Goal: Transaction & Acquisition: Complete application form

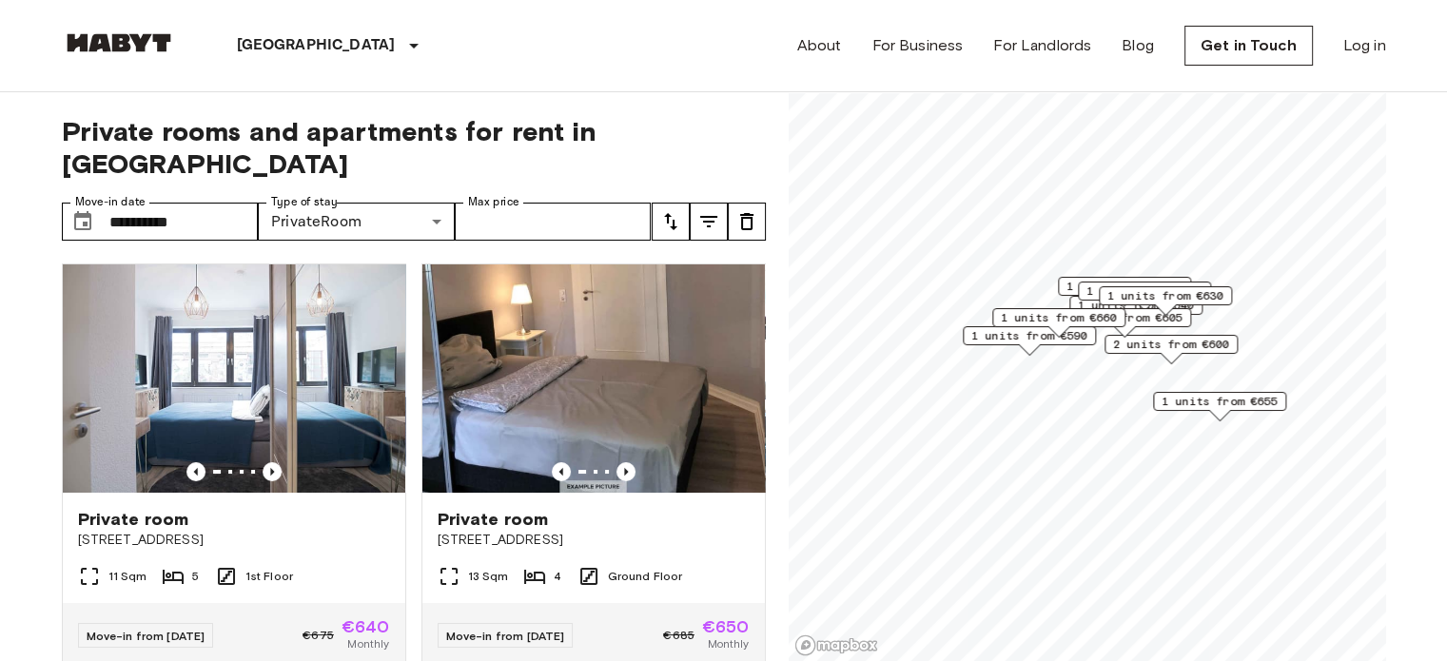
click at [1043, 337] on div "1 units from €660" at bounding box center [1058, 322] width 133 height 29
click at [1009, 345] on div "1 units from €590" at bounding box center [1029, 340] width 133 height 29
click at [1009, 334] on div "1 units from €660" at bounding box center [1058, 322] width 133 height 29
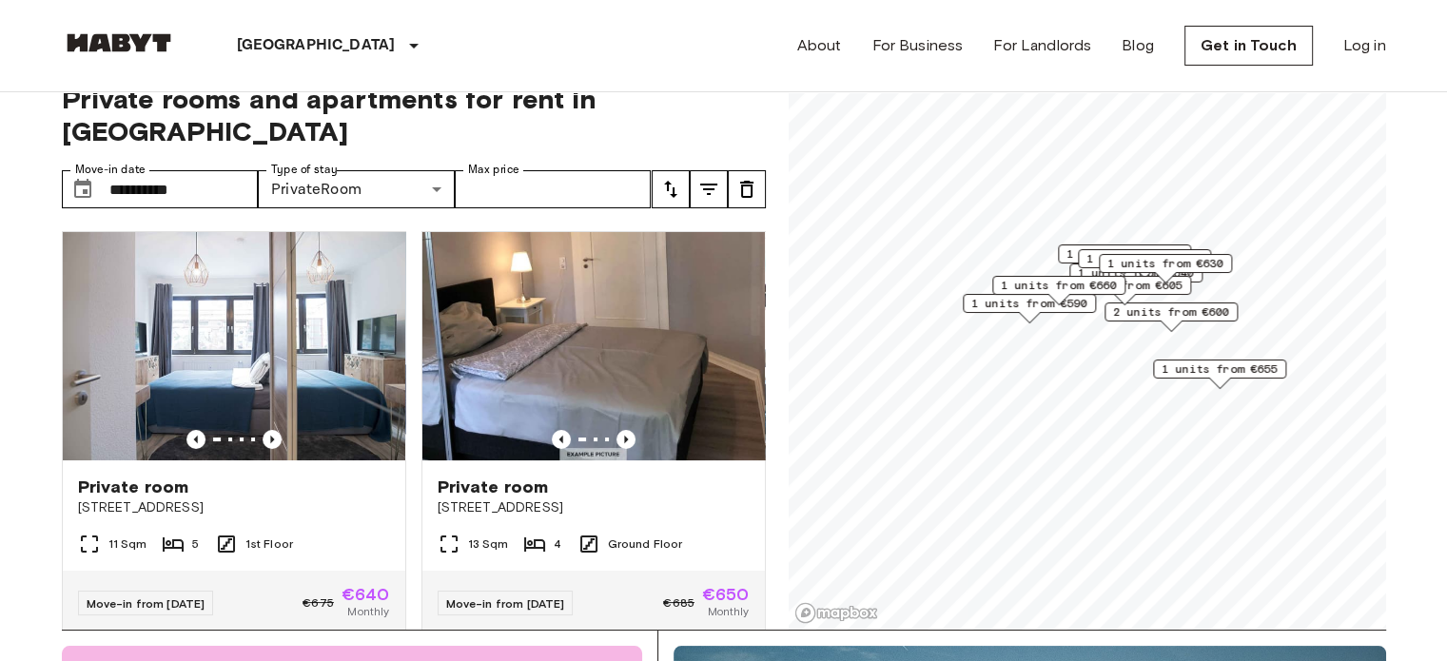
scroll to position [33, 0]
click at [974, 298] on span "1 units from €590" at bounding box center [1030, 302] width 116 height 17
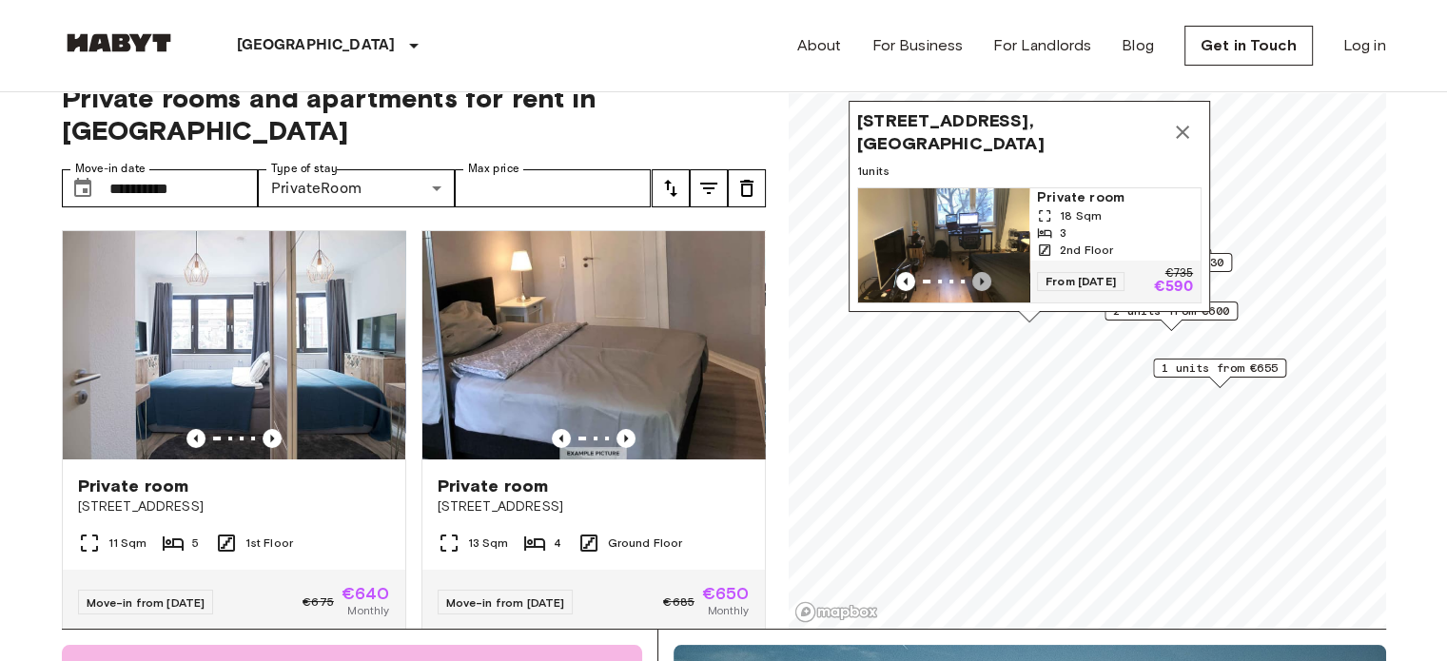
click at [983, 272] on icon "Previous image" at bounding box center [982, 281] width 19 height 19
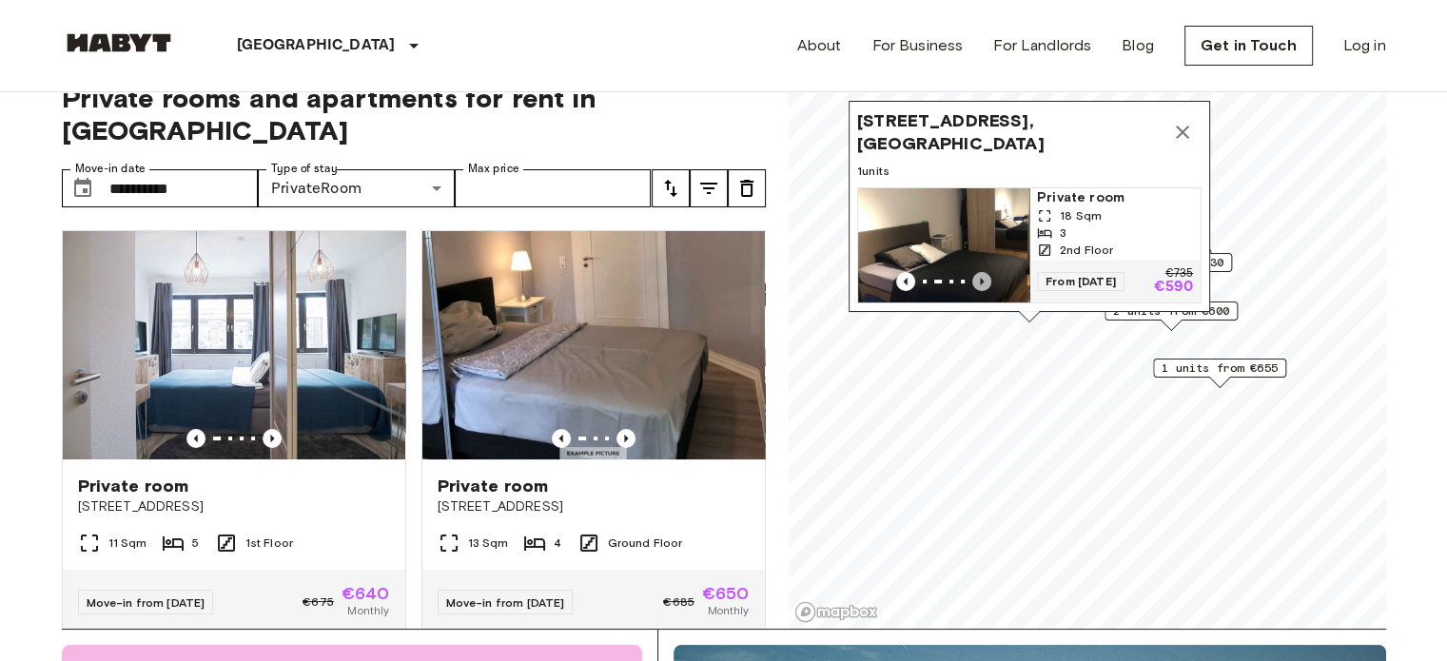
click at [983, 272] on icon "Previous image" at bounding box center [982, 281] width 19 height 19
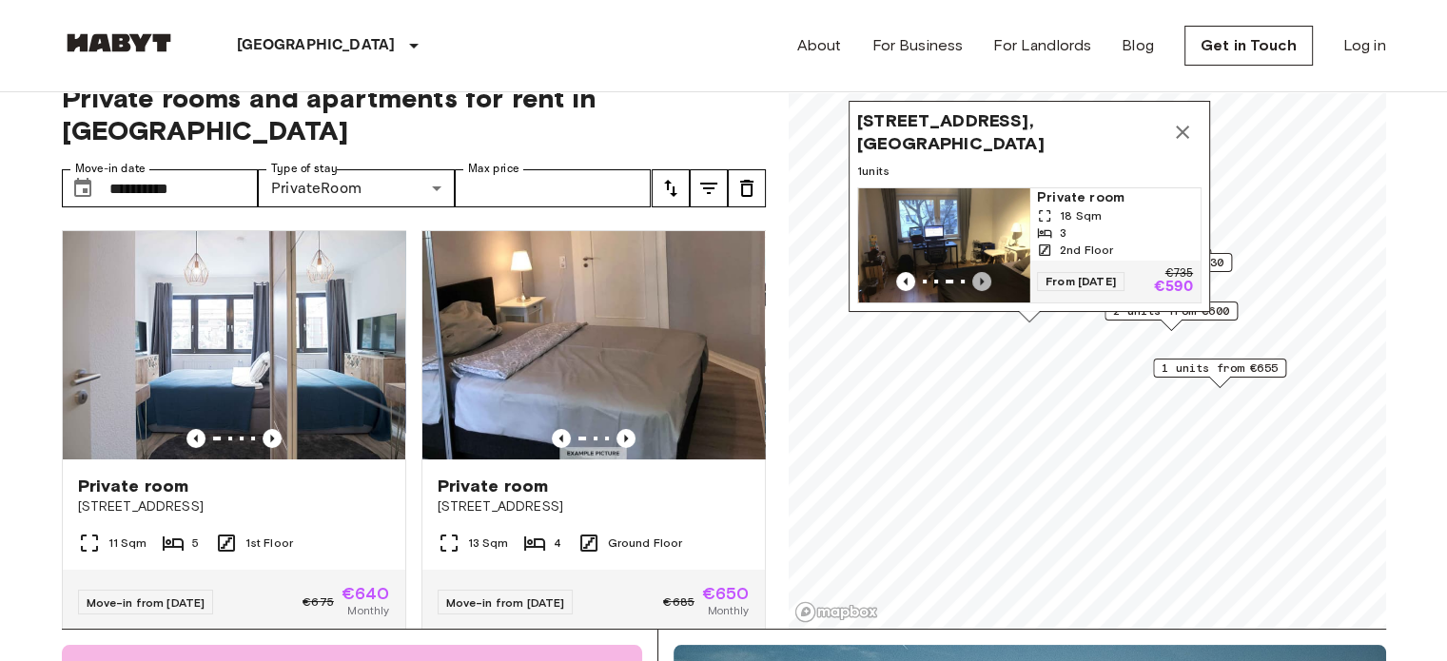
click at [983, 272] on icon "Previous image" at bounding box center [982, 281] width 19 height 19
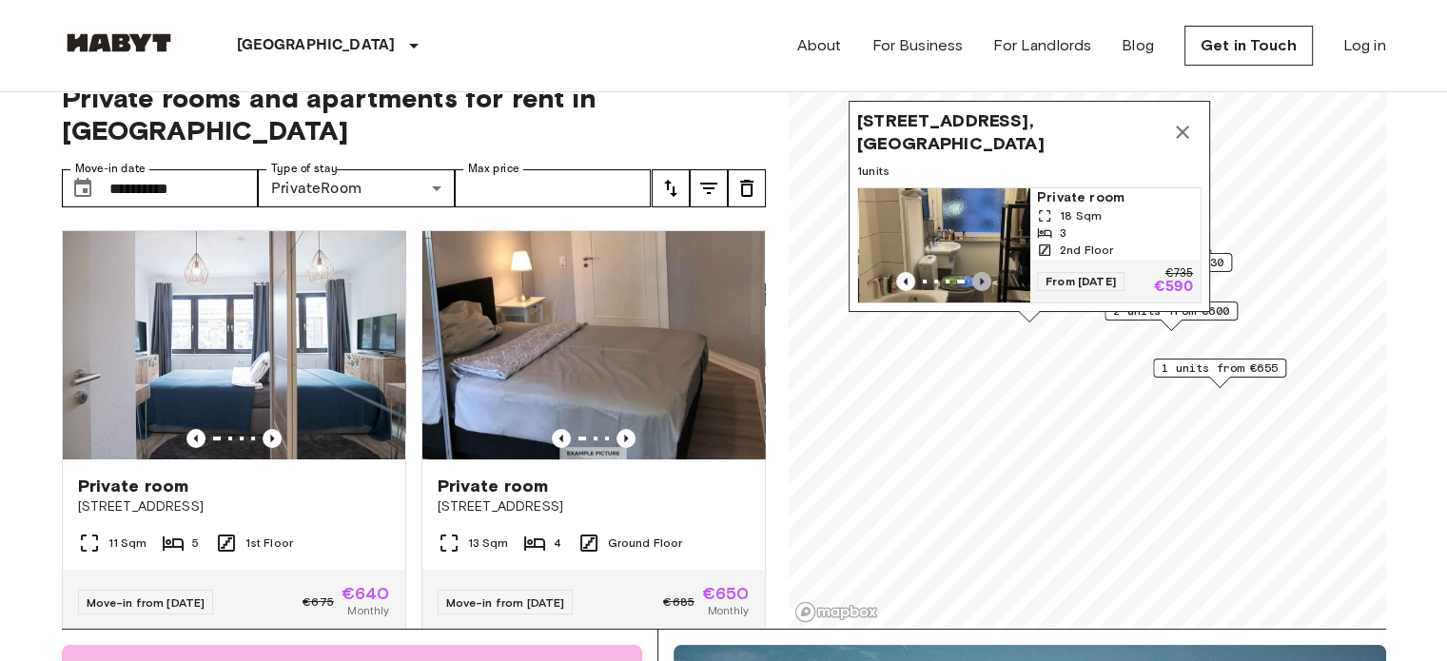
click at [983, 272] on icon "Previous image" at bounding box center [982, 281] width 19 height 19
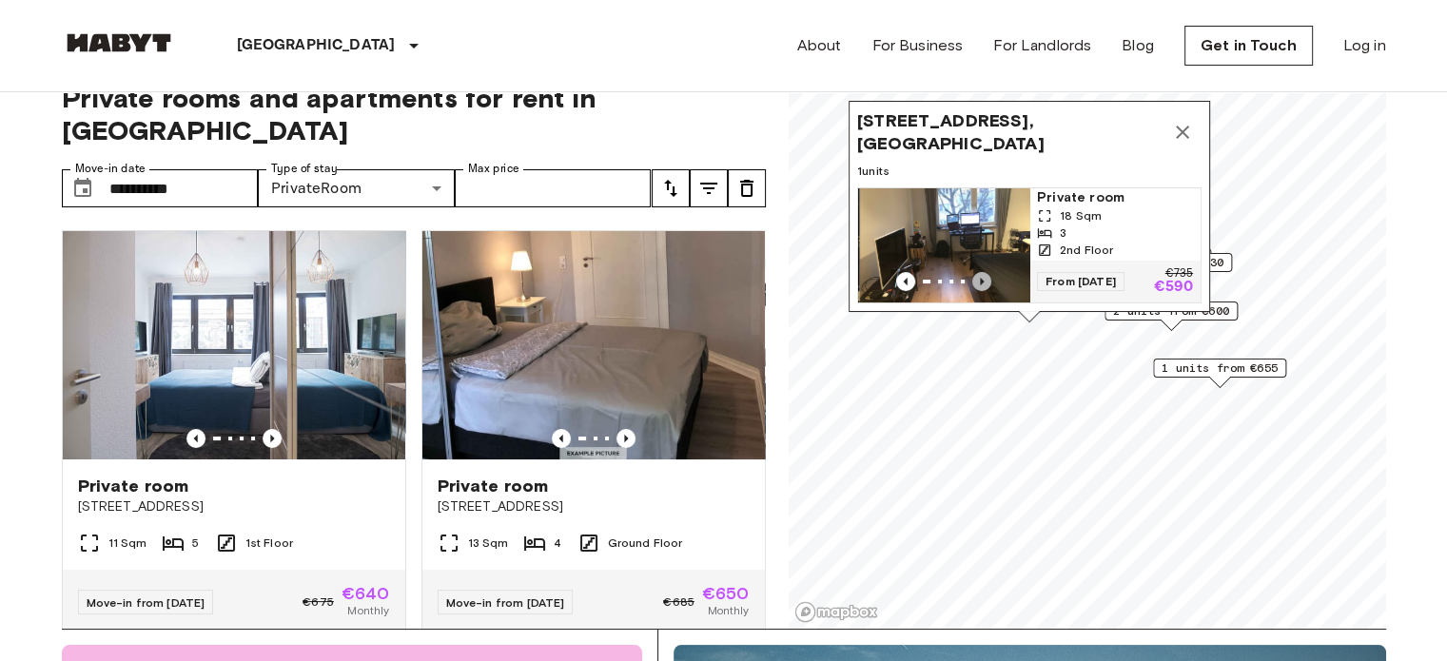
click at [983, 272] on icon "Previous image" at bounding box center [982, 281] width 19 height 19
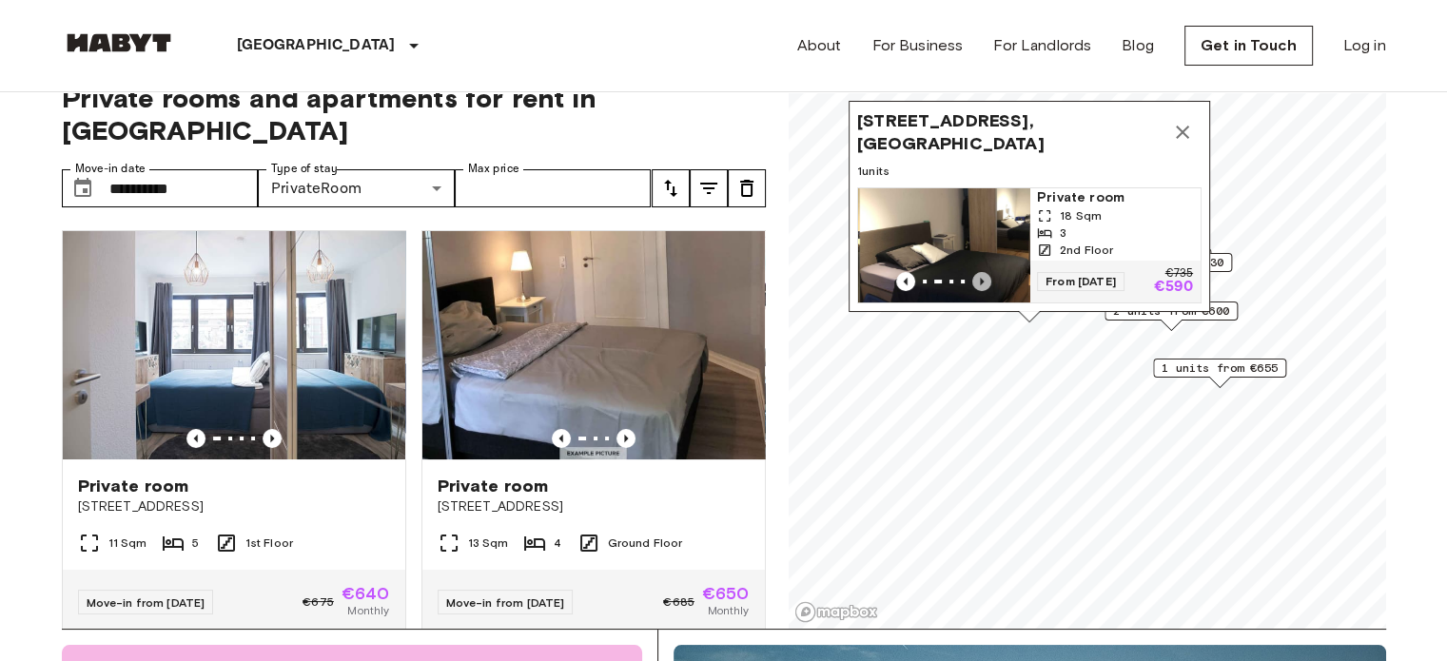
click at [983, 272] on icon "Previous image" at bounding box center [982, 281] width 19 height 19
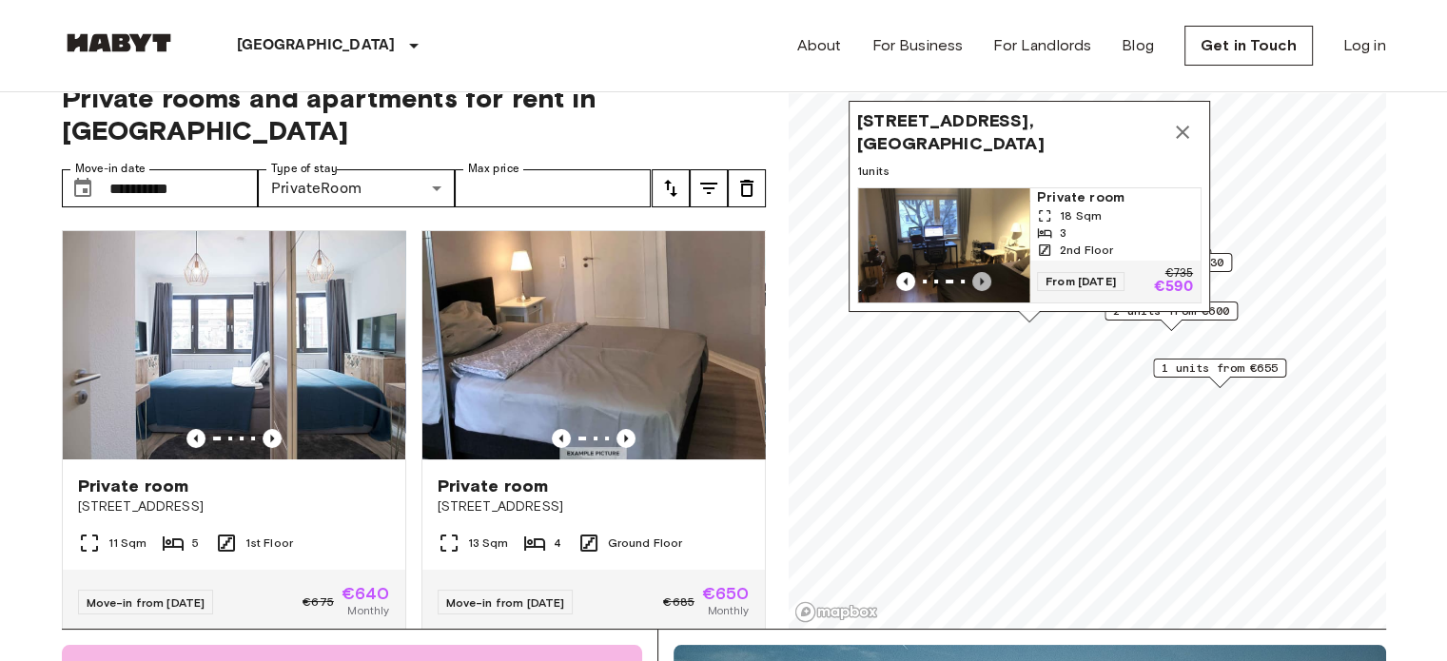
click at [983, 272] on icon "Previous image" at bounding box center [982, 281] width 19 height 19
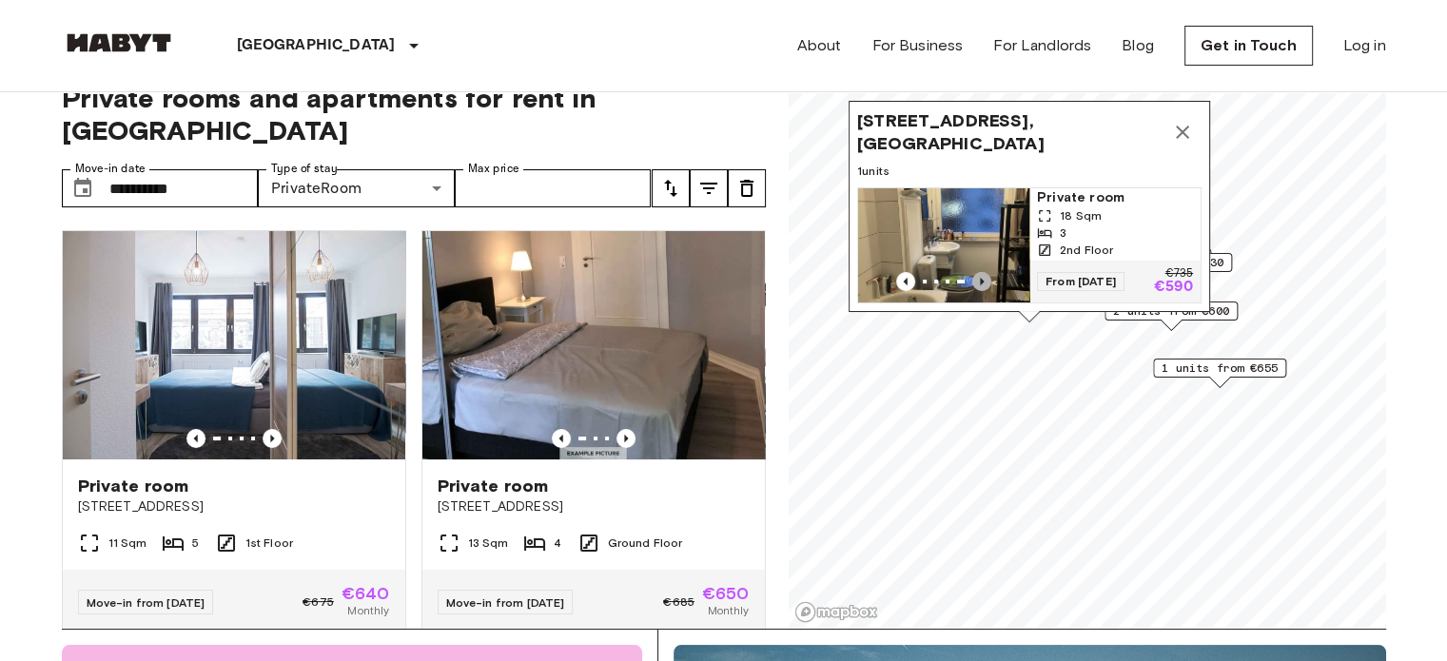
click at [983, 272] on icon "Previous image" at bounding box center [982, 281] width 19 height 19
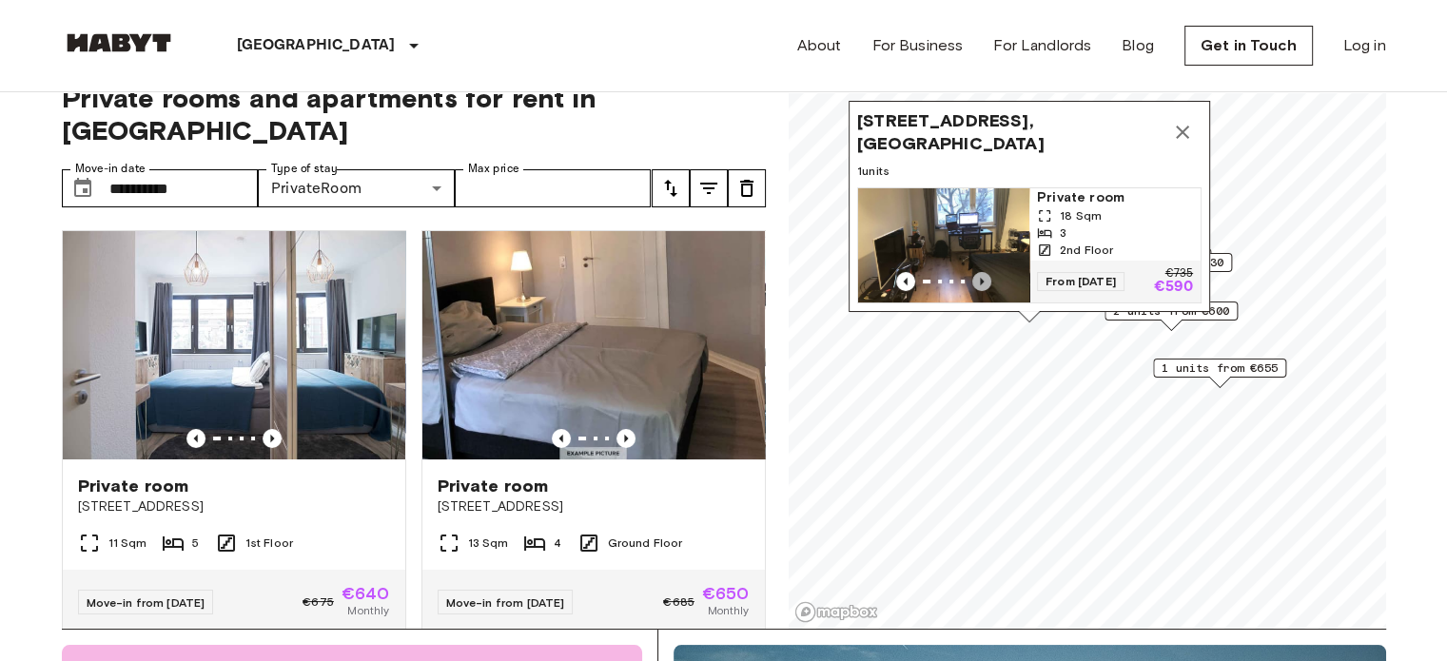
click at [983, 272] on icon "Previous image" at bounding box center [982, 281] width 19 height 19
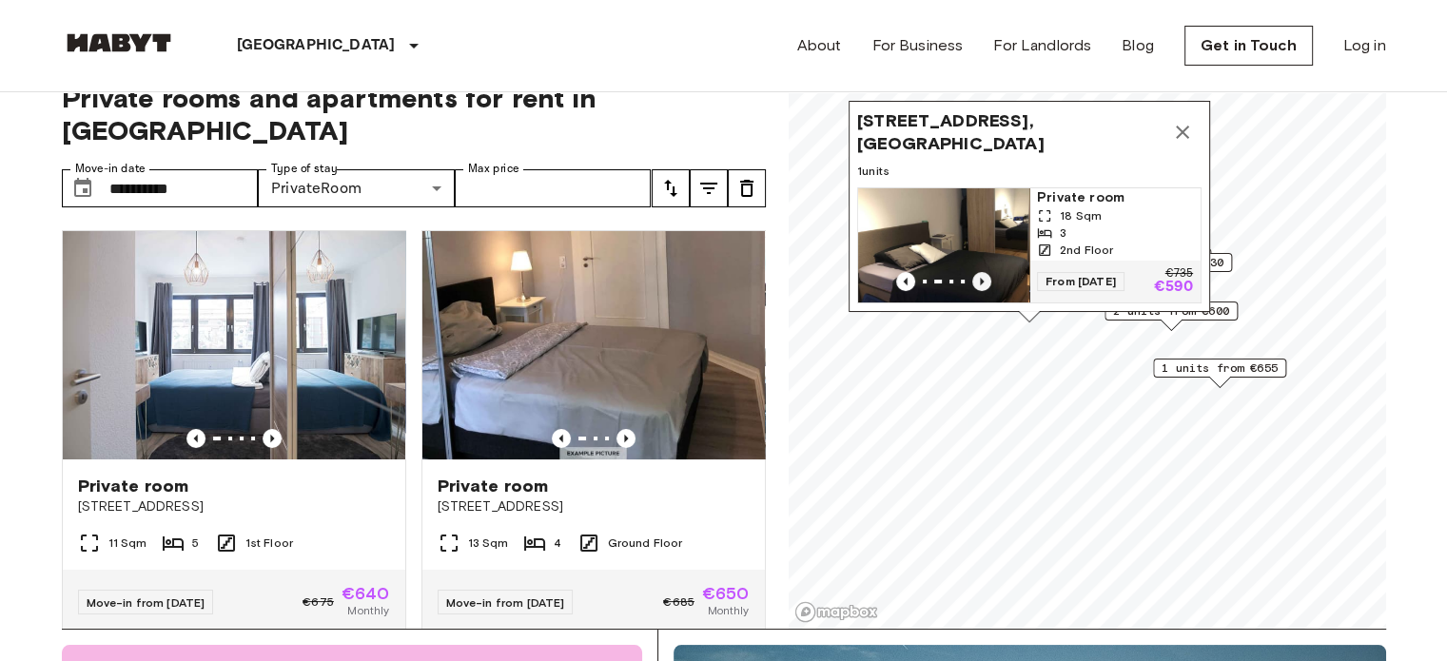
click at [983, 272] on icon "Previous image" at bounding box center [982, 281] width 19 height 19
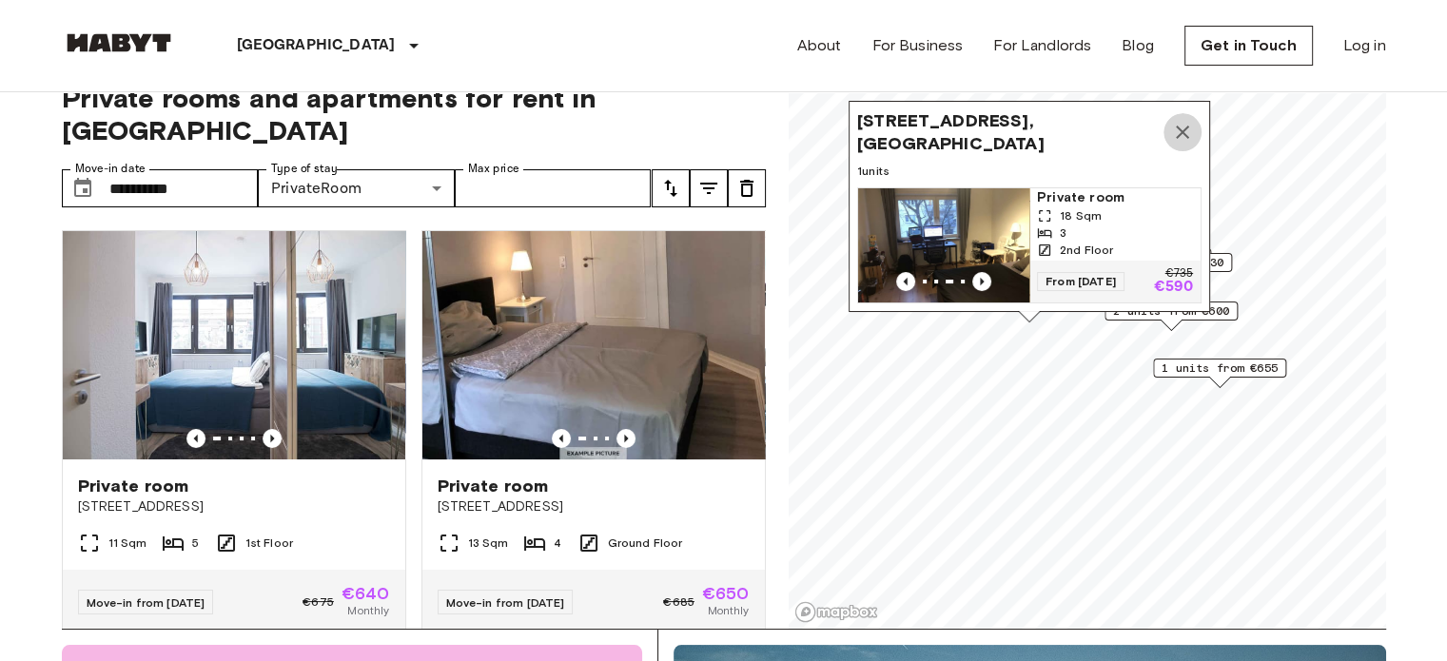
click at [1183, 126] on icon "Map marker" at bounding box center [1182, 132] width 13 height 13
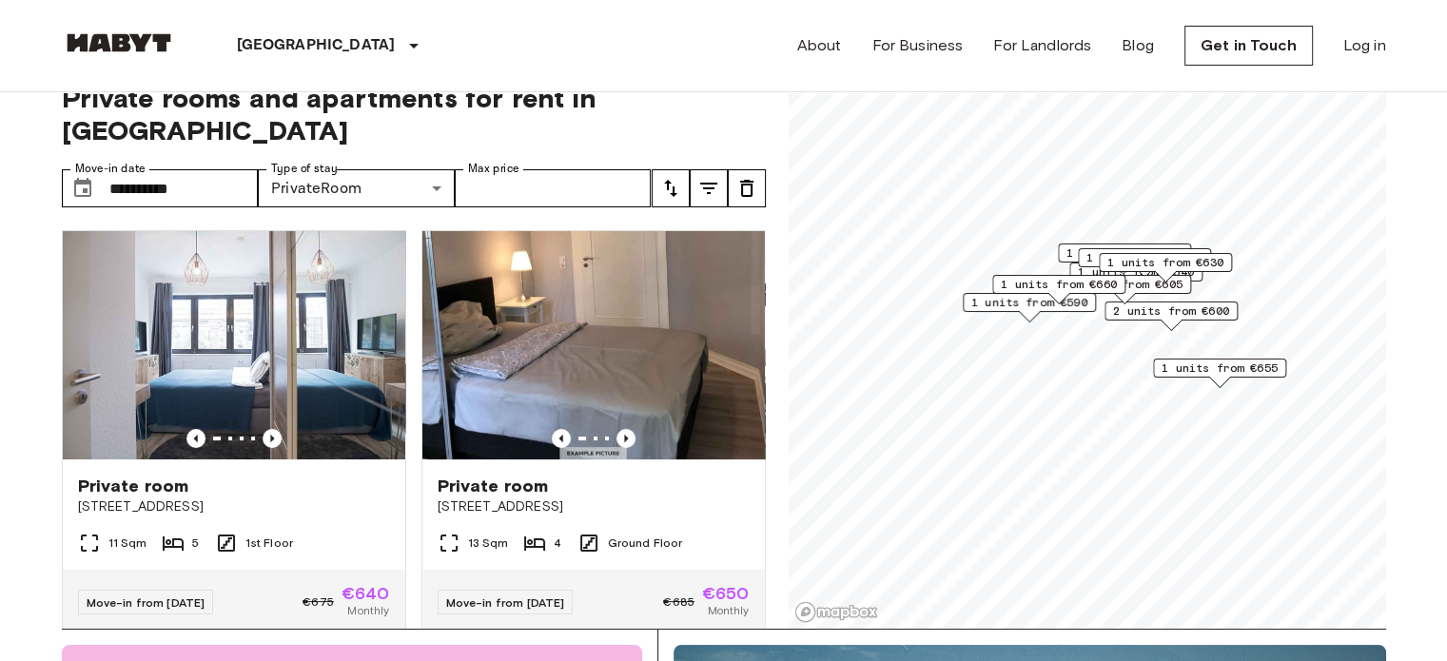
click at [1172, 311] on span "2 units from €600" at bounding box center [1171, 311] width 116 height 17
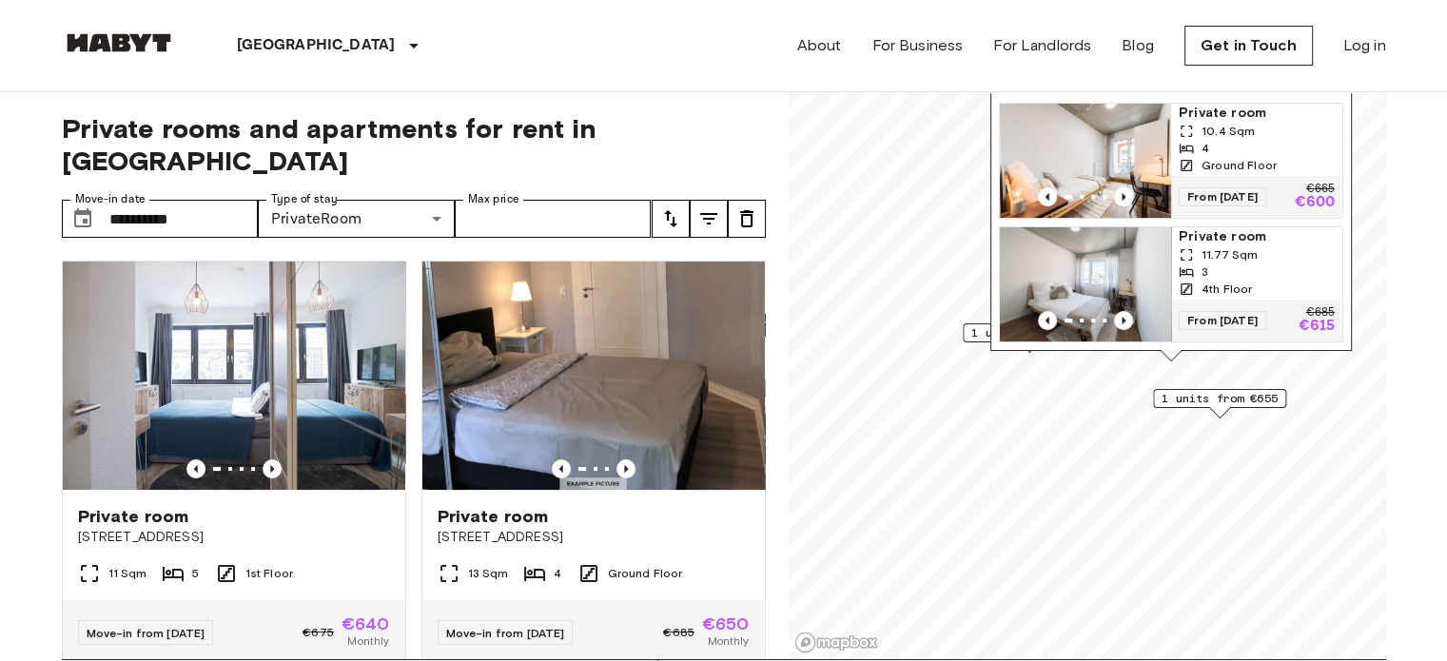
scroll to position [0, 0]
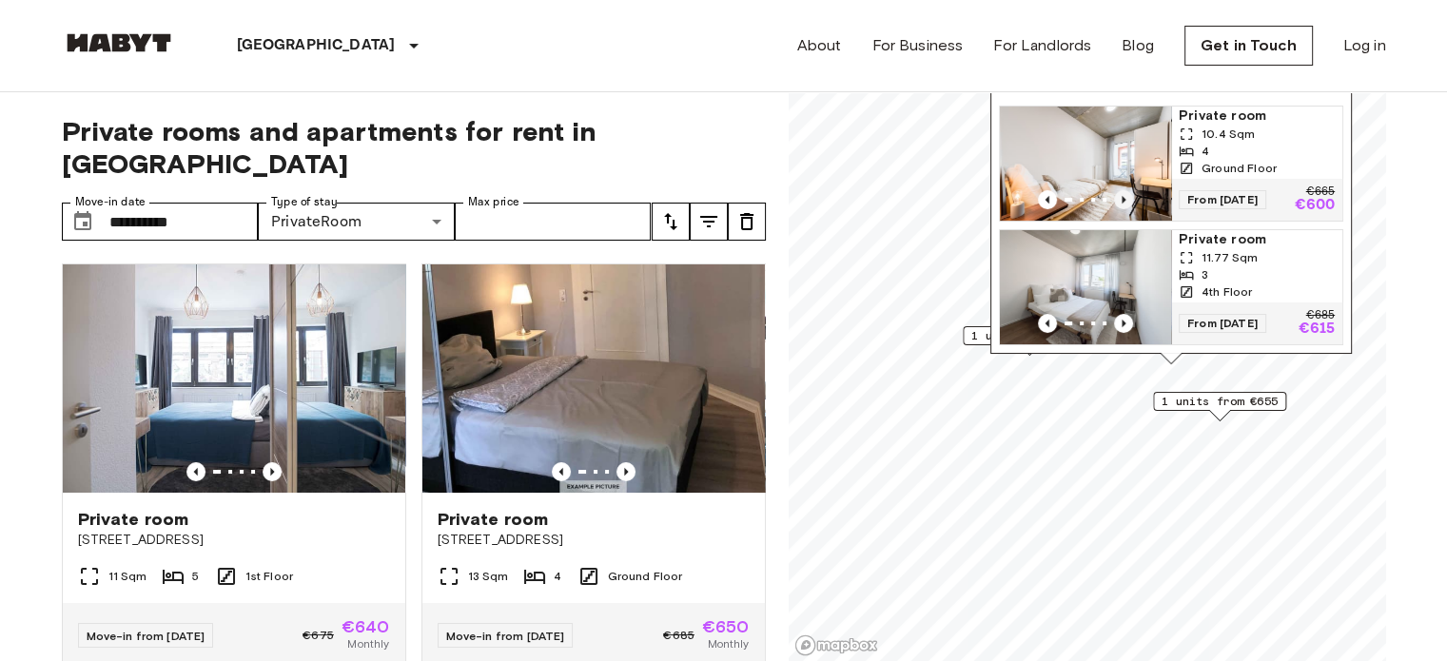
click at [1122, 196] on icon "Previous image" at bounding box center [1124, 200] width 4 height 8
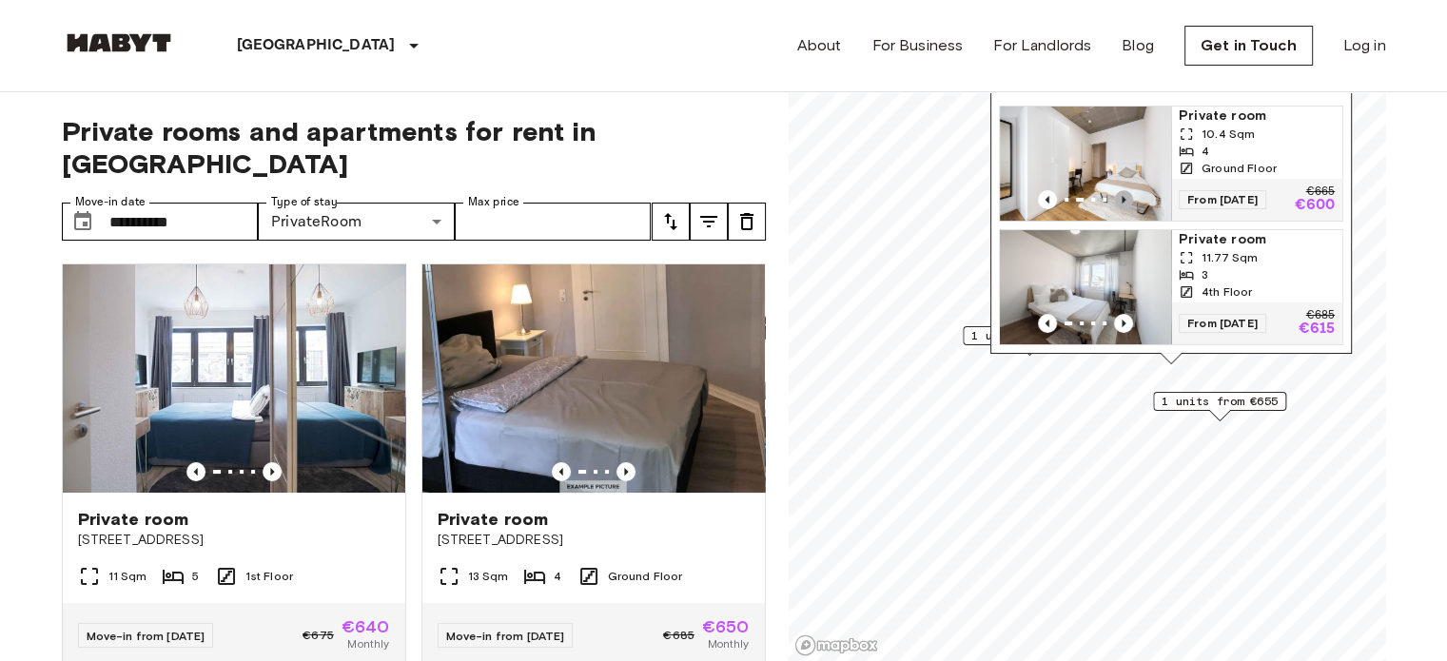
click at [1122, 196] on icon "Previous image" at bounding box center [1124, 200] width 4 height 8
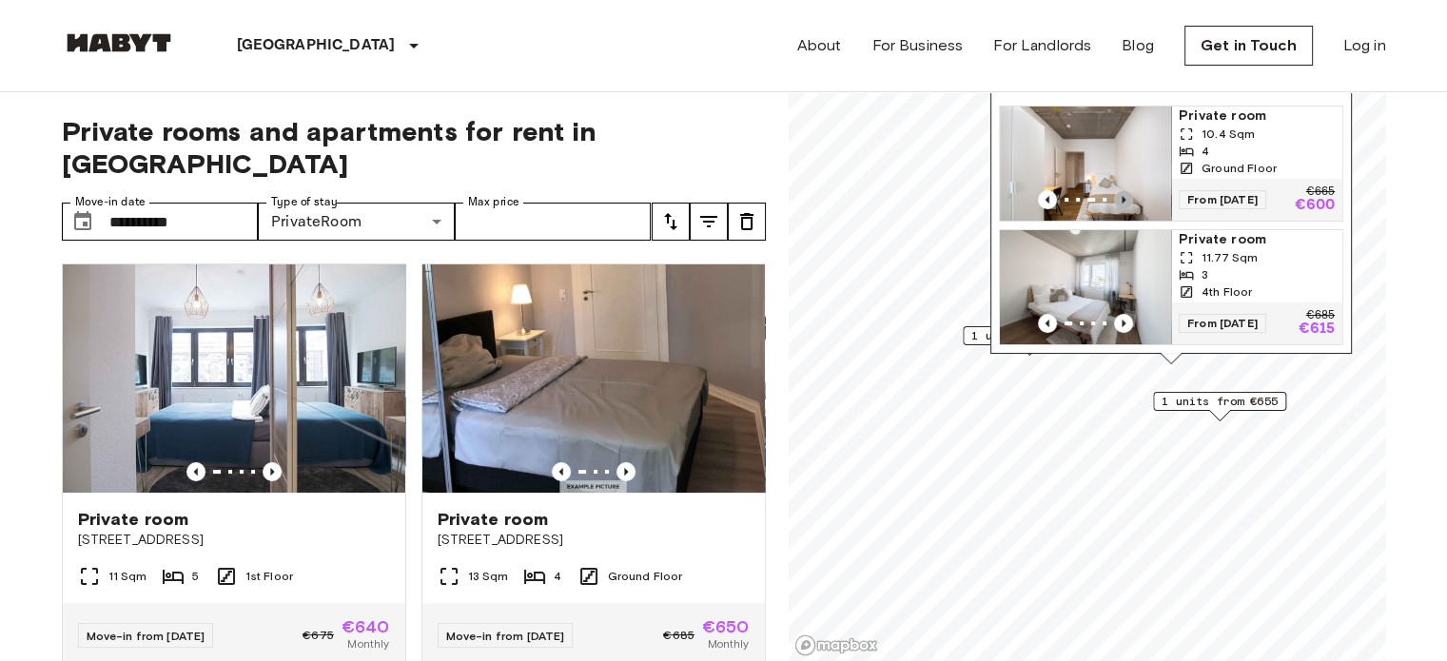
click at [1122, 196] on icon "Previous image" at bounding box center [1124, 200] width 4 height 8
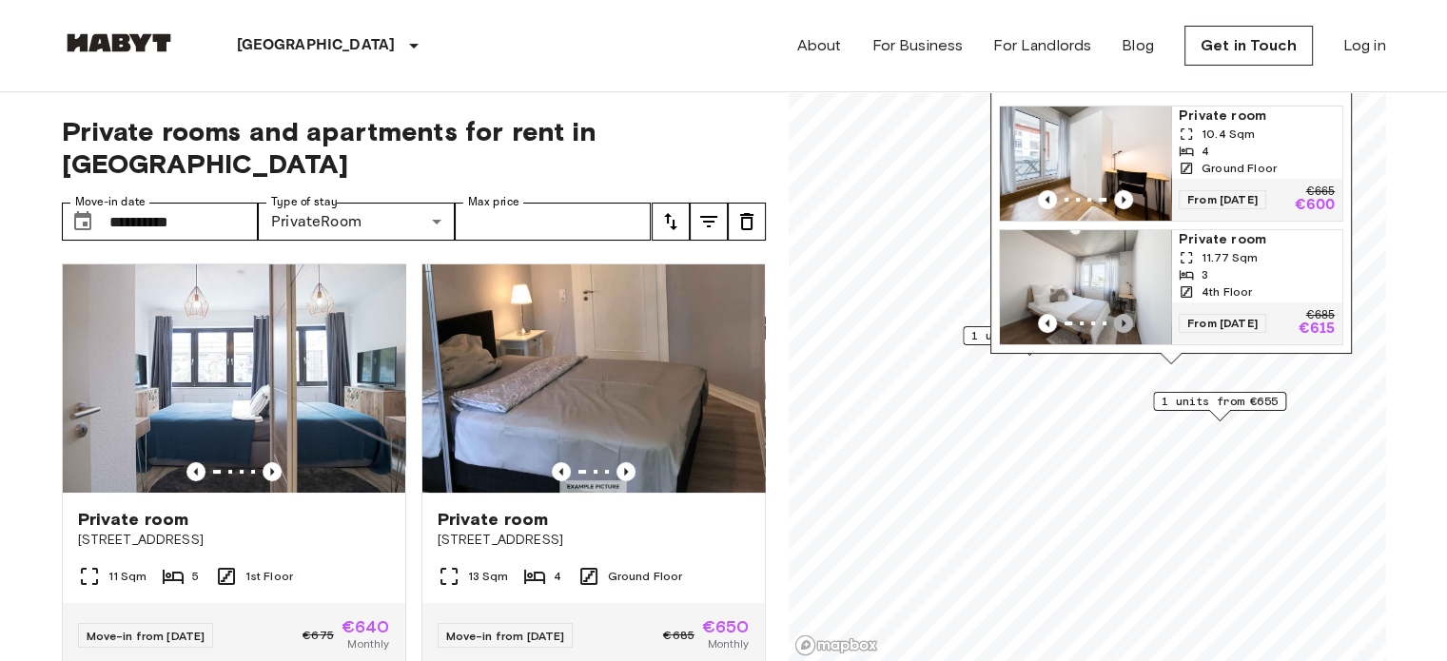
click at [1127, 314] on icon "Previous image" at bounding box center [1123, 323] width 19 height 19
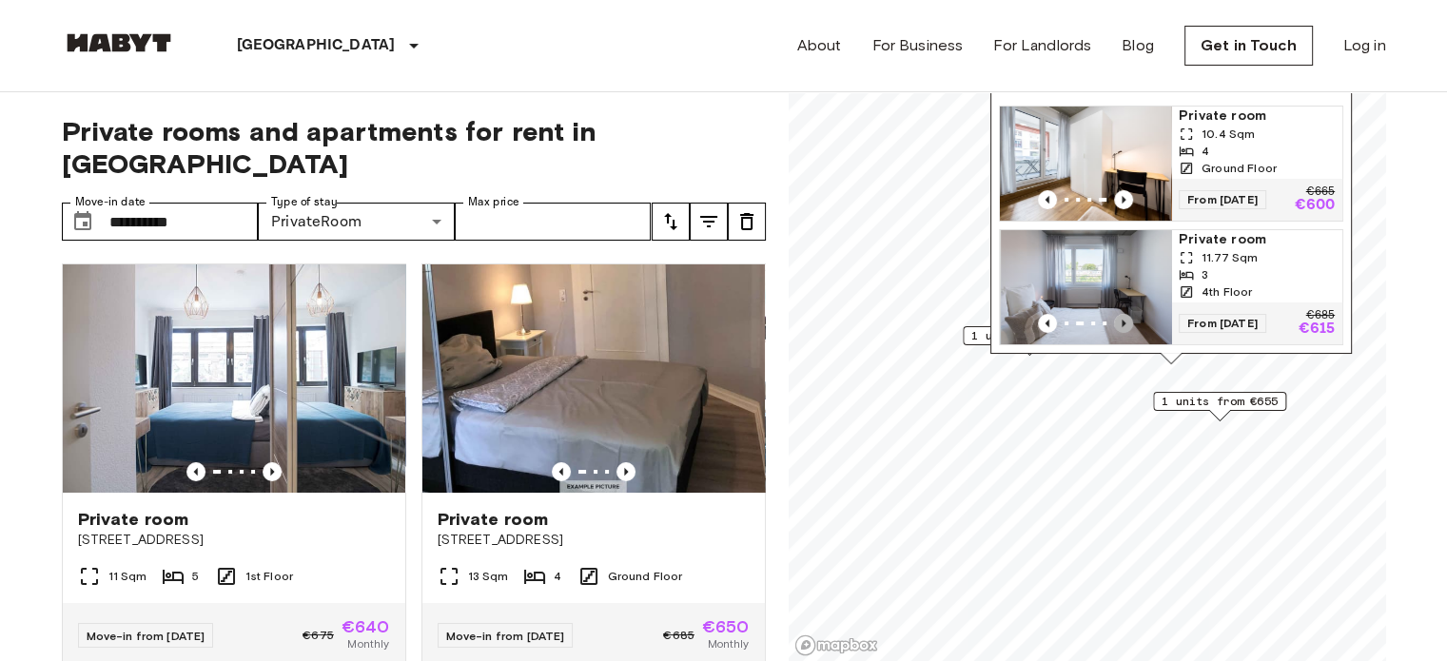
click at [1127, 314] on icon "Previous image" at bounding box center [1123, 323] width 19 height 19
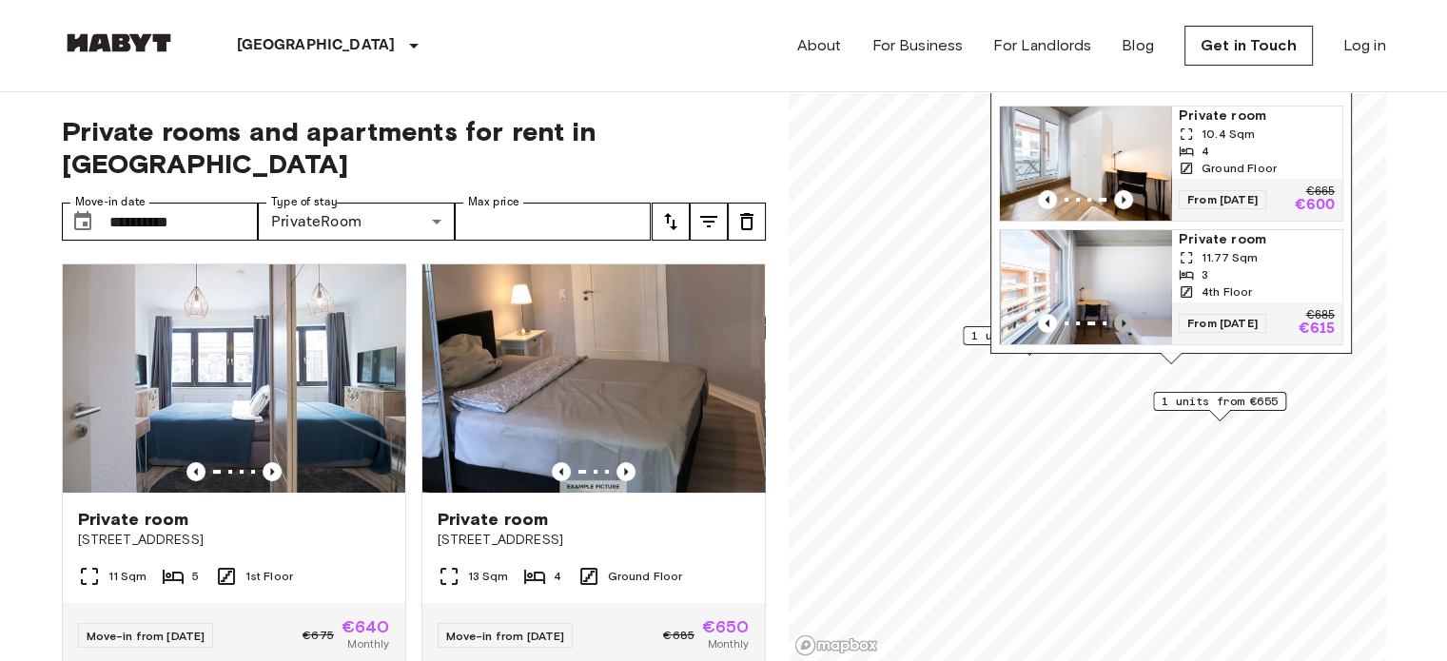
click at [1127, 314] on icon "Previous image" at bounding box center [1123, 323] width 19 height 19
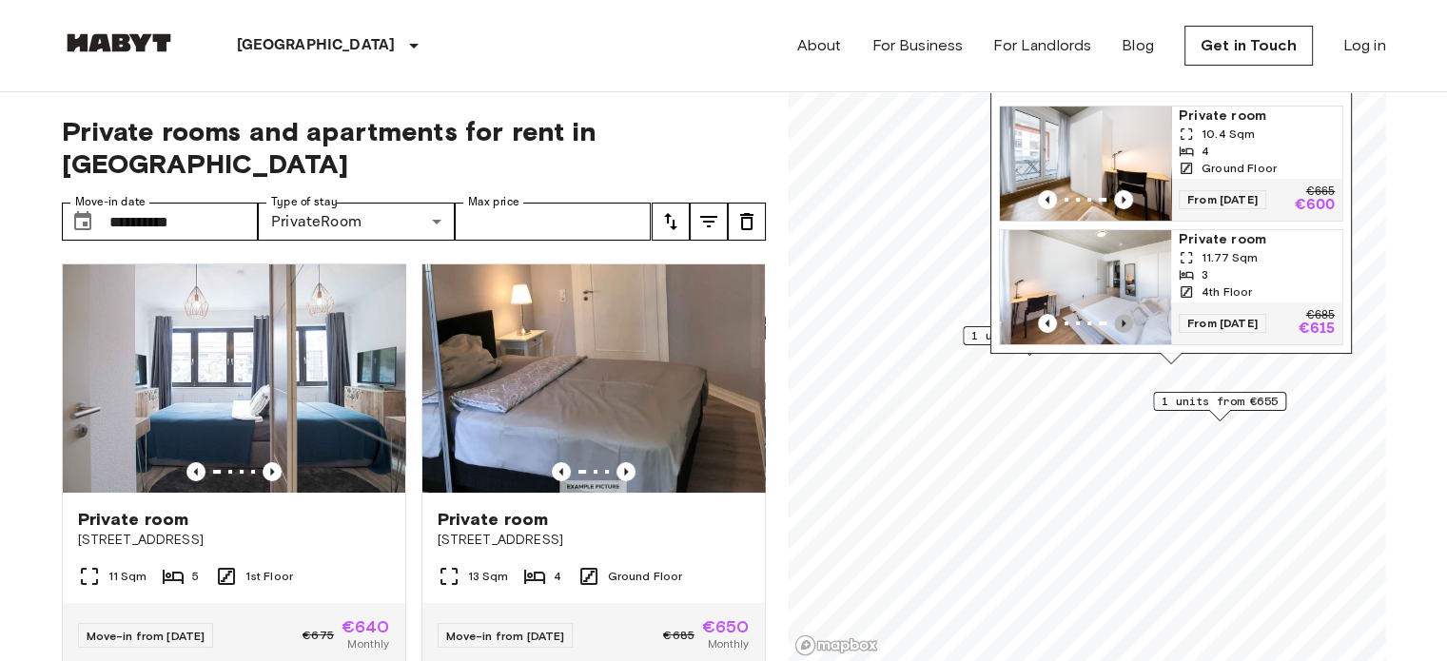
click at [1127, 314] on icon "Previous image" at bounding box center [1123, 323] width 19 height 19
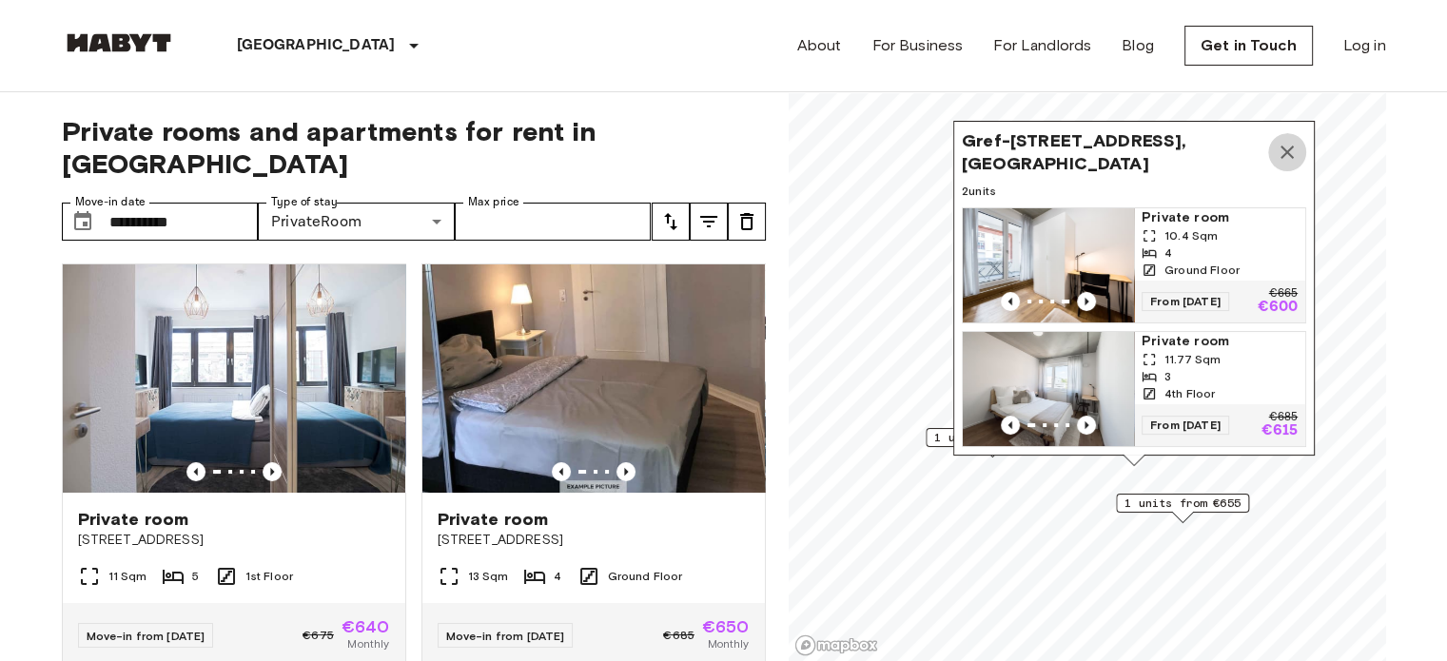
click at [1279, 141] on icon "Map marker" at bounding box center [1287, 152] width 23 height 23
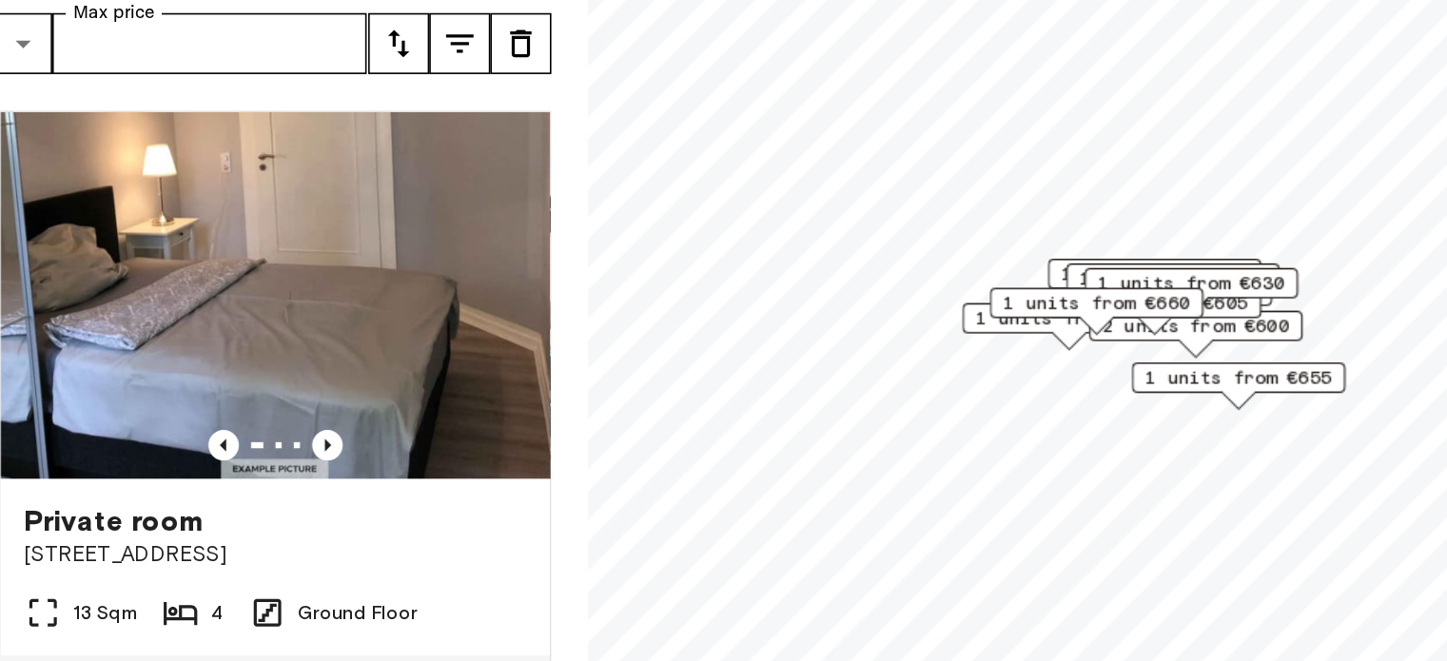
scroll to position [70, 0]
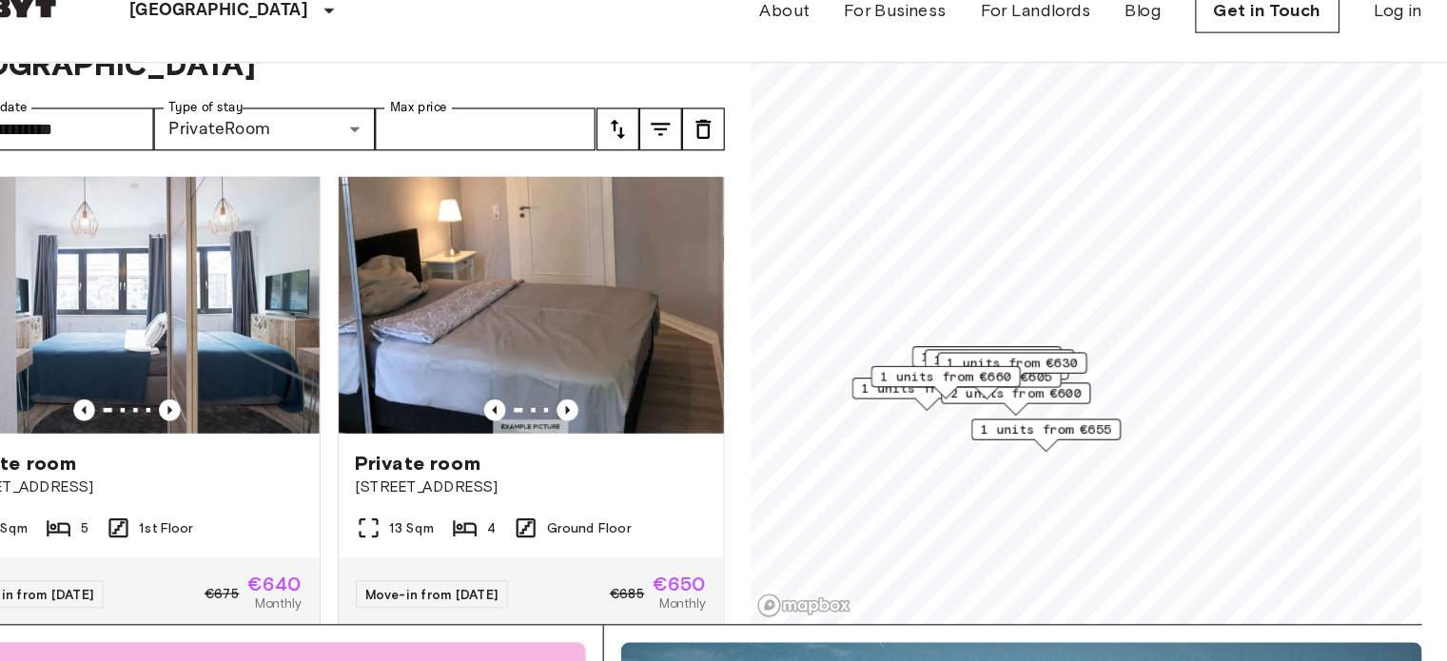
drag, startPoint x: 1179, startPoint y: 335, endPoint x: 1022, endPoint y: 391, distance: 166.7
click at [1022, 391] on div "2 units from €600" at bounding box center [1024, 391] width 133 height 29
click at [1022, 391] on span "2 units from €600" at bounding box center [1000, 385] width 116 height 17
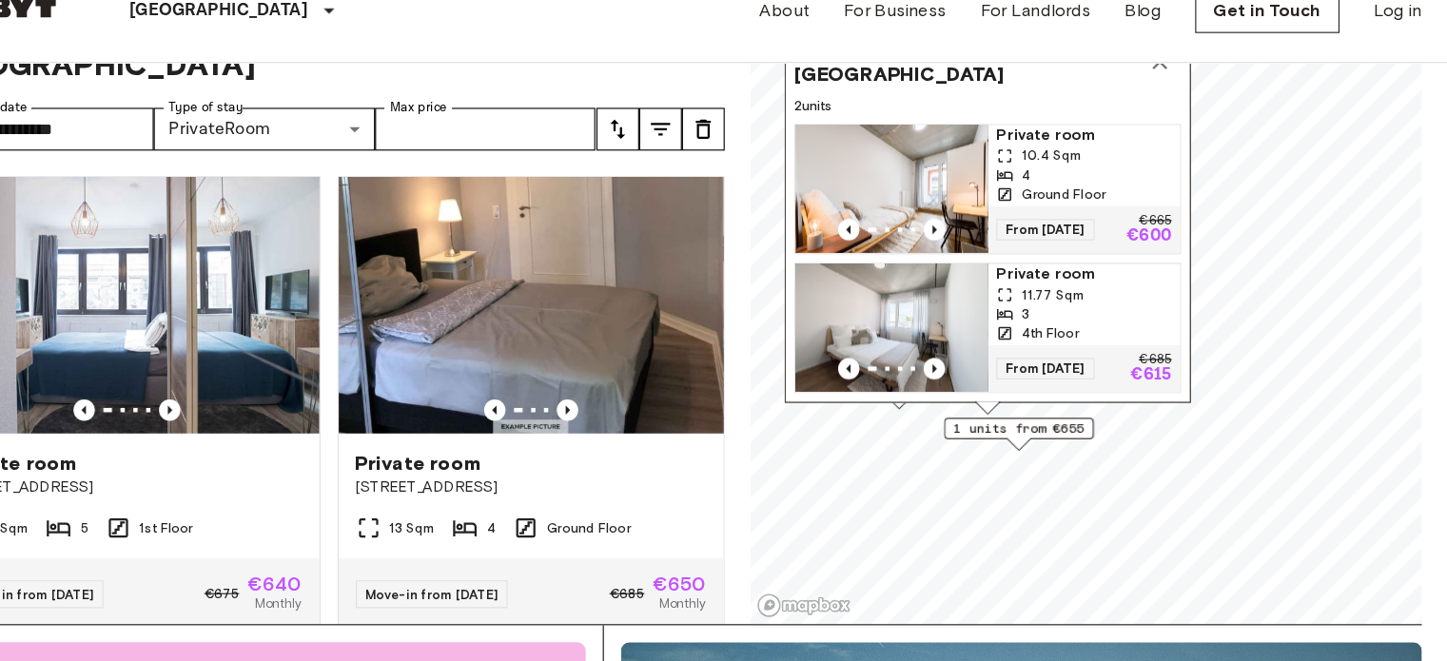
click at [1022, 391] on div "Gref-Völsing-Straße 15, 60314 Frankfurt, GER 2 units Private room 10.4 Sqm 4 Gr…" at bounding box center [1000, 227] width 362 height 335
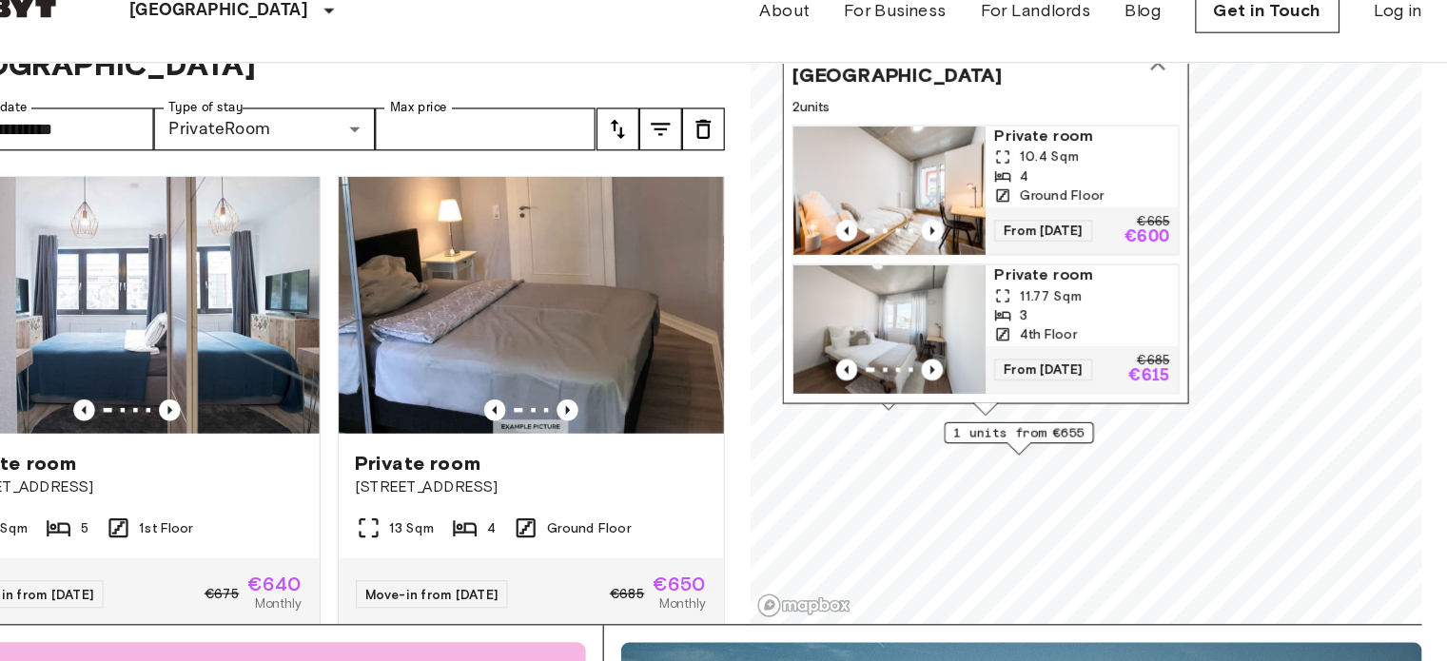
click at [1022, 391] on div "Gref-Völsing-Straße 15, 60314 Frankfurt, GER 2 units Private room 10.4 Sqm 4 Gr…" at bounding box center [998, 228] width 362 height 335
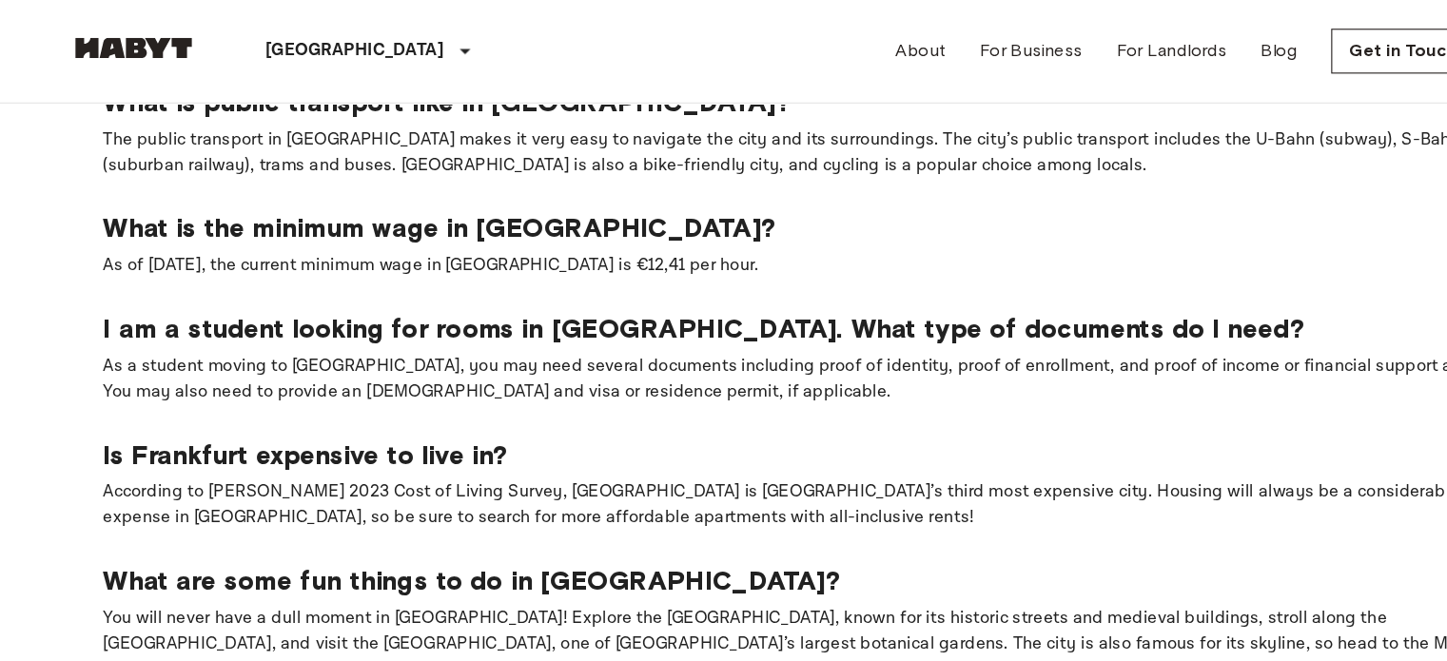
scroll to position [1131, 0]
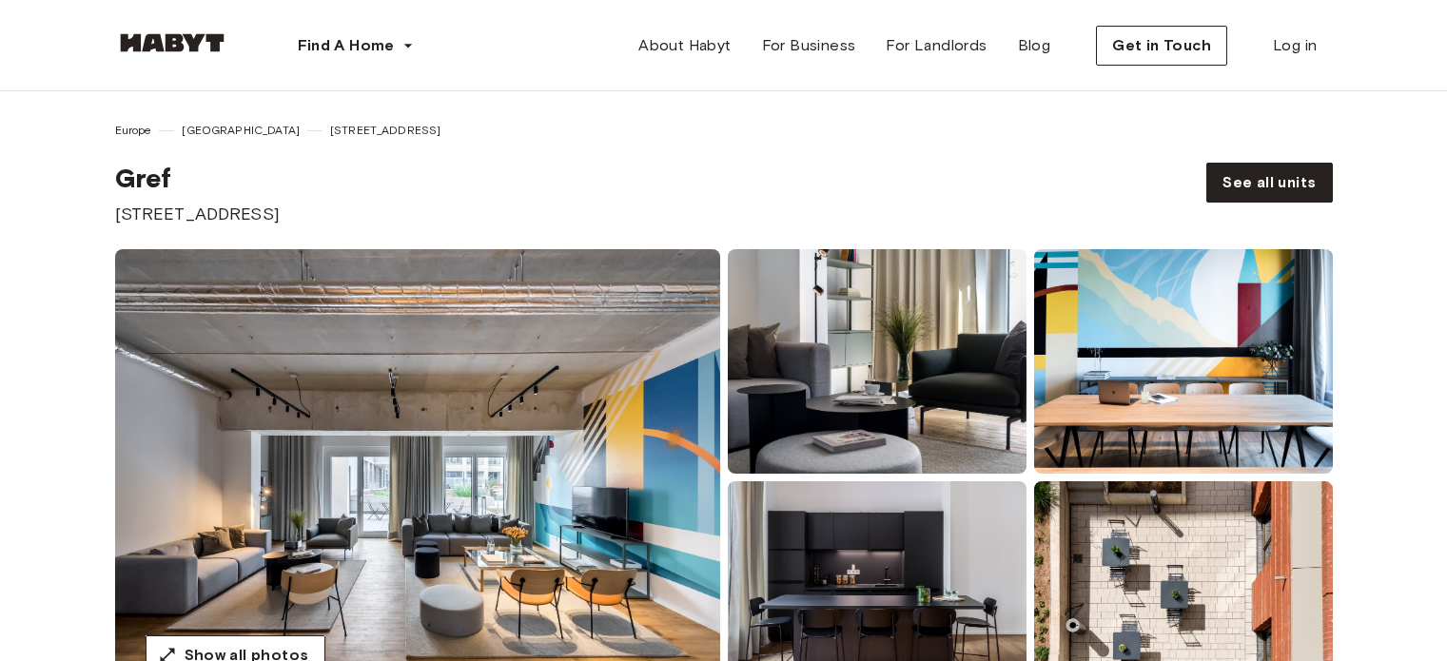
scroll to position [3686, 0]
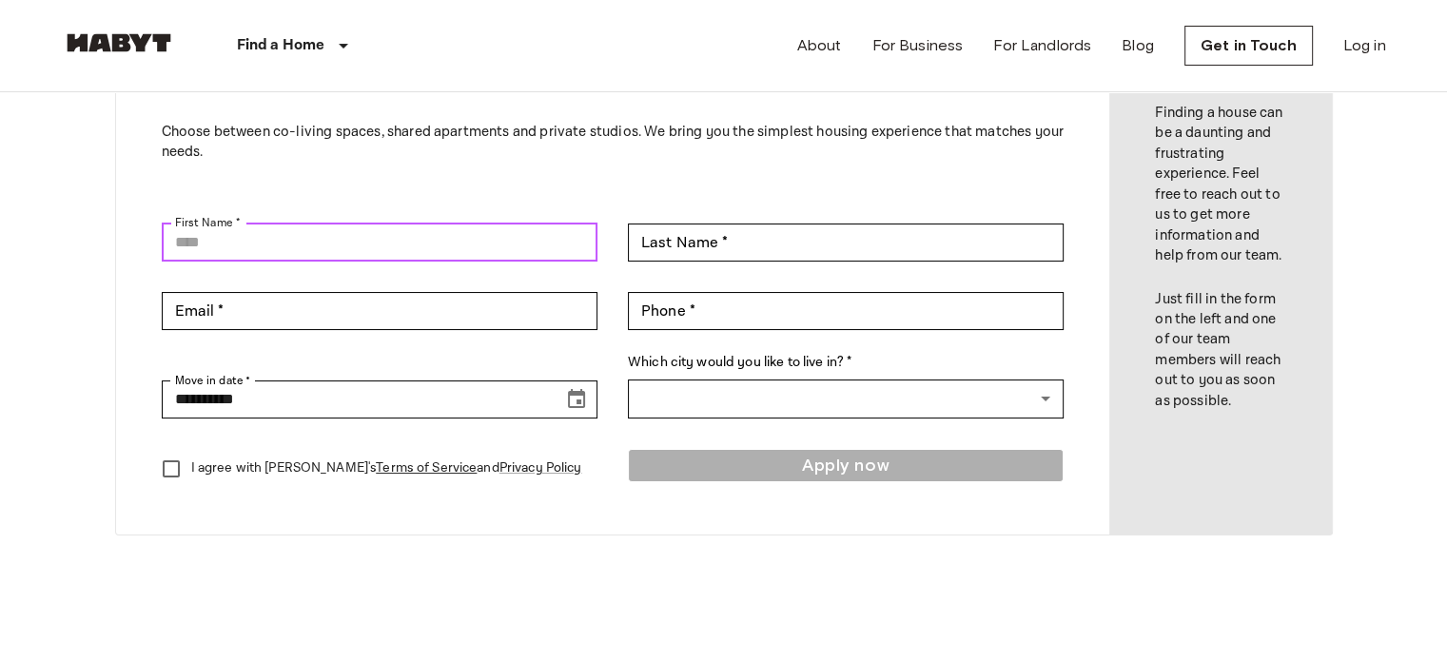
click at [468, 258] on input "First Name *" at bounding box center [380, 243] width 436 height 38
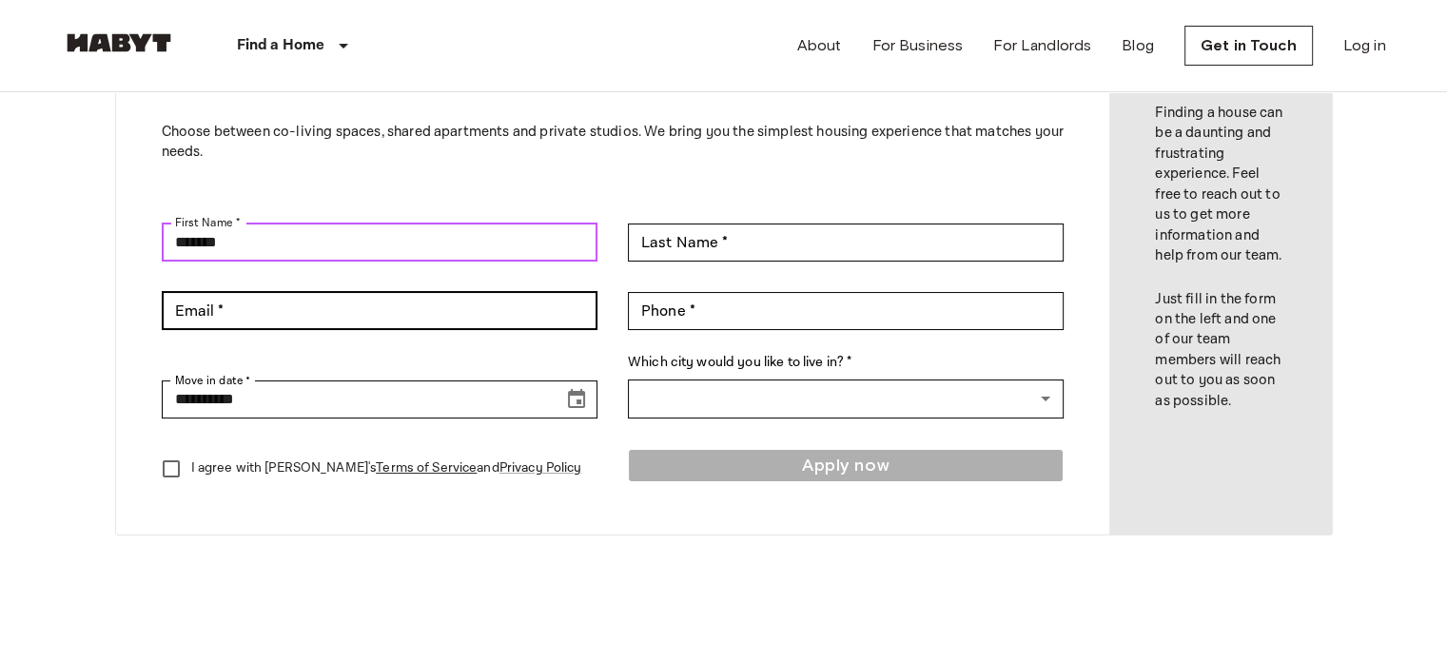
type input "******"
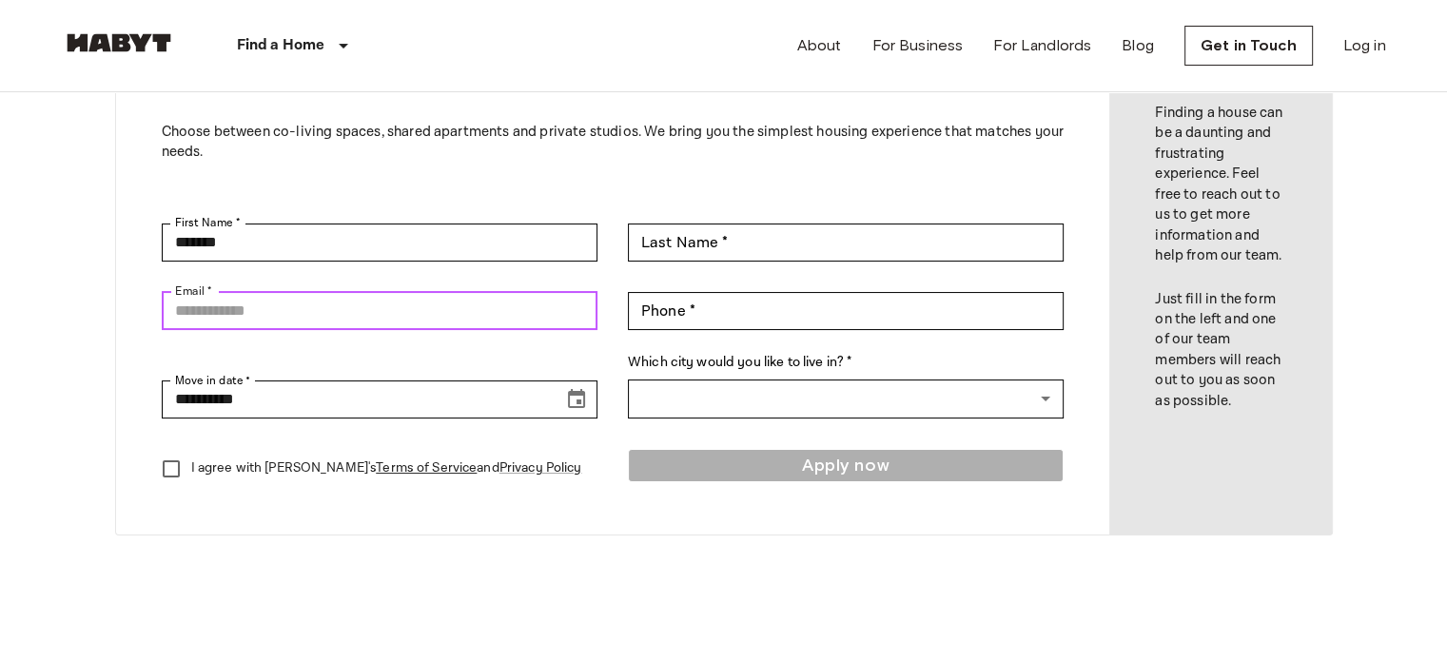
click at [537, 307] on input "Email *" at bounding box center [380, 311] width 436 height 38
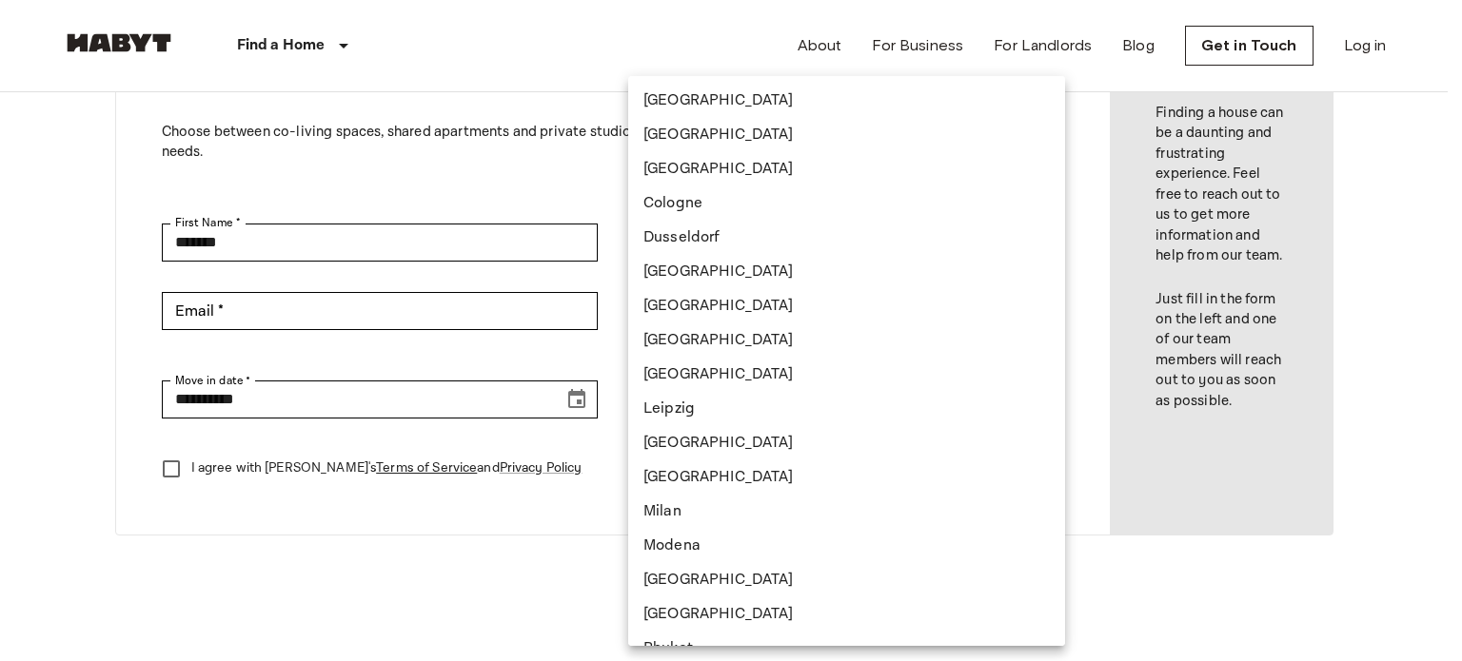
click at [723, 402] on body "**********" at bounding box center [731, 654] width 1462 height 1633
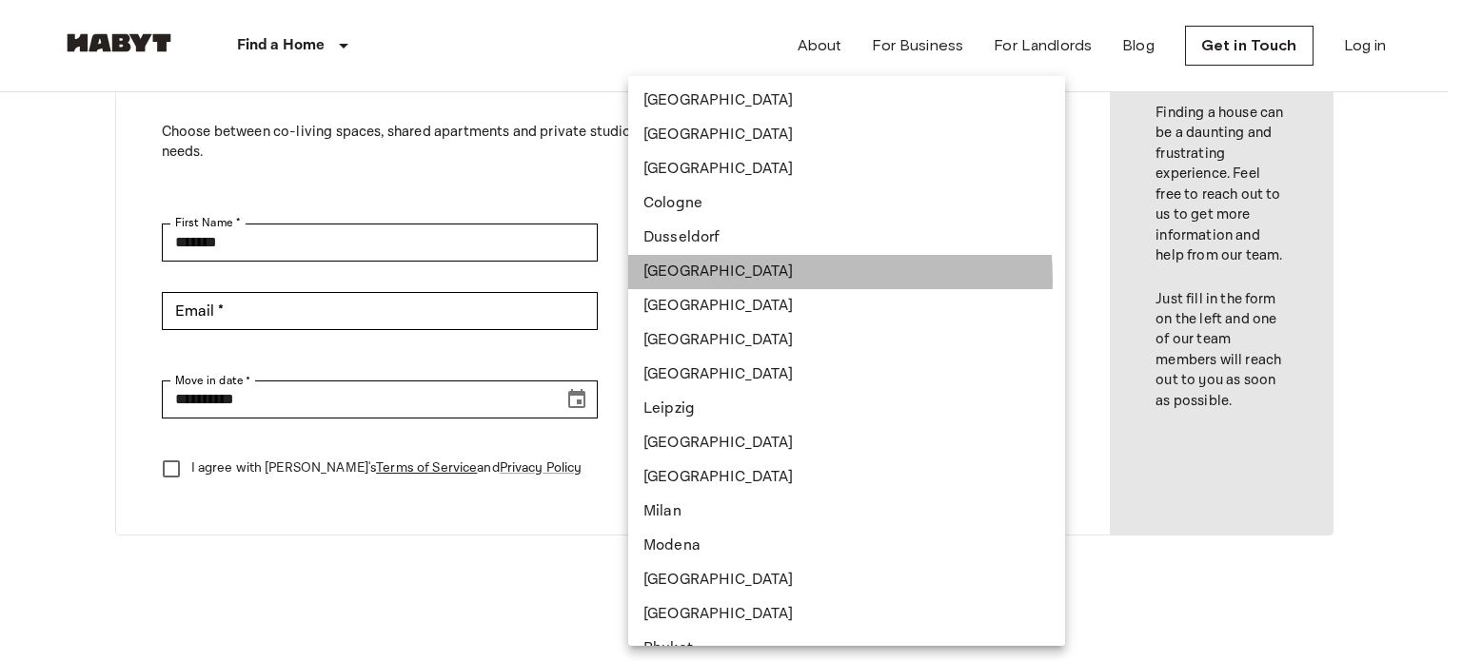
click at [706, 281] on li "[GEOGRAPHIC_DATA]" at bounding box center [846, 272] width 437 height 34
type input "*********"
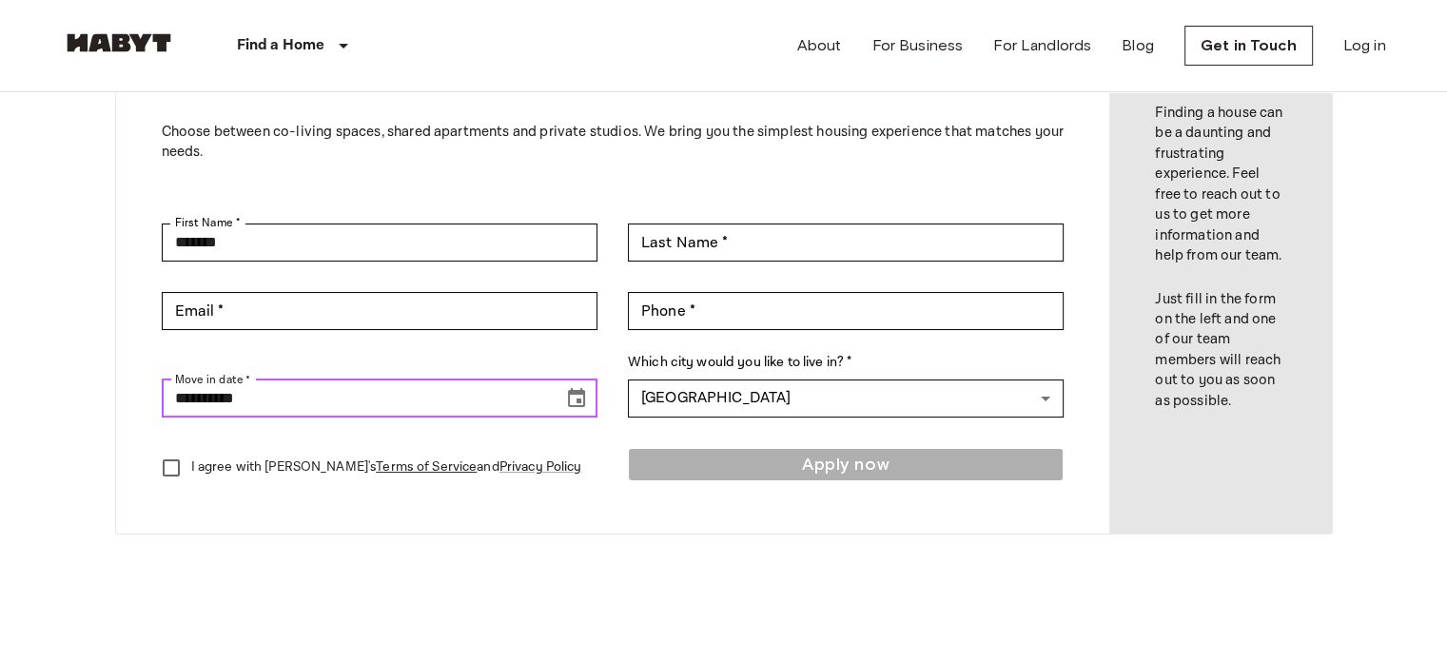
click at [250, 405] on input "**********" at bounding box center [356, 399] width 388 height 38
type input "**********"
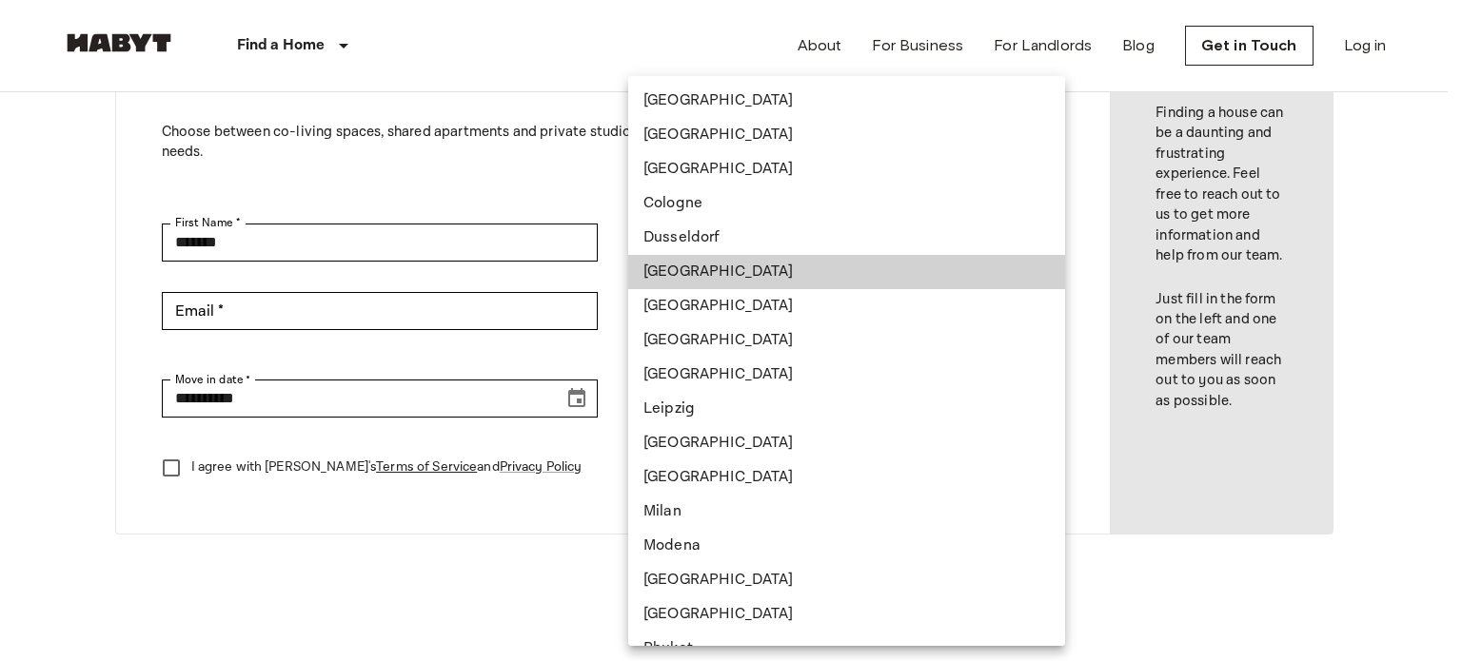
click at [678, 399] on body "**********" at bounding box center [731, 654] width 1462 height 1632
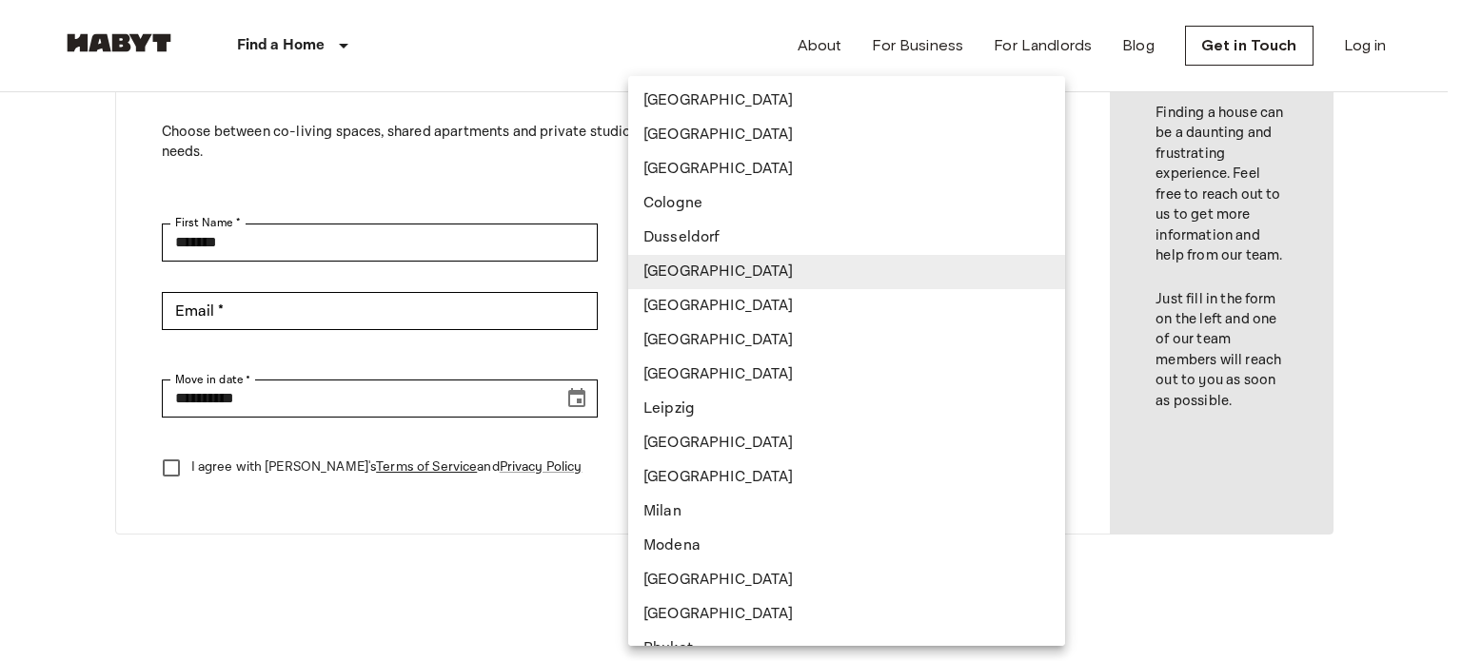
click at [427, 459] on div at bounding box center [731, 330] width 1462 height 661
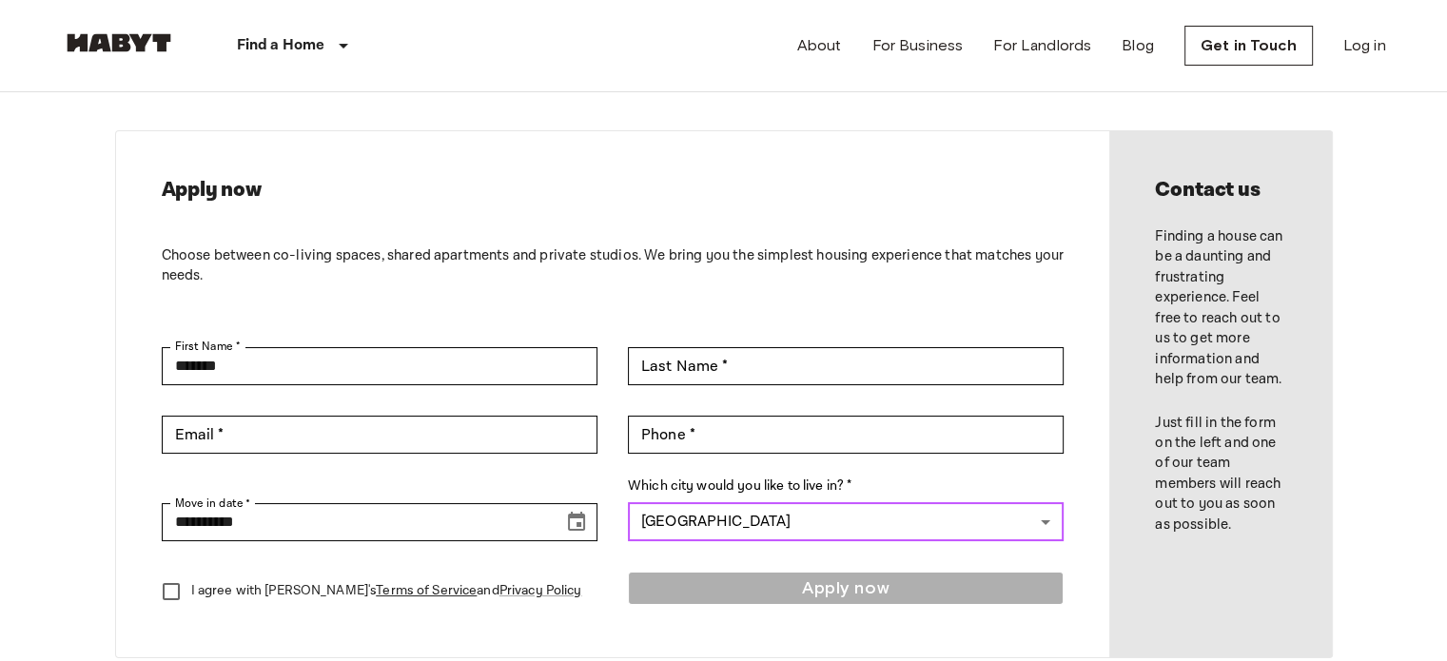
scroll to position [49, 0]
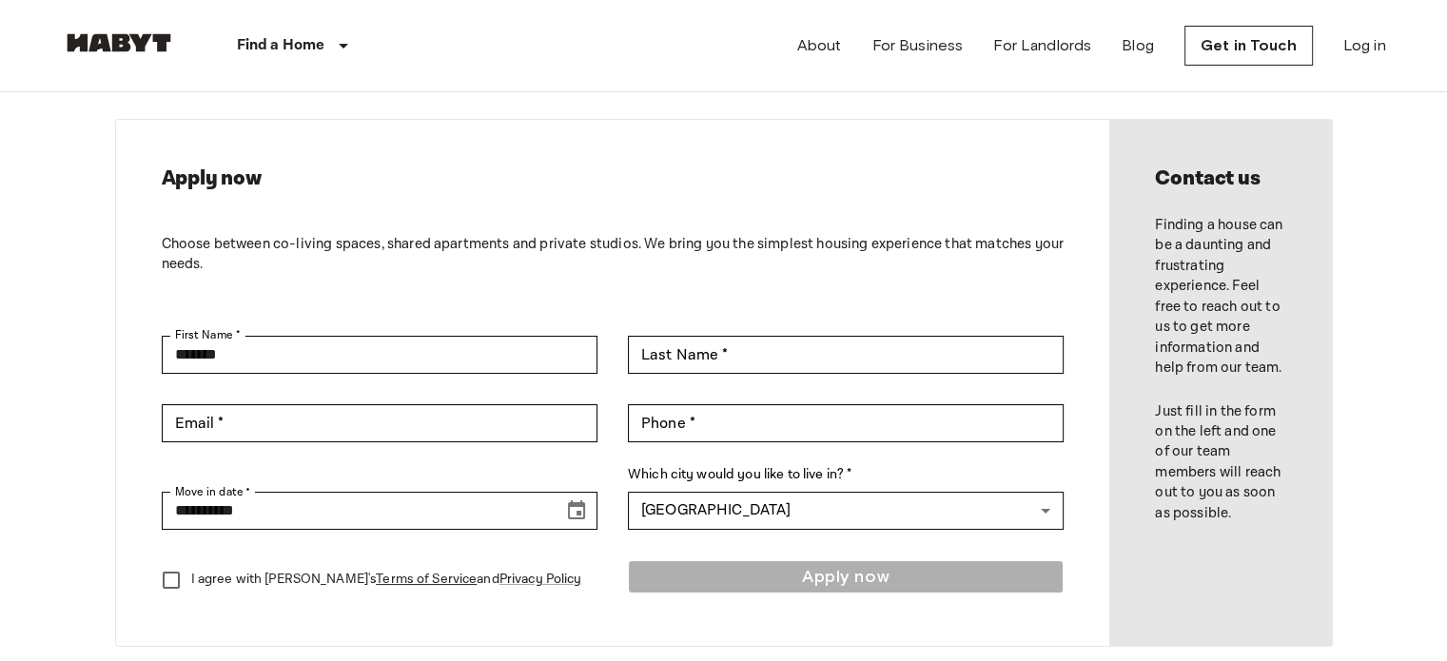
click at [663, 247] on p "Choose between co-living spaces, shared apartments and private studios. We brin…" at bounding box center [613, 254] width 903 height 41
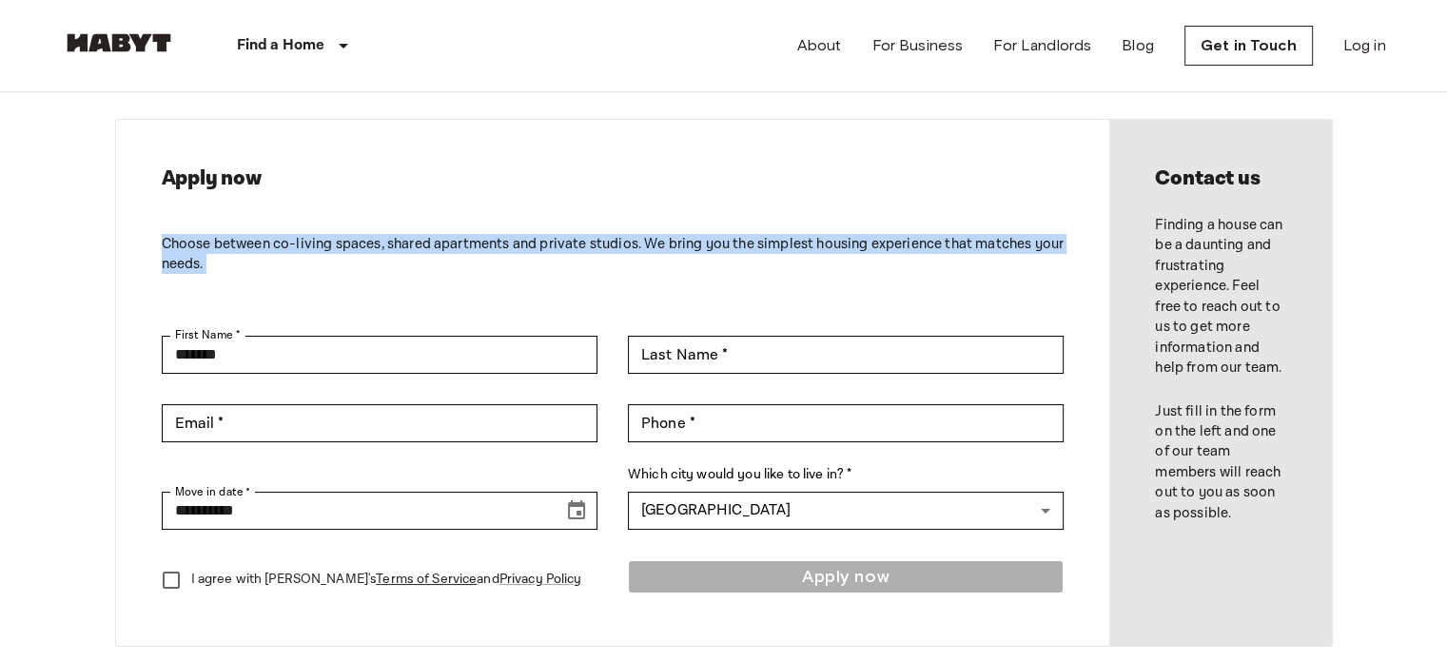
click at [663, 247] on p "Choose between co-living spaces, shared apartments and private studios. We brin…" at bounding box center [613, 254] width 903 height 41
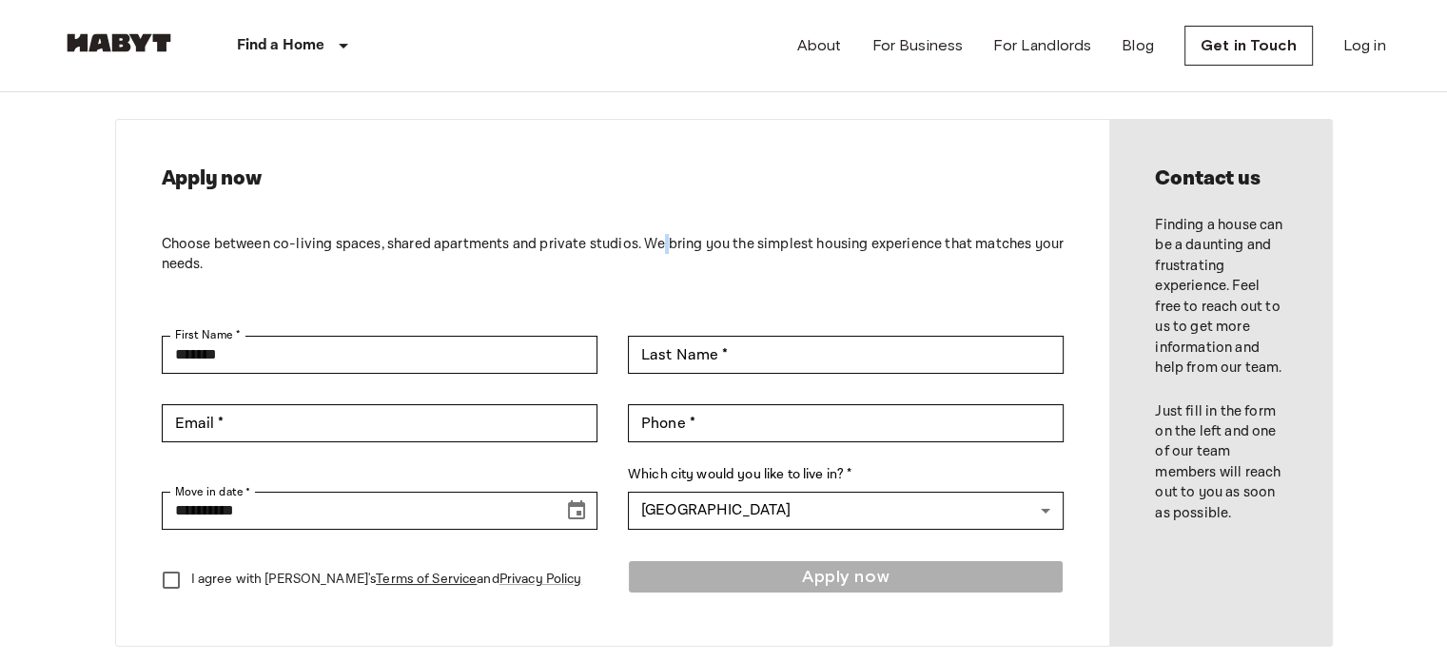
click at [663, 247] on p "Choose between co-living spaces, shared apartments and private studios. We brin…" at bounding box center [613, 254] width 903 height 41
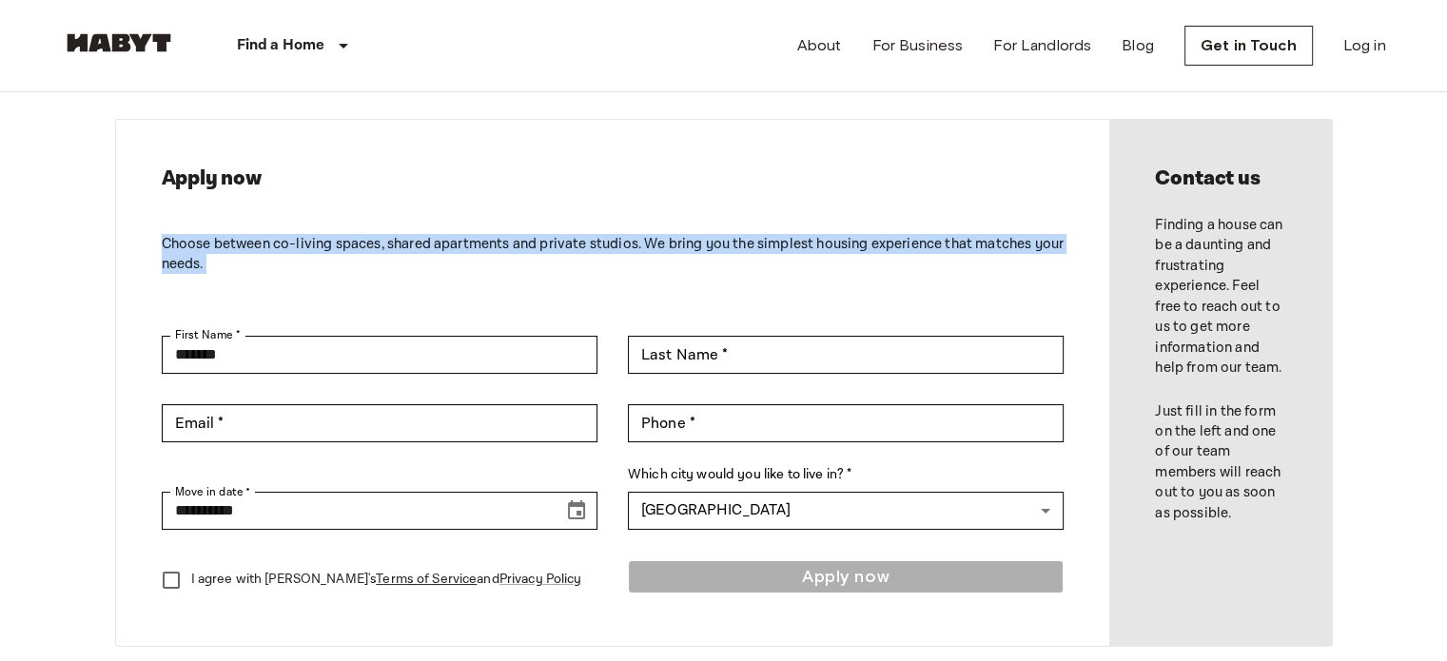
click at [663, 247] on p "Choose between co-living spaces, shared apartments and private studios. We brin…" at bounding box center [613, 254] width 903 height 41
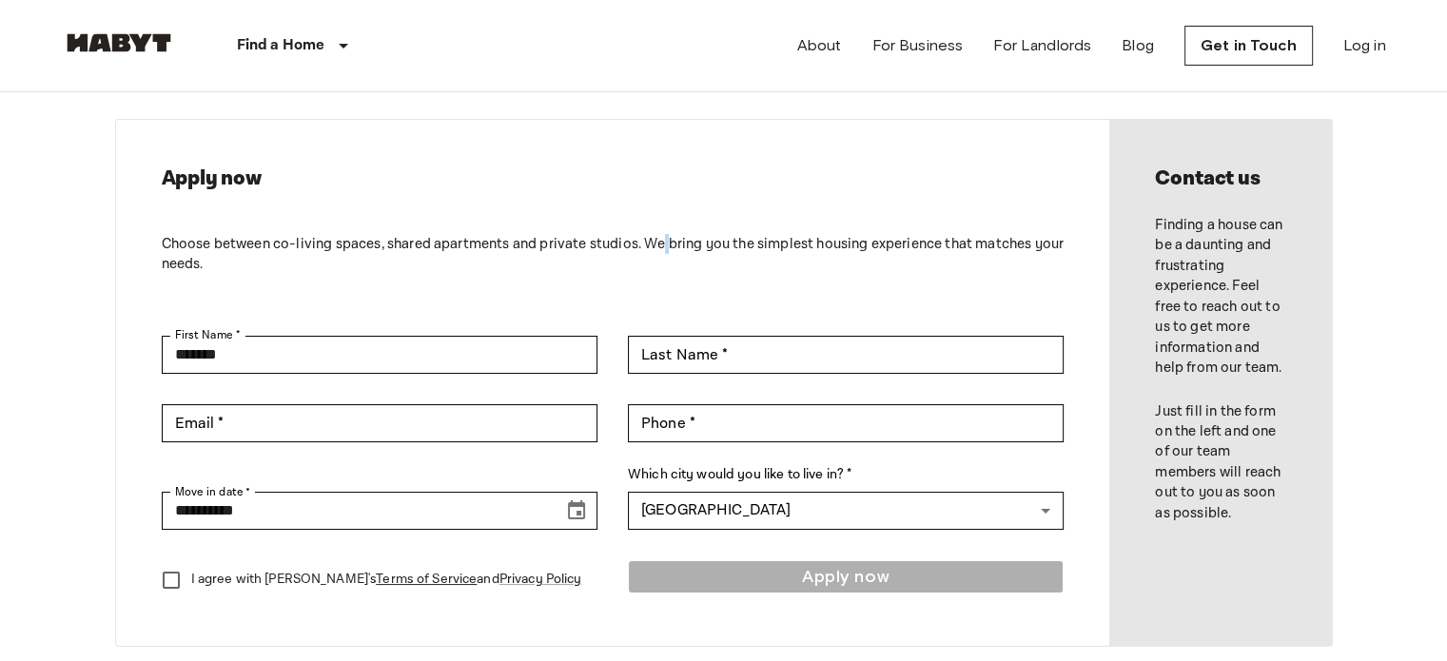
click at [663, 247] on p "Choose between co-living spaces, shared apartments and private studios. We brin…" at bounding box center [613, 254] width 903 height 41
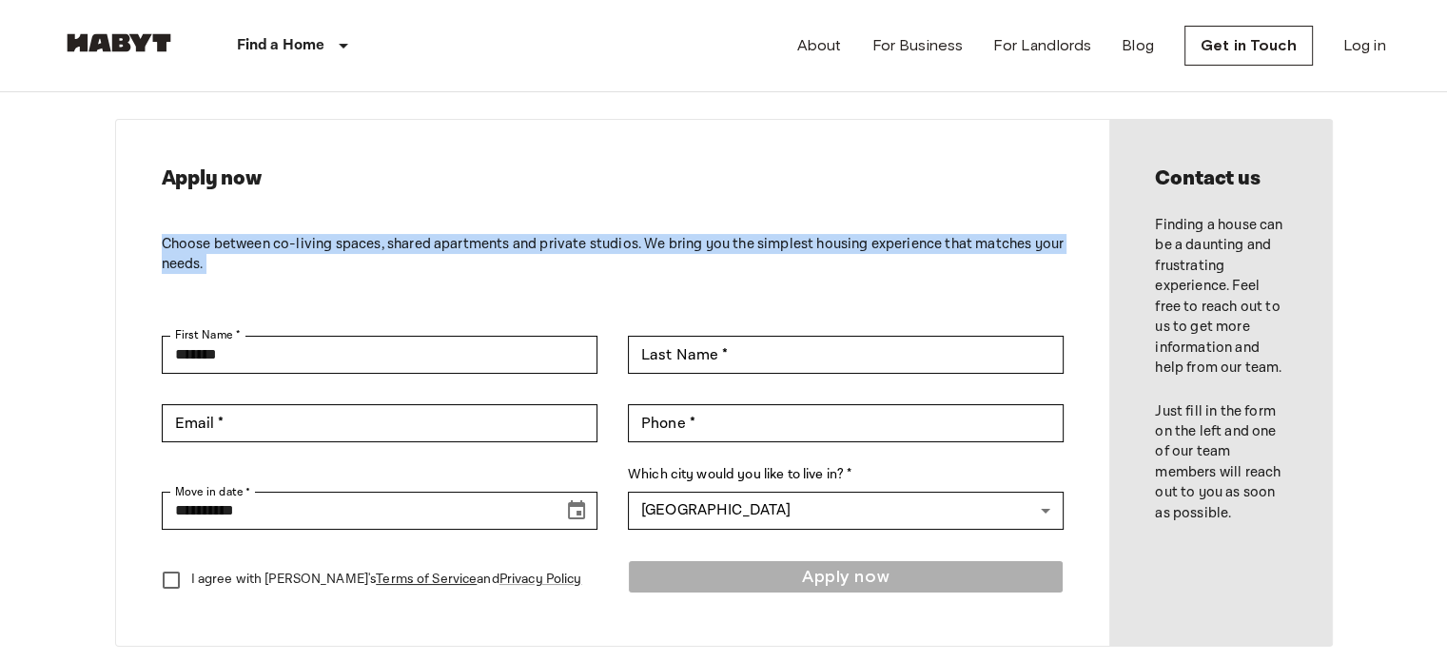
click at [663, 247] on p "Choose between co-living spaces, shared apartments and private studios. We brin…" at bounding box center [613, 254] width 903 height 41
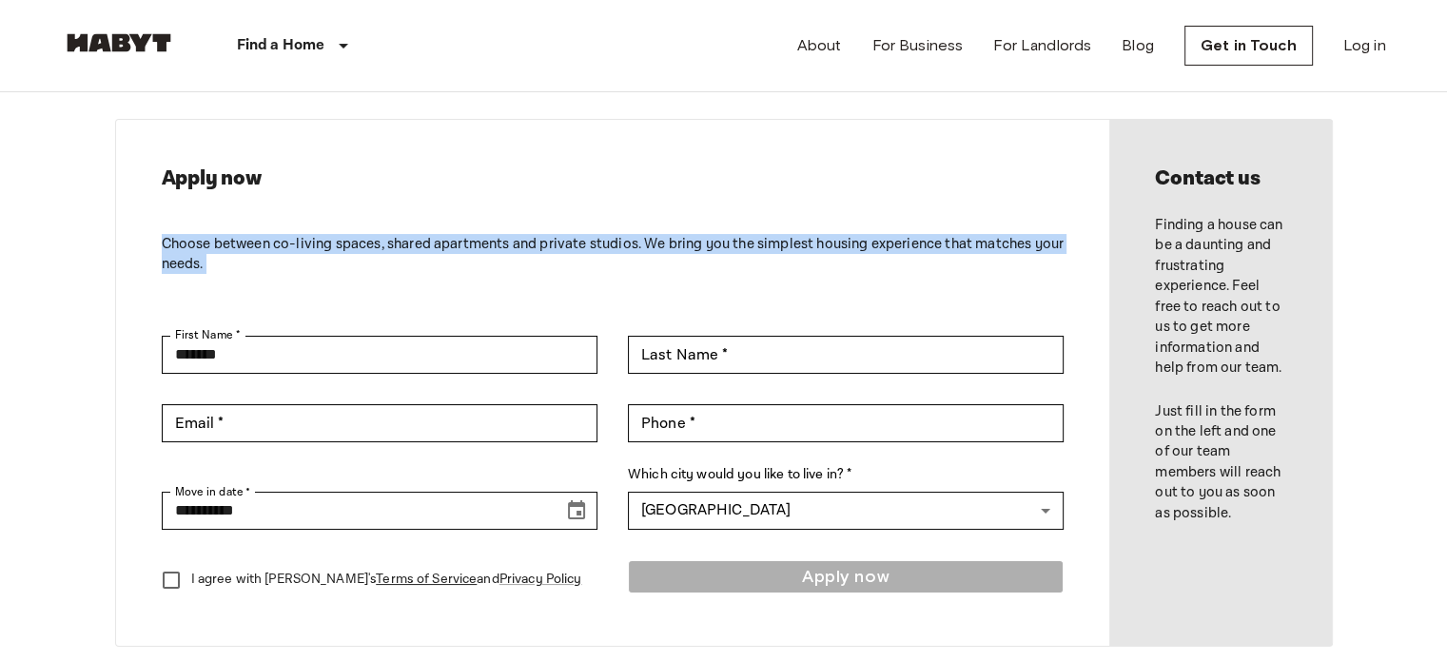
click at [663, 247] on p "Choose between co-living spaces, shared apartments and private studios. We brin…" at bounding box center [613, 254] width 903 height 41
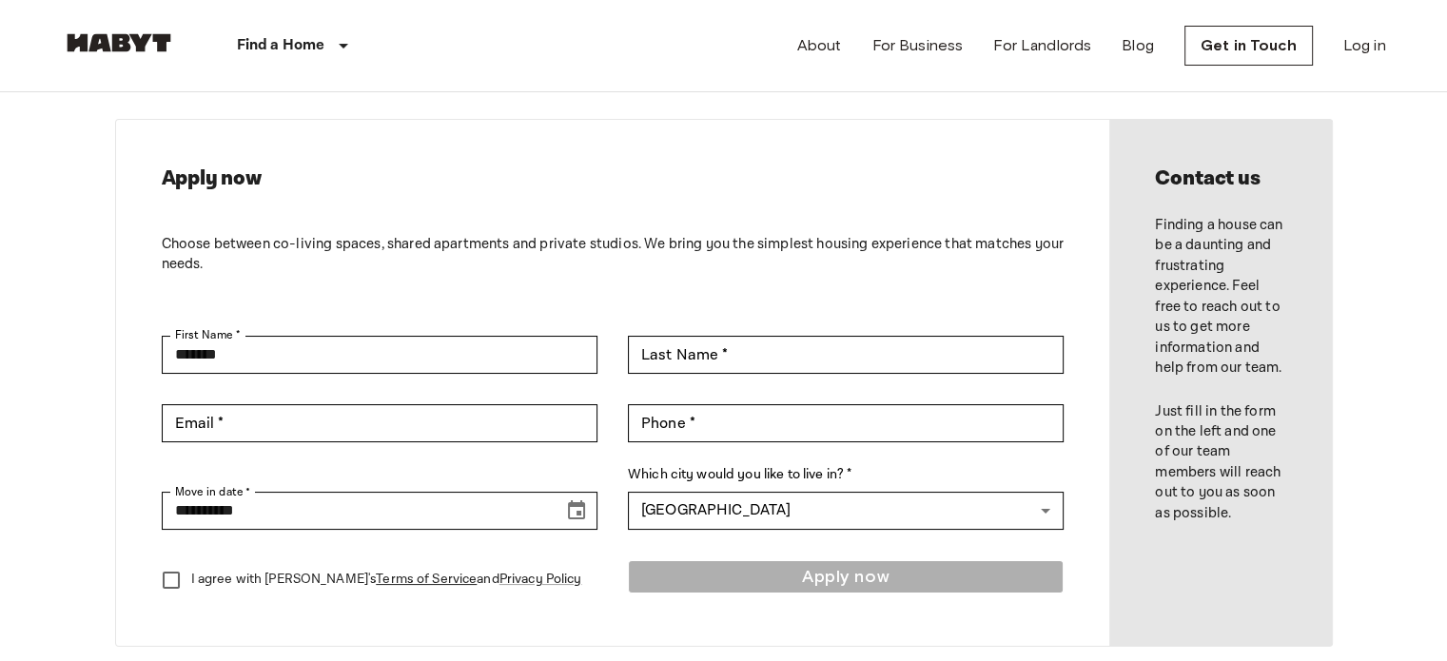
click at [663, 247] on p "Choose between co-living spaces, shared apartments and private studios. We brin…" at bounding box center [613, 254] width 903 height 41
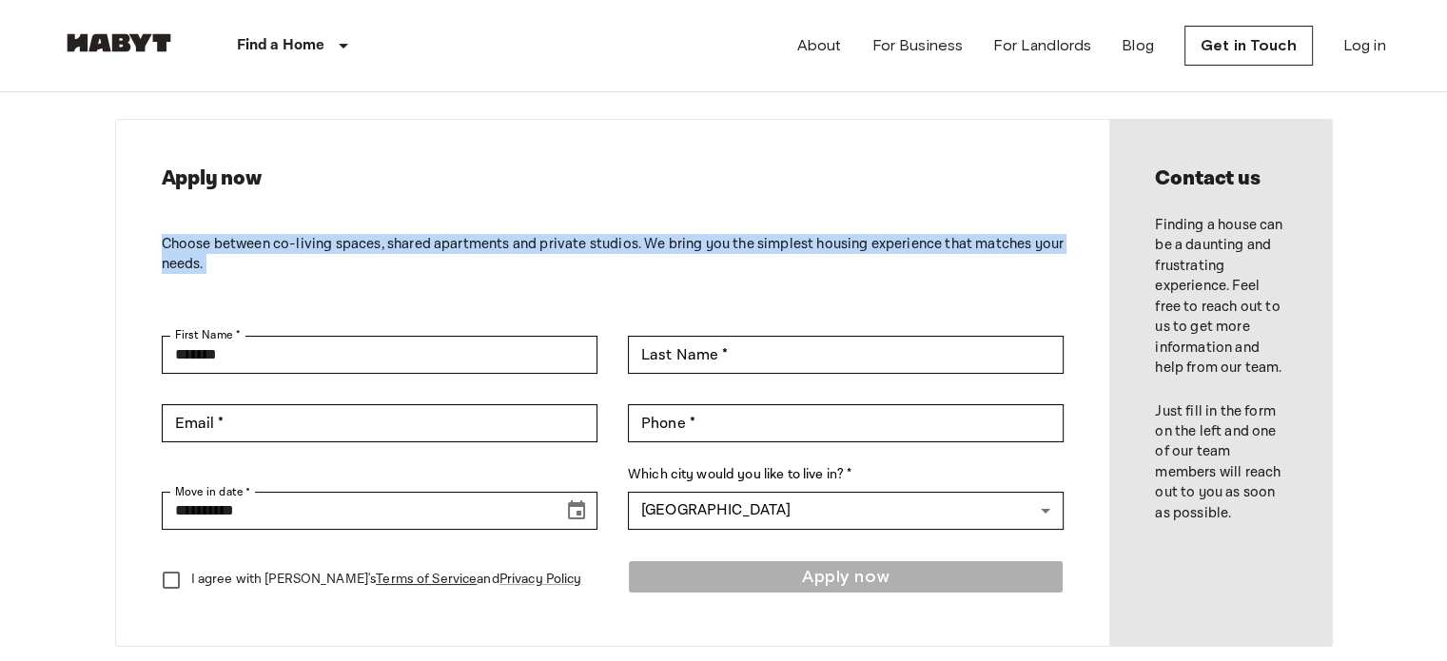
click at [663, 247] on p "Choose between co-living spaces, shared apartments and private studios. We brin…" at bounding box center [613, 254] width 903 height 41
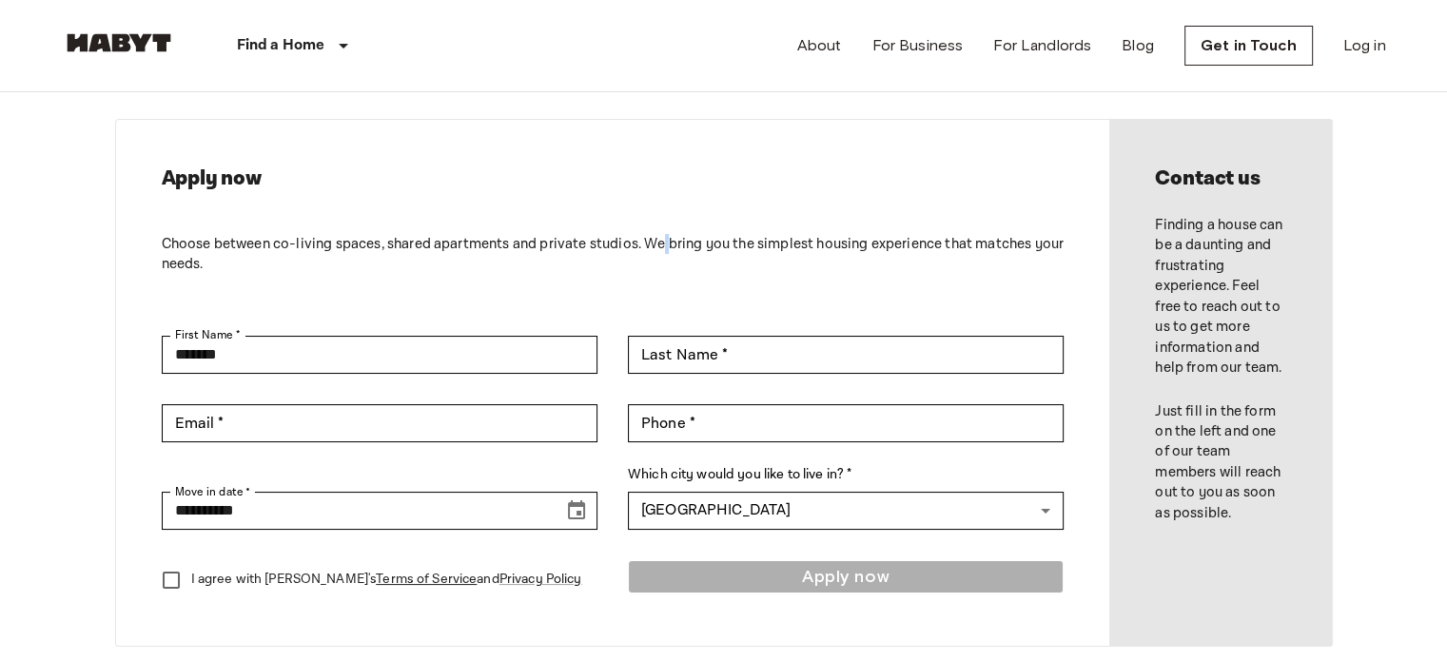
click at [663, 247] on p "Choose between co-living spaces, shared apartments and private studios. We brin…" at bounding box center [613, 254] width 903 height 41
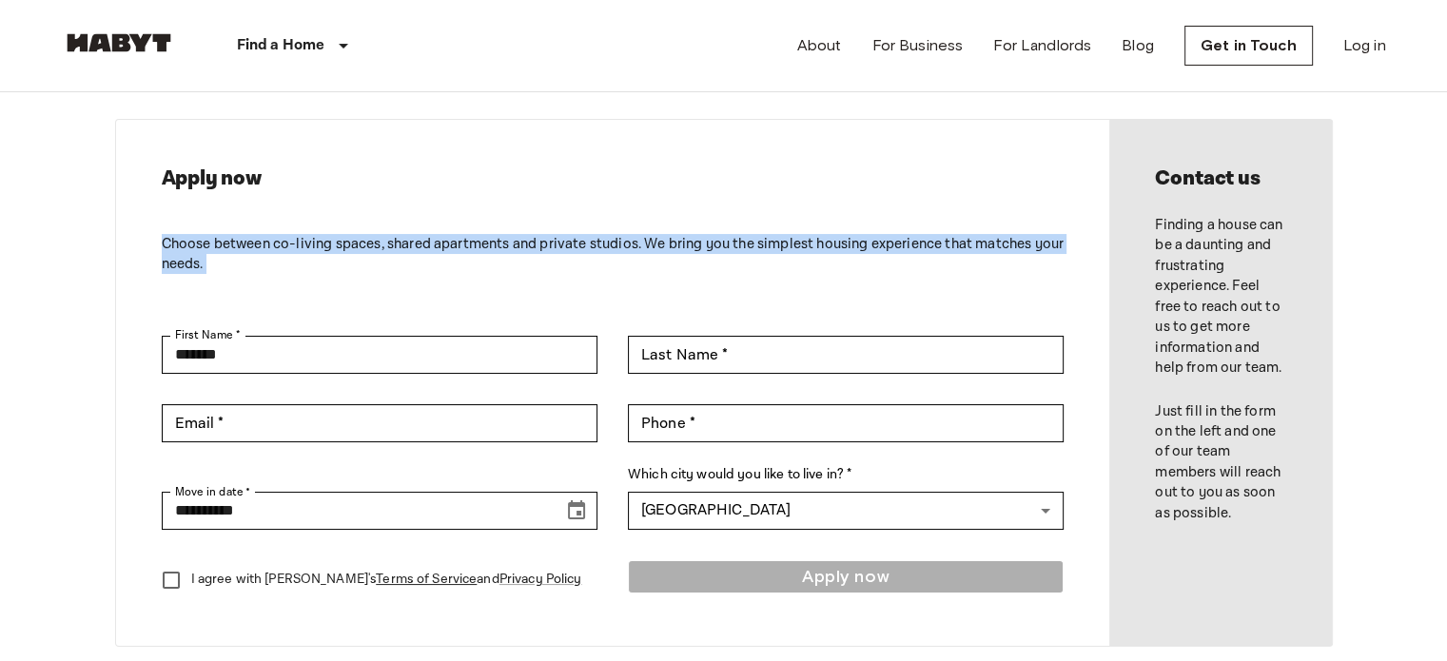
click at [663, 247] on p "Choose between co-living spaces, shared apartments and private studios. We brin…" at bounding box center [613, 254] width 903 height 41
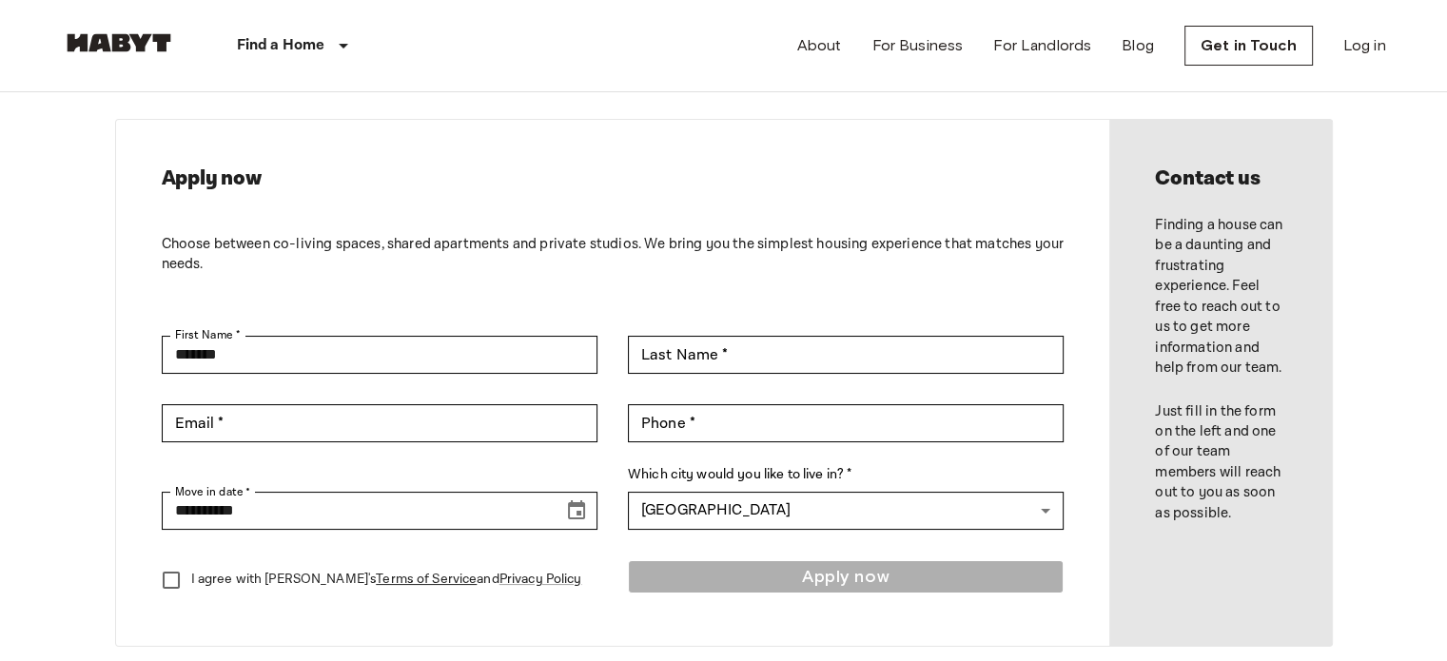
click at [663, 247] on p "Choose between co-living spaces, shared apartments and private studios. We brin…" at bounding box center [613, 254] width 903 height 41
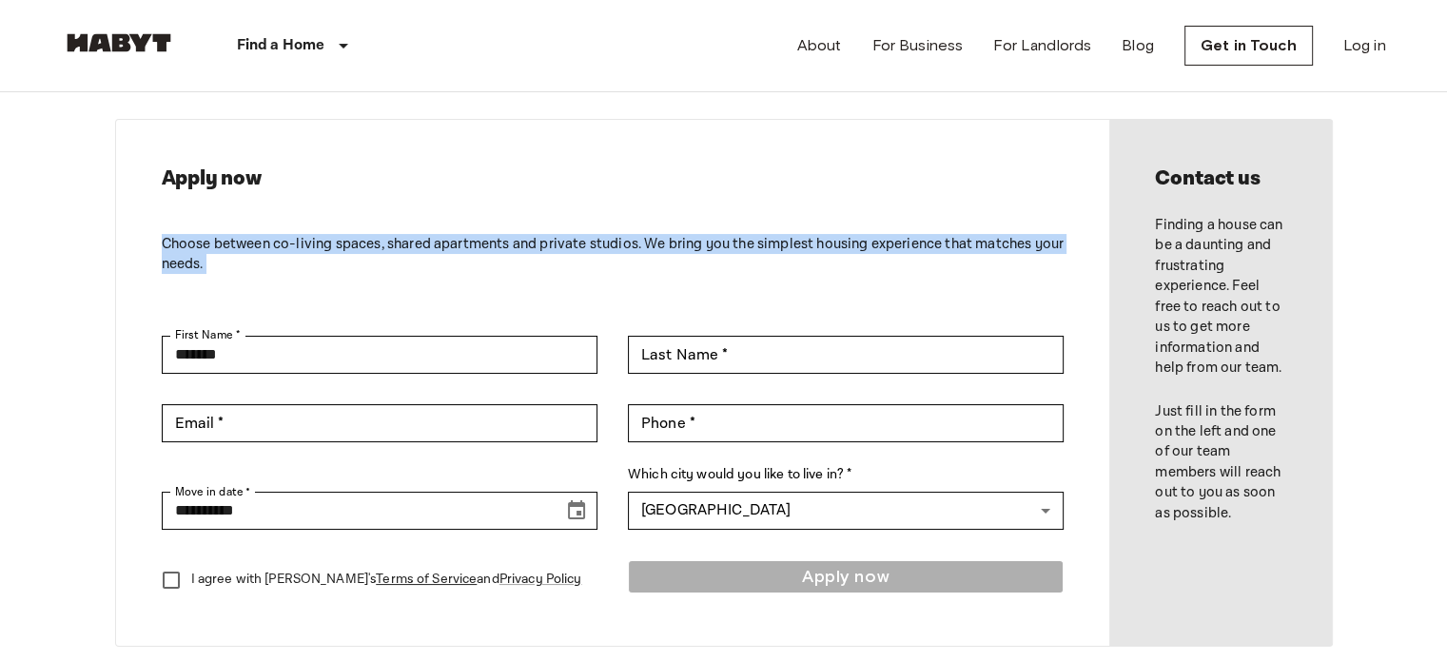
click at [663, 247] on p "Choose between co-living spaces, shared apartments and private studios. We brin…" at bounding box center [613, 254] width 903 height 41
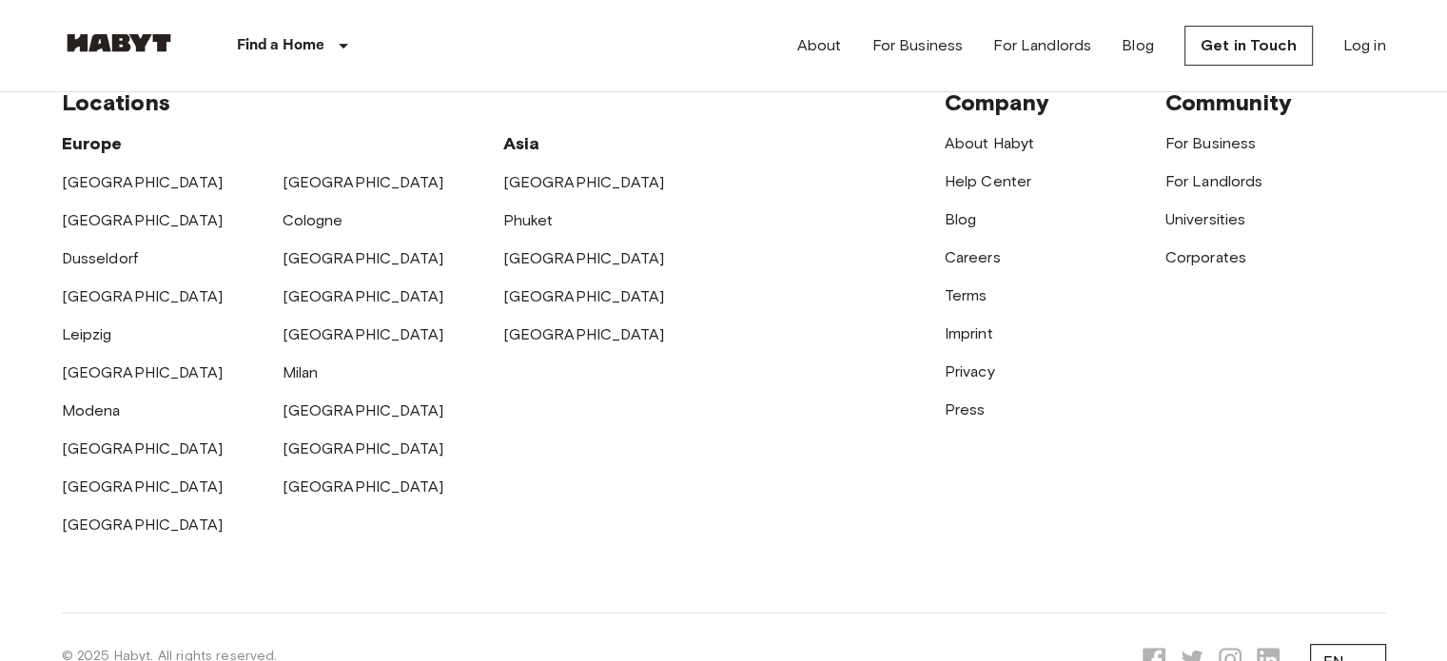
scroll to position [765, 0]
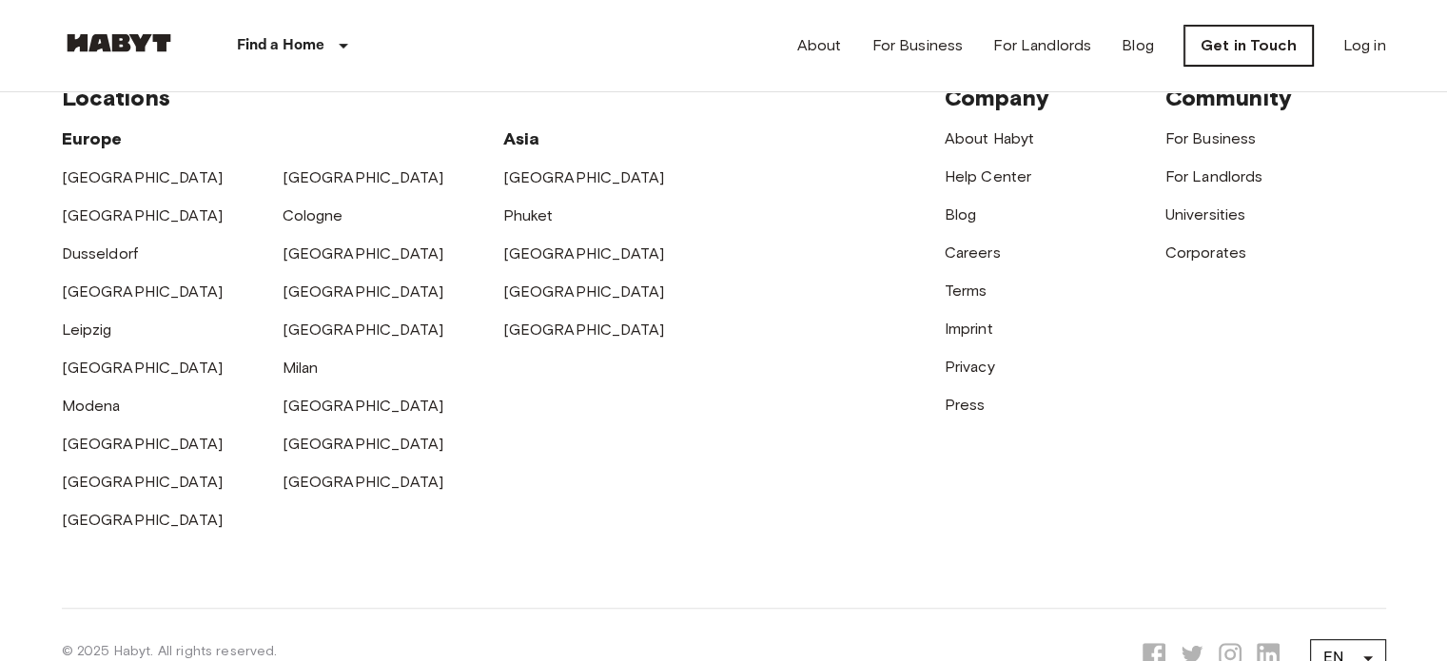
click at [1263, 55] on link "Get in Touch" at bounding box center [1249, 46] width 128 height 40
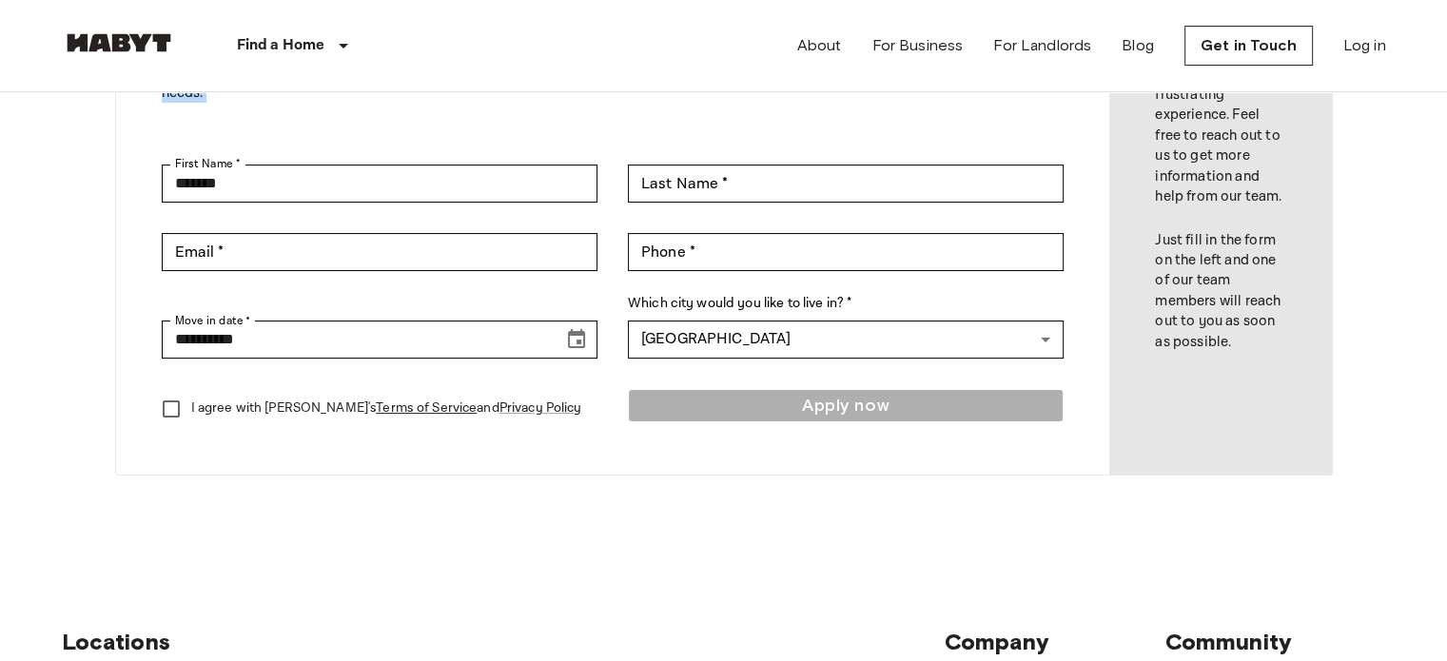
scroll to position [221, 0]
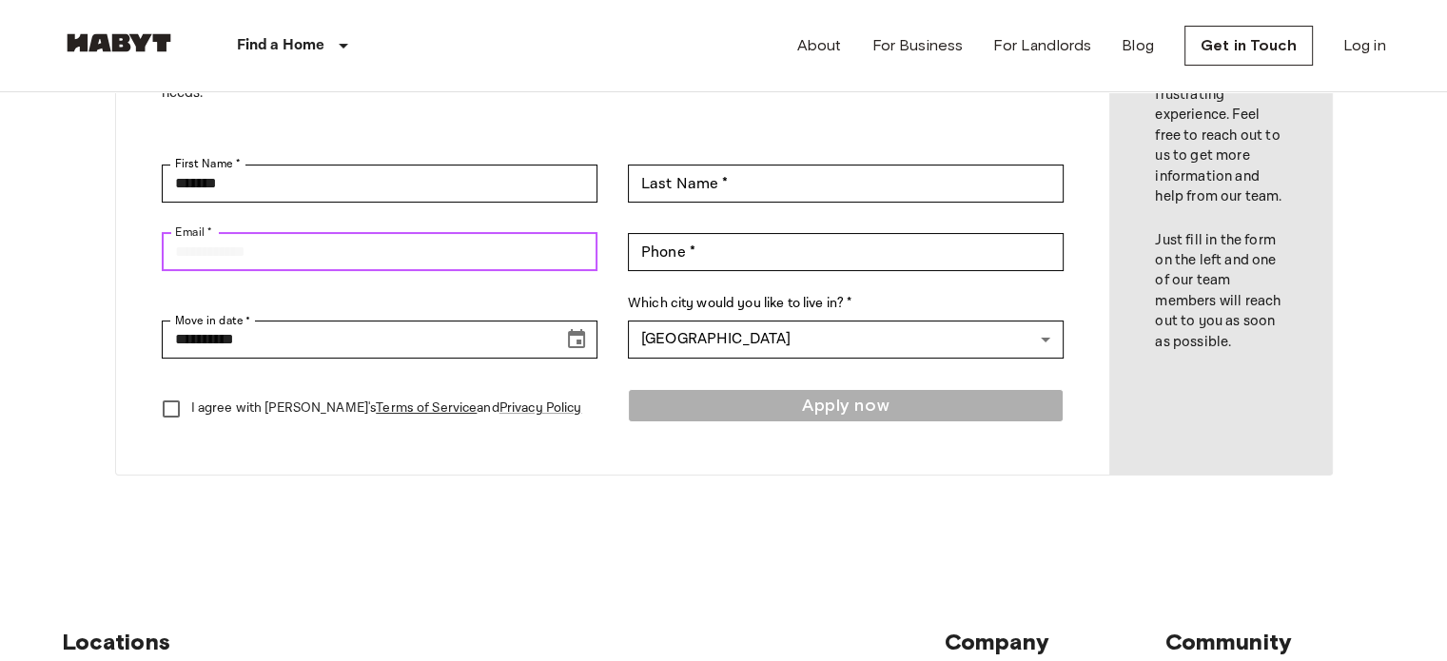
click at [406, 258] on input "Email *" at bounding box center [380, 252] width 436 height 38
type input "**********"
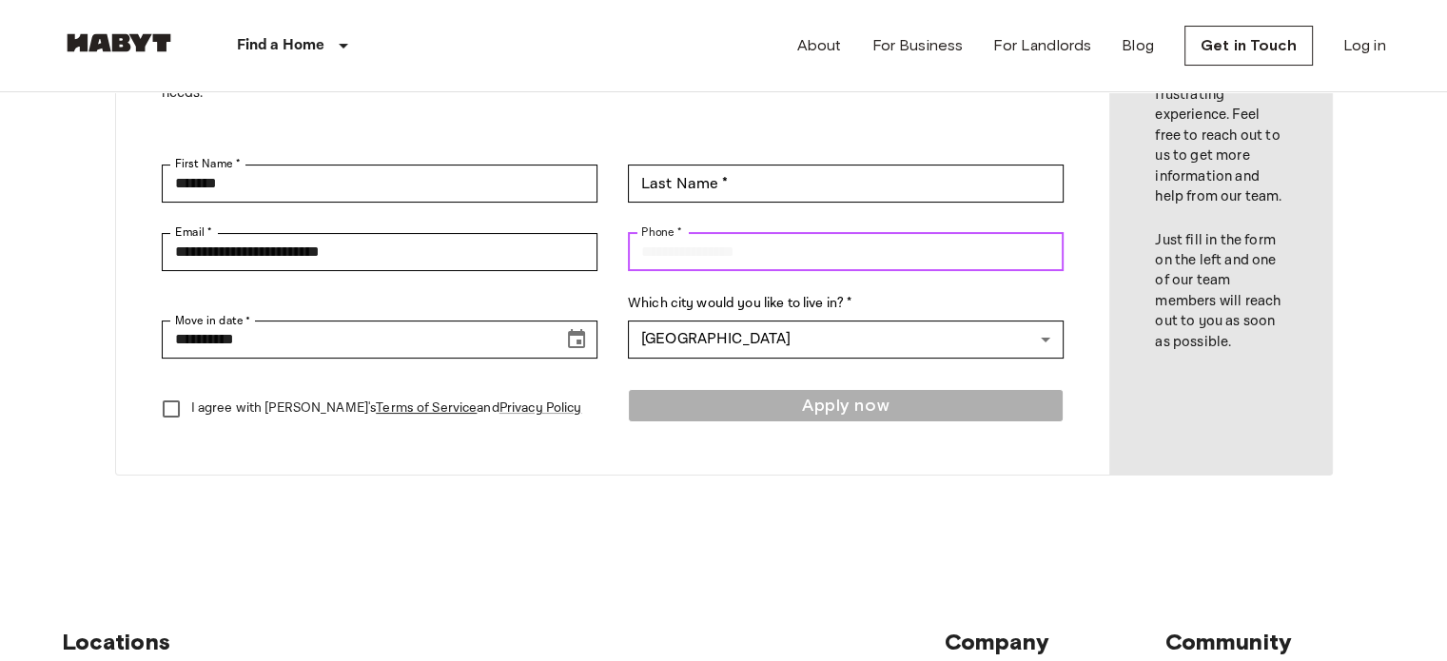
click at [753, 266] on input "Phone *" at bounding box center [846, 252] width 436 height 38
type input "**********"
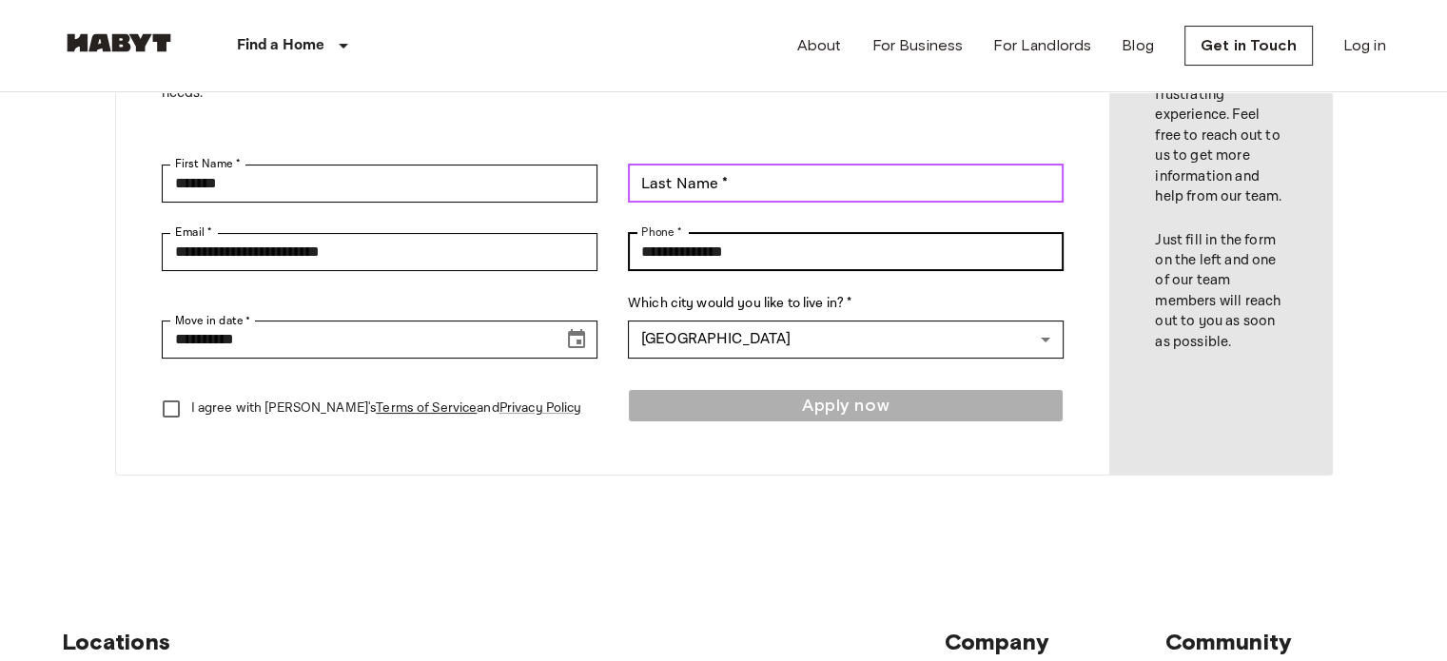
type input "*******"
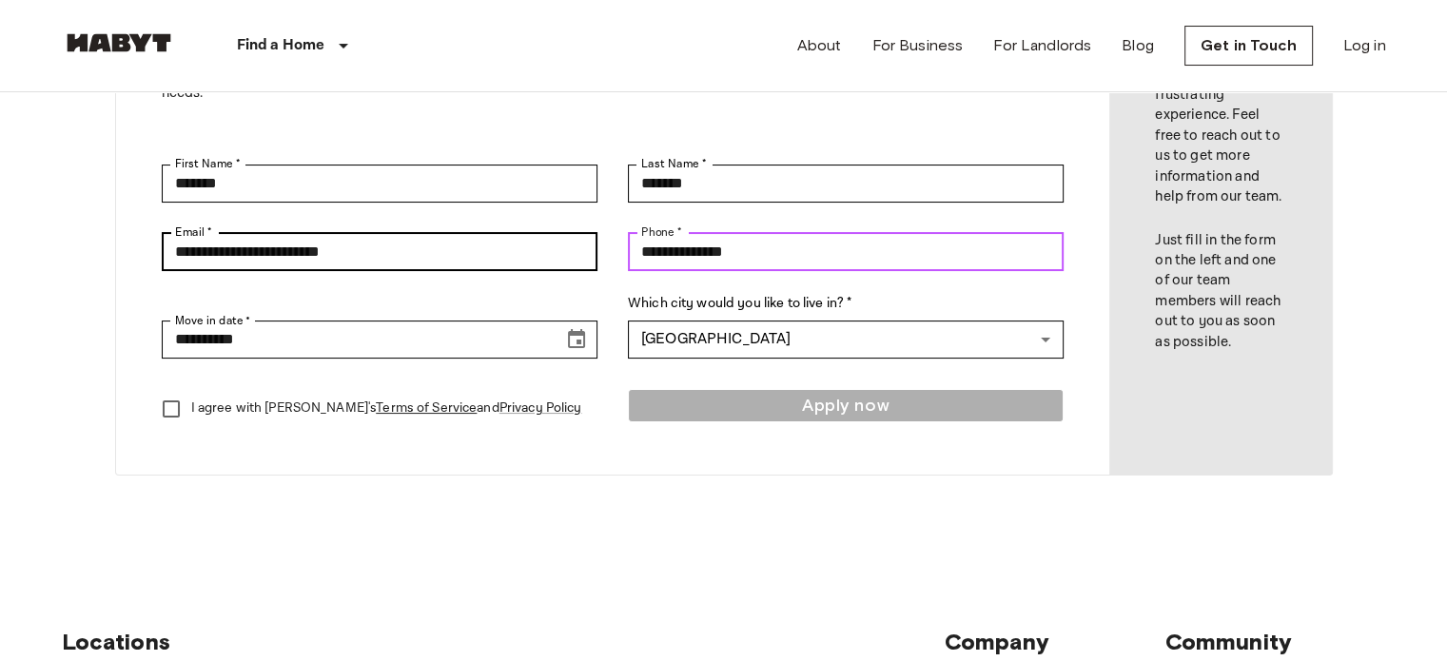
drag, startPoint x: 677, startPoint y: 245, endPoint x: 571, endPoint y: 243, distance: 105.6
click at [571, 243] on div "**********" at bounding box center [613, 252] width 903 height 38
click at [732, 262] on input "**********" at bounding box center [846, 252] width 436 height 38
click at [651, 250] on input "**********" at bounding box center [846, 252] width 436 height 38
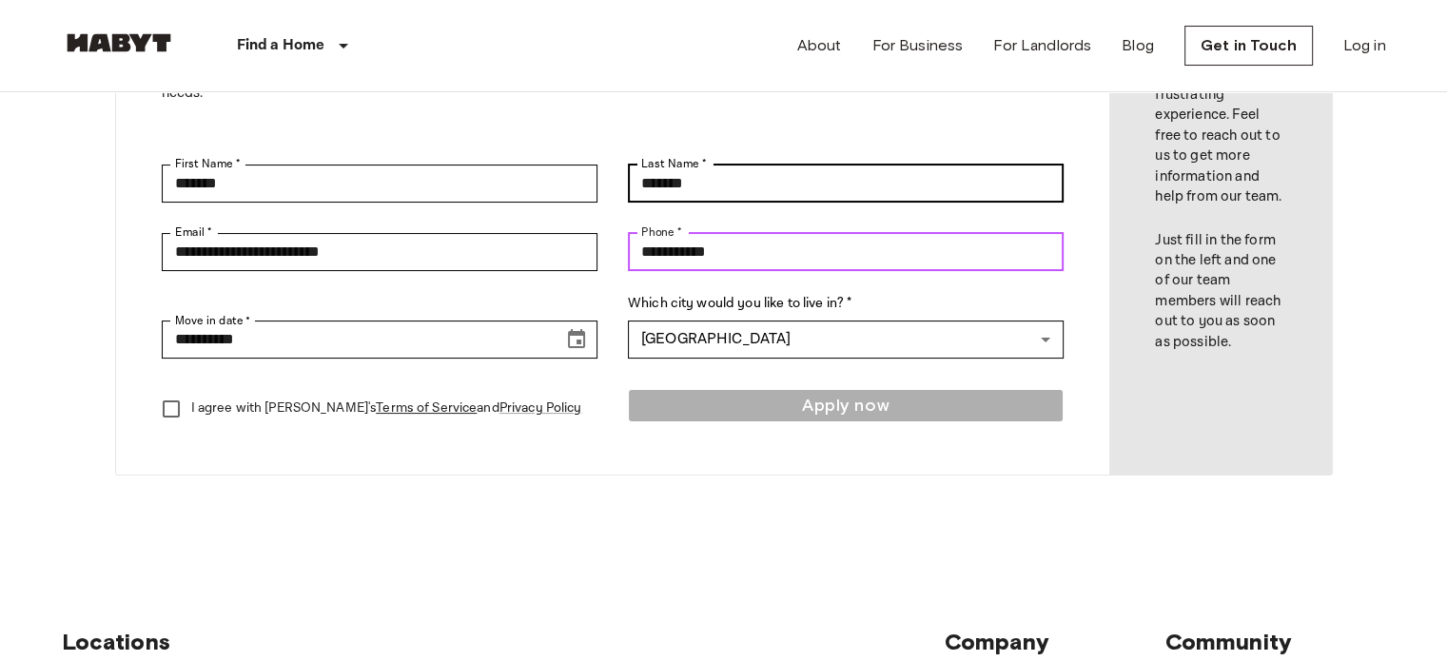
type input "**********"
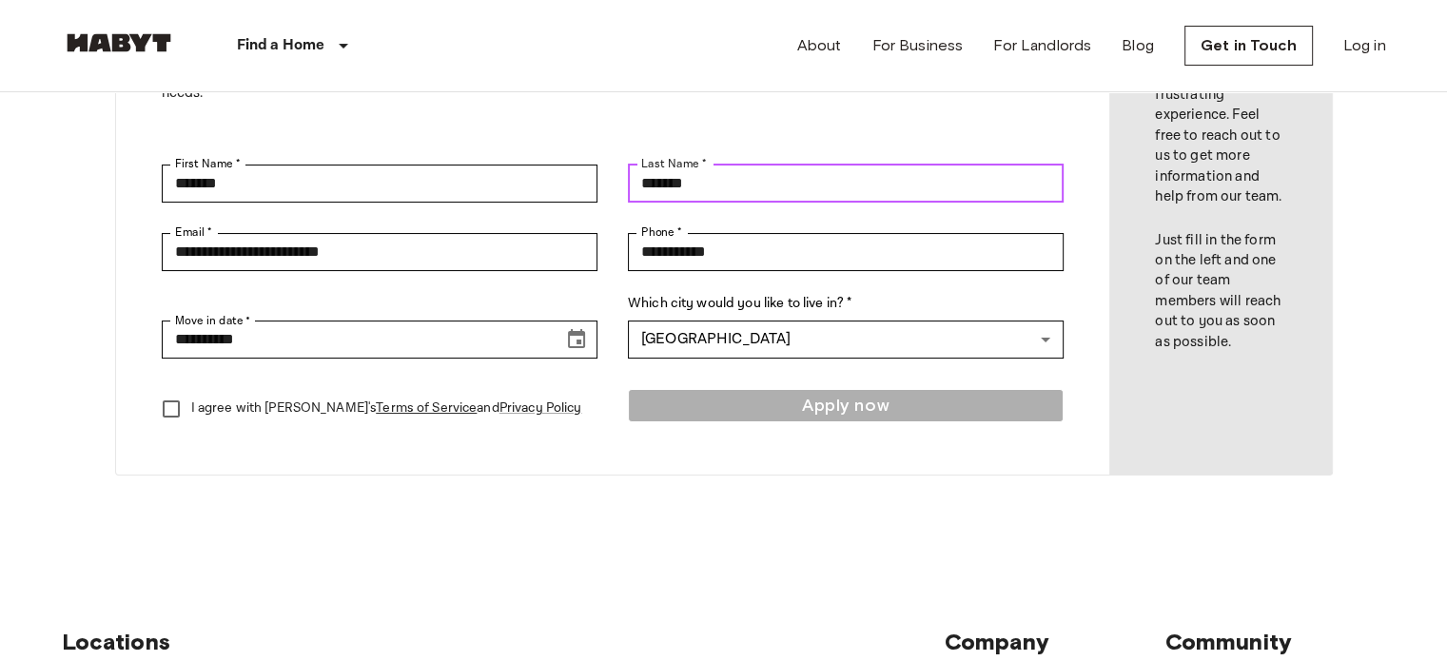
drag, startPoint x: 703, startPoint y: 182, endPoint x: 666, endPoint y: 190, distance: 38.1
click at [666, 190] on input "*******" at bounding box center [846, 184] width 436 height 38
type input "****"
click at [673, 299] on label "Which city would you like to live in? *" at bounding box center [846, 304] width 436 height 20
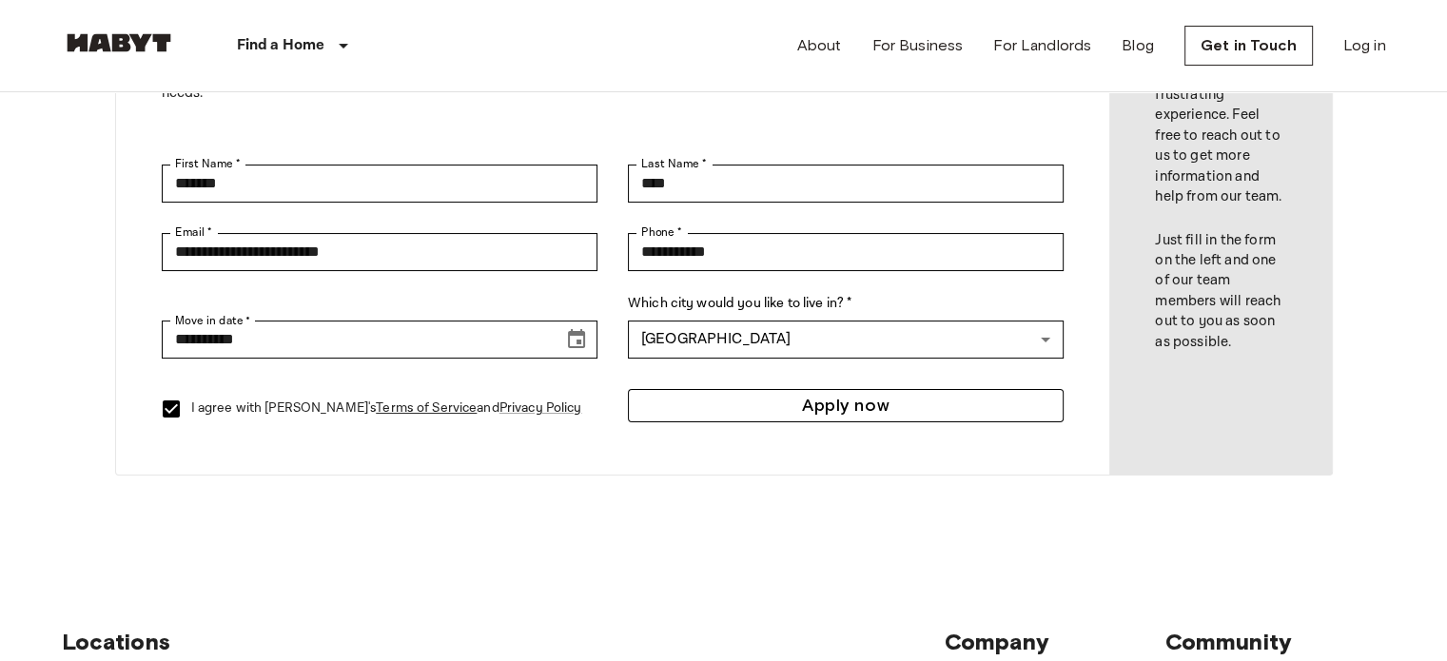
click at [762, 403] on button "Apply now" at bounding box center [846, 405] width 436 height 33
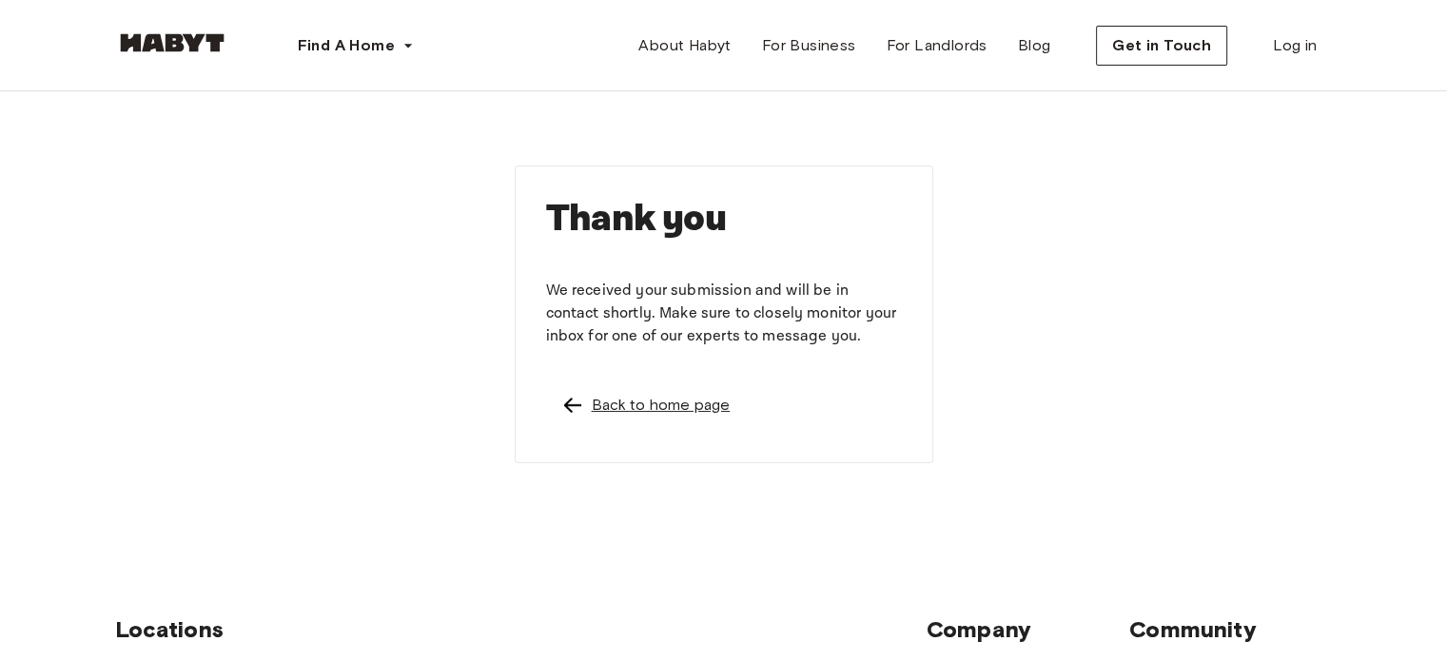
click at [674, 410] on div "Back to home page" at bounding box center [661, 405] width 139 height 23
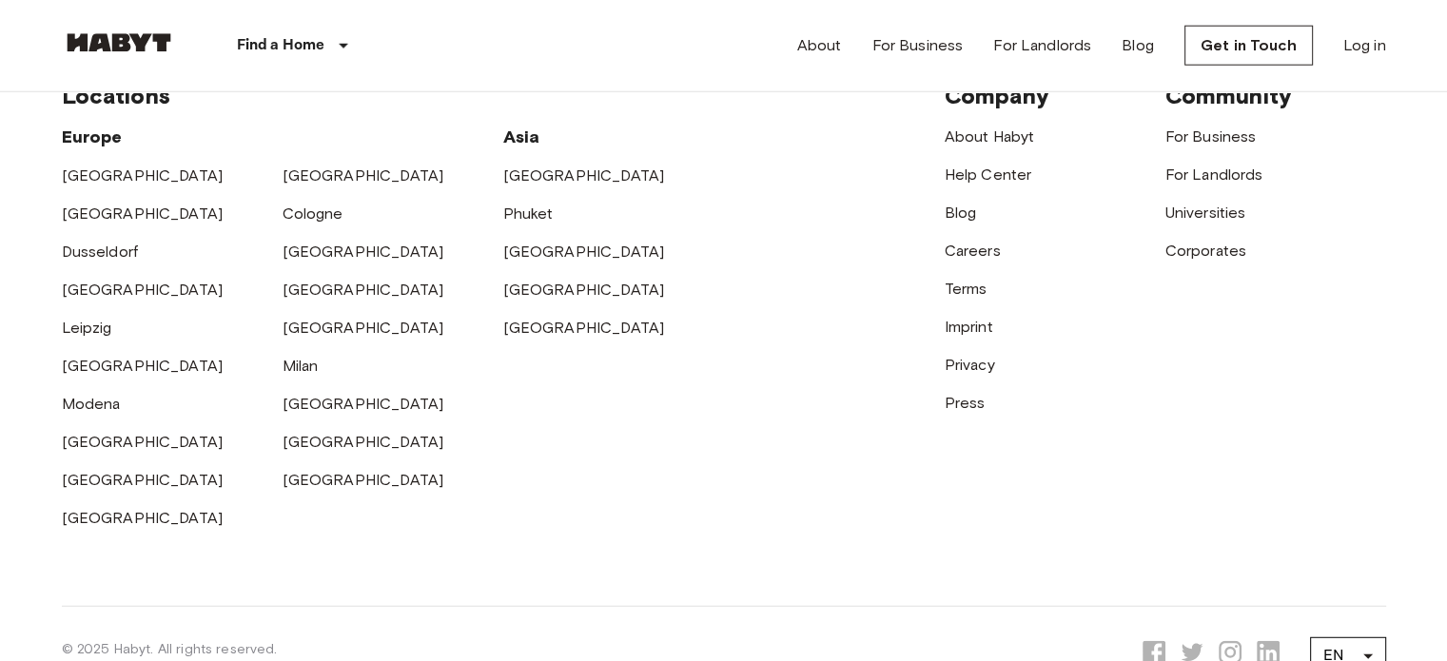
scroll to position [4982, 0]
click at [320, 336] on link "[GEOGRAPHIC_DATA]" at bounding box center [364, 327] width 162 height 18
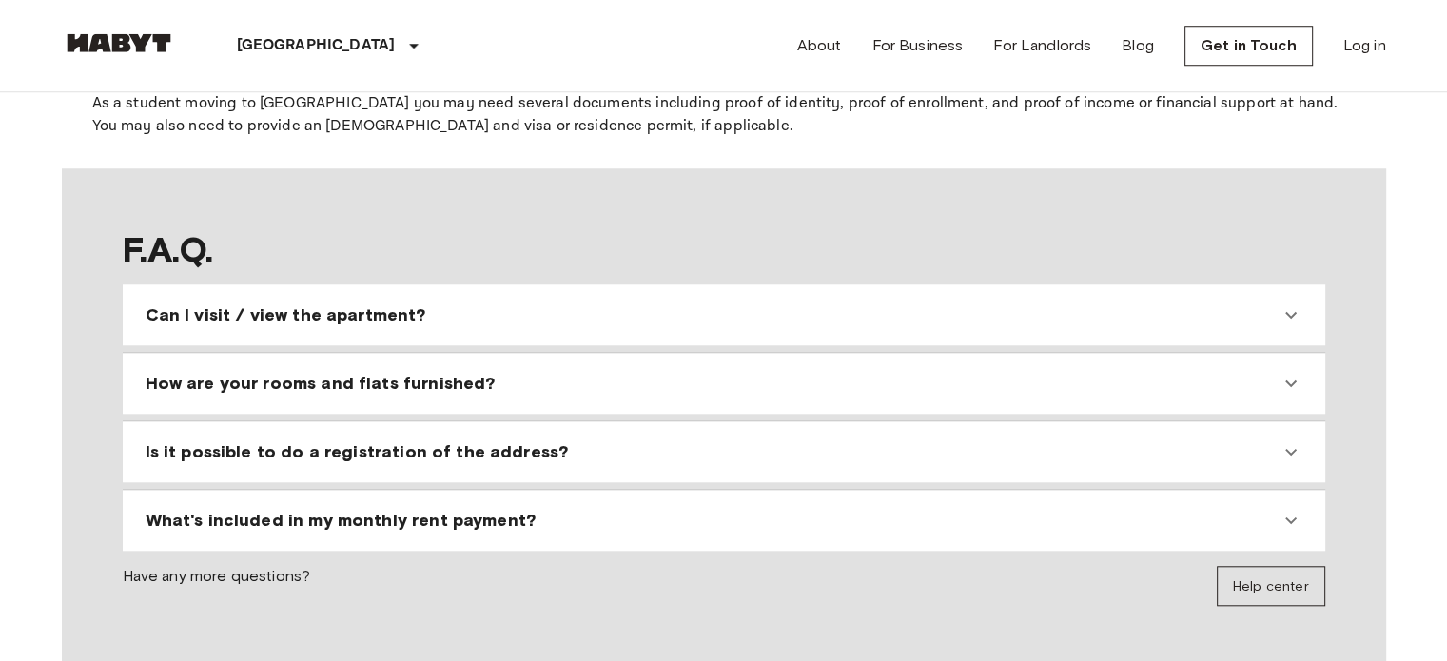
scroll to position [1629, 0]
click at [368, 303] on span "Can I visit / view the apartment?" at bounding box center [286, 314] width 281 height 23
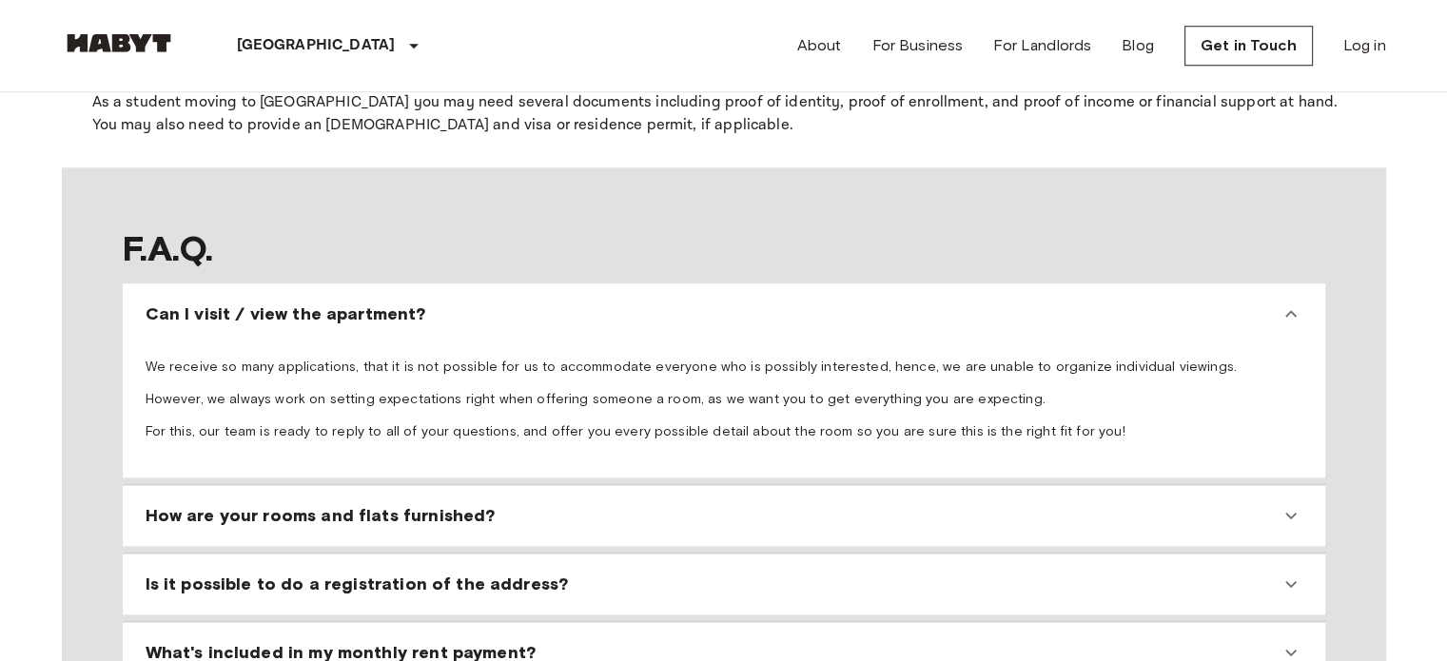
click at [353, 358] on p "We receive so many applications, that it is not possible for us to accommodate …" at bounding box center [724, 367] width 1157 height 19
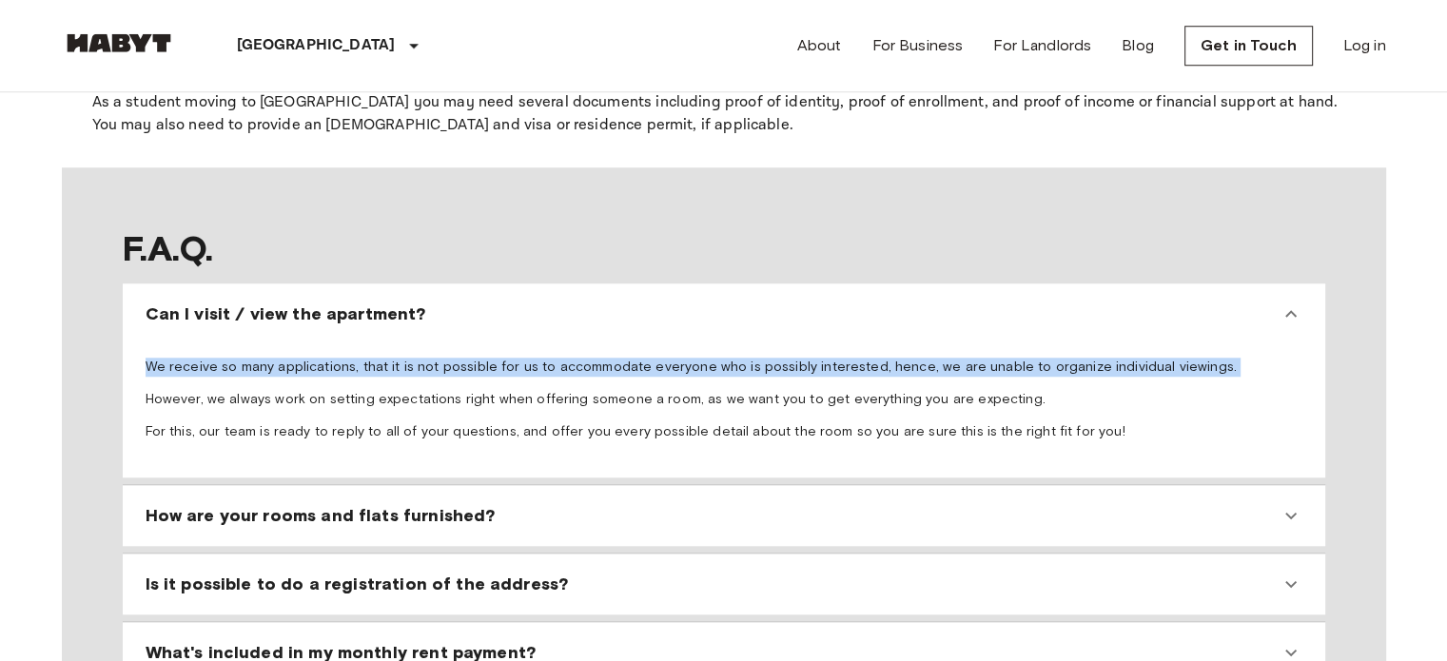
click at [353, 358] on p "We receive so many applications, that it is not possible for us to accommodate …" at bounding box center [724, 367] width 1157 height 19
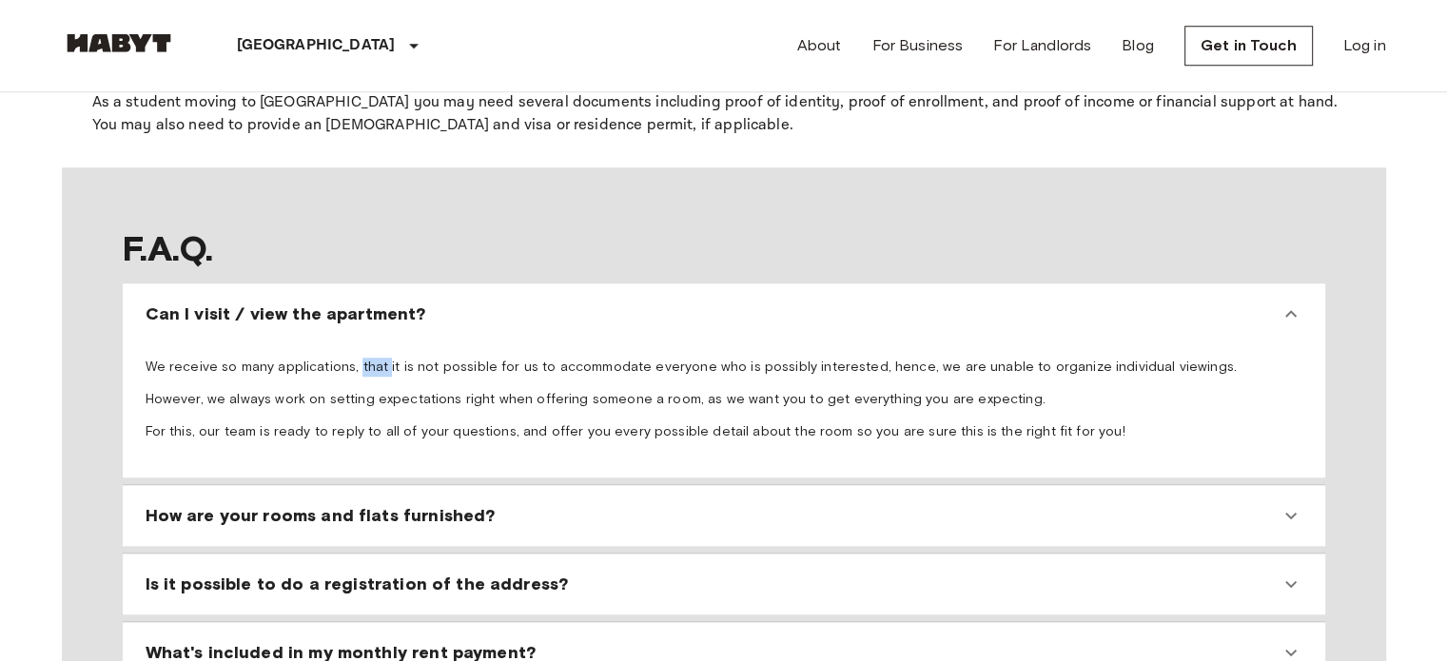
click at [353, 358] on p "We receive so many applications, that it is not possible for us to accommodate …" at bounding box center [724, 367] width 1157 height 19
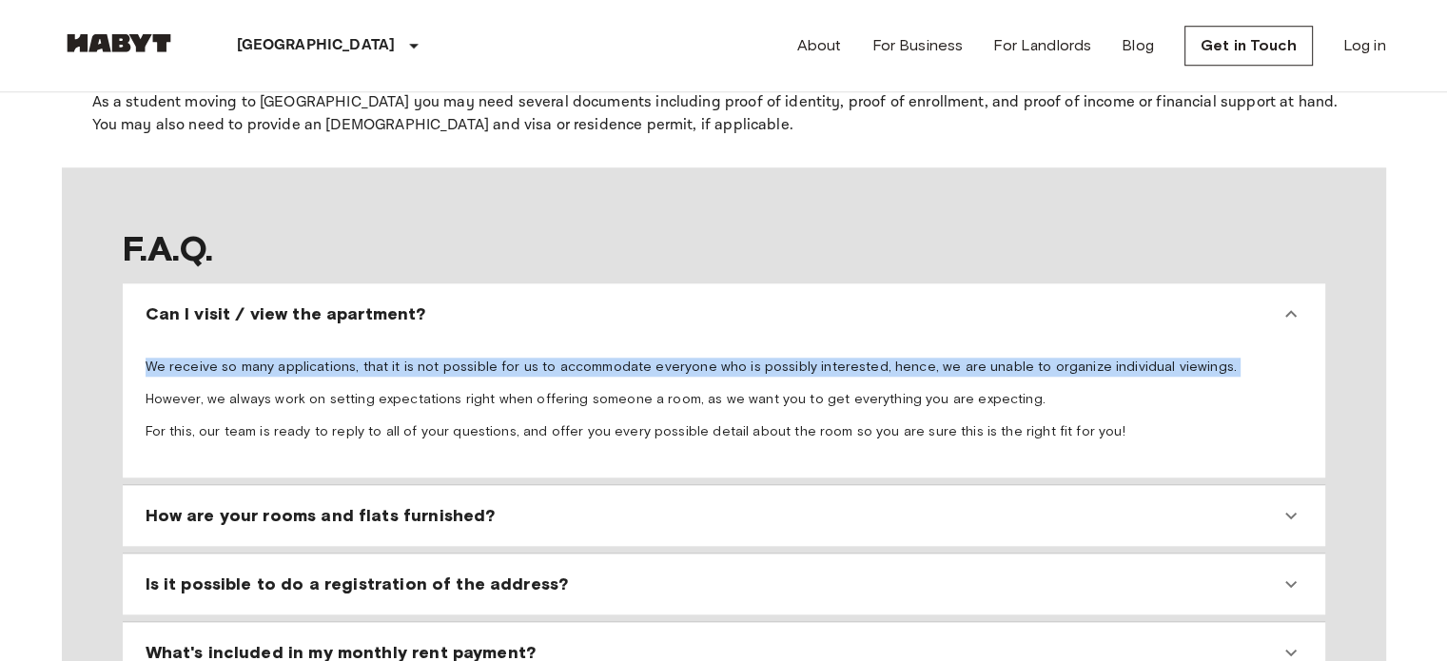
click at [353, 358] on p "We receive so many applications, that it is not possible for us to accommodate …" at bounding box center [724, 367] width 1157 height 19
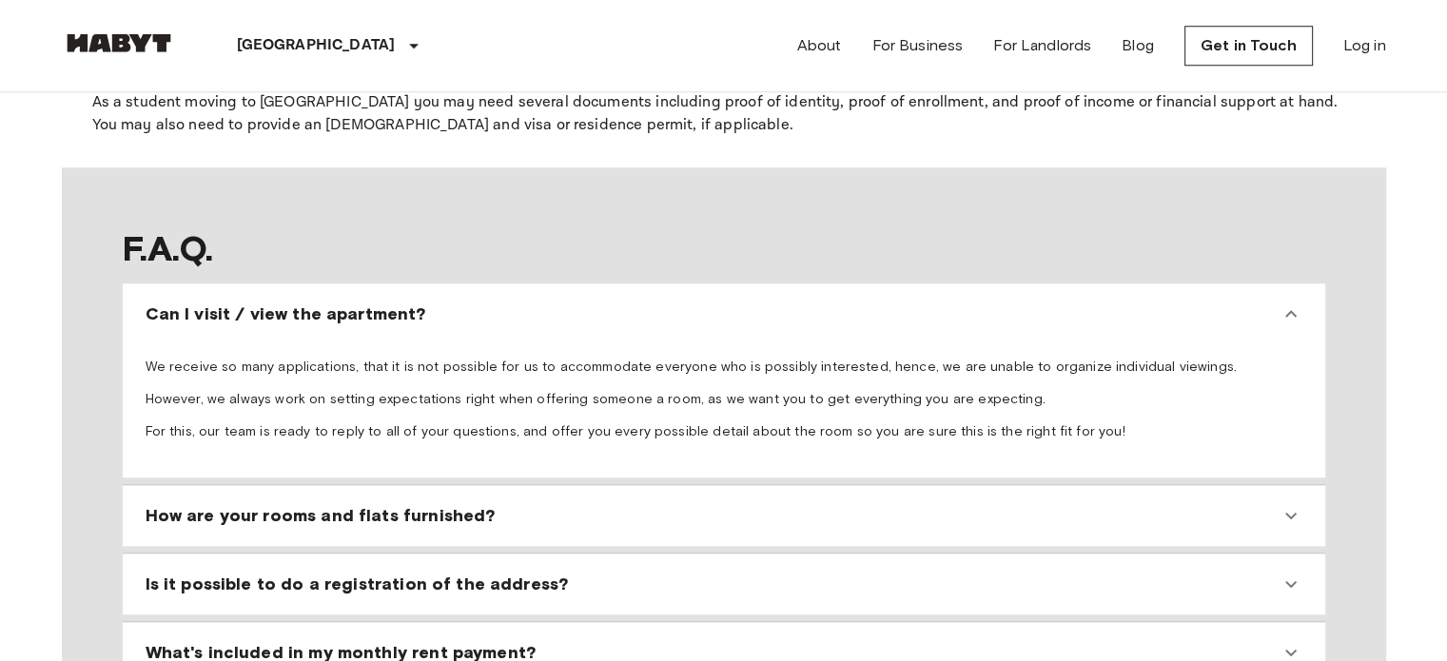
click at [353, 358] on p "We receive so many applications, that it is not possible for us to accommodate …" at bounding box center [724, 367] width 1157 height 19
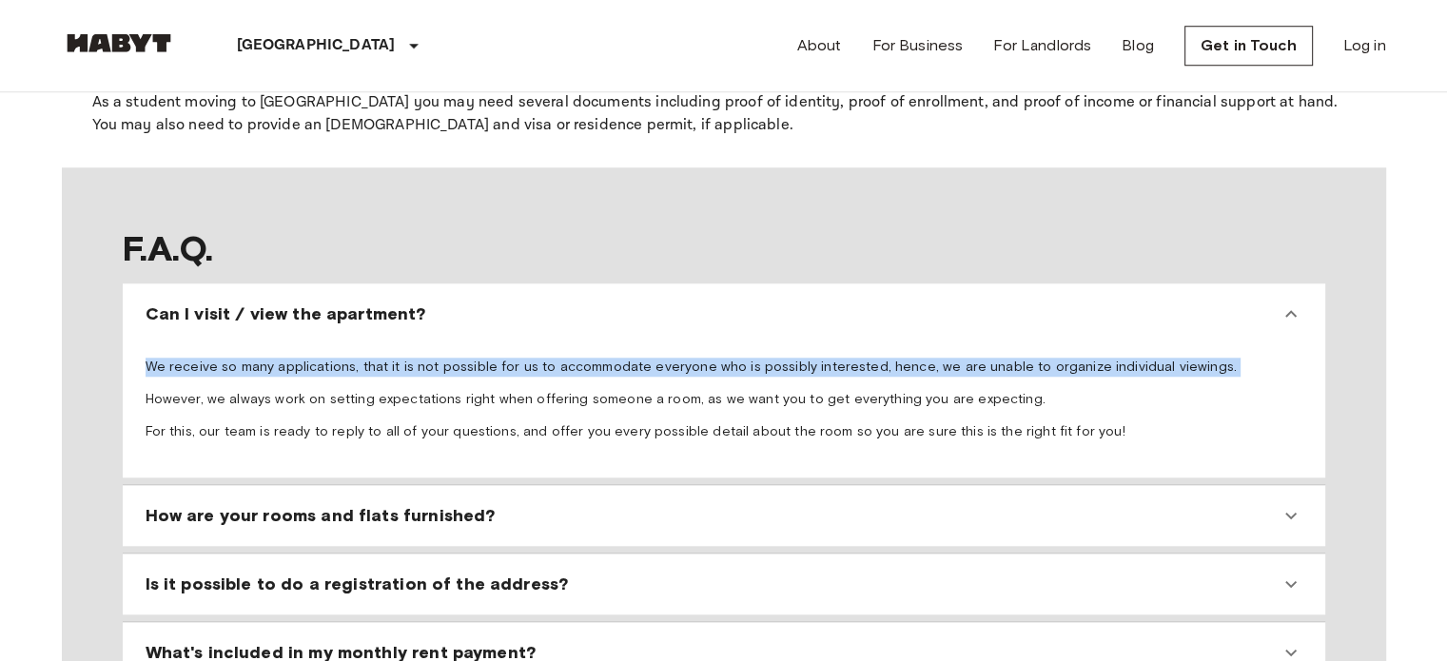
click at [353, 358] on p "We receive so many applications, that it is not possible for us to accommodate …" at bounding box center [724, 367] width 1157 height 19
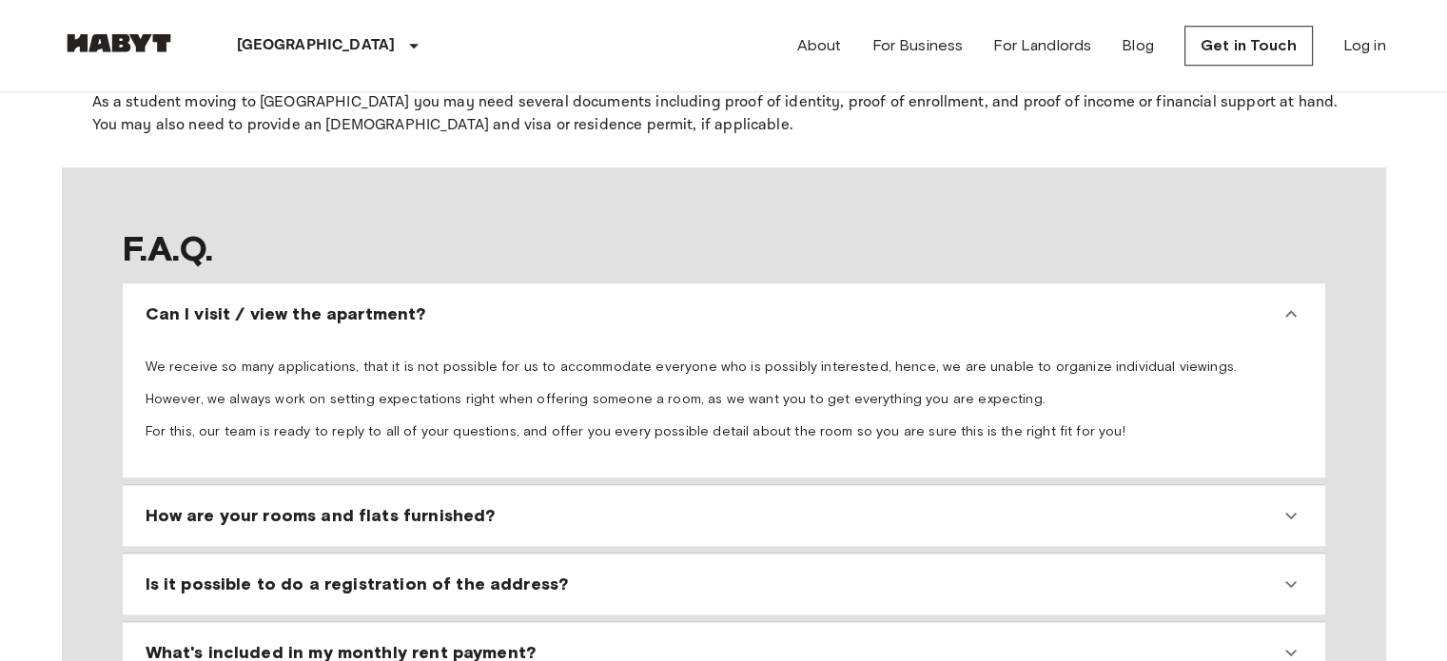
click at [348, 390] on p "However, we always work on setting expectations right when offering someone a r…" at bounding box center [724, 399] width 1157 height 19
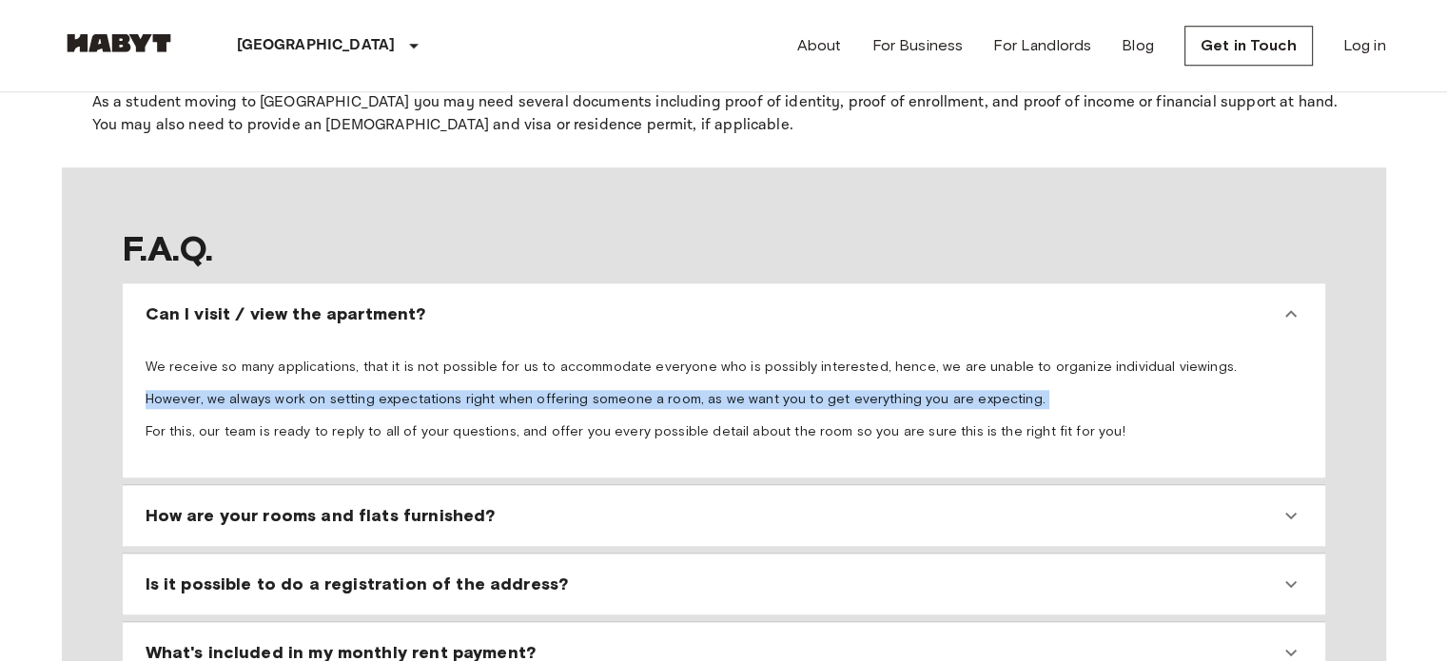
click at [348, 390] on p "However, we always work on setting expectations right when offering someone a r…" at bounding box center [724, 399] width 1157 height 19
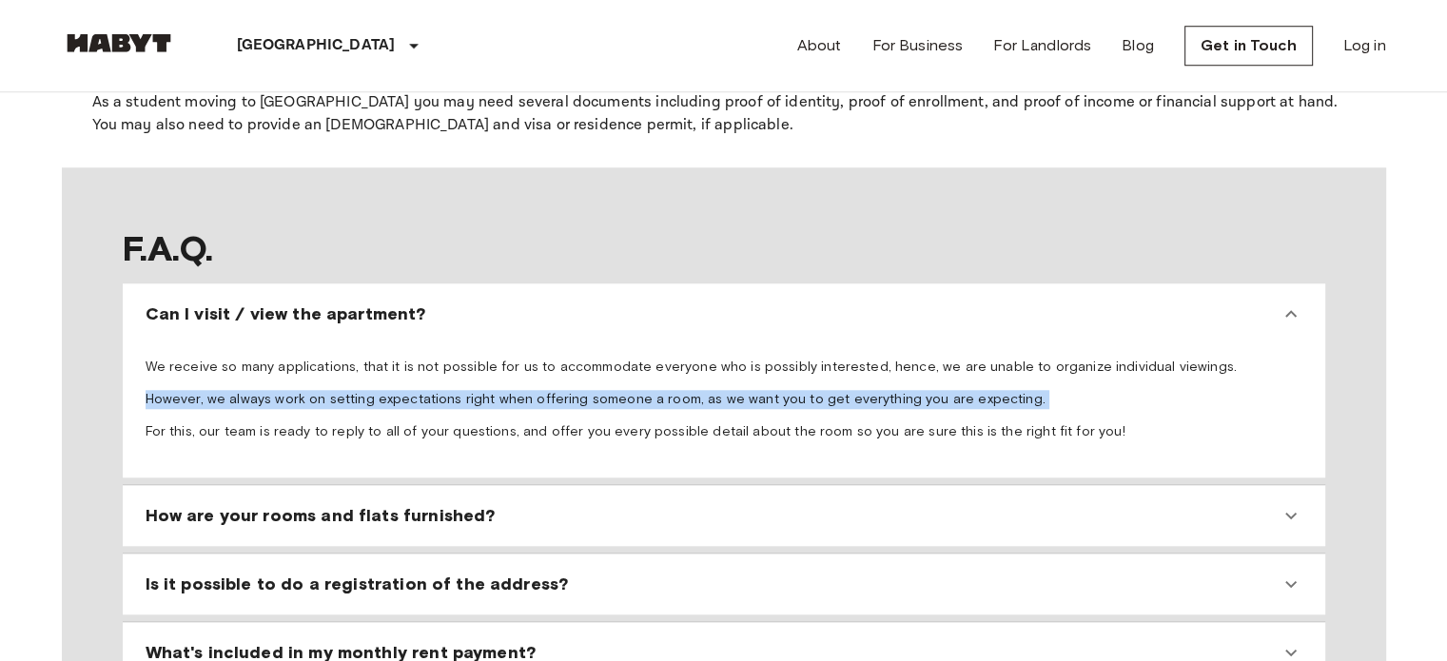
click at [348, 390] on p "However, we always work on setting expectations right when offering someone a r…" at bounding box center [724, 399] width 1157 height 19
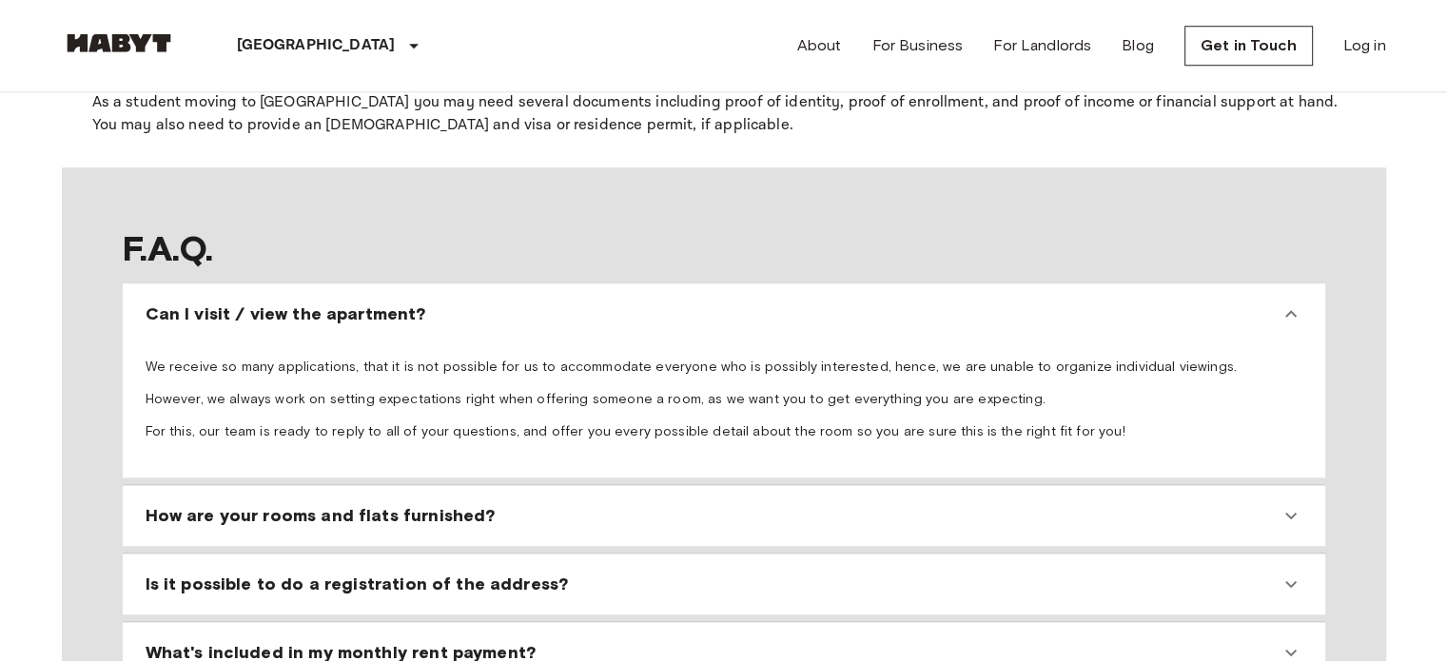
click at [344, 390] on p "However, we always work on setting expectations right when offering someone a r…" at bounding box center [724, 399] width 1157 height 19
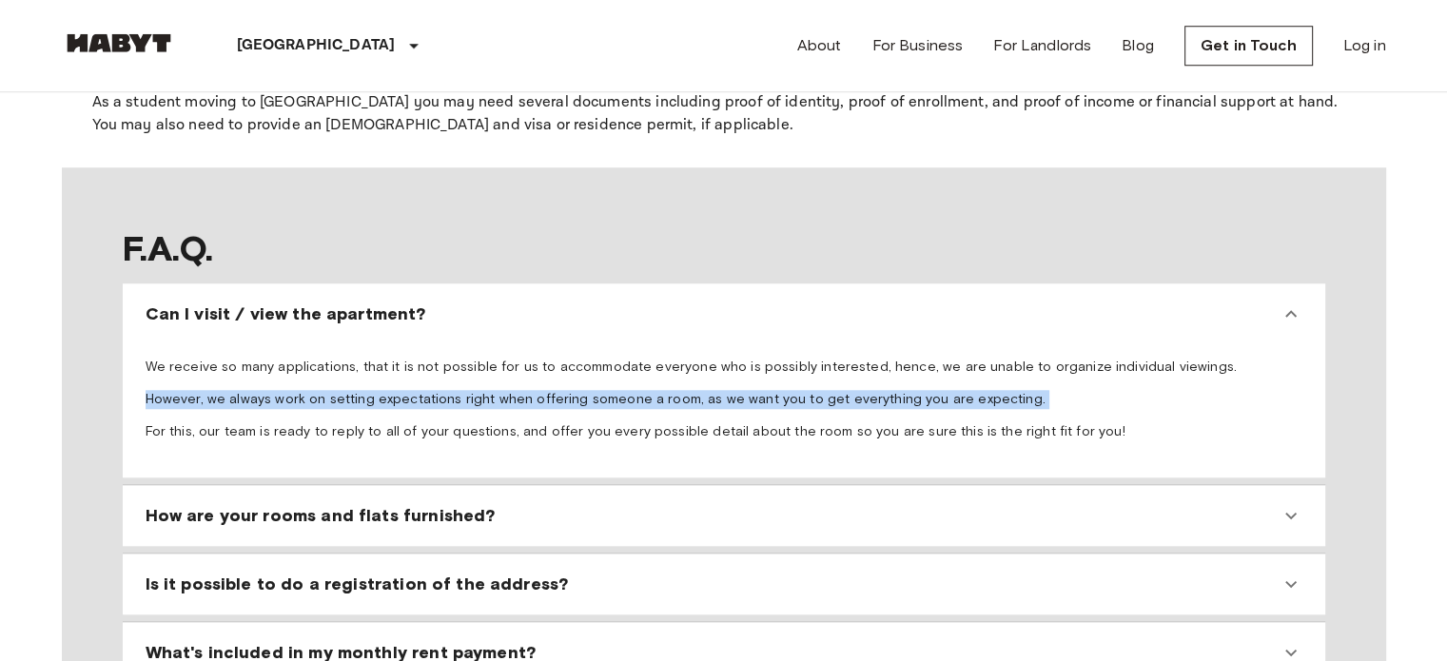
click at [344, 390] on p "However, we always work on setting expectations right when offering someone a r…" at bounding box center [724, 399] width 1157 height 19
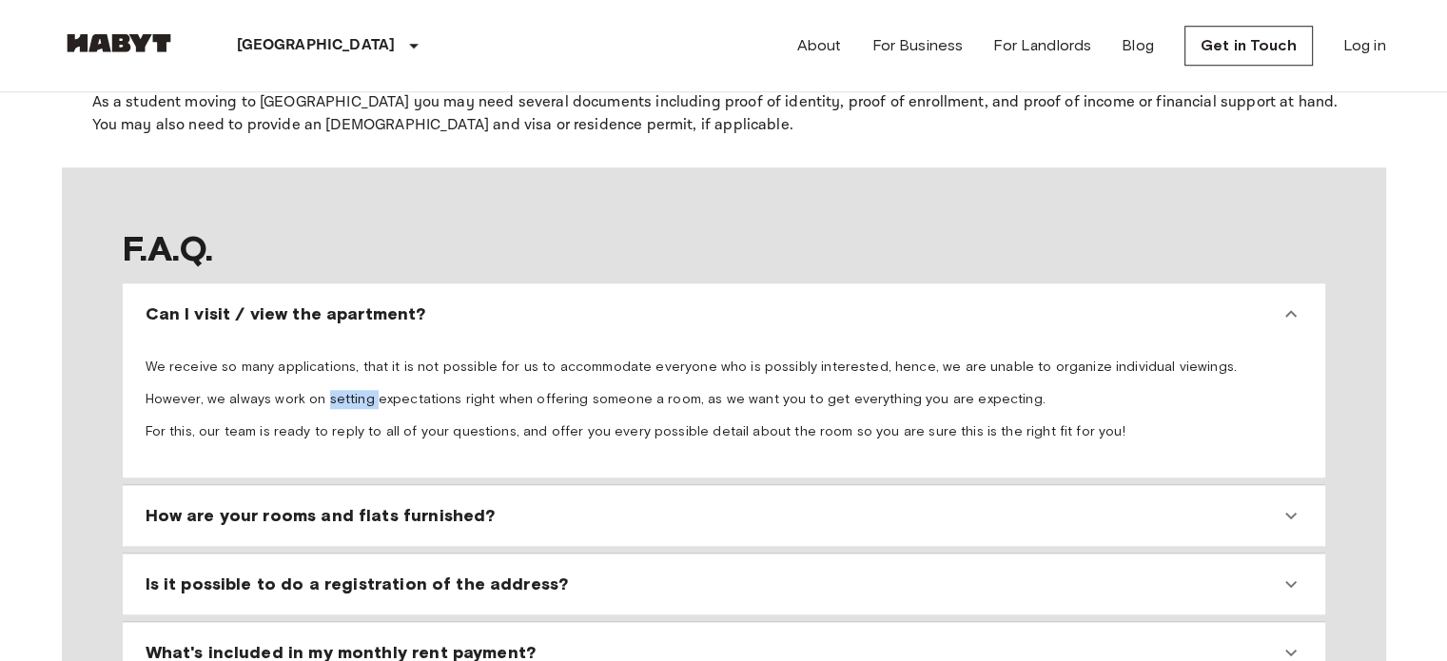
click at [344, 390] on p "However, we always work on setting expectations right when offering someone a r…" at bounding box center [724, 399] width 1157 height 19
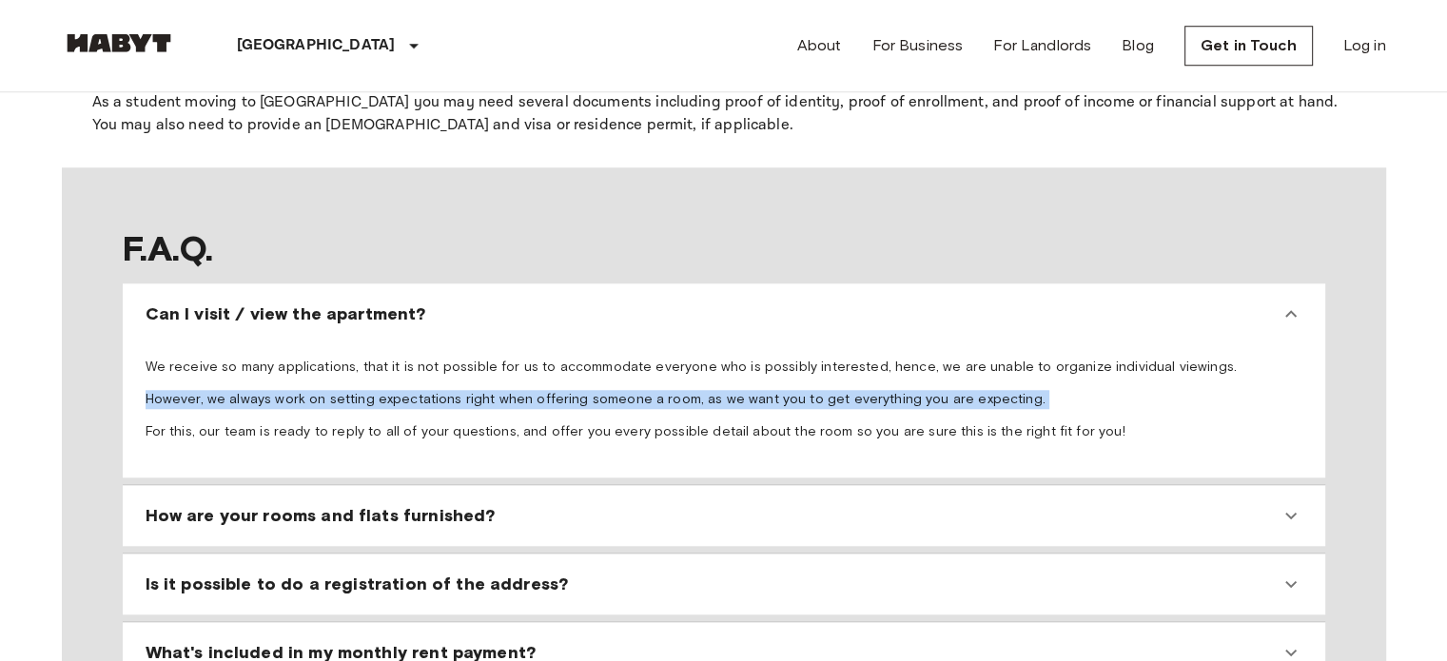
click at [344, 390] on p "However, we always work on setting expectations right when offering someone a r…" at bounding box center [724, 399] width 1157 height 19
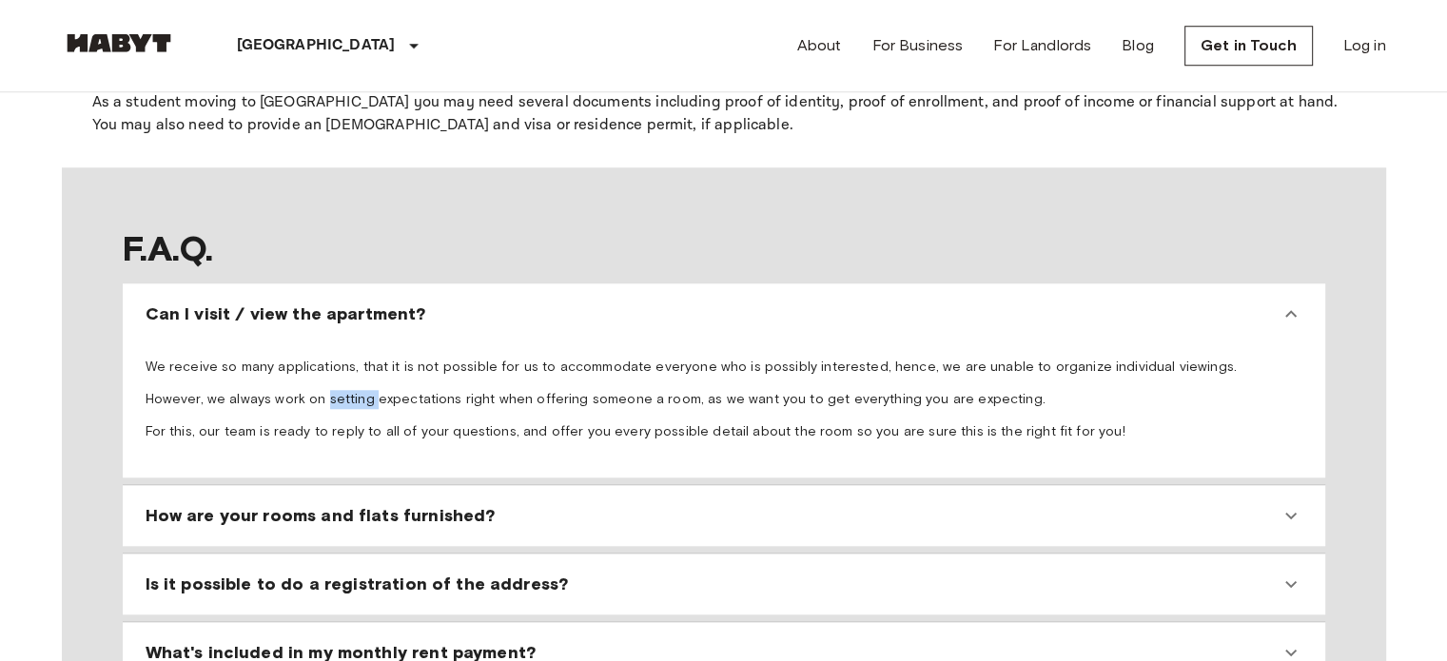
click at [344, 390] on p "However, we always work on setting expectations right when offering someone a r…" at bounding box center [724, 399] width 1157 height 19
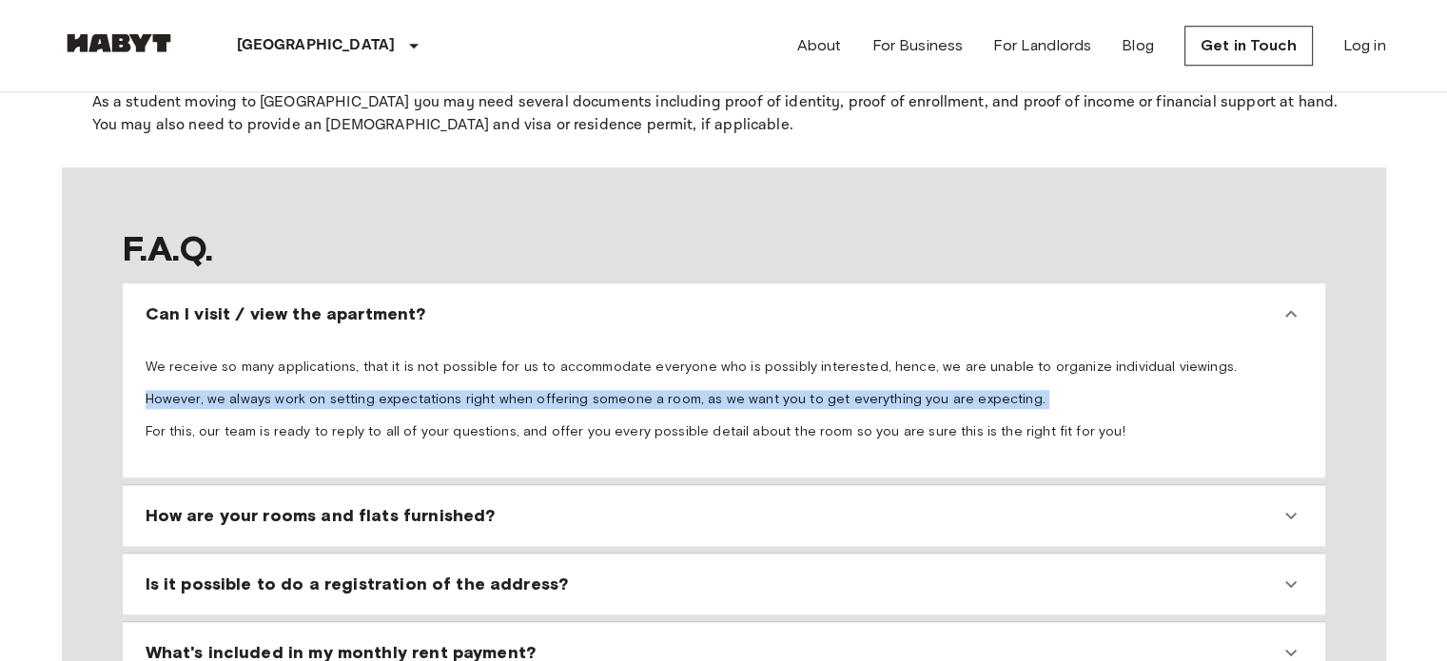
click at [344, 390] on p "However, we always work on setting expectations right when offering someone a r…" at bounding box center [724, 399] width 1157 height 19
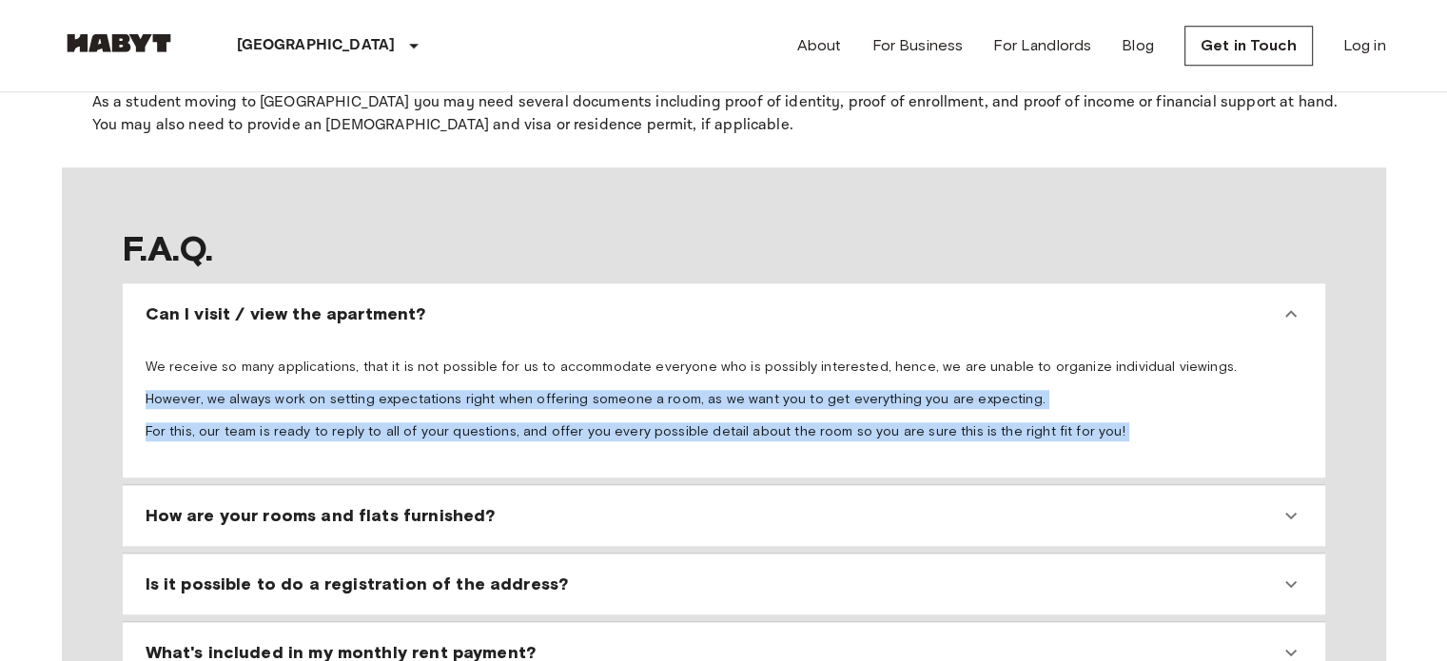
drag, startPoint x: 344, startPoint y: 339, endPoint x: 344, endPoint y: 365, distance: 26.7
click at [344, 365] on span "We receive so many applications, that it is not possible for us to accommodate …" at bounding box center [724, 400] width 1157 height 84
click at [344, 423] on p "For this, our team is ready to reply to all of your questions, and offer you ev…" at bounding box center [724, 432] width 1157 height 19
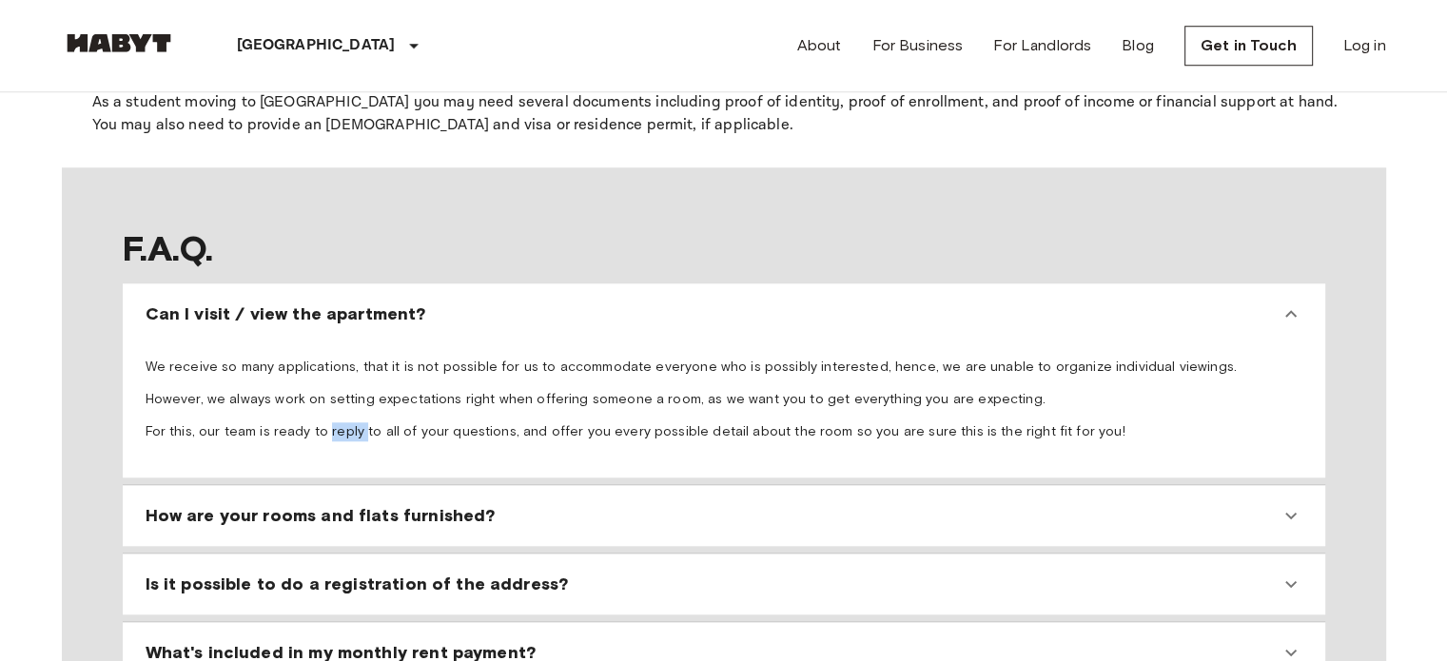
click at [344, 423] on p "For this, our team is ready to reply to all of your questions, and offer you ev…" at bounding box center [724, 432] width 1157 height 19
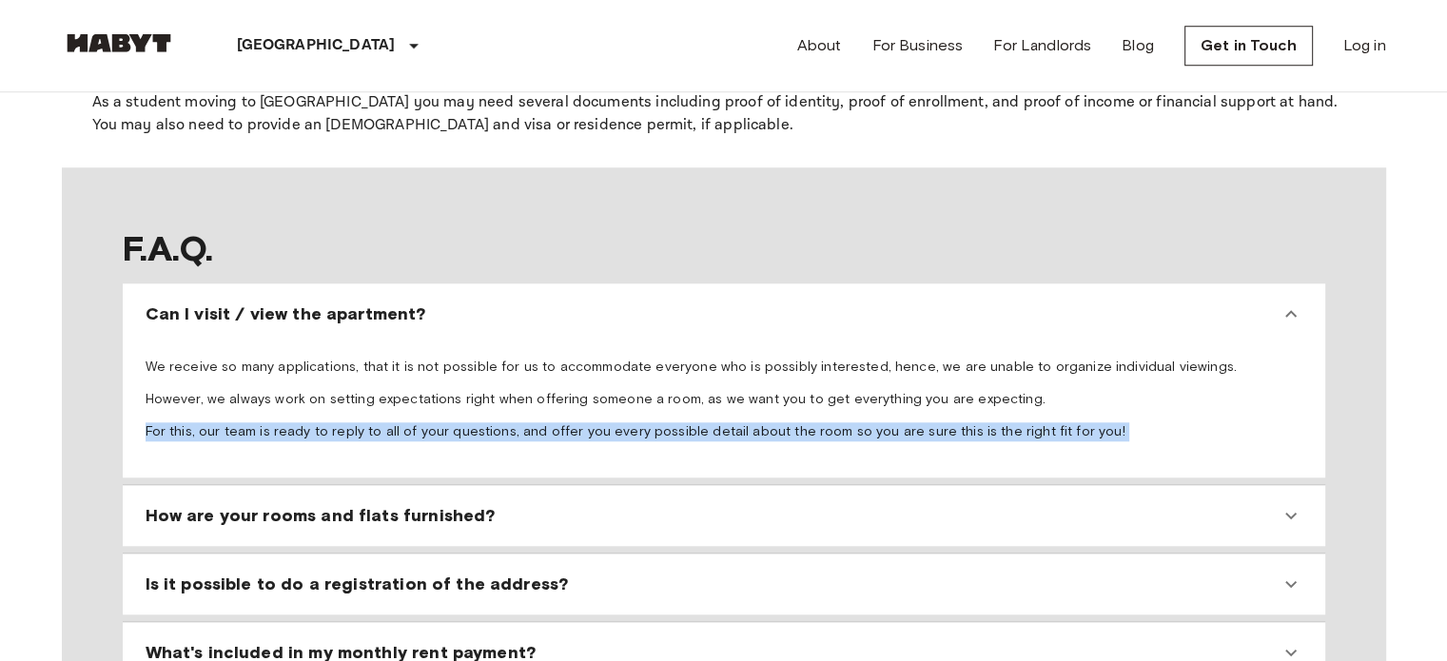
click at [344, 423] on p "For this, our team is ready to reply to all of your questions, and offer you ev…" at bounding box center [724, 432] width 1157 height 19
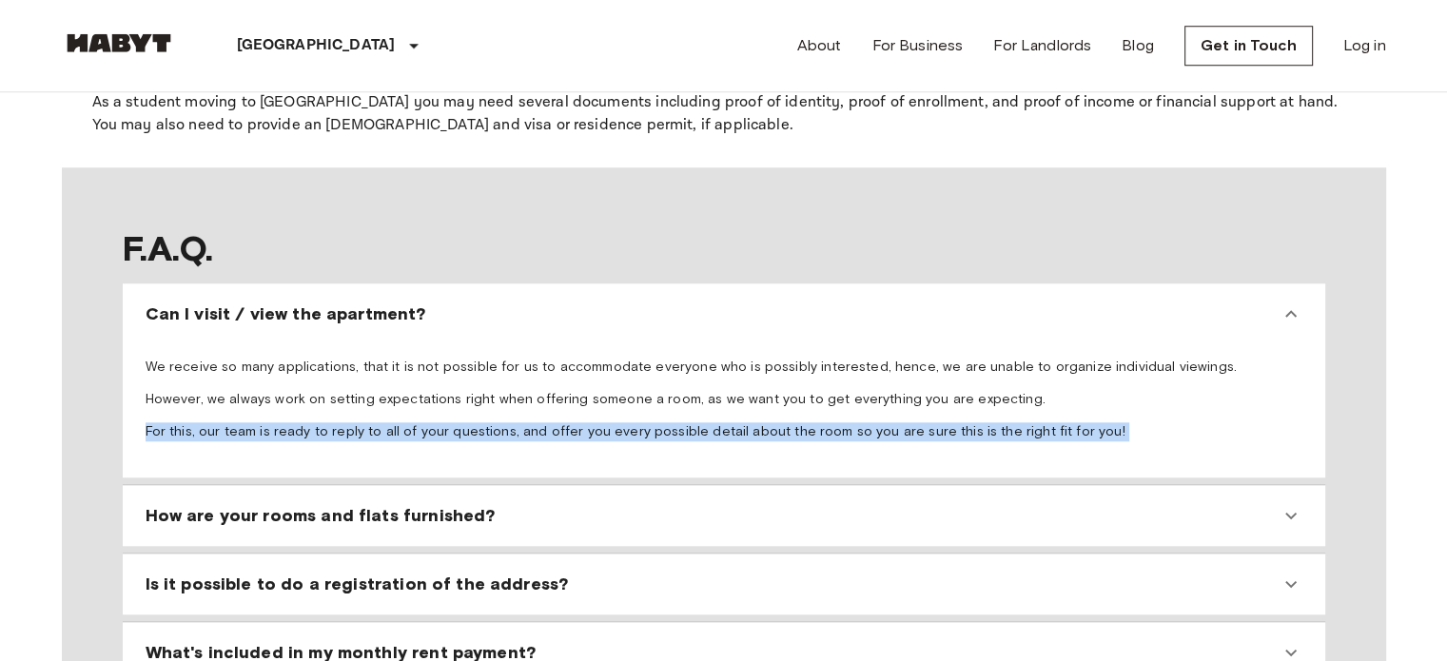
click at [344, 423] on p "For this, our team is ready to reply to all of your questions, and offer you ev…" at bounding box center [724, 432] width 1157 height 19
click at [363, 504] on span "How are your rooms and flats furnished?" at bounding box center [321, 515] width 350 height 23
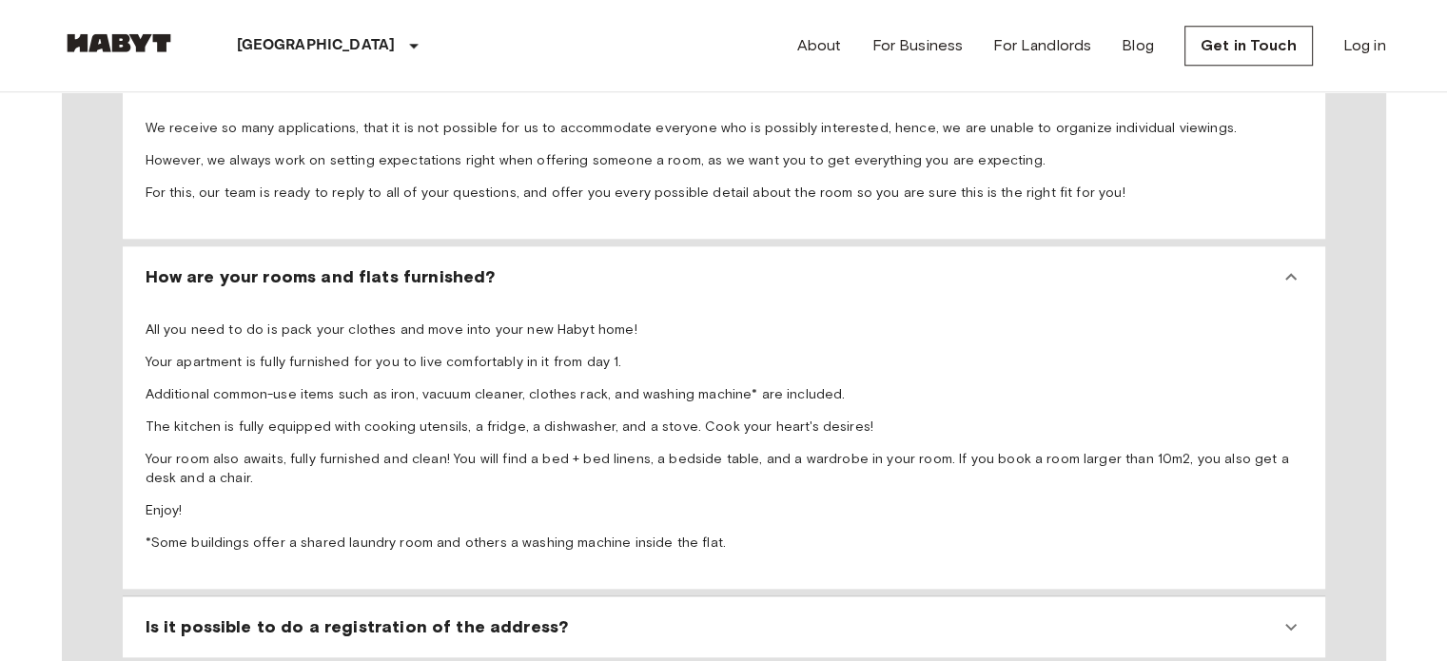
scroll to position [1876, 0]
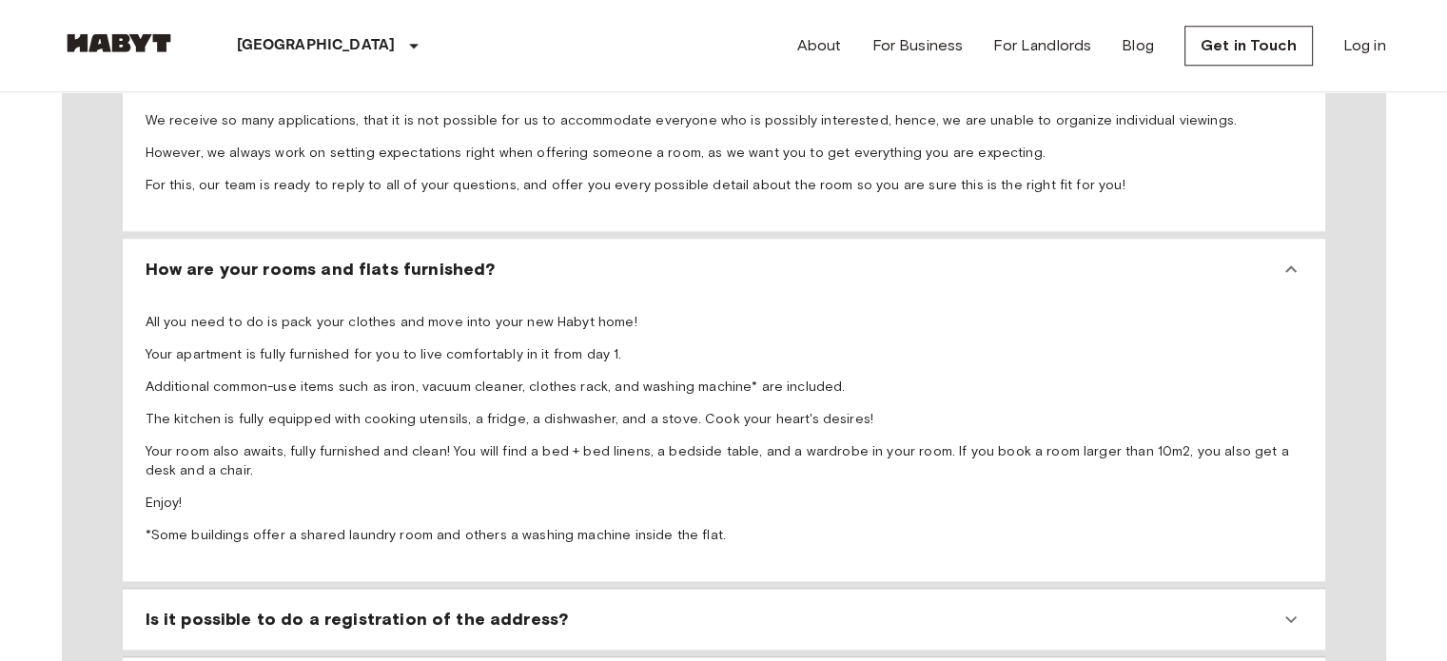
click at [416, 313] on span "All you need to do is pack your clothes and move into your new Habyt home! Your…" at bounding box center [724, 429] width 1157 height 232
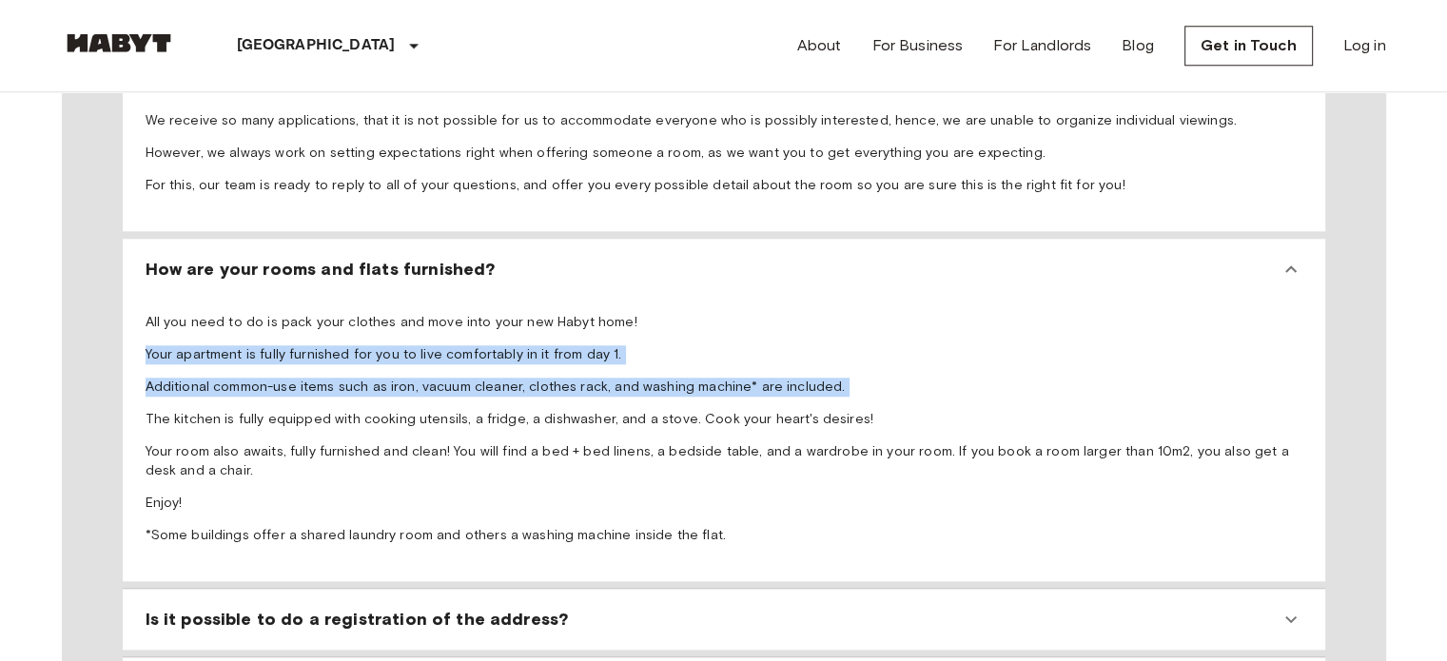
drag, startPoint x: 416, startPoint y: 304, endPoint x: 427, endPoint y: 326, distance: 25.5
click at [427, 326] on span "All you need to do is pack your clothes and move into your new Habyt home! Your…" at bounding box center [724, 429] width 1157 height 232
click at [427, 378] on p "Additional common-use items such as iron, vacuum cleaner, clothes rack, and was…" at bounding box center [724, 387] width 1157 height 19
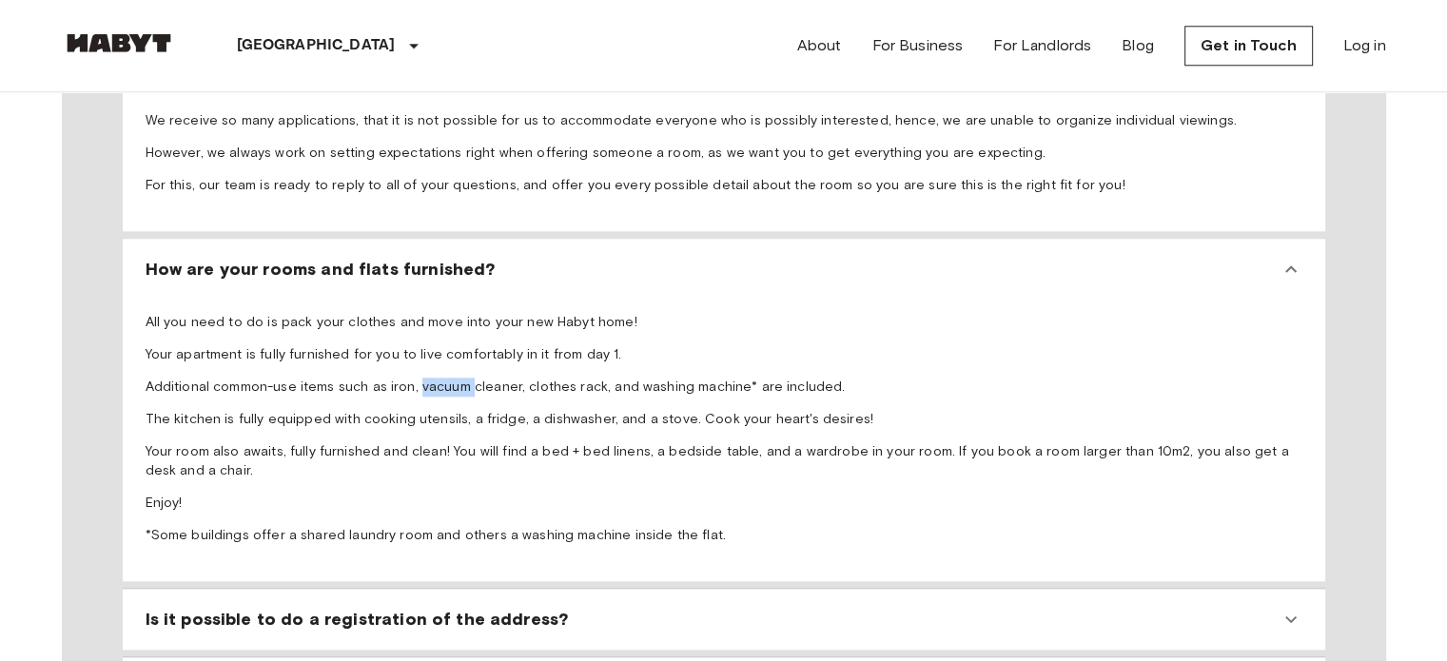
click at [427, 378] on p "Additional common-use items such as iron, vacuum cleaner, clothes rack, and was…" at bounding box center [724, 387] width 1157 height 19
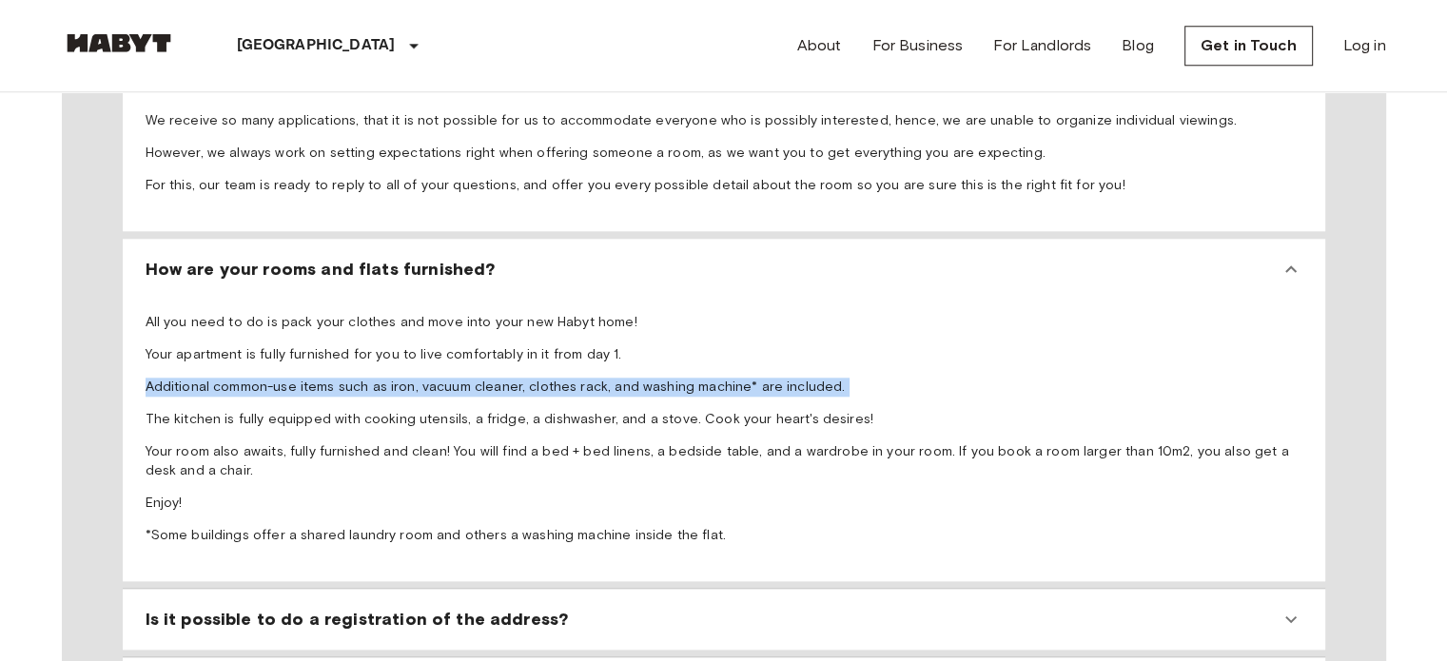
click at [427, 378] on p "Additional common-use items such as iron, vacuum cleaner, clothes rack, and was…" at bounding box center [724, 387] width 1157 height 19
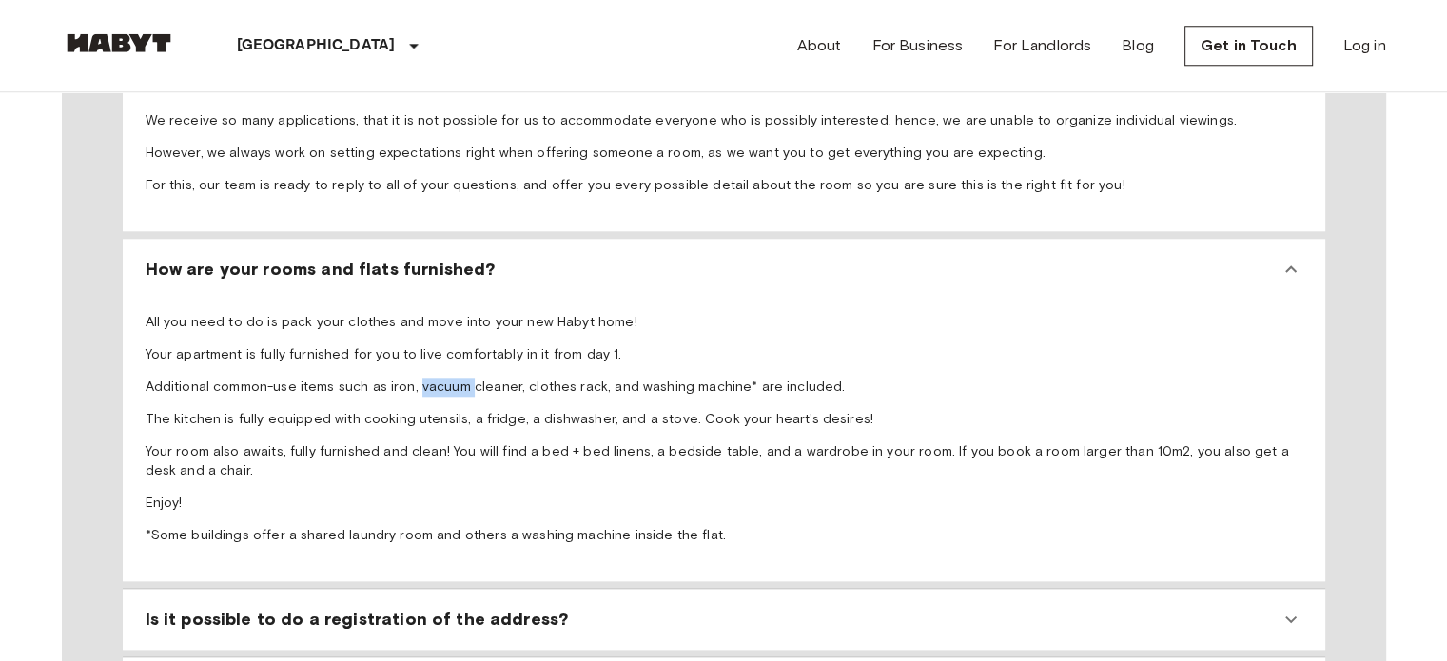
click at [427, 378] on p "Additional common-use items such as iron, vacuum cleaner, clothes rack, and was…" at bounding box center [724, 387] width 1157 height 19
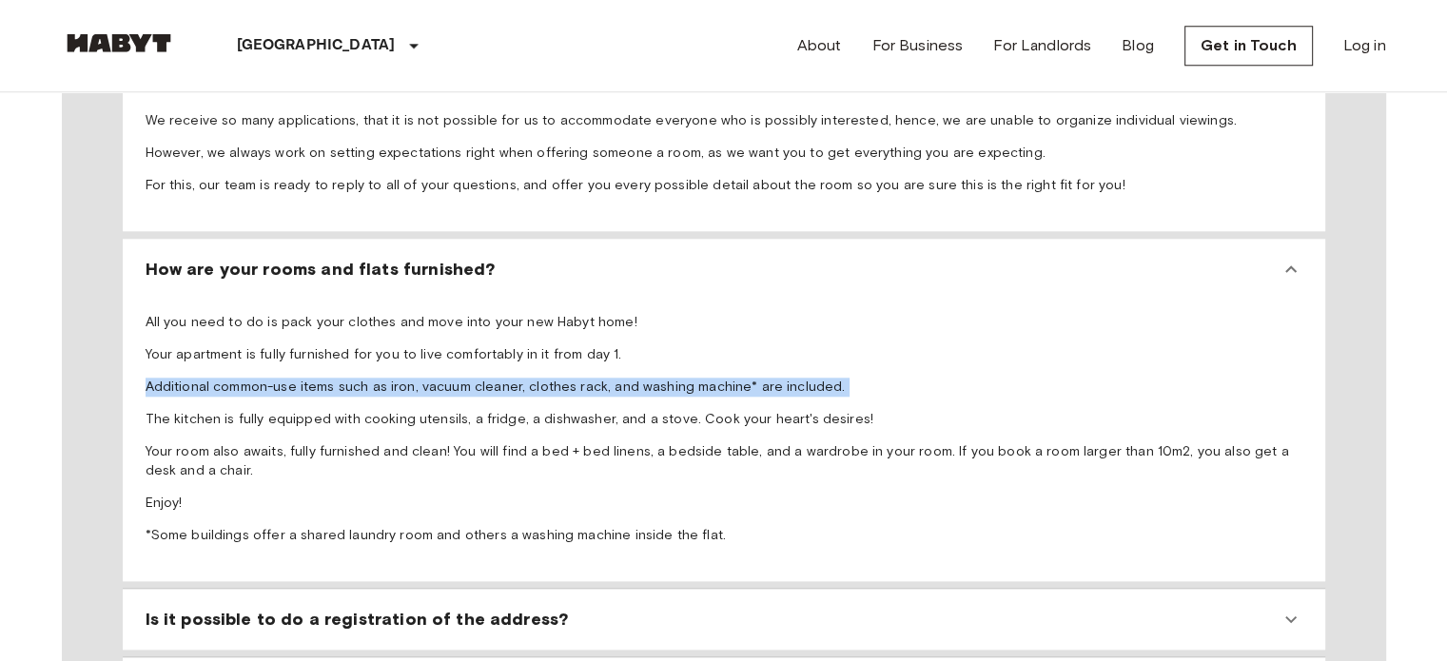
click at [427, 378] on p "Additional common-use items such as iron, vacuum cleaner, clothes rack, and was…" at bounding box center [724, 387] width 1157 height 19
click at [476, 378] on p "Additional common-use items such as iron, vacuum cleaner, clothes rack, and was…" at bounding box center [724, 387] width 1157 height 19
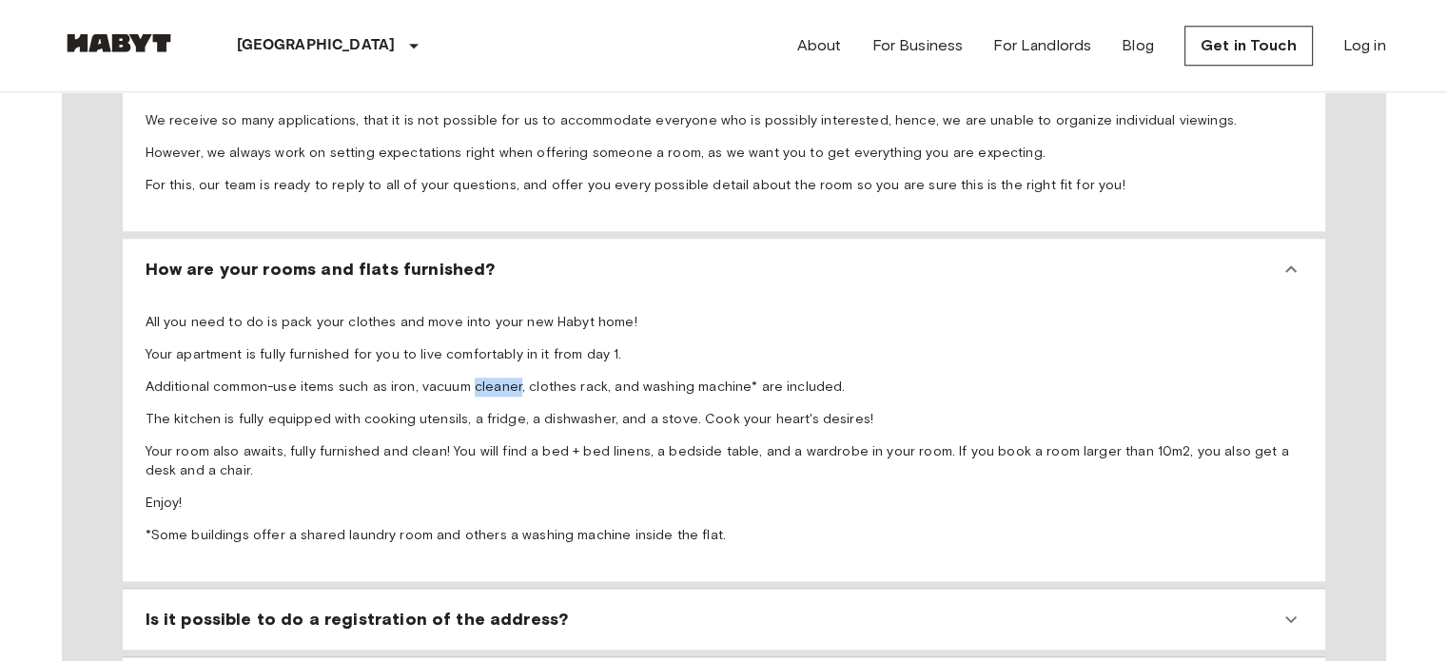
click at [476, 378] on p "Additional common-use items such as iron, vacuum cleaner, clothes rack, and was…" at bounding box center [724, 387] width 1157 height 19
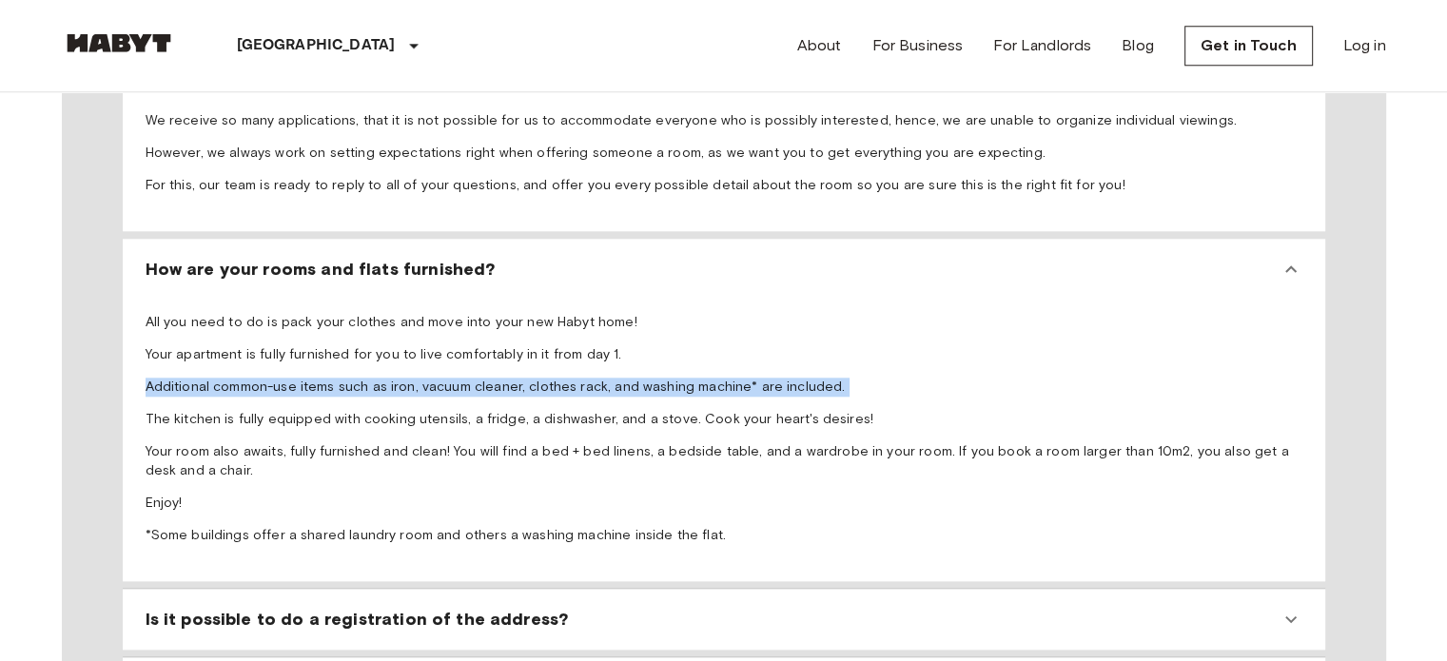
click at [476, 378] on p "Additional common-use items such as iron, vacuum cleaner, clothes rack, and was…" at bounding box center [724, 387] width 1157 height 19
click at [351, 340] on span "All you need to do is pack your clothes and move into your new Habyt home! Your…" at bounding box center [724, 429] width 1157 height 232
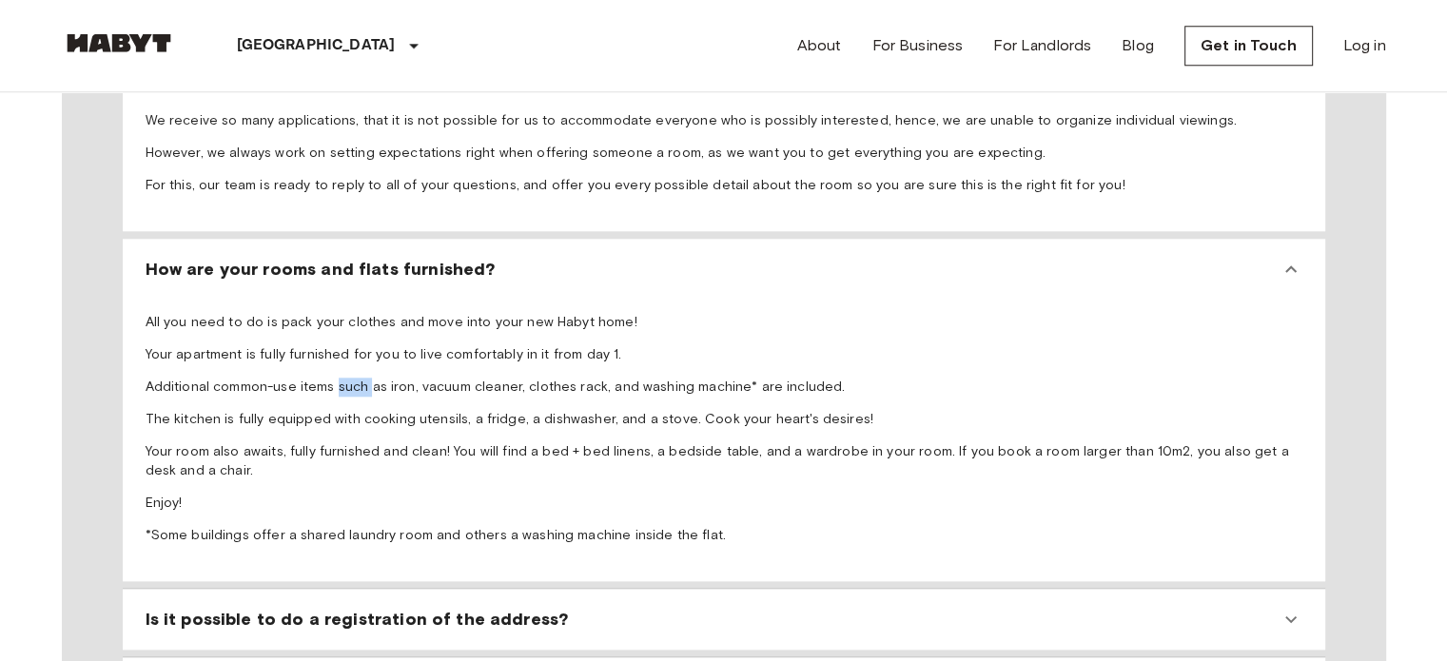
click at [351, 340] on span "All you need to do is pack your clothes and move into your new Habyt home! Your…" at bounding box center [724, 429] width 1157 height 232
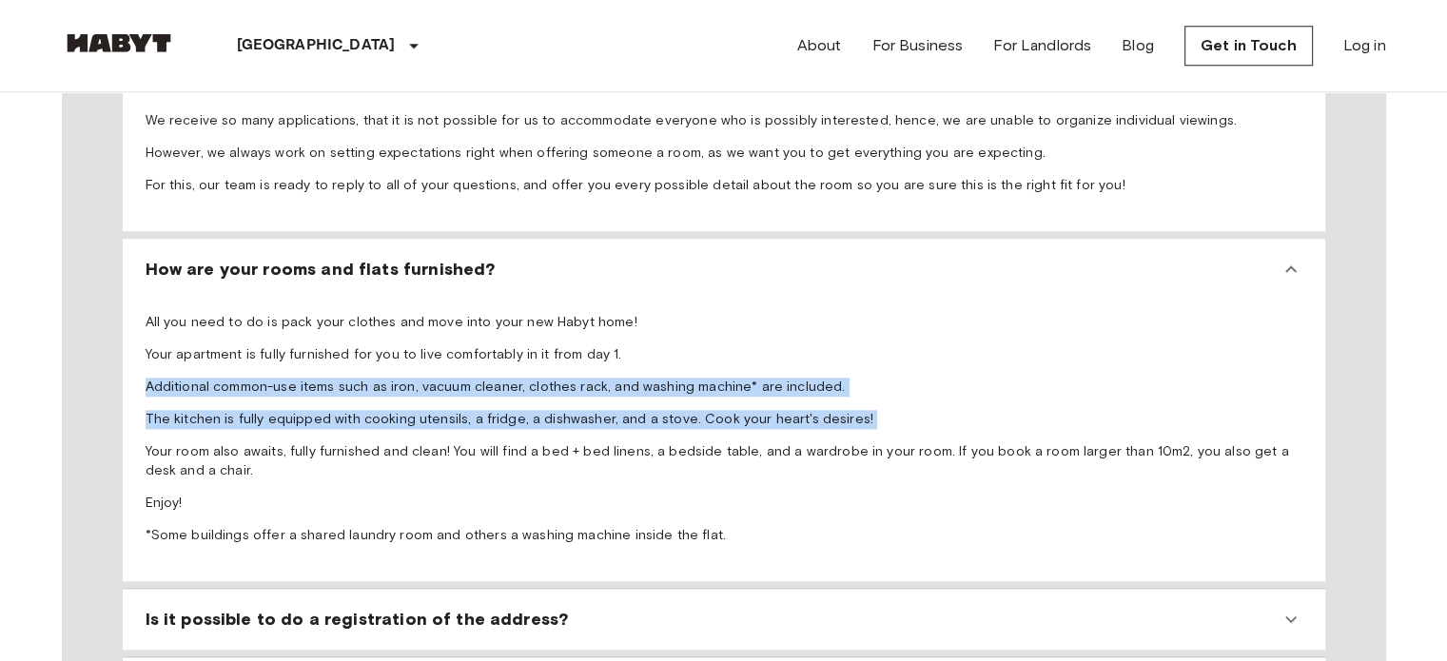
drag, startPoint x: 351, startPoint y: 340, endPoint x: 379, endPoint y: 359, distance: 33.5
click at [379, 359] on span "All you need to do is pack your clothes and move into your new Habyt home! Your…" at bounding box center [724, 429] width 1157 height 232
click at [379, 410] on p "The kitchen is fully equipped with cooking utensils, a fridge, a dishwasher, an…" at bounding box center [724, 419] width 1157 height 19
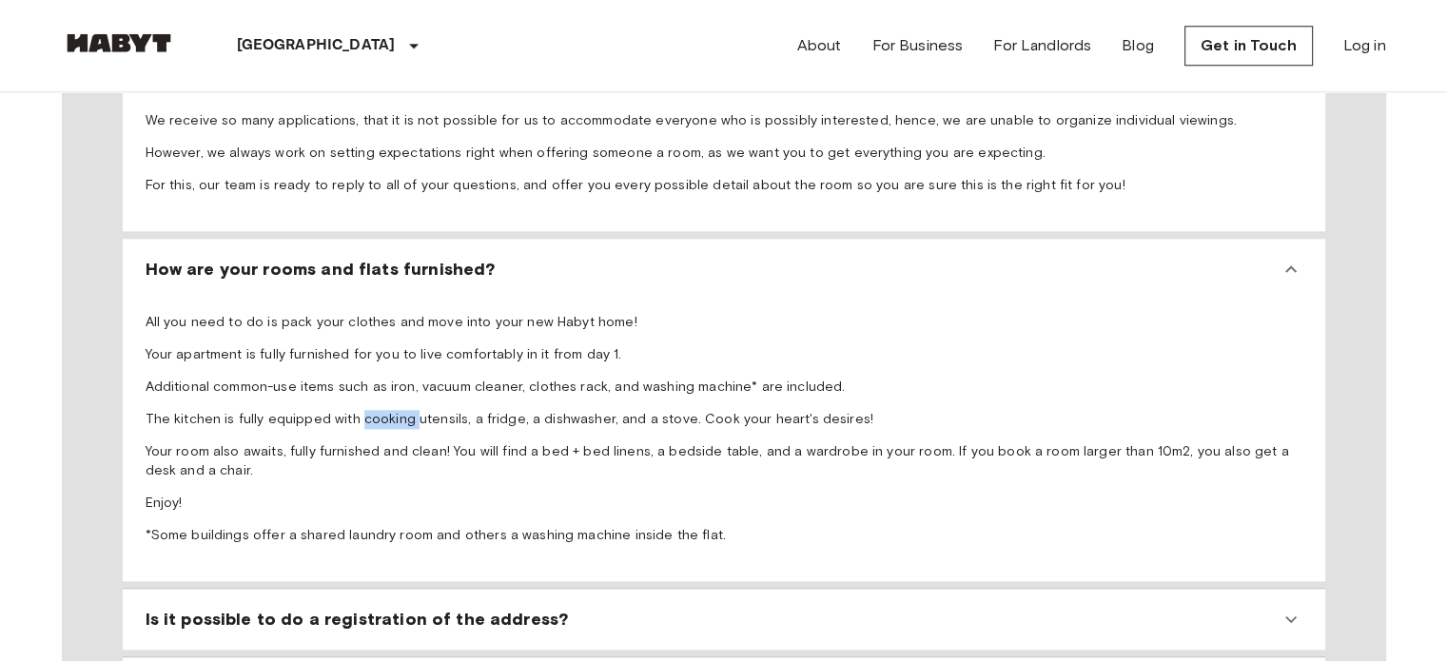
click at [379, 410] on p "The kitchen is fully equipped with cooking utensils, a fridge, a dishwasher, an…" at bounding box center [724, 419] width 1157 height 19
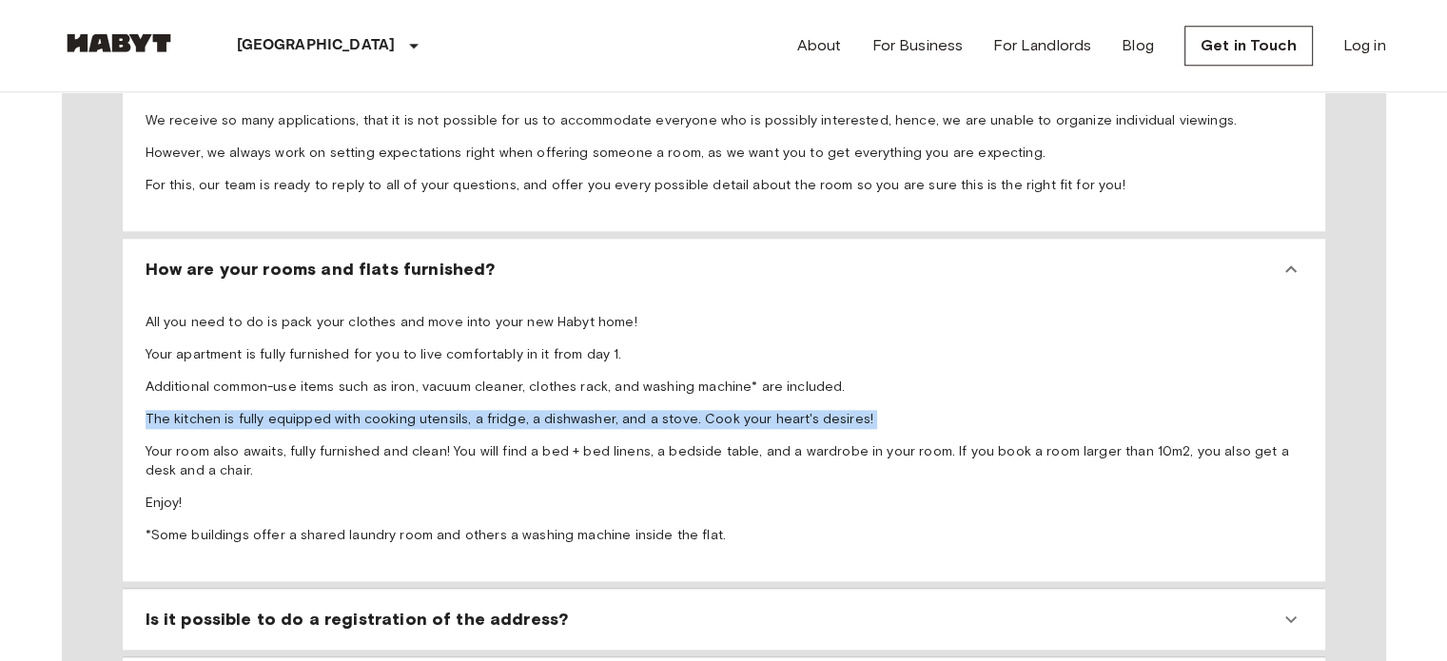
click at [379, 410] on p "The kitchen is fully equipped with cooking utensils, a fridge, a dishwasher, an…" at bounding box center [724, 419] width 1157 height 19
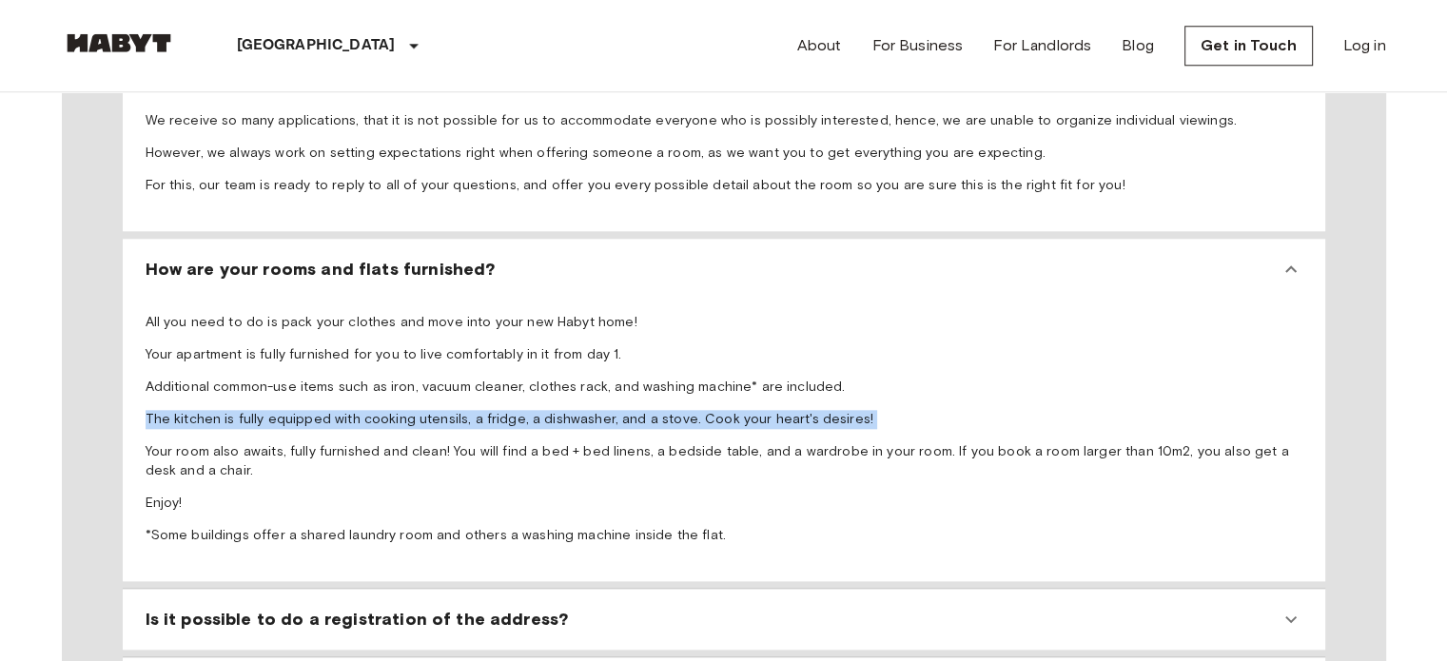
click at [379, 410] on p "The kitchen is fully equipped with cooking utensils, a fridge, a dishwasher, an…" at bounding box center [724, 419] width 1157 height 19
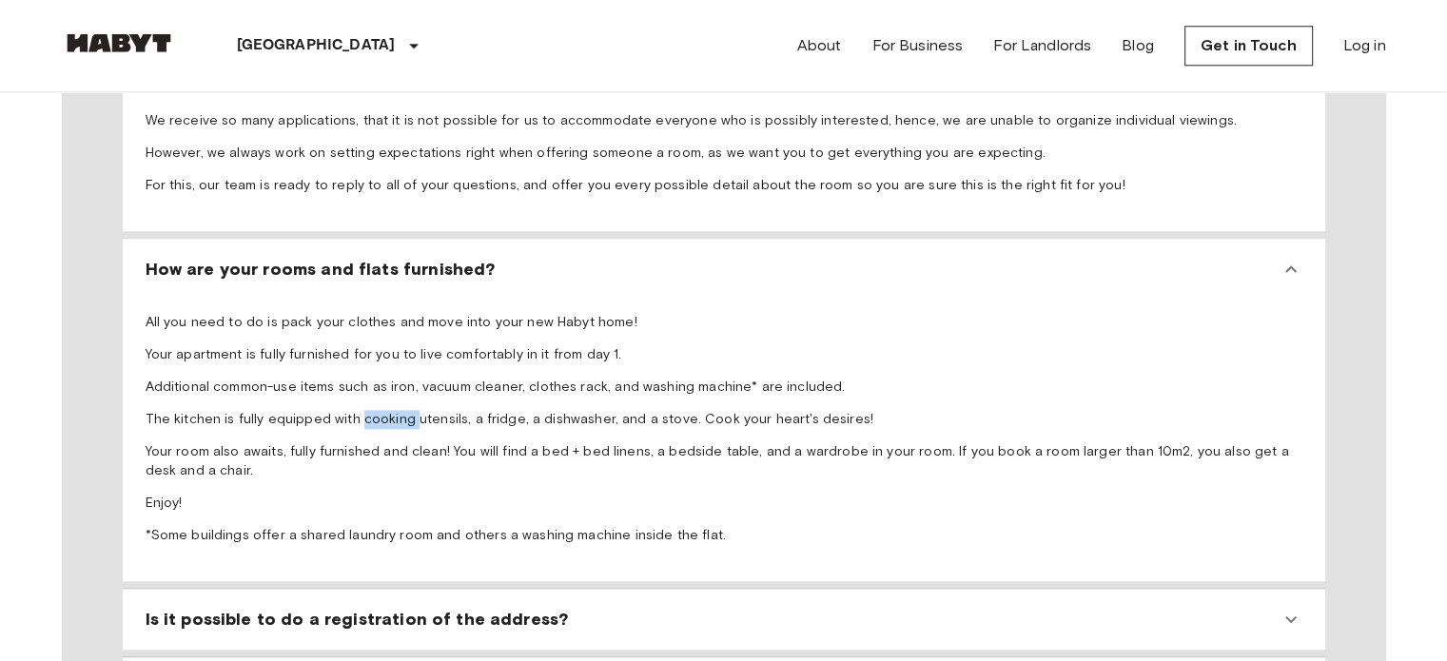
click at [379, 410] on p "The kitchen is fully equipped with cooking utensils, a fridge, a dishwasher, an…" at bounding box center [724, 419] width 1157 height 19
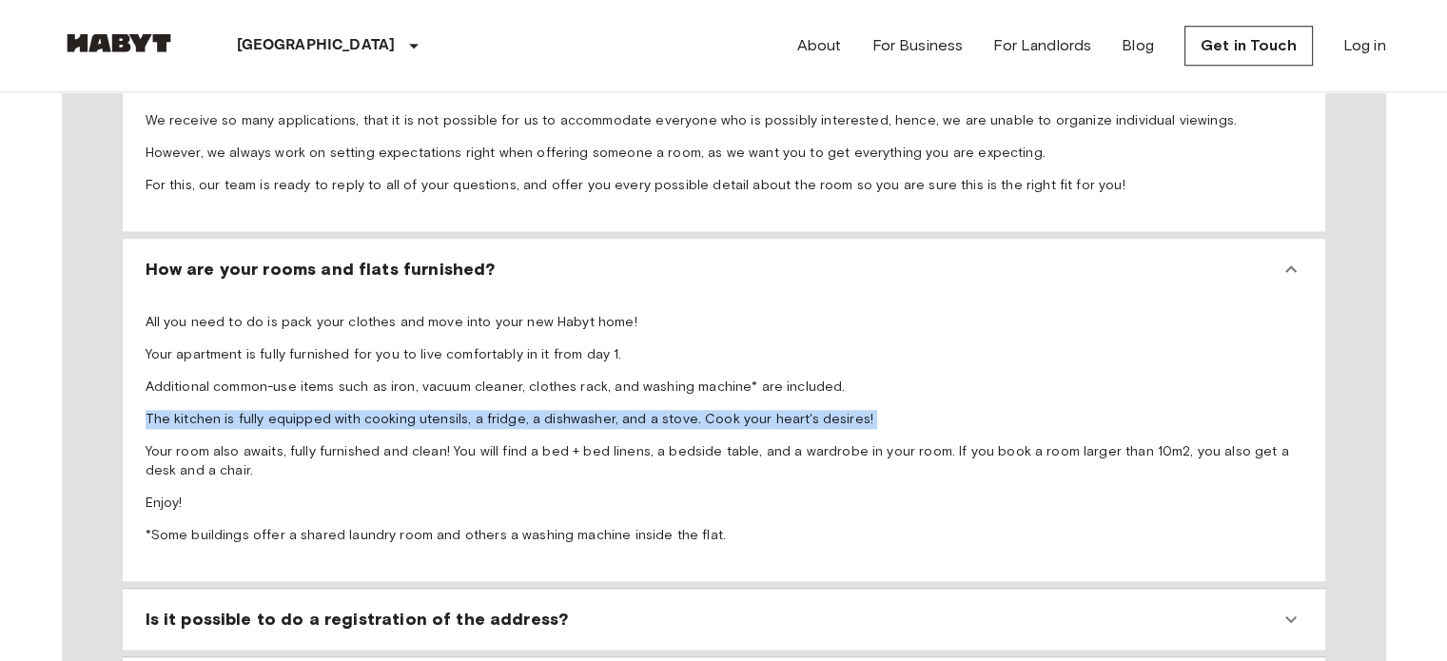
click at [379, 410] on p "The kitchen is fully equipped with cooking utensils, a fridge, a dishwasher, an…" at bounding box center [724, 419] width 1157 height 19
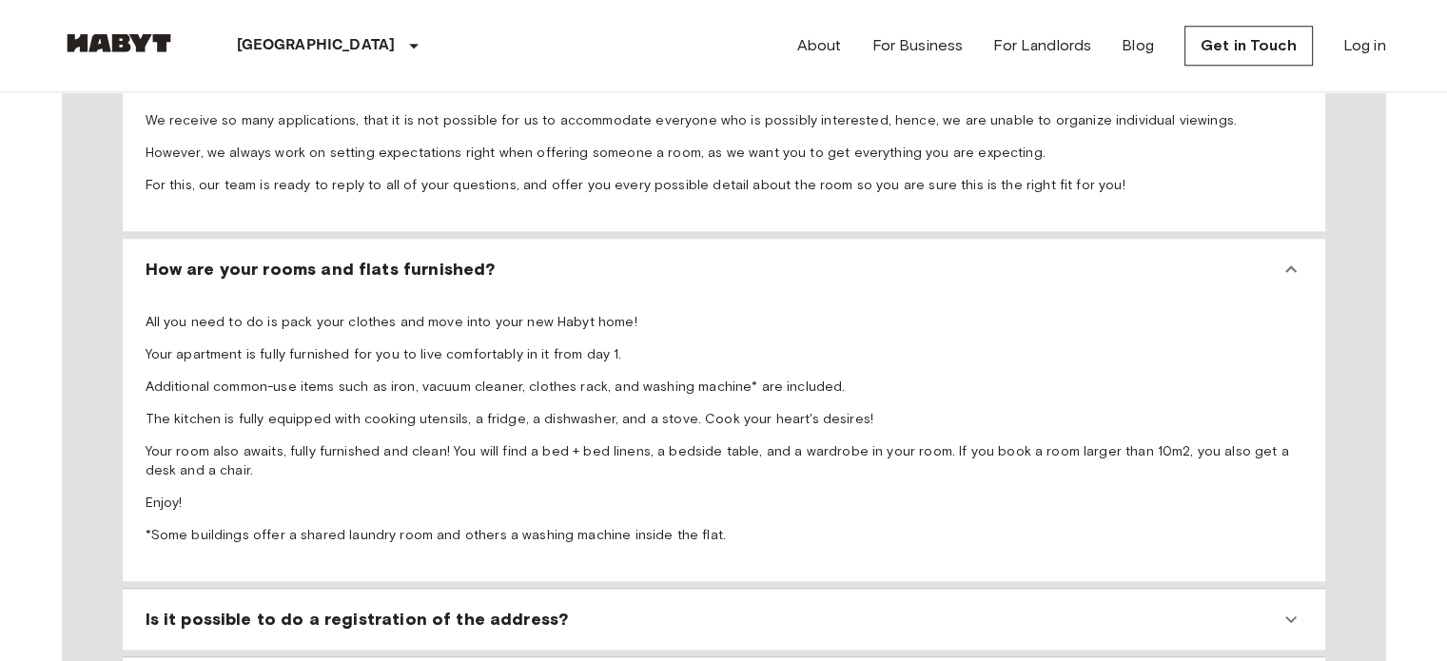
click at [278, 442] on p "Your room also awaits, fully furnished and clean! You will find a bed + bed lin…" at bounding box center [724, 461] width 1157 height 38
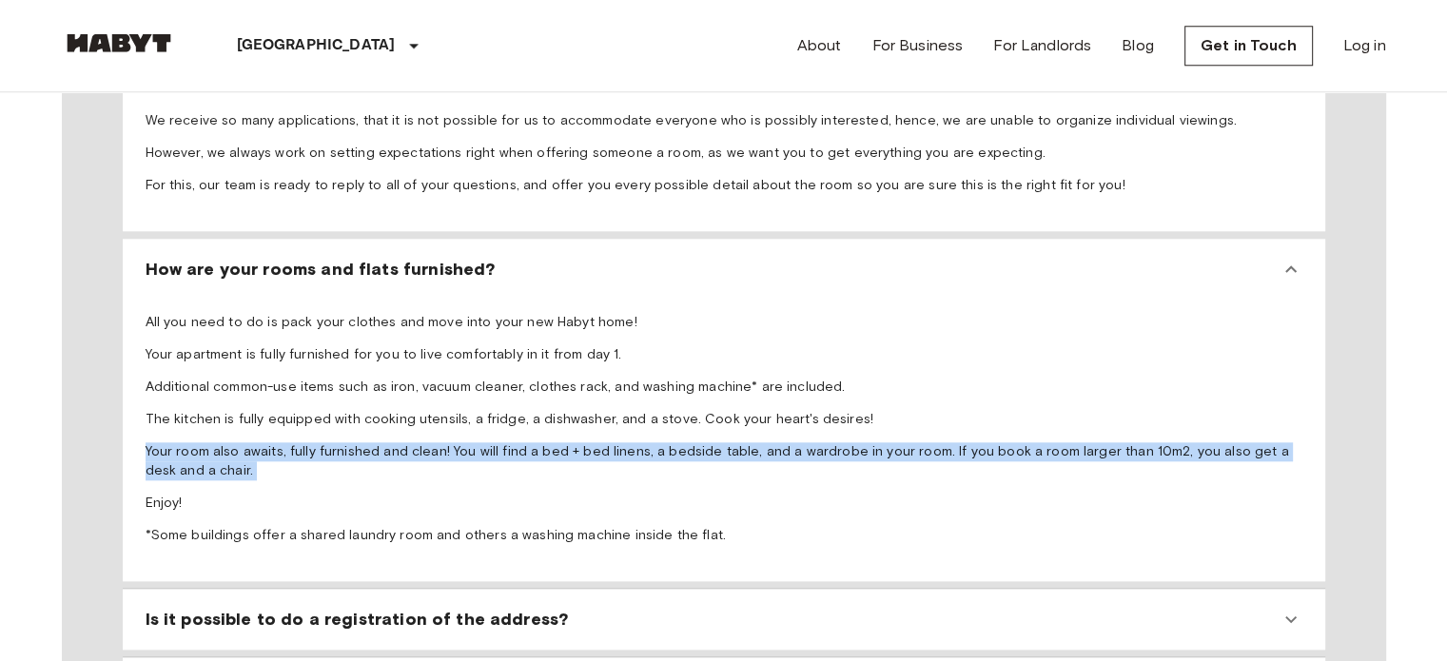
drag, startPoint x: 278, startPoint y: 391, endPoint x: 408, endPoint y: 387, distance: 130.4
click at [408, 442] on p "Your room also awaits, fully furnished and clean! You will find a bed + bed lin…" at bounding box center [724, 461] width 1157 height 38
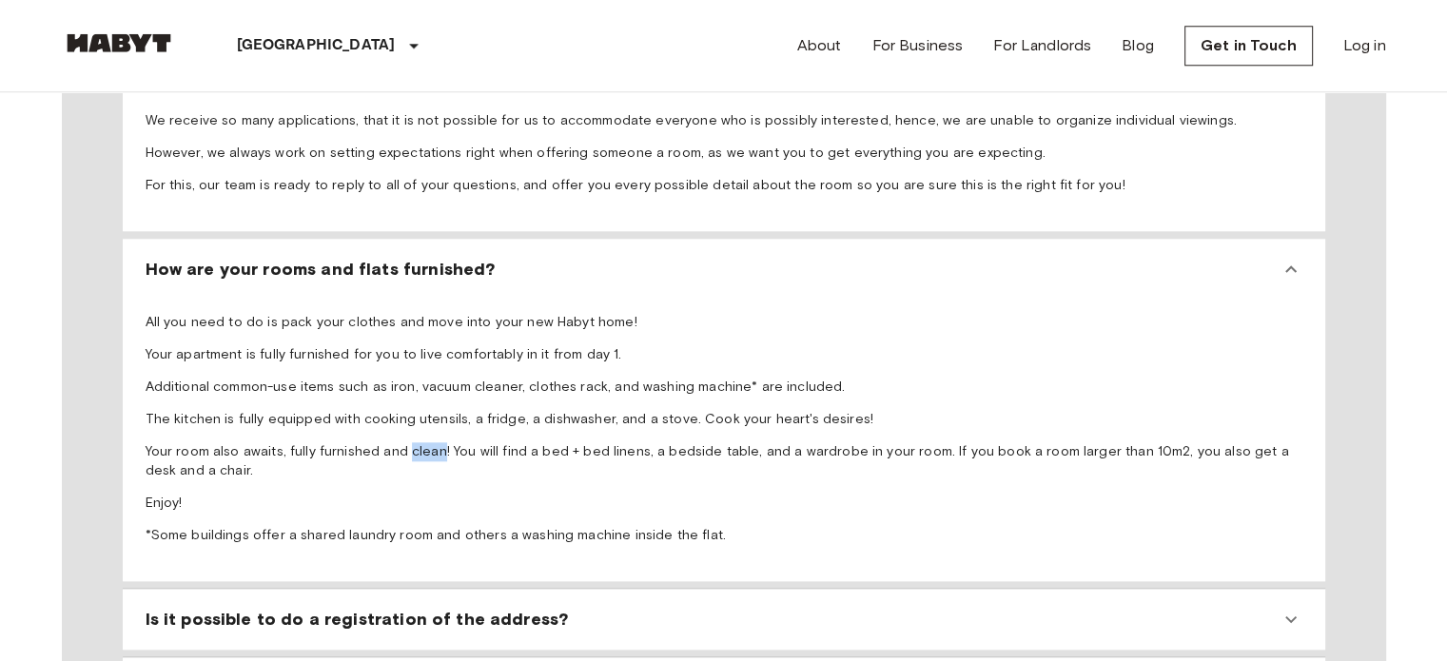
click at [408, 442] on p "Your room also awaits, fully furnished and clean! You will find a bed + bed lin…" at bounding box center [724, 461] width 1157 height 38
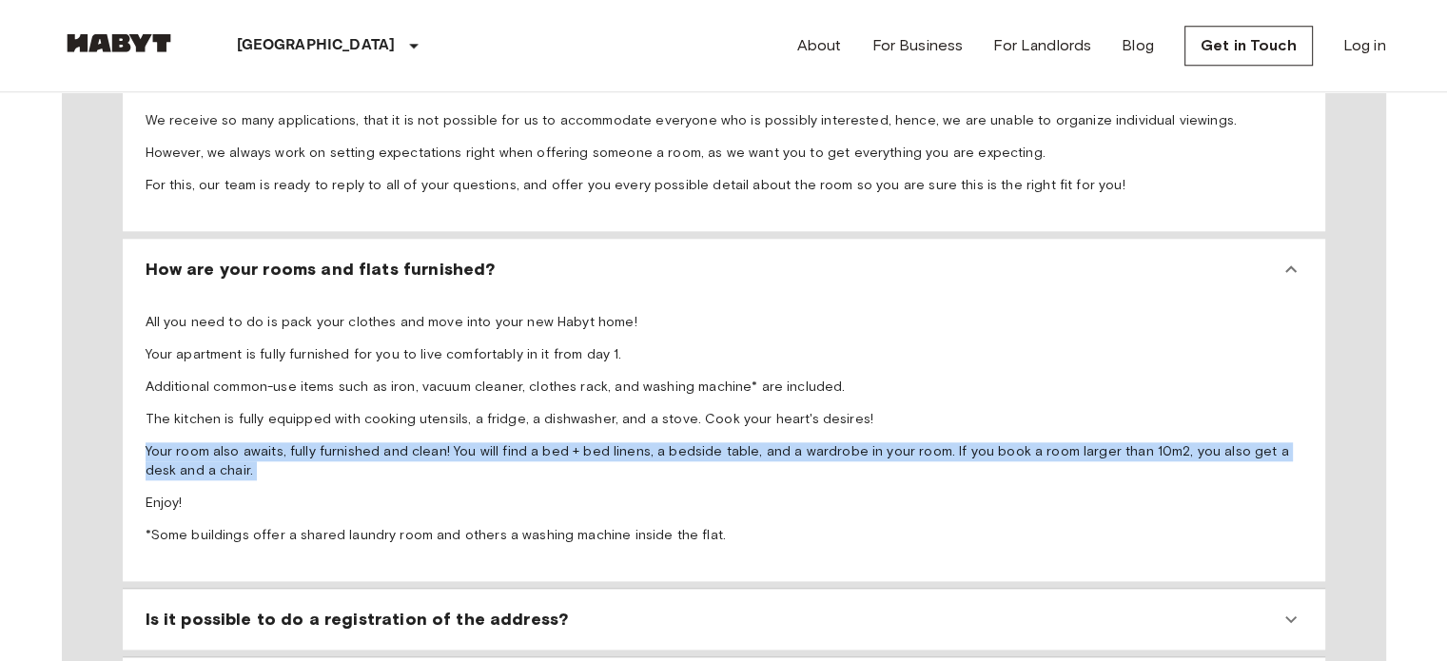
click at [408, 442] on p "Your room also awaits, fully furnished and clean! You will find a bed + bed lin…" at bounding box center [724, 461] width 1157 height 38
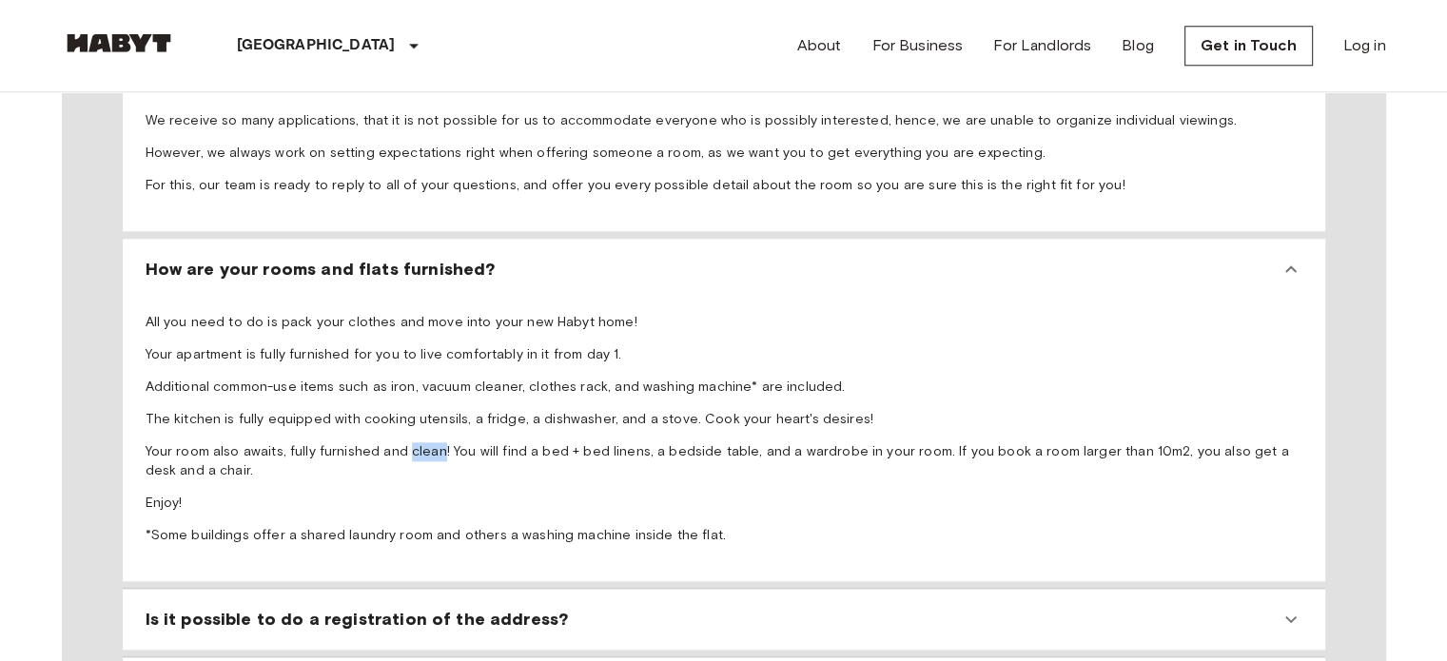
click at [408, 442] on p "Your room also awaits, fully furnished and clean! You will find a bed + bed lin…" at bounding box center [724, 461] width 1157 height 38
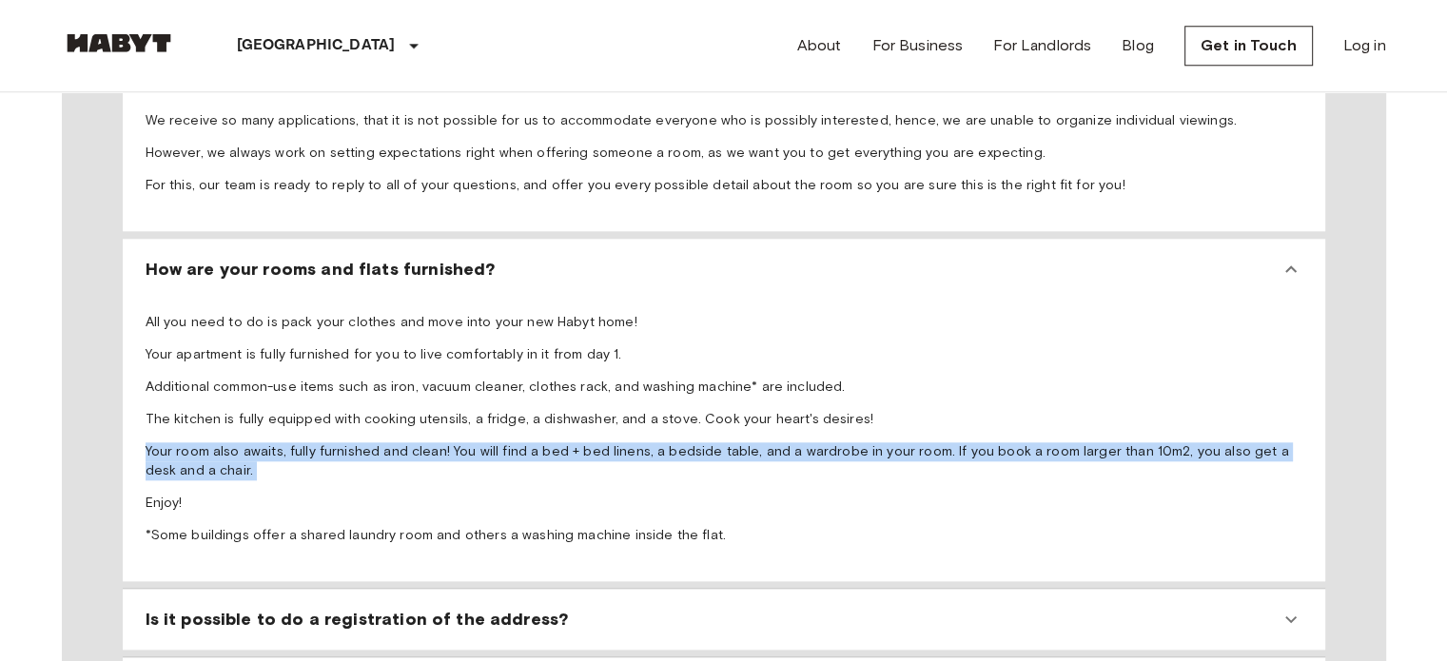
click at [408, 442] on p "Your room also awaits, fully furnished and clean! You will find a bed + bed lin…" at bounding box center [724, 461] width 1157 height 38
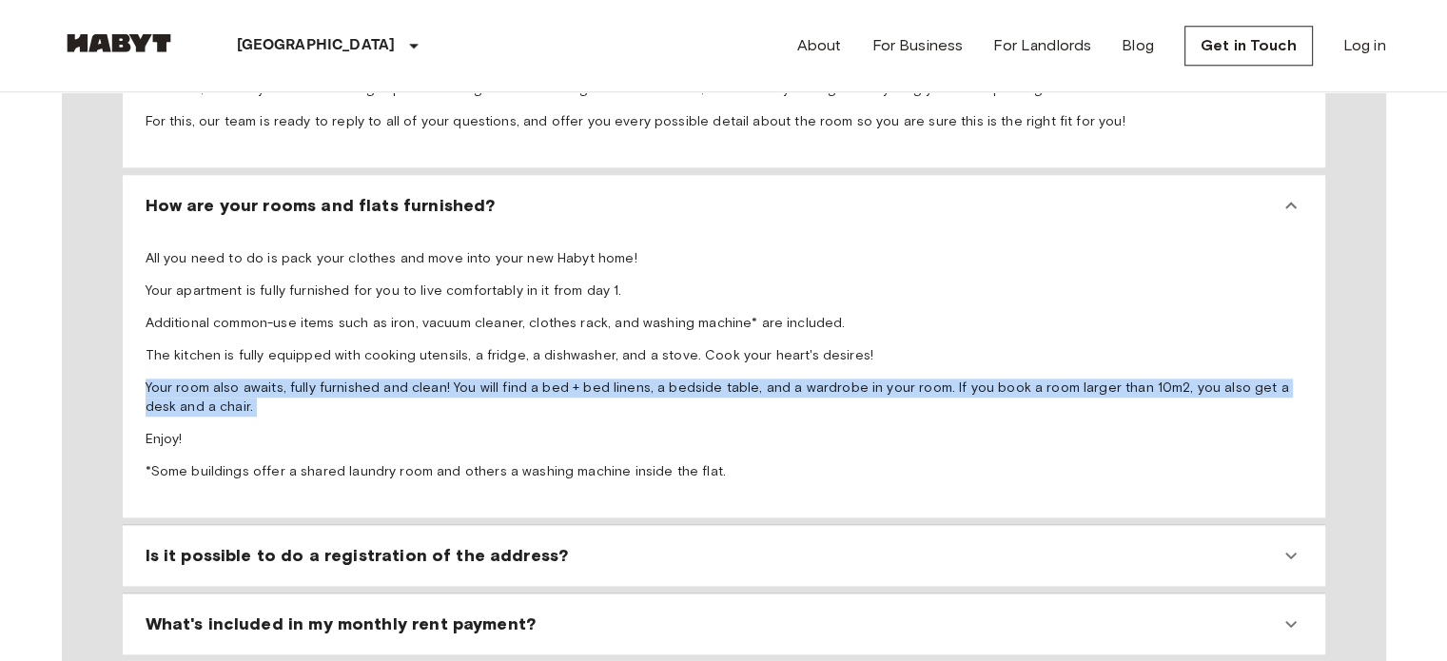
scroll to position [1940, 0]
click at [820, 378] on p "Your room also awaits, fully furnished and clean! You will find a bed + bed lin…" at bounding box center [724, 397] width 1157 height 38
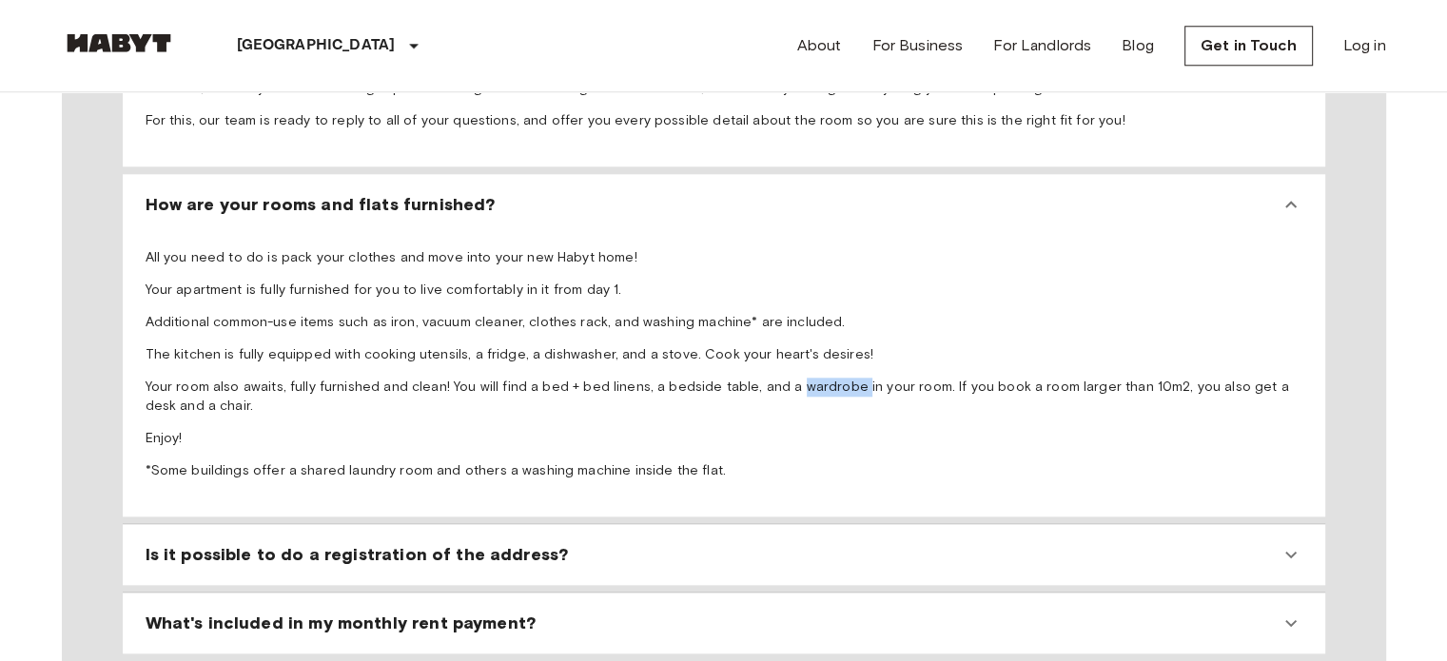
click at [820, 378] on p "Your room also awaits, fully furnished and clean! You will find a bed + bed lin…" at bounding box center [724, 397] width 1157 height 38
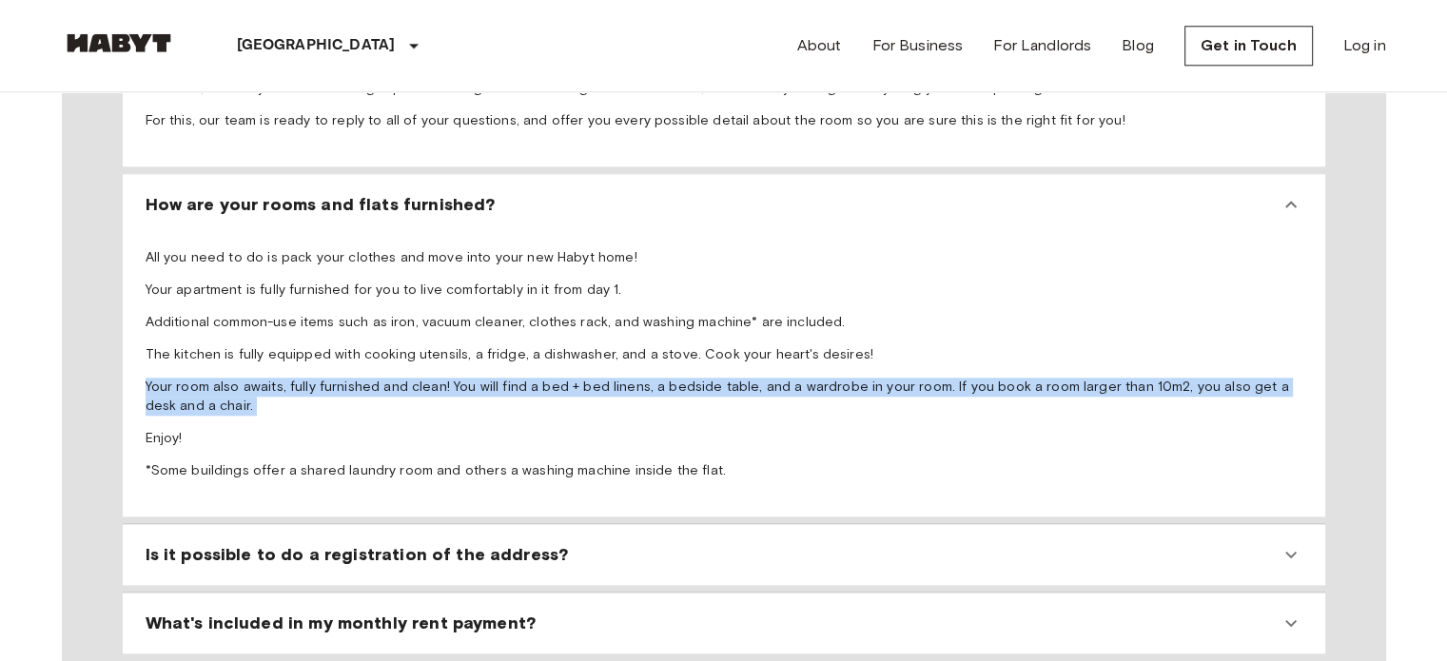
click at [820, 378] on p "Your room also awaits, fully furnished and clean! You will find a bed + bed lin…" at bounding box center [724, 397] width 1157 height 38
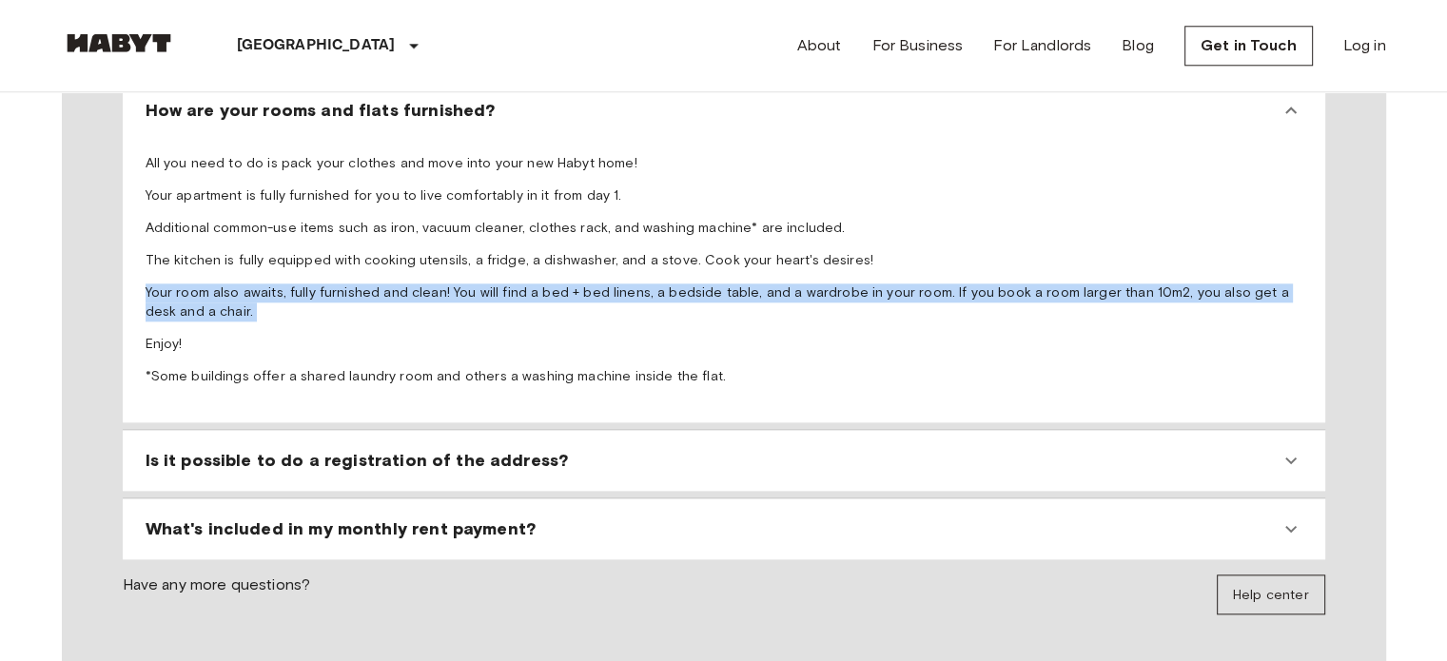
scroll to position [2035, 0]
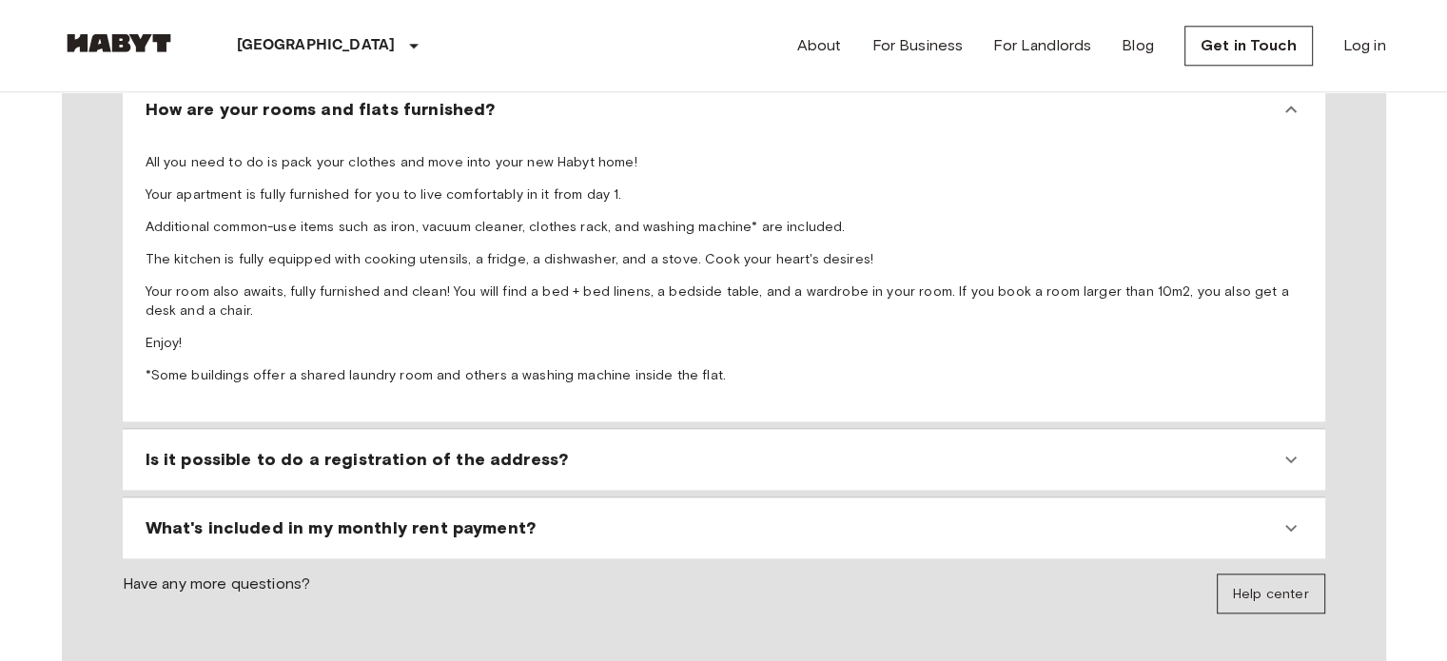
click at [166, 334] on p "Enjoy!" at bounding box center [724, 343] width 1157 height 19
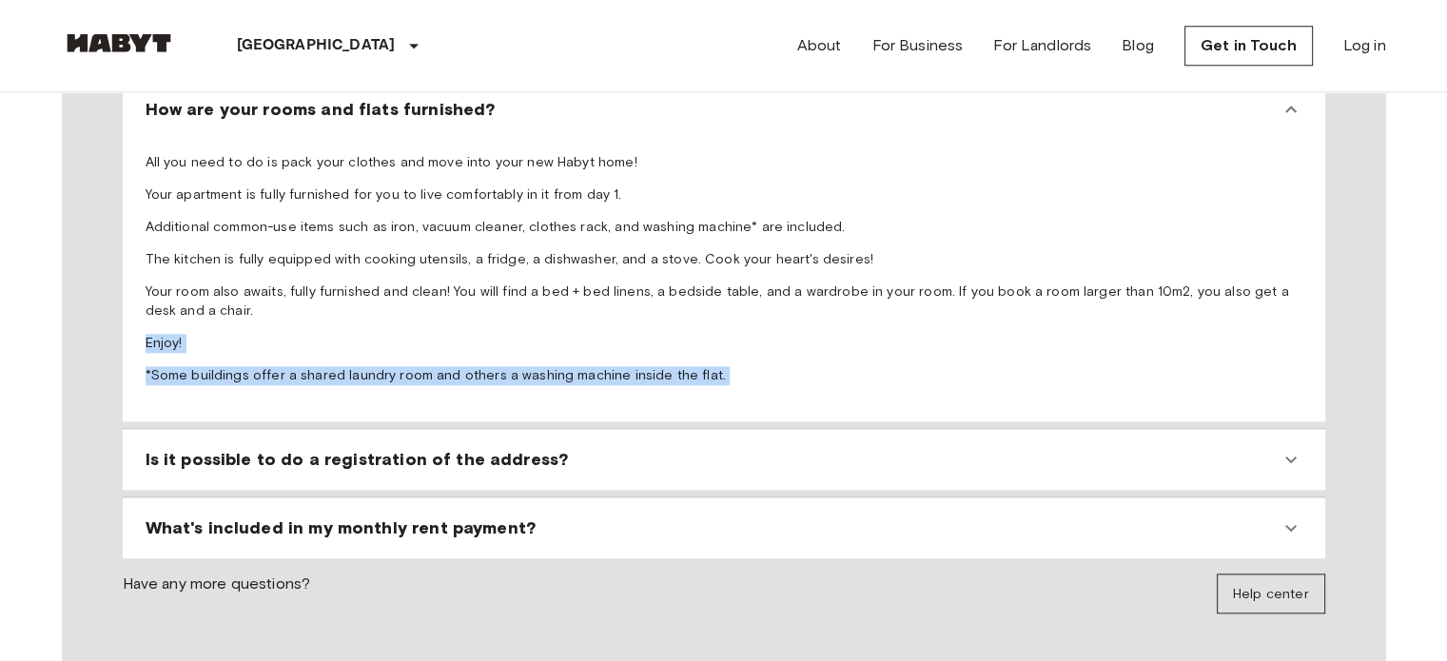
drag, startPoint x: 166, startPoint y: 274, endPoint x: 339, endPoint y: 314, distance: 177.7
click at [339, 314] on span "All you need to do is pack your clothes and move into your new Habyt home! Your…" at bounding box center [724, 269] width 1157 height 232
click at [339, 366] on p "*Some buildings offer a shared laundry room and others a washing machine inside…" at bounding box center [724, 375] width 1157 height 19
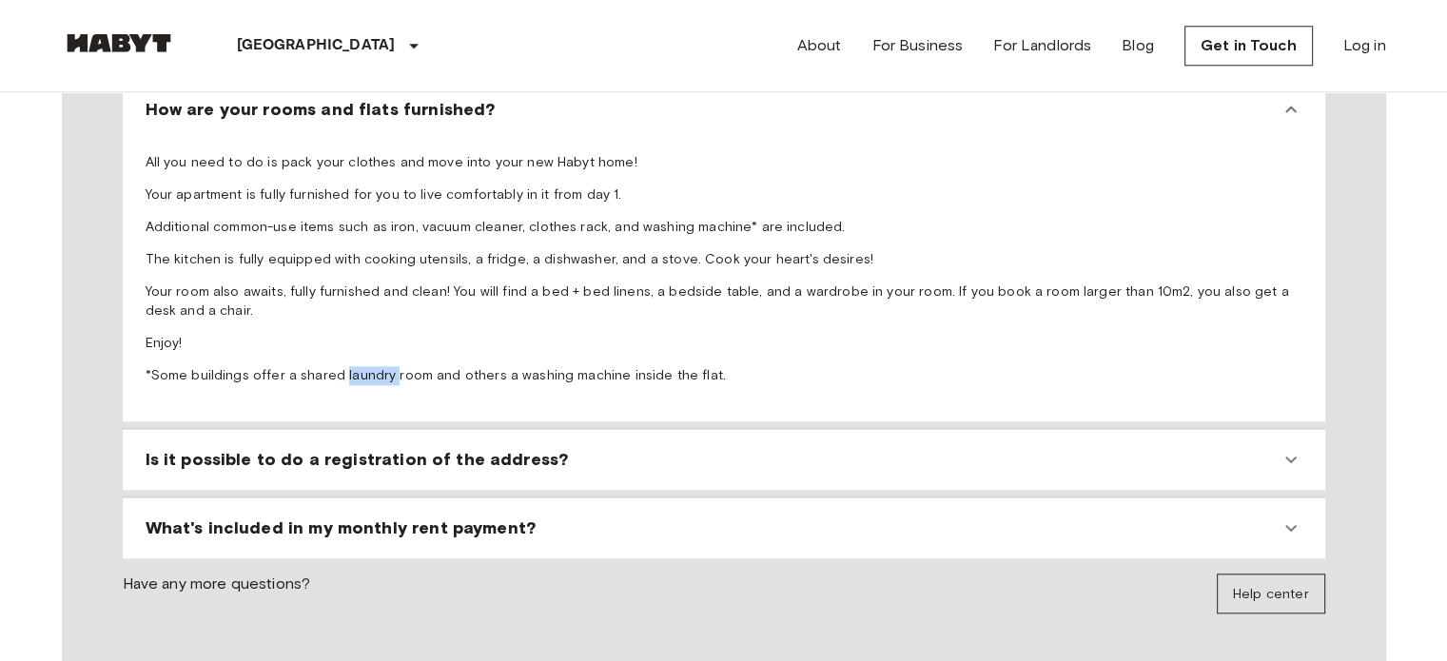
click at [339, 366] on p "*Some buildings offer a shared laundry room and others a washing machine inside…" at bounding box center [724, 375] width 1157 height 19
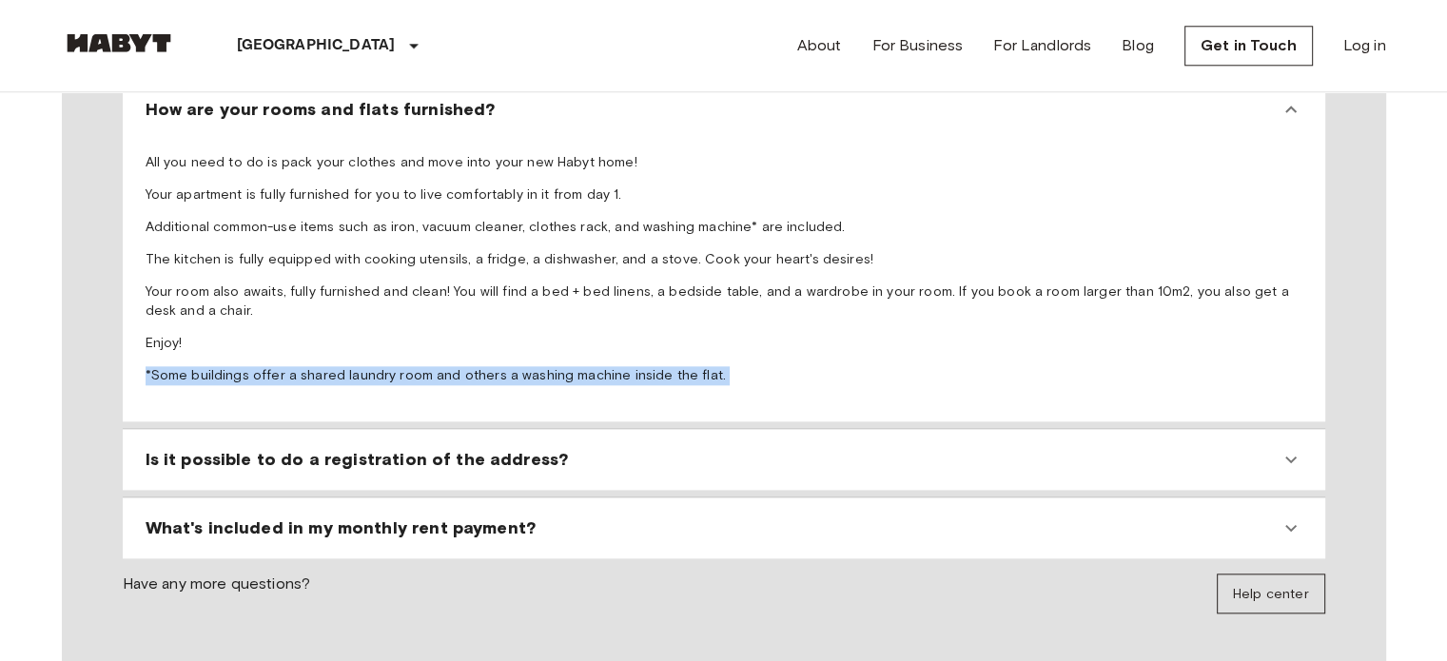
click at [339, 366] on p "*Some buildings offer a shared laundry room and others a washing machine inside…" at bounding box center [724, 375] width 1157 height 19
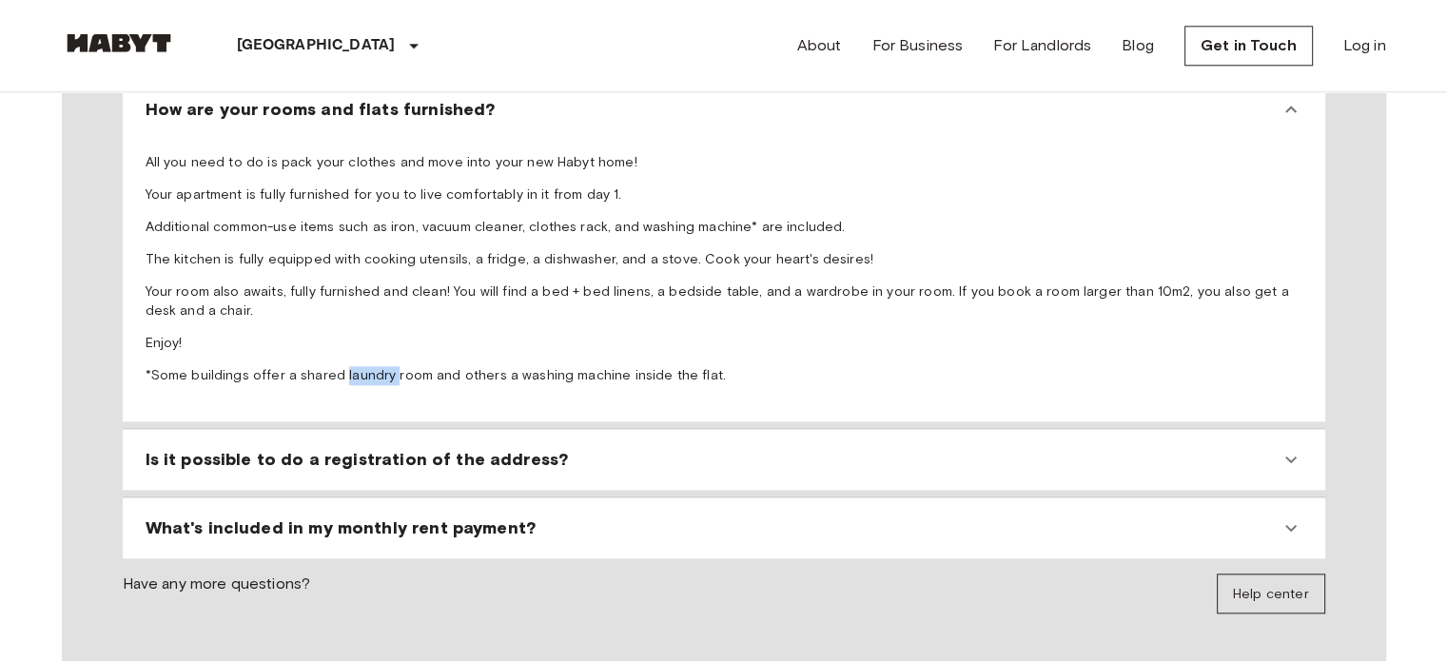
click at [339, 366] on p "*Some buildings offer a shared laundry room and others a washing machine inside…" at bounding box center [724, 375] width 1157 height 19
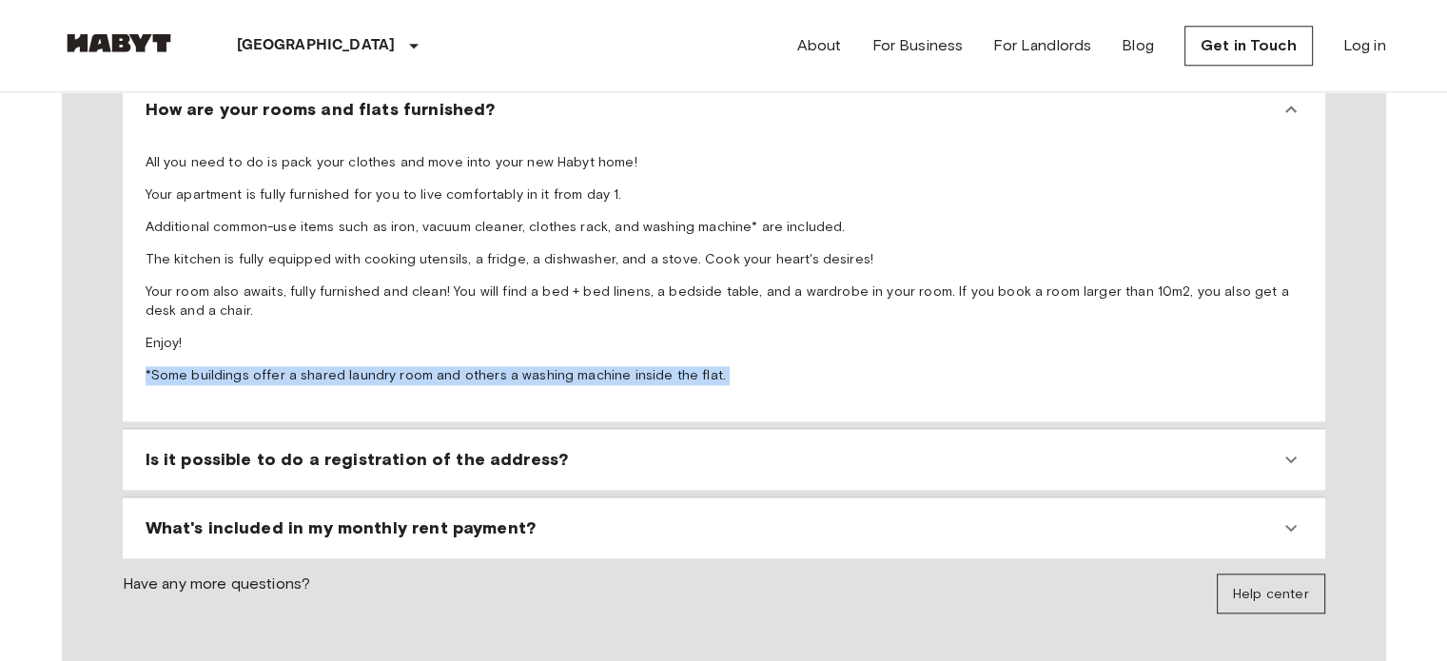
click at [339, 366] on p "*Some buildings offer a shared laundry room and others a washing machine inside…" at bounding box center [724, 375] width 1157 height 19
click at [324, 448] on span "Is it possible to do a registration of the address?" at bounding box center [357, 459] width 423 height 23
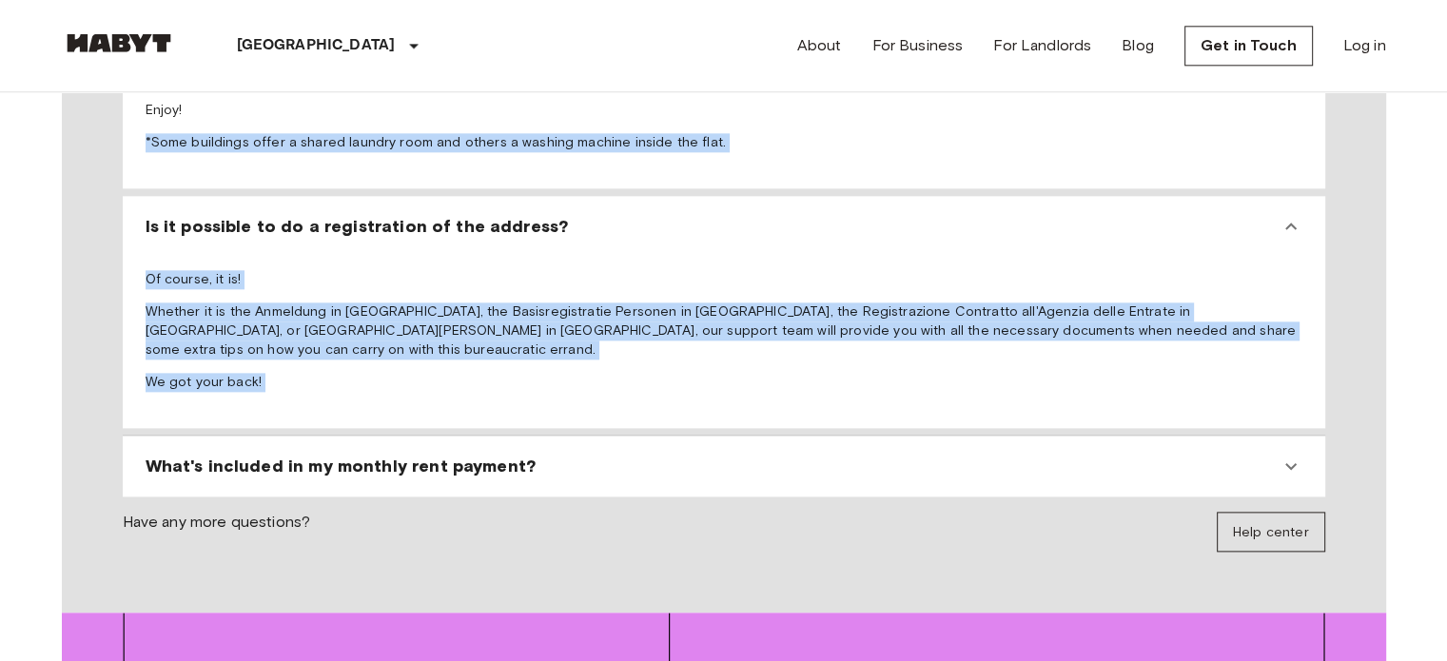
scroll to position [2270, 0]
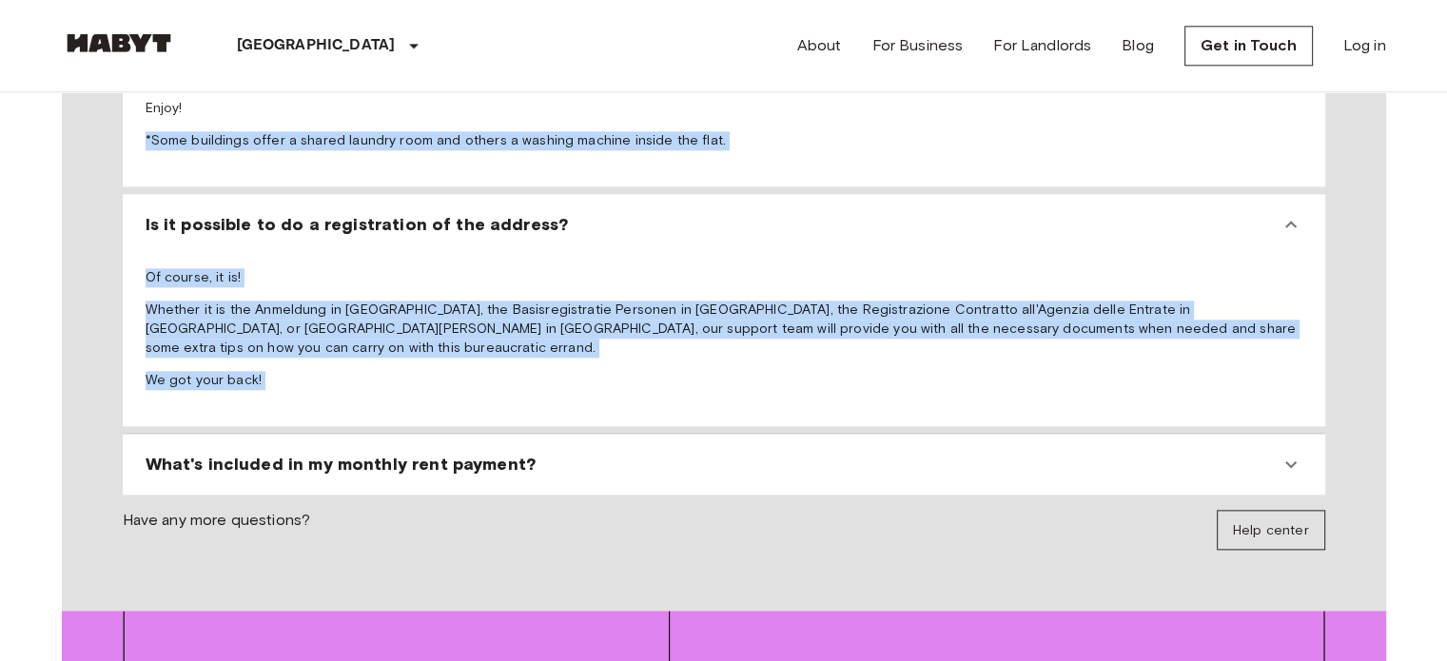
click at [365, 453] on span "What's included in my monthly rent payment?" at bounding box center [341, 464] width 390 height 23
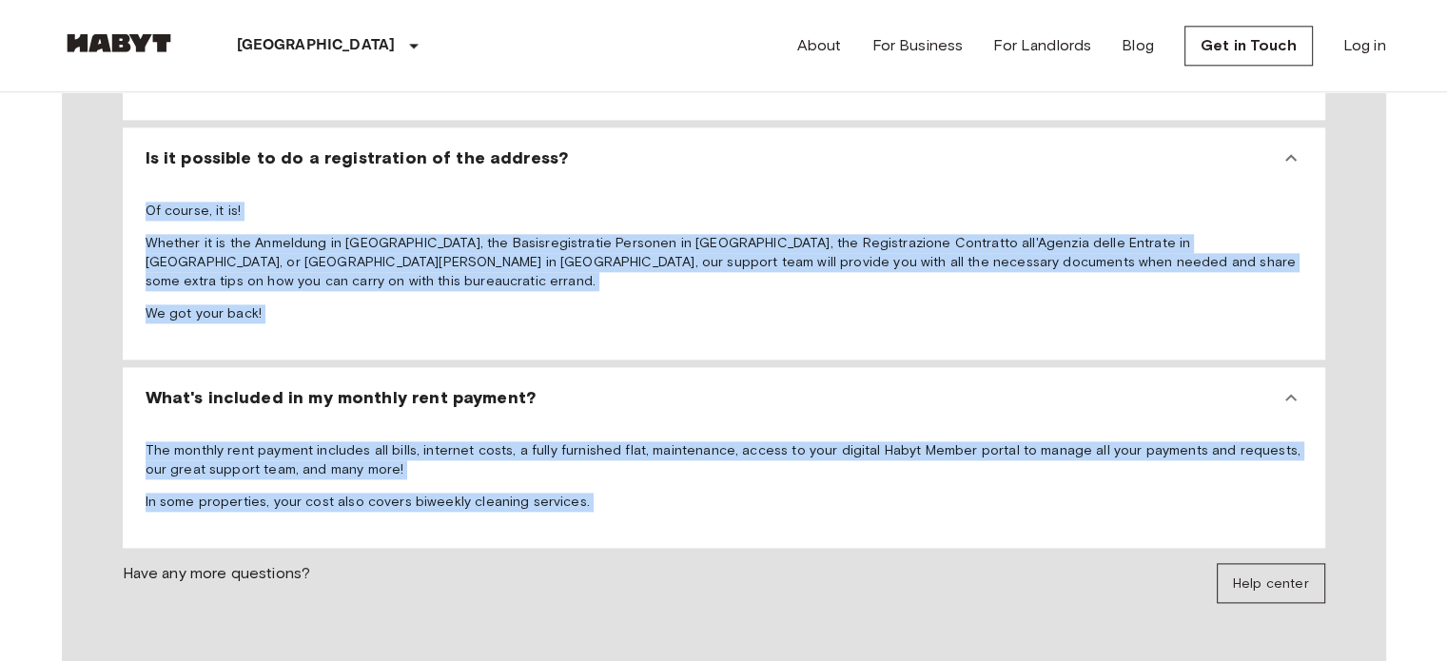
scroll to position [2339, 0]
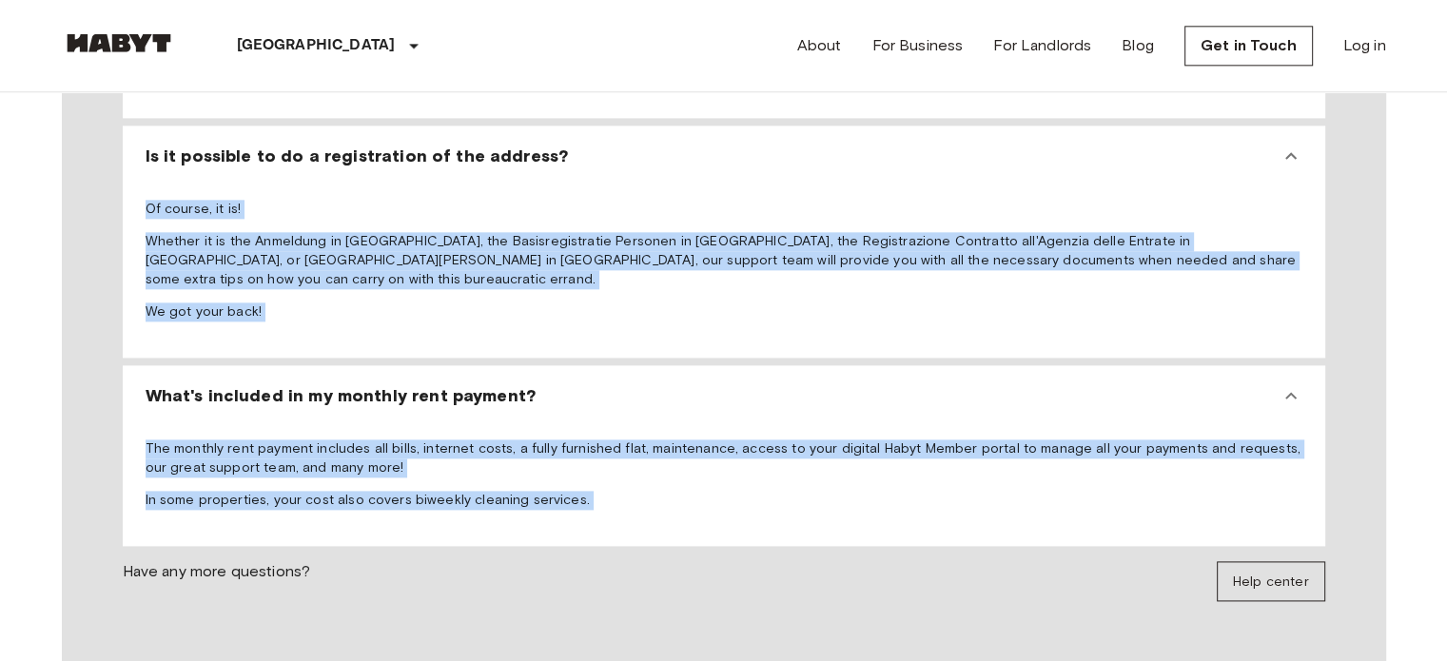
click at [365, 440] on p "The monthly rent payment includes all bills, internet costs, a fully furnished …" at bounding box center [724, 459] width 1157 height 38
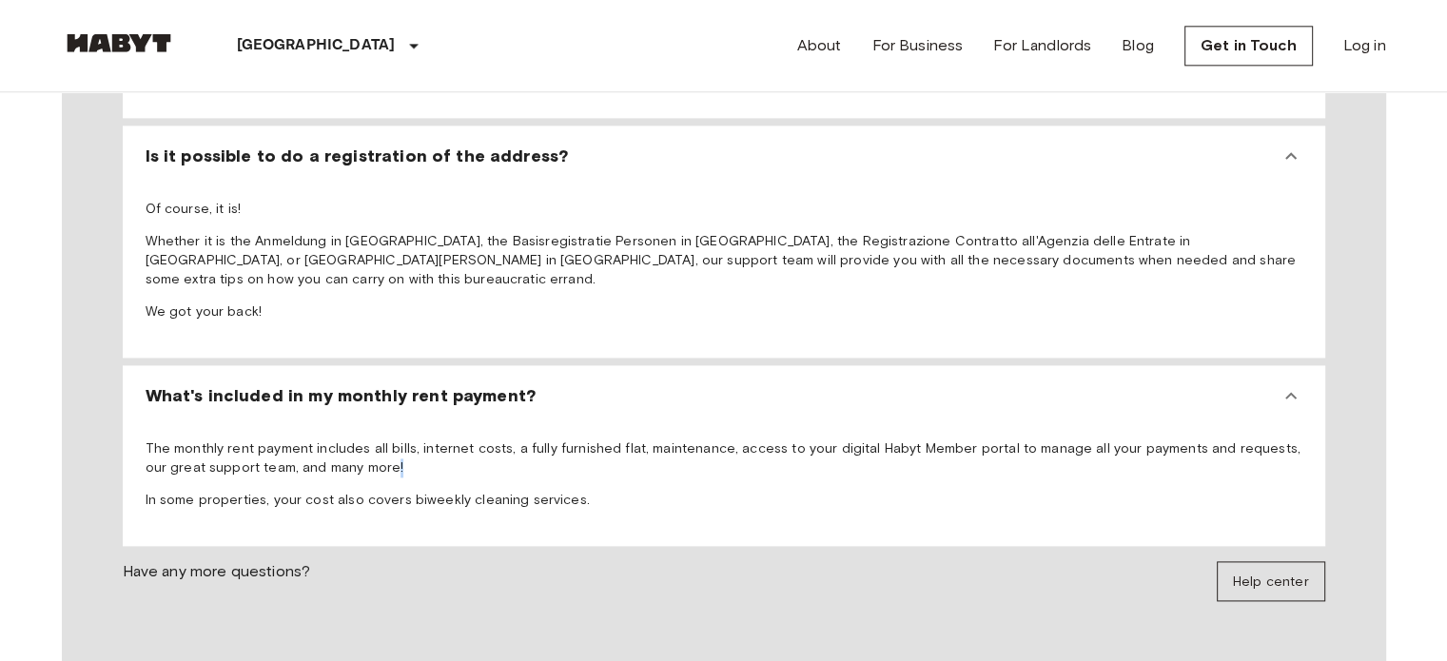
click at [365, 440] on p "The monthly rent payment includes all bills, internet costs, a fully furnished …" at bounding box center [724, 459] width 1157 height 38
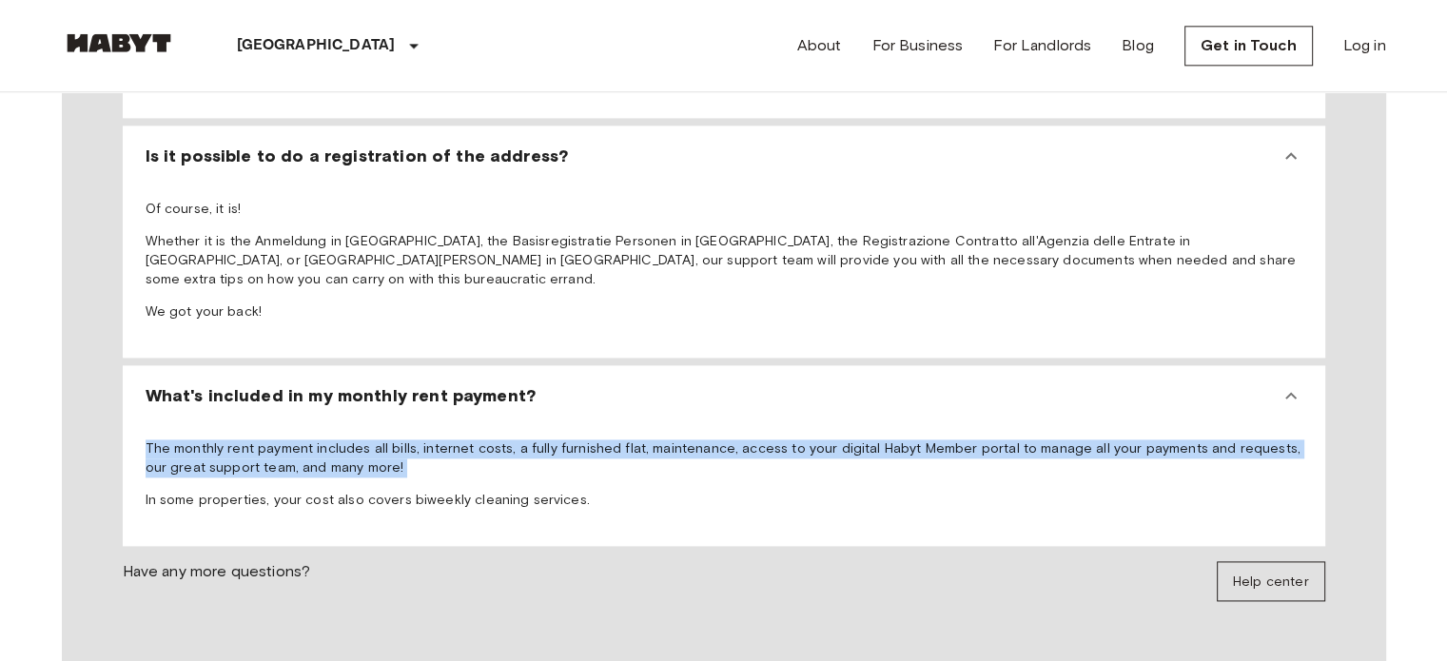
click at [365, 440] on p "The monthly rent payment includes all bills, internet costs, a fully furnished …" at bounding box center [724, 459] width 1157 height 38
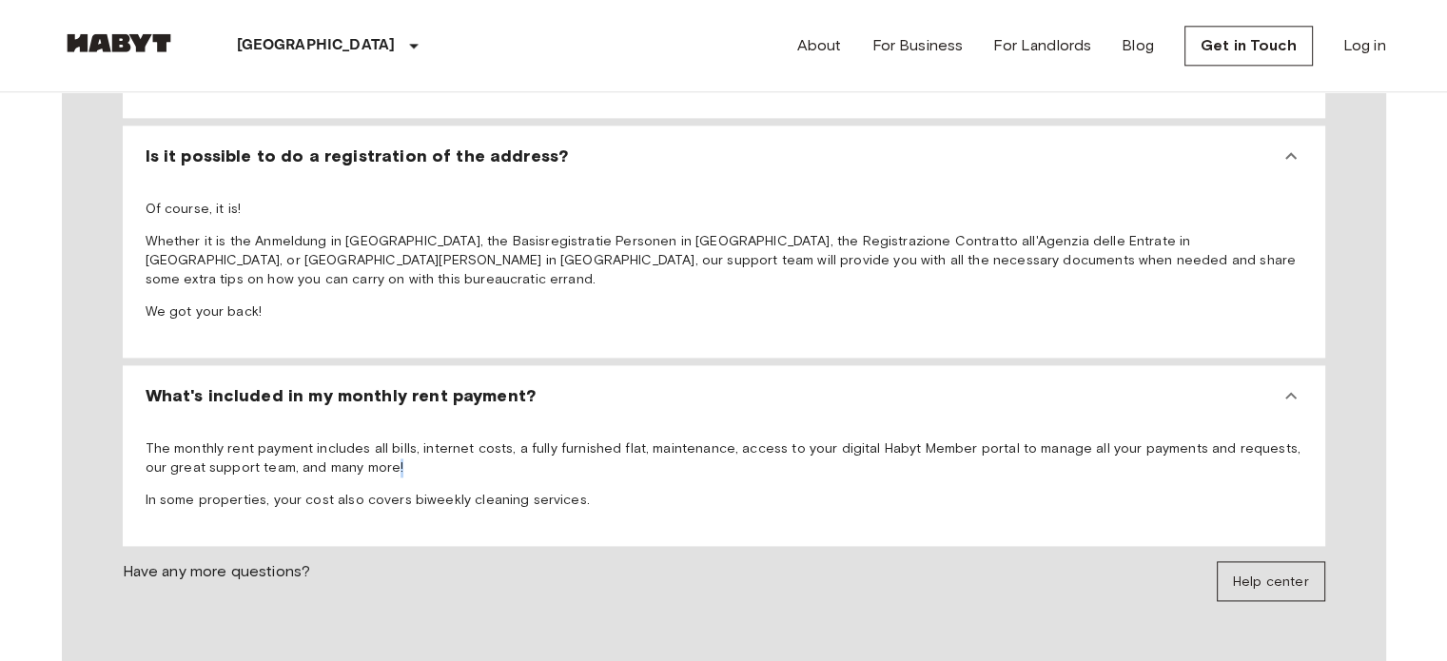
click at [365, 440] on p "The monthly rent payment includes all bills, internet costs, a fully furnished …" at bounding box center [724, 459] width 1157 height 38
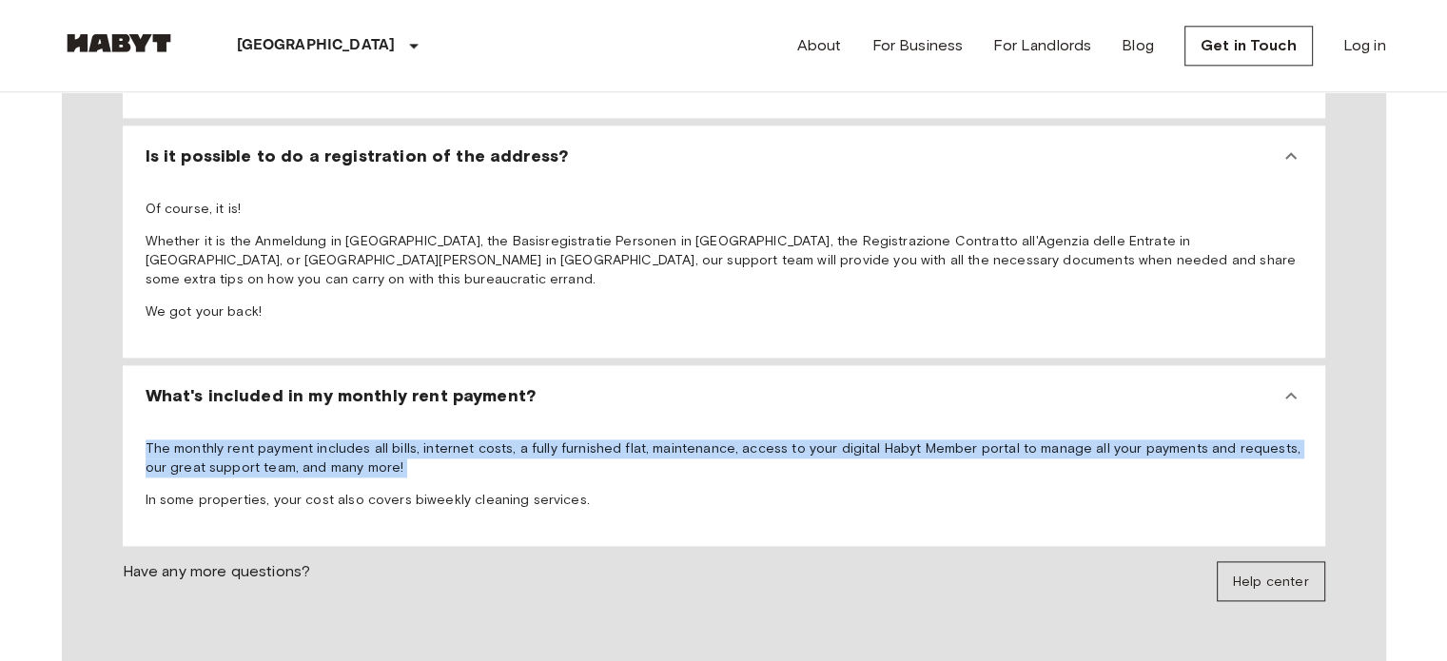
click at [365, 440] on p "The monthly rent payment includes all bills, internet costs, a fully furnished …" at bounding box center [724, 459] width 1157 height 38
drag, startPoint x: 365, startPoint y: 383, endPoint x: 384, endPoint y: 425, distance: 46.0
click at [384, 440] on span "The monthly rent payment includes all bills, internet costs, a fully furnished …" at bounding box center [724, 475] width 1157 height 70
click at [384, 491] on p "In some properties, your cost also covers biweekly cleaning services." at bounding box center [724, 500] width 1157 height 19
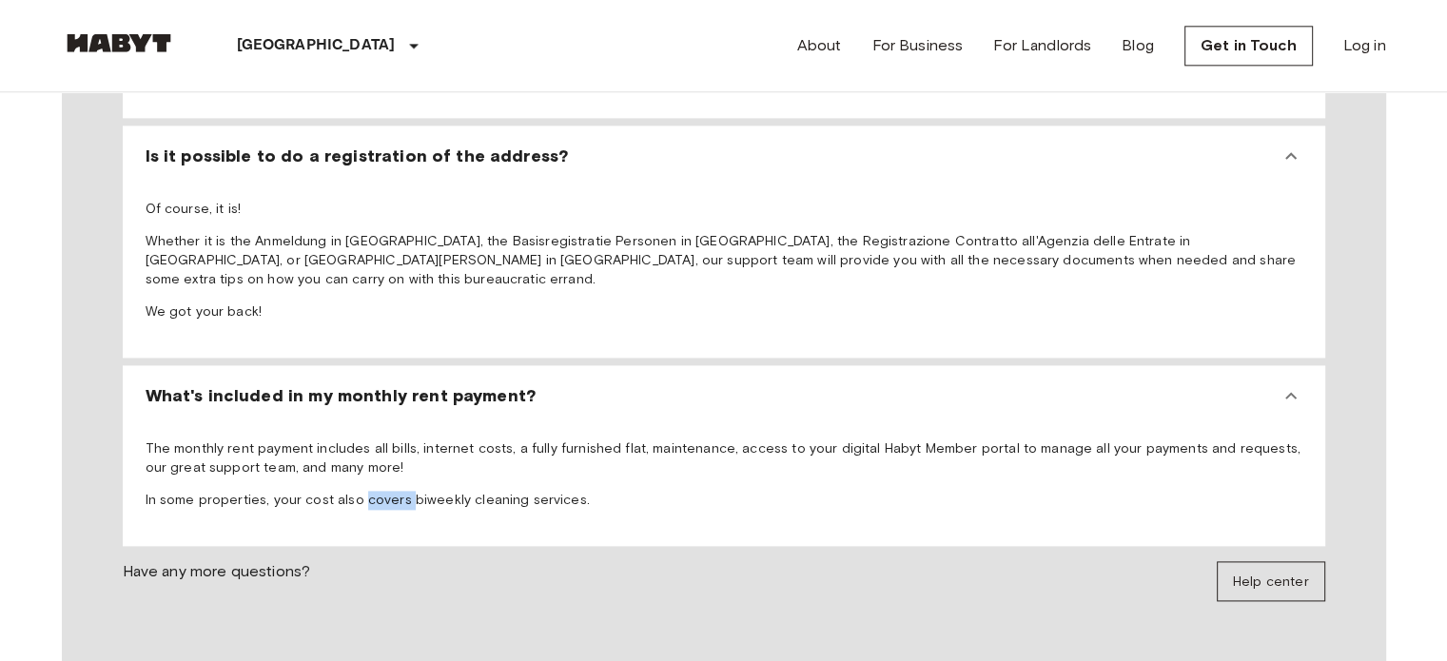
click at [384, 491] on p "In some properties, your cost also covers biweekly cleaning services." at bounding box center [724, 500] width 1157 height 19
click at [358, 440] on span "The monthly rent payment includes all bills, internet costs, a fully furnished …" at bounding box center [724, 475] width 1157 height 70
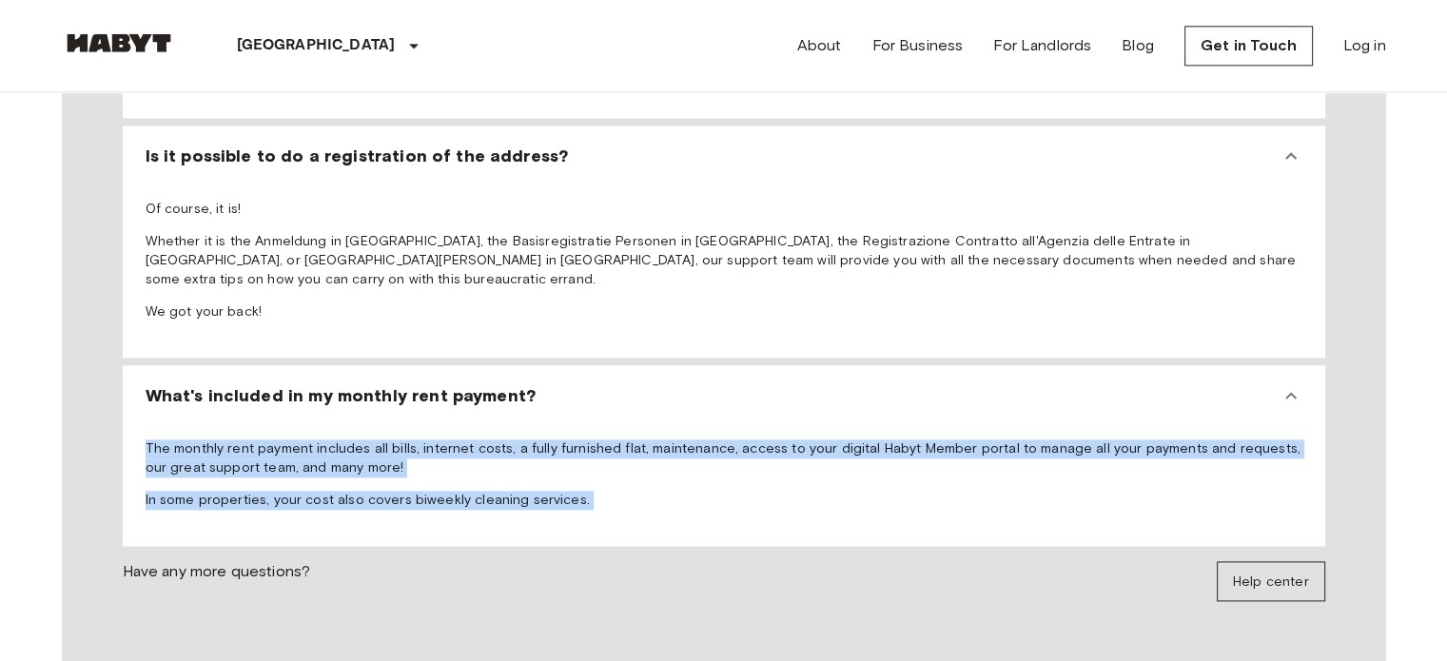
drag, startPoint x: 358, startPoint y: 395, endPoint x: 392, endPoint y: 439, distance: 55.6
click at [392, 439] on div "The monthly rent payment includes all bills, internet costs, a fully furnished …" at bounding box center [724, 479] width 1188 height 120
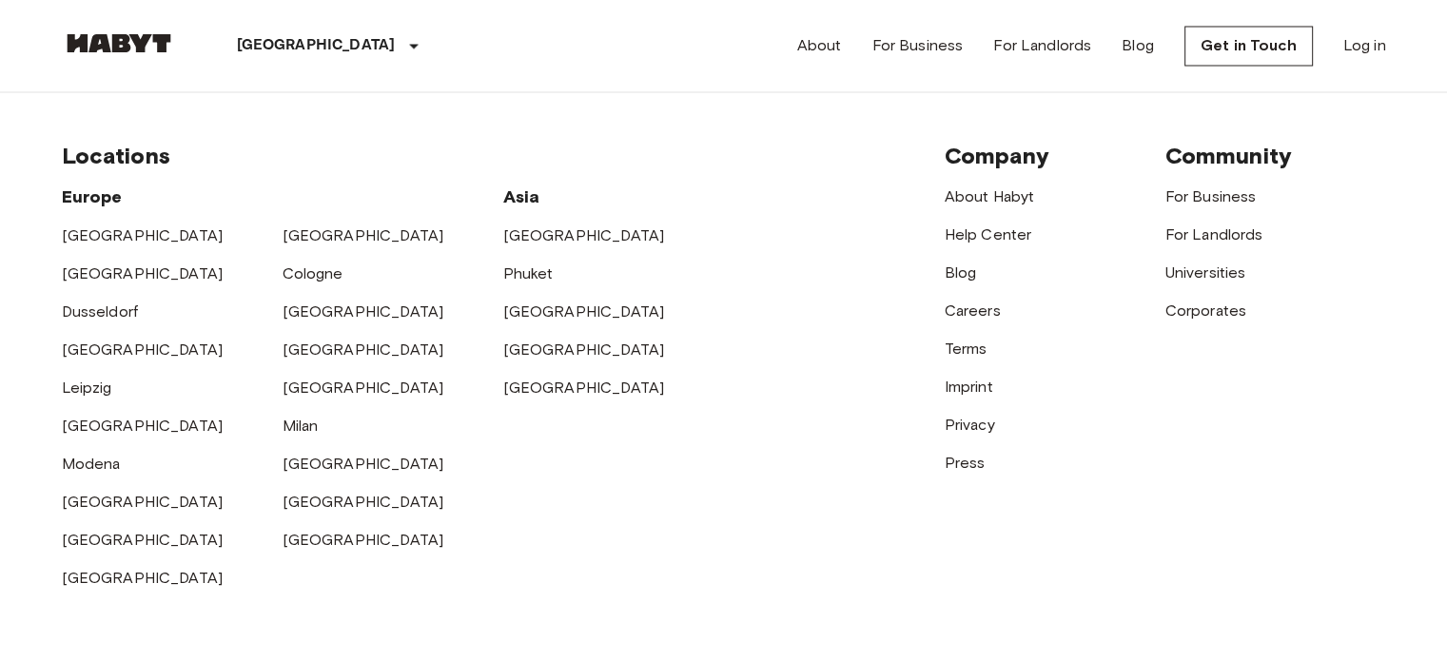
scroll to position [3540, 0]
click at [324, 491] on link "[GEOGRAPHIC_DATA]" at bounding box center [364, 500] width 162 height 18
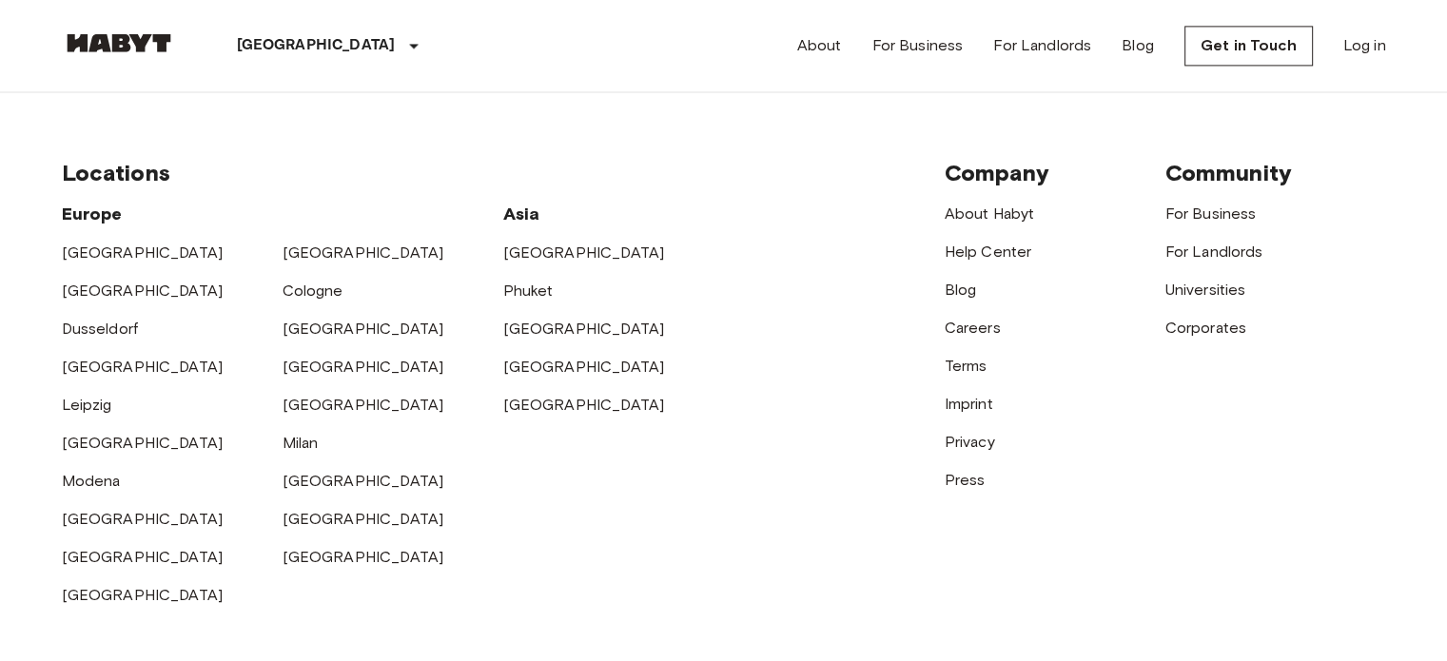
scroll to position [2798, 0]
click at [329, 320] on link "[GEOGRAPHIC_DATA]" at bounding box center [364, 329] width 162 height 18
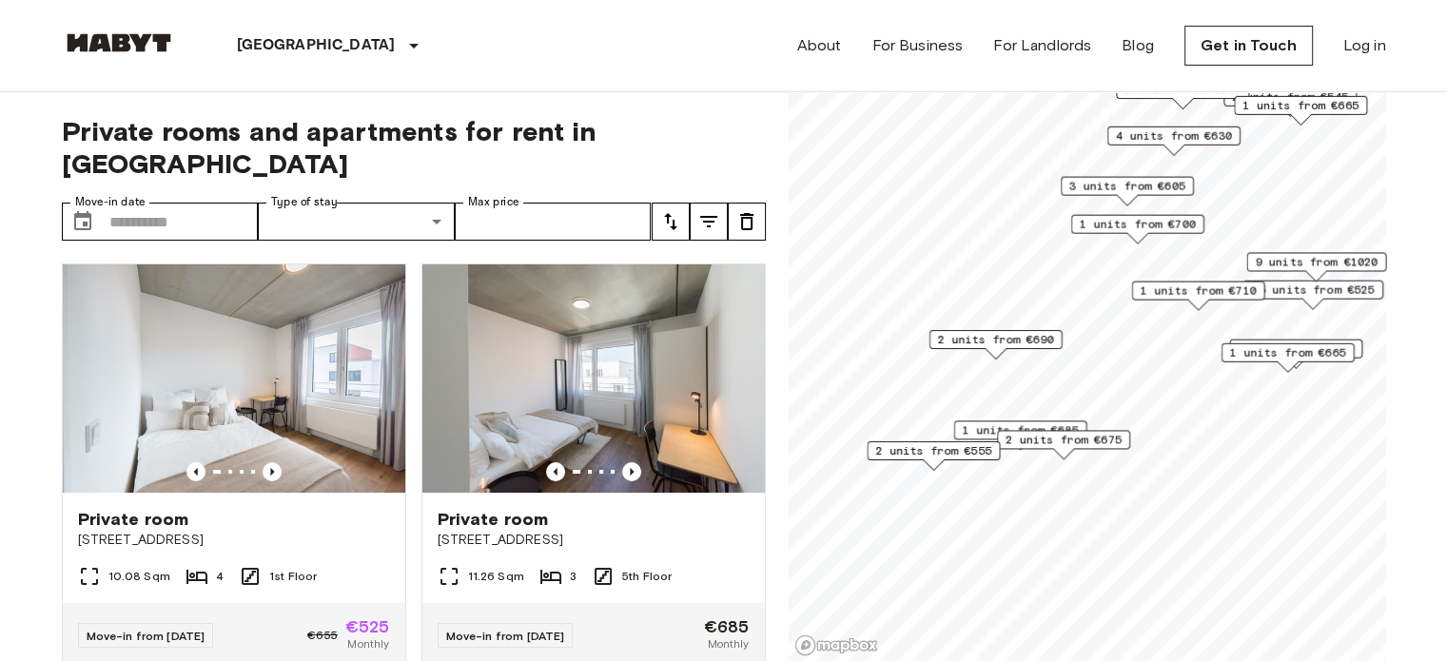
drag, startPoint x: 933, startPoint y: 444, endPoint x: 1091, endPoint y: 433, distance: 159.3
click at [1091, 433] on span "2 units from €675" at bounding box center [1063, 439] width 116 height 17
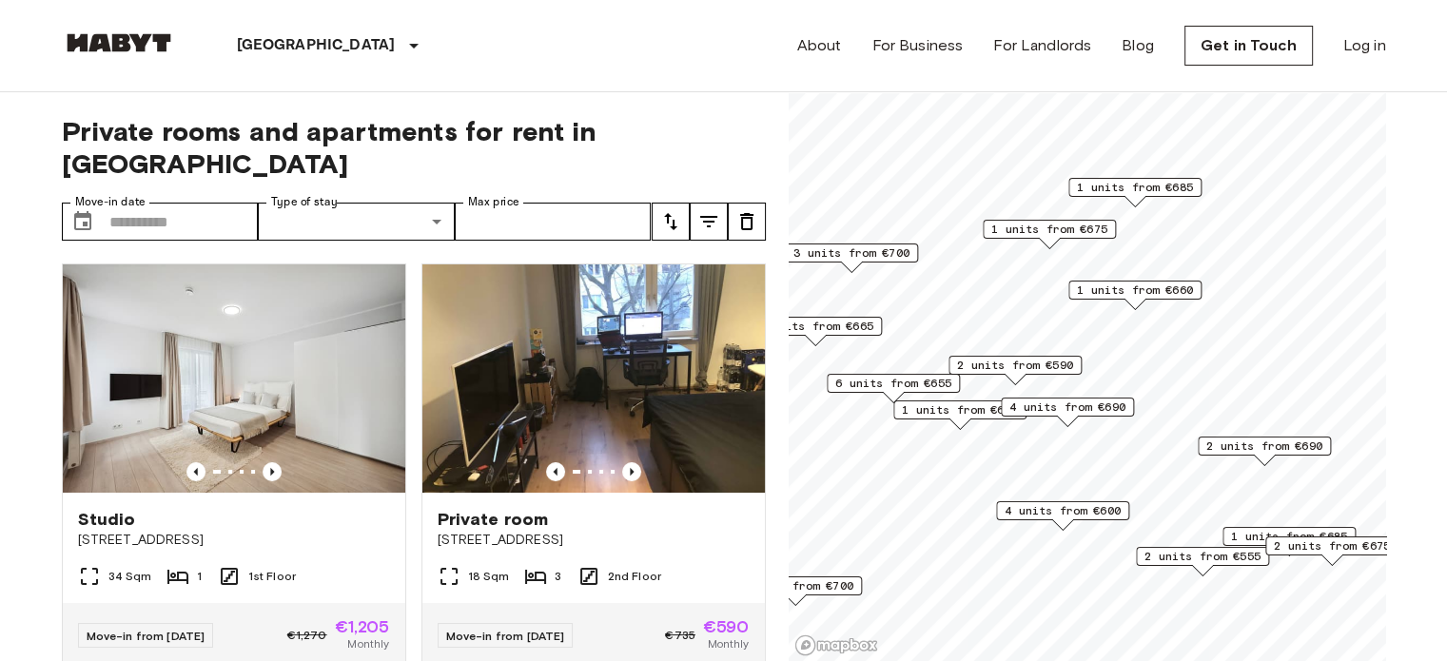
click at [1028, 364] on span "2 units from €590" at bounding box center [1015, 365] width 116 height 17
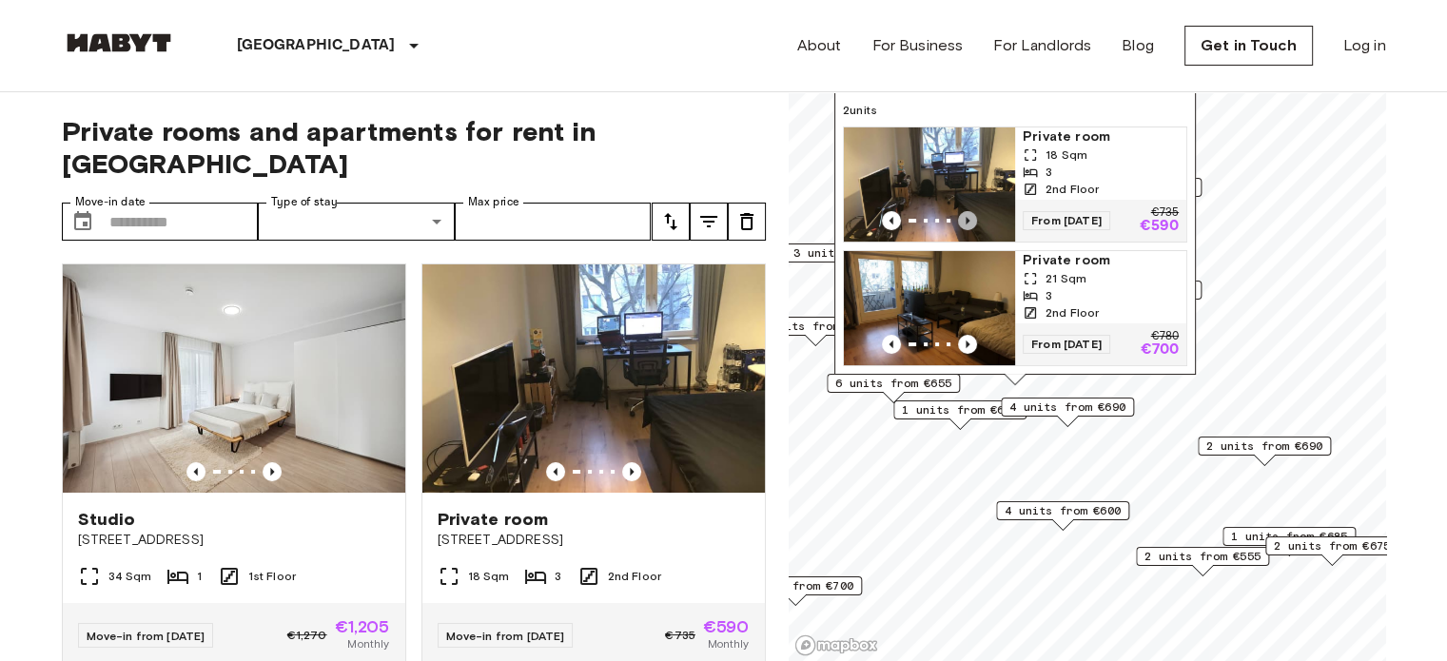
click at [971, 211] on icon "Previous image" at bounding box center [967, 220] width 19 height 19
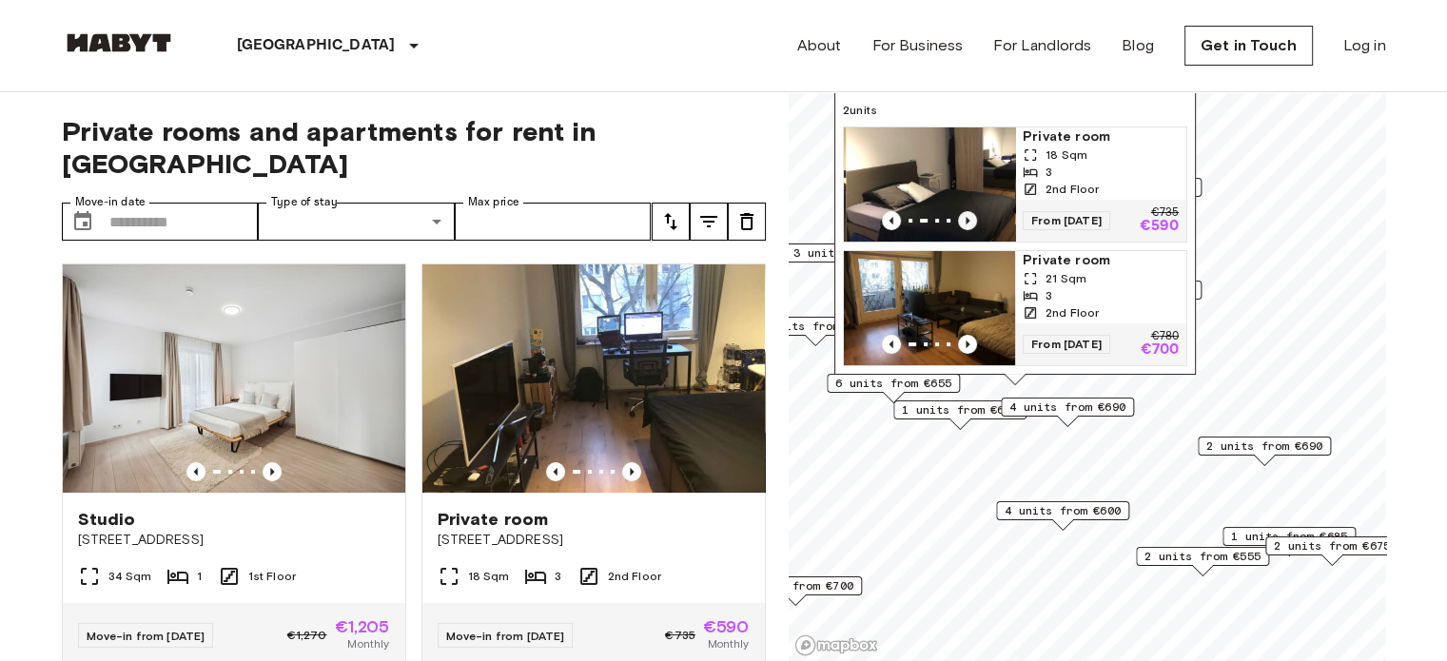
click at [971, 211] on icon "Previous image" at bounding box center [967, 220] width 19 height 19
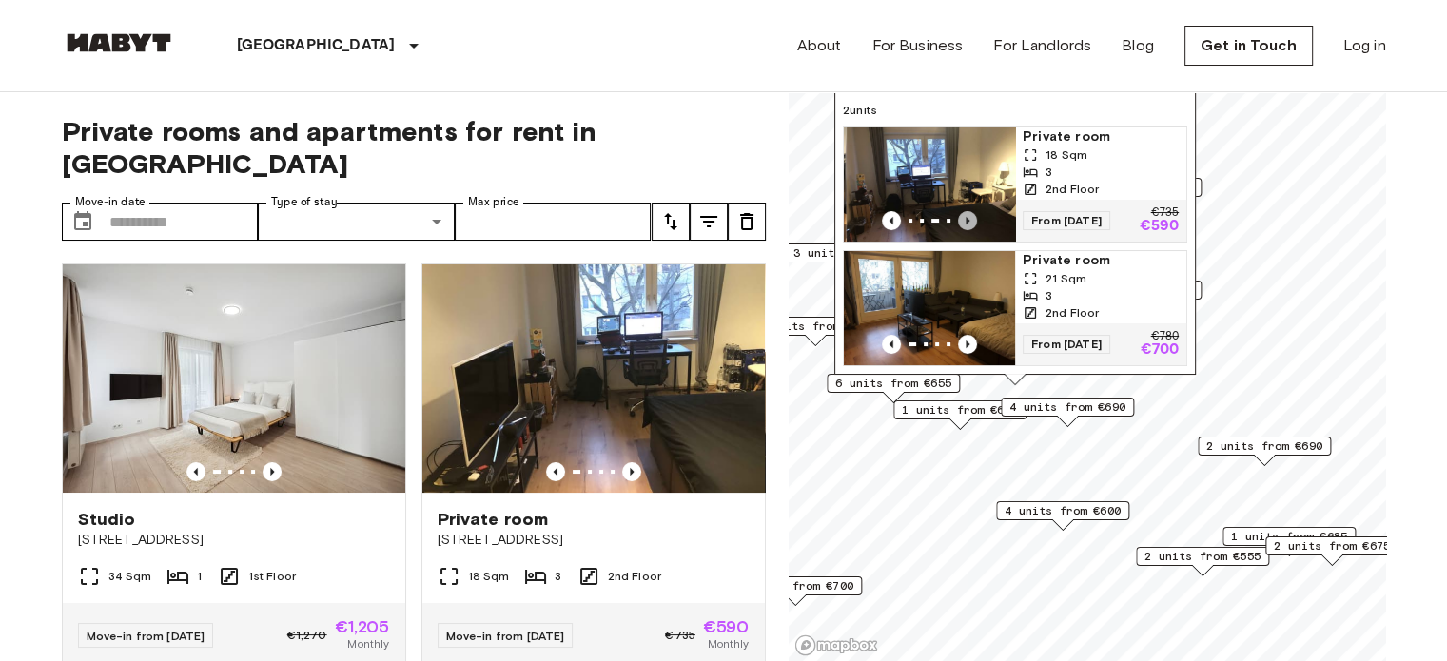
click at [971, 211] on icon "Previous image" at bounding box center [967, 220] width 19 height 19
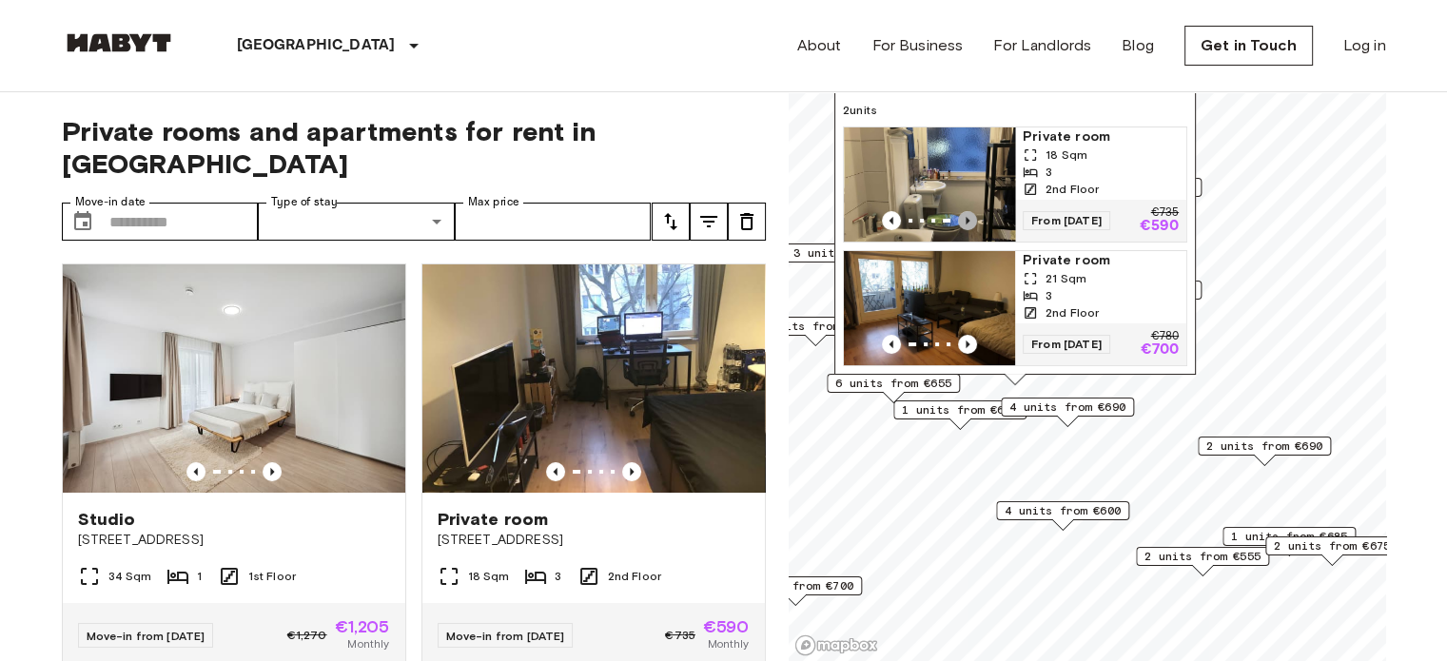
click at [971, 211] on icon "Previous image" at bounding box center [967, 220] width 19 height 19
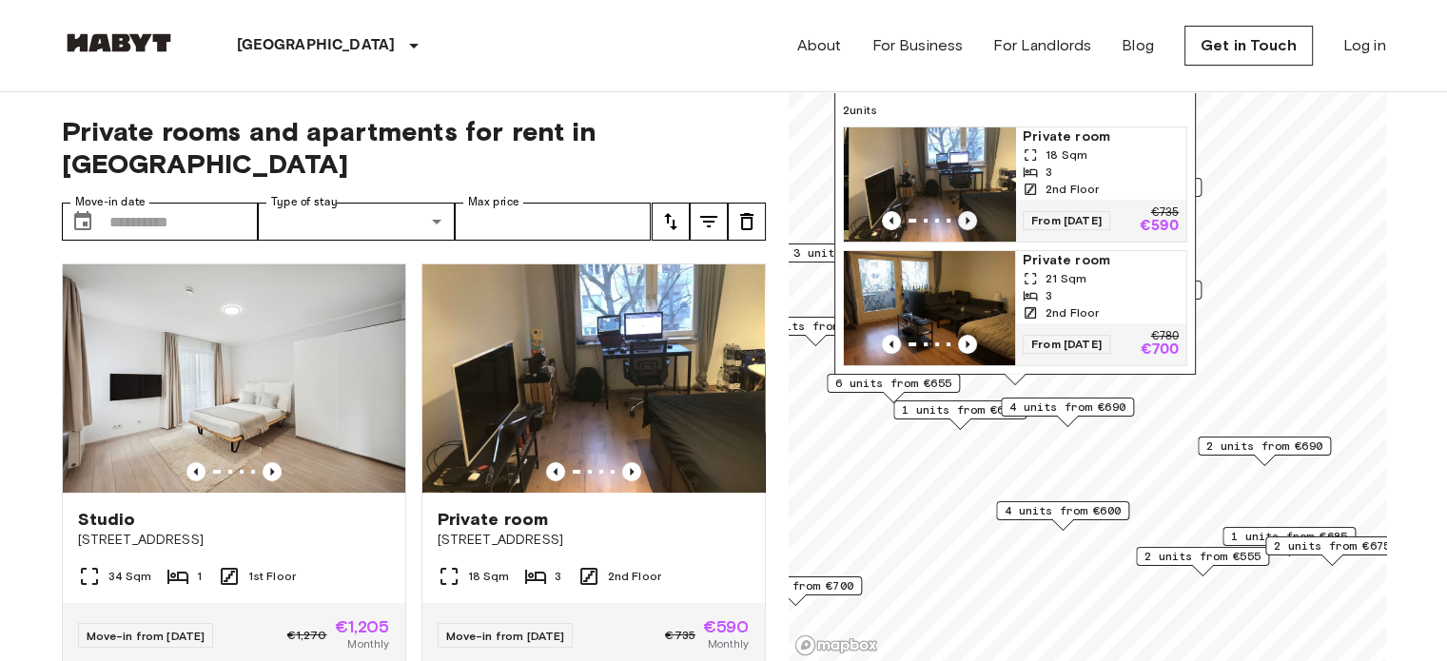
click at [971, 211] on icon "Previous image" at bounding box center [967, 220] width 19 height 19
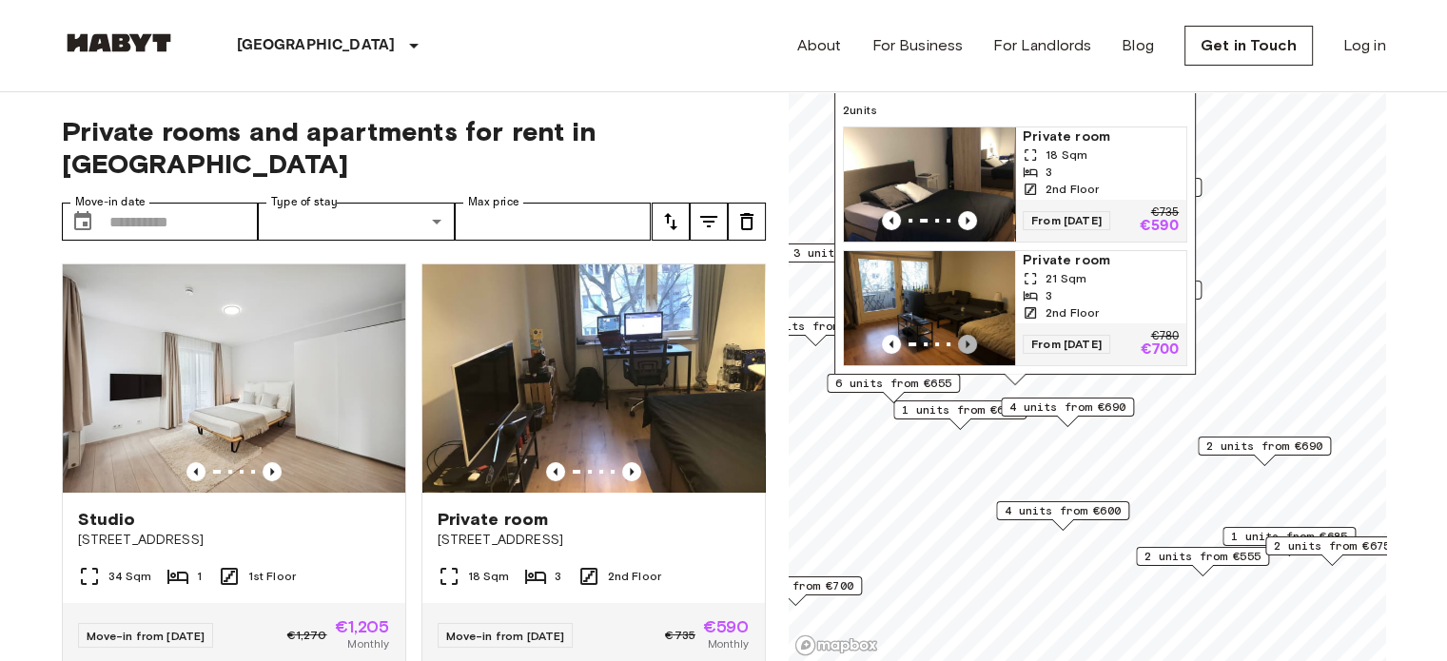
click at [972, 335] on icon "Previous image" at bounding box center [967, 344] width 19 height 19
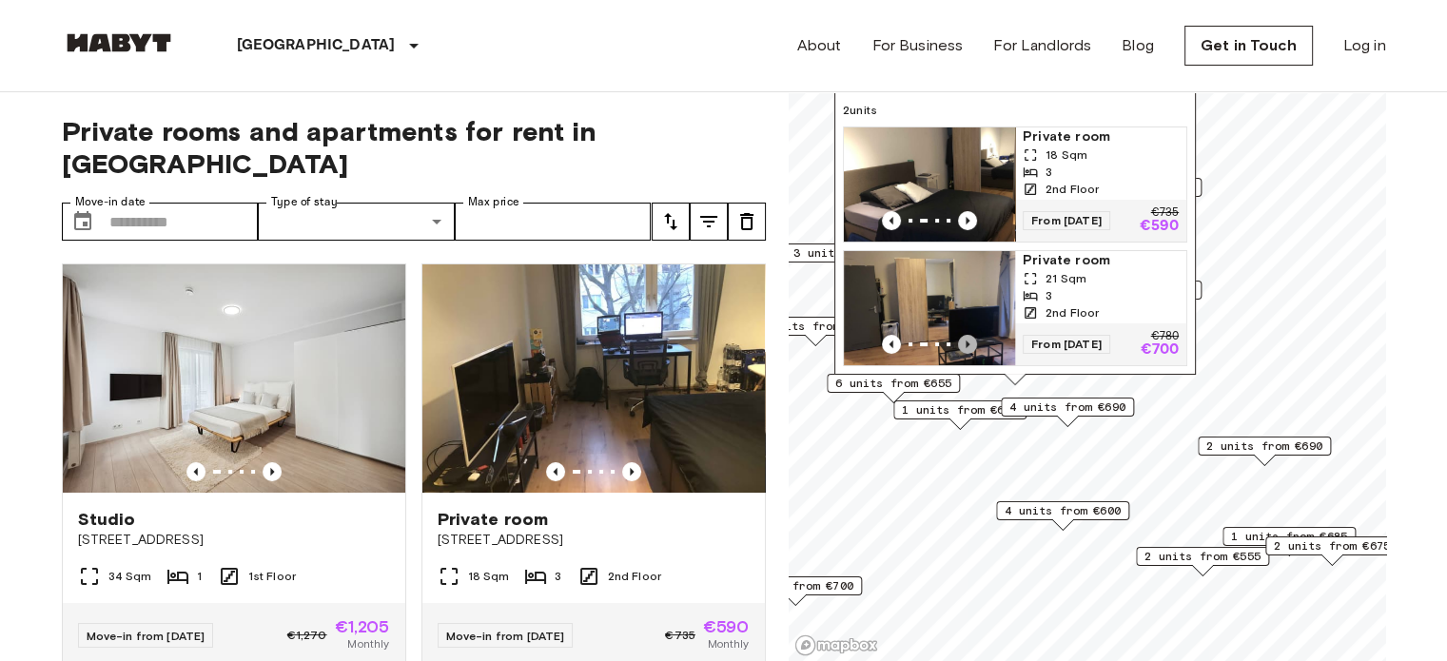
click at [972, 335] on icon "Previous image" at bounding box center [967, 344] width 19 height 19
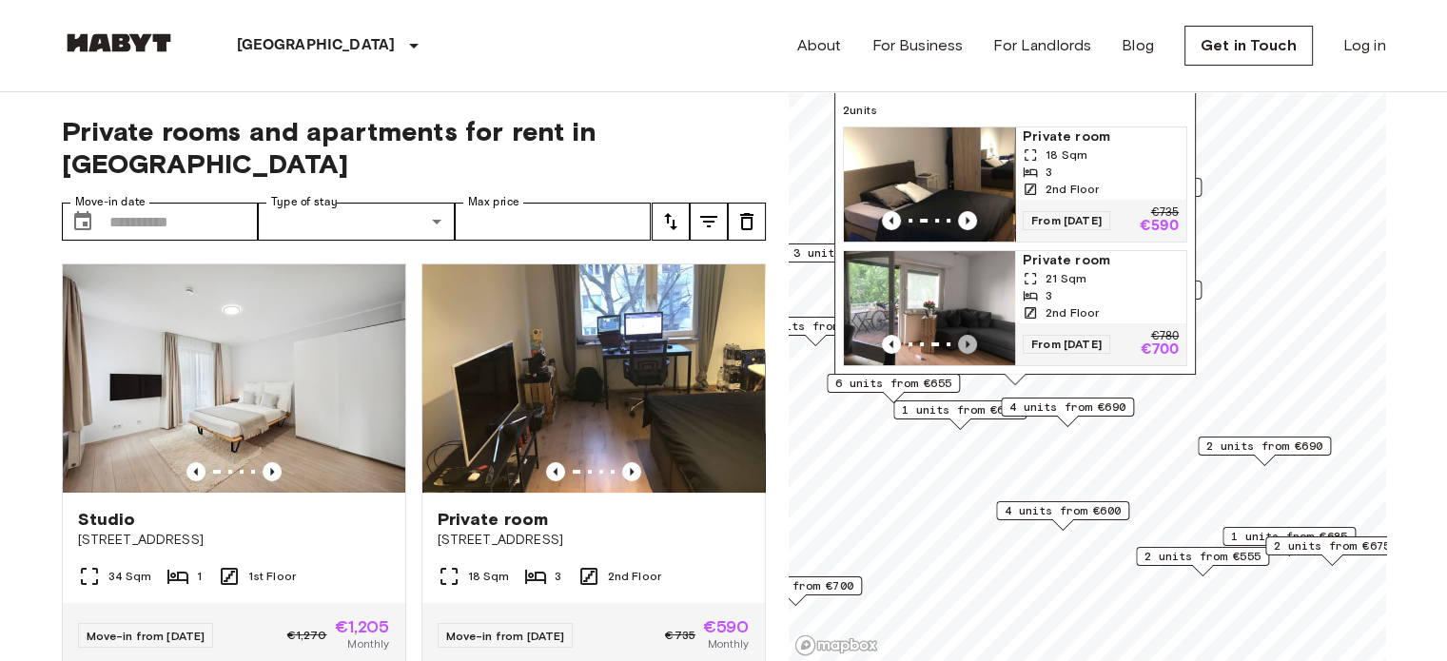
click at [972, 335] on icon "Previous image" at bounding box center [967, 344] width 19 height 19
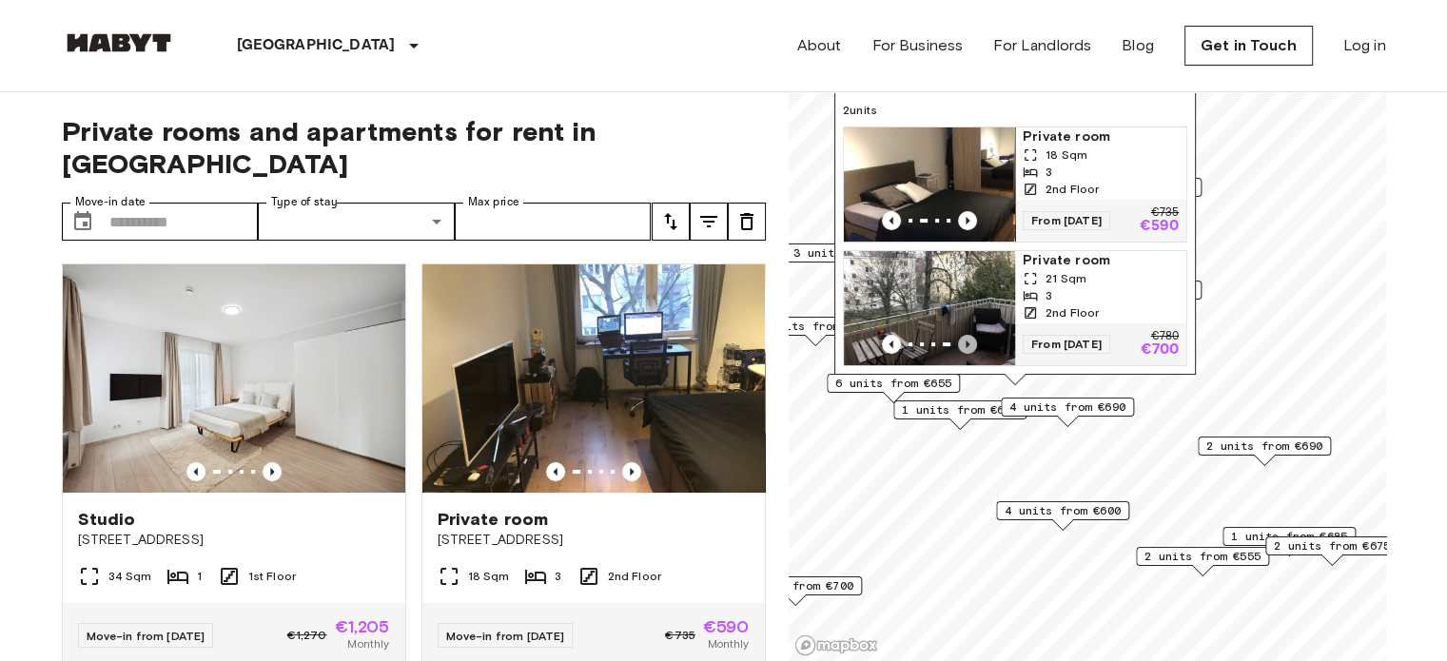
click at [972, 335] on icon "Previous image" at bounding box center [967, 344] width 19 height 19
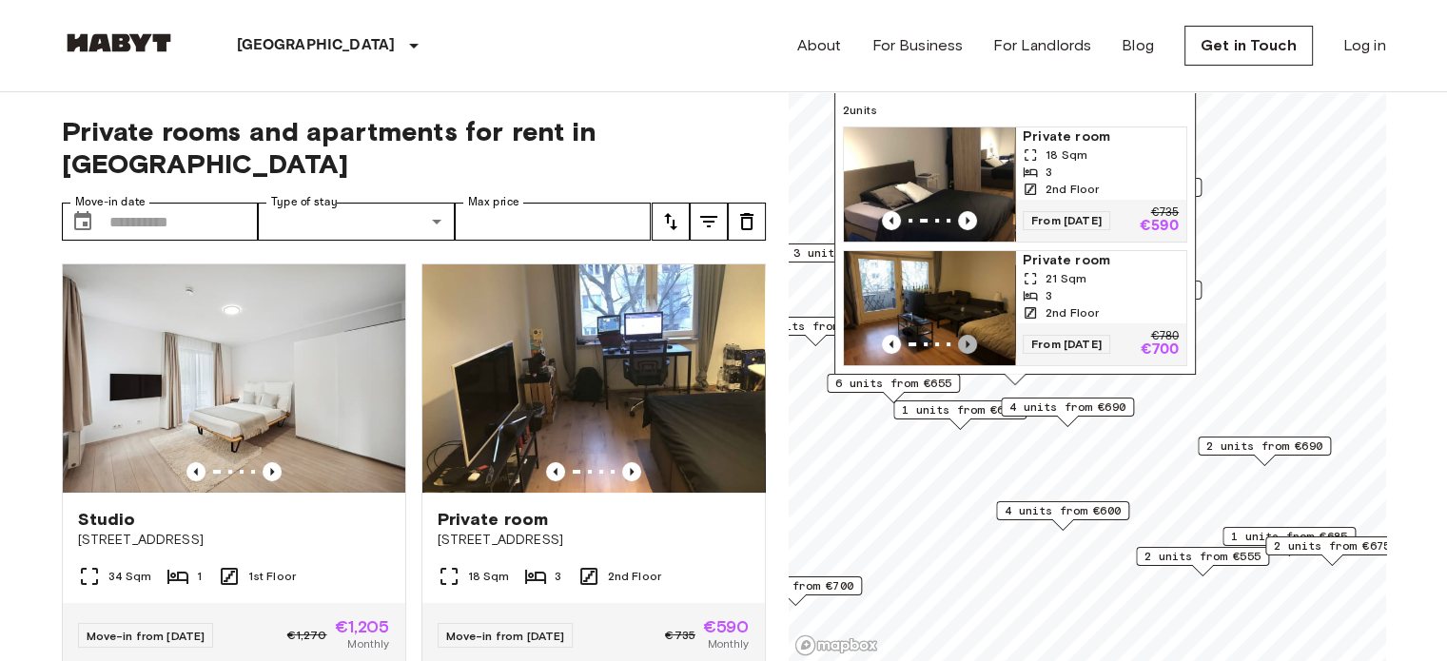
click at [972, 335] on icon "Previous image" at bounding box center [967, 344] width 19 height 19
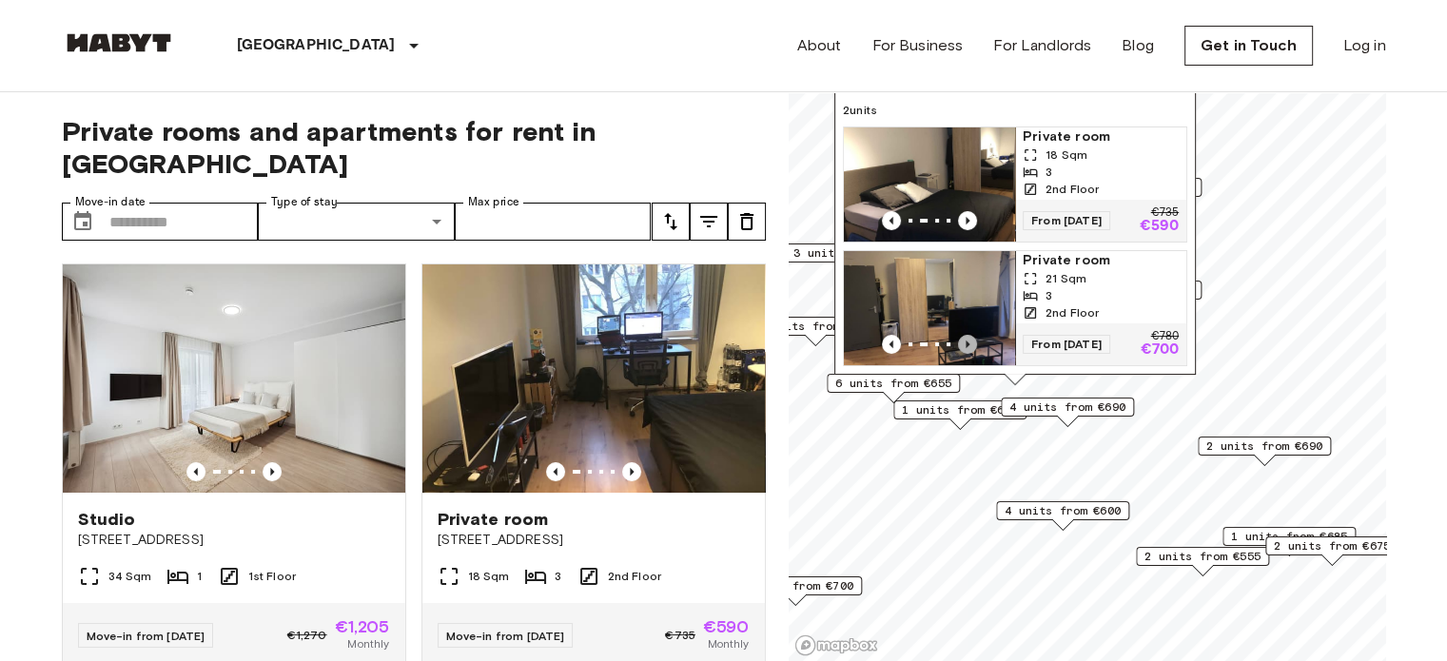
click at [972, 335] on icon "Previous image" at bounding box center [967, 344] width 19 height 19
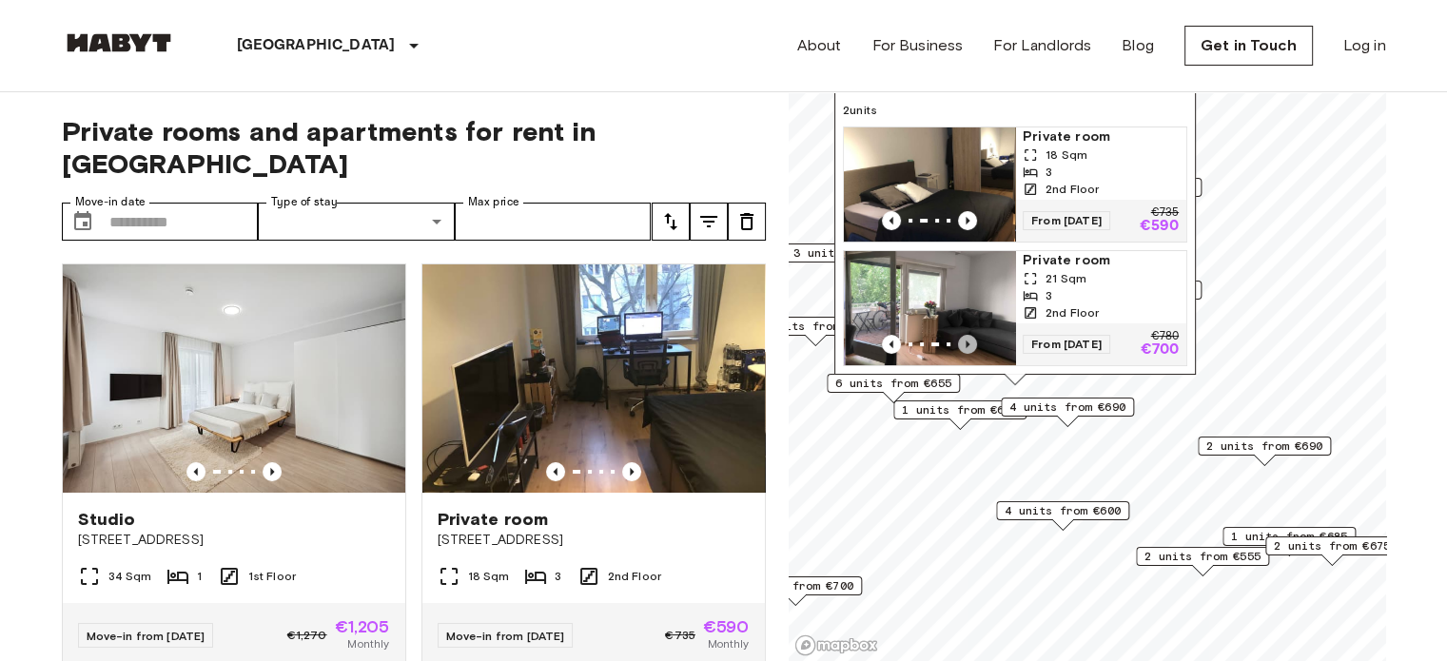
click at [972, 335] on icon "Previous image" at bounding box center [967, 344] width 19 height 19
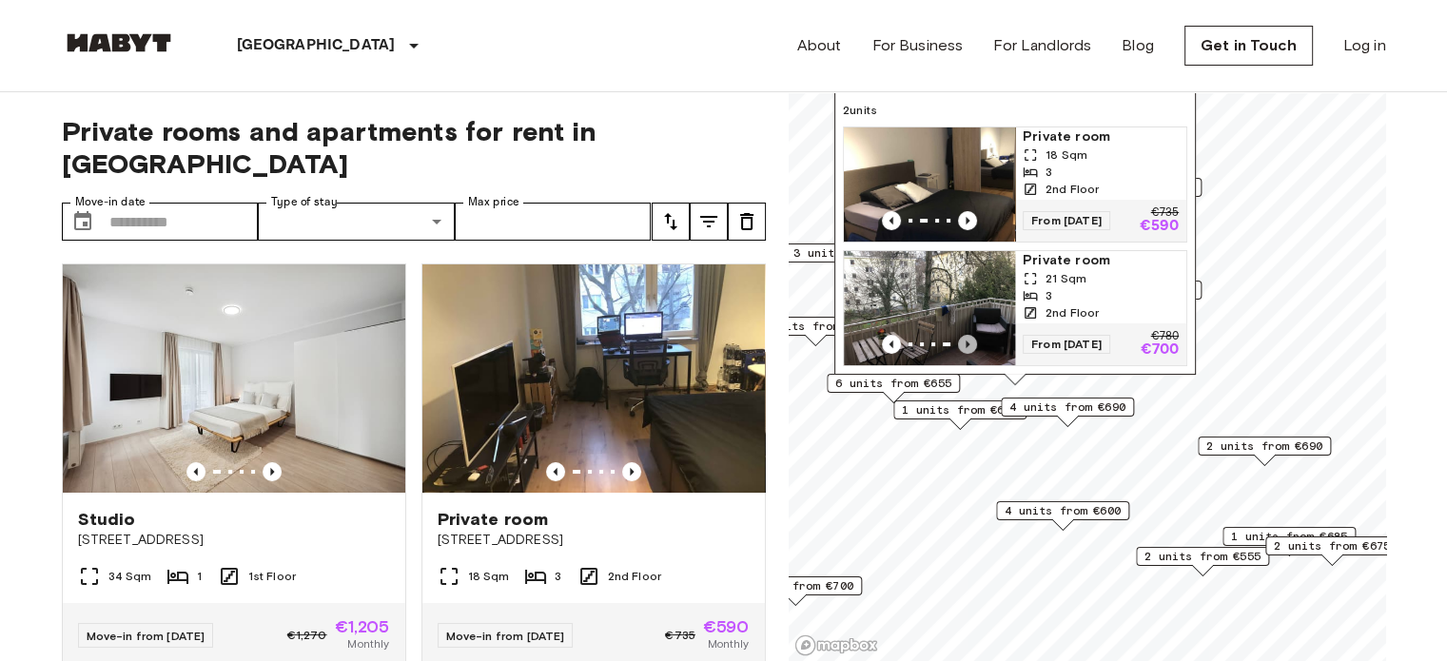
click at [972, 335] on icon "Previous image" at bounding box center [967, 344] width 19 height 19
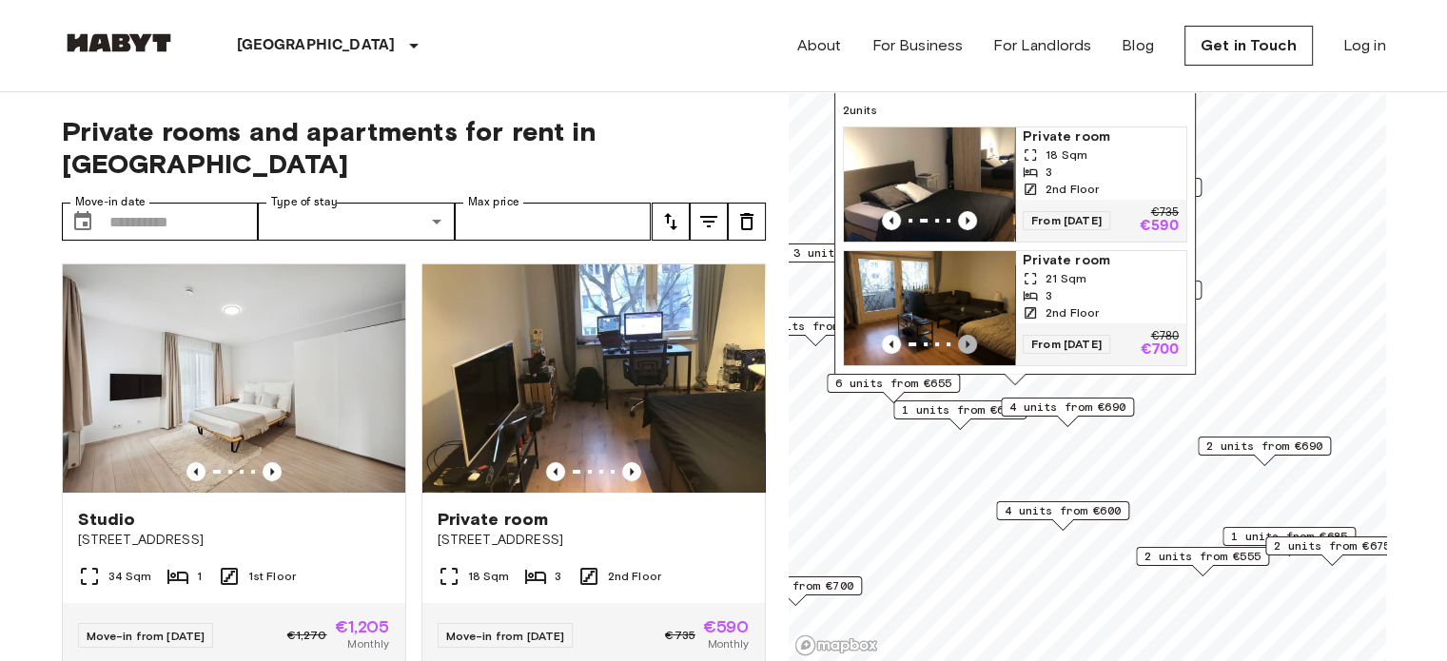
click at [972, 335] on icon "Previous image" at bounding box center [967, 344] width 19 height 19
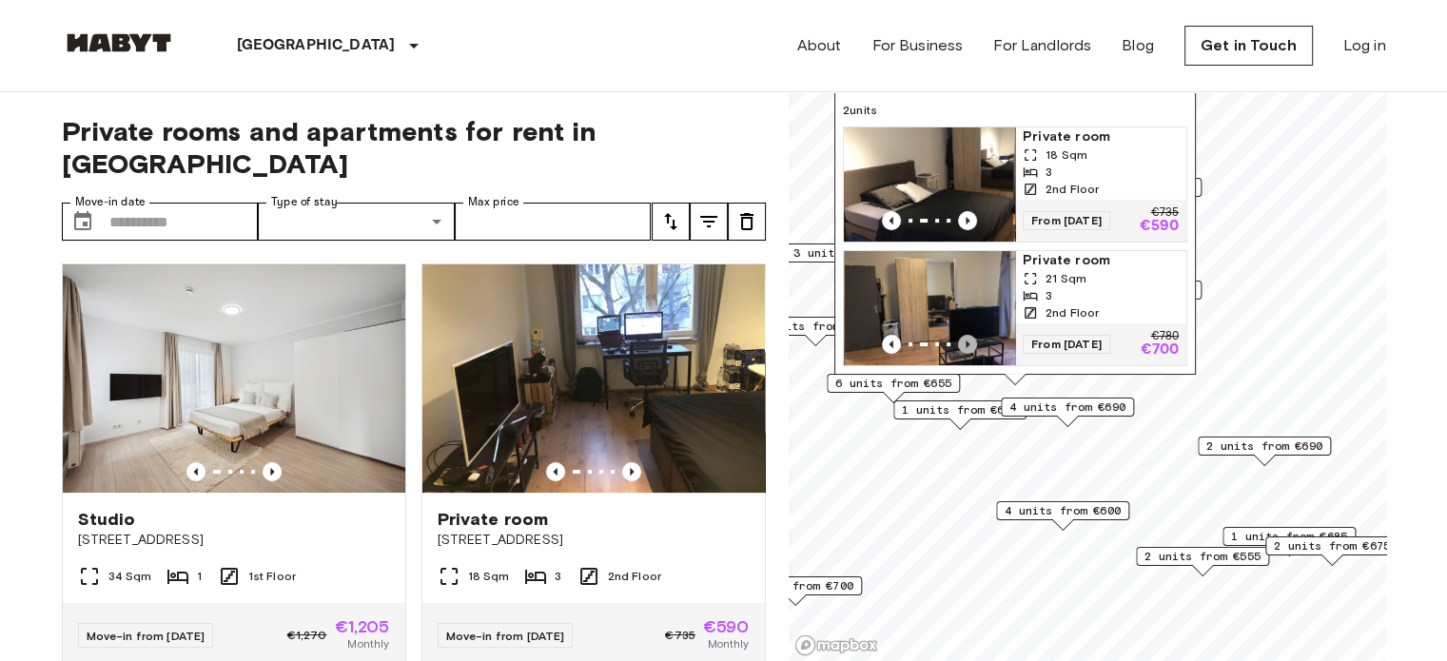
click at [972, 335] on icon "Previous image" at bounding box center [967, 344] width 19 height 19
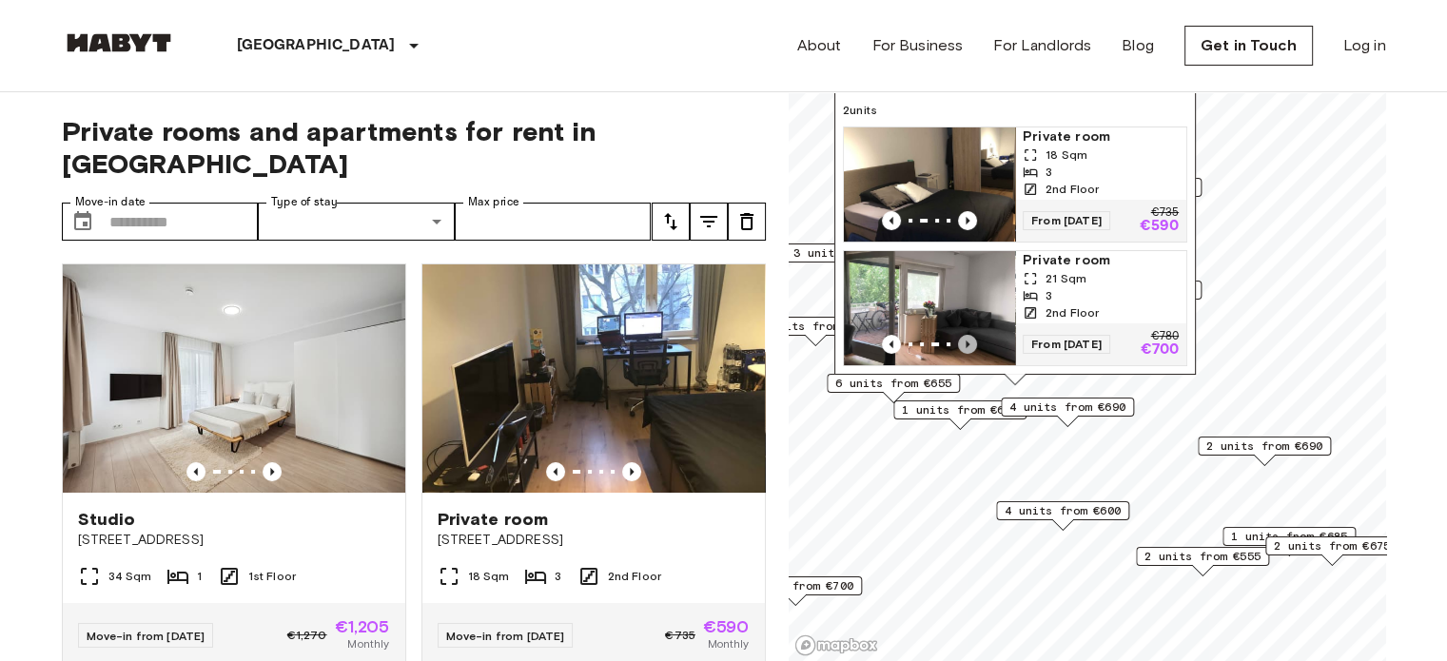
click at [972, 335] on icon "Previous image" at bounding box center [967, 344] width 19 height 19
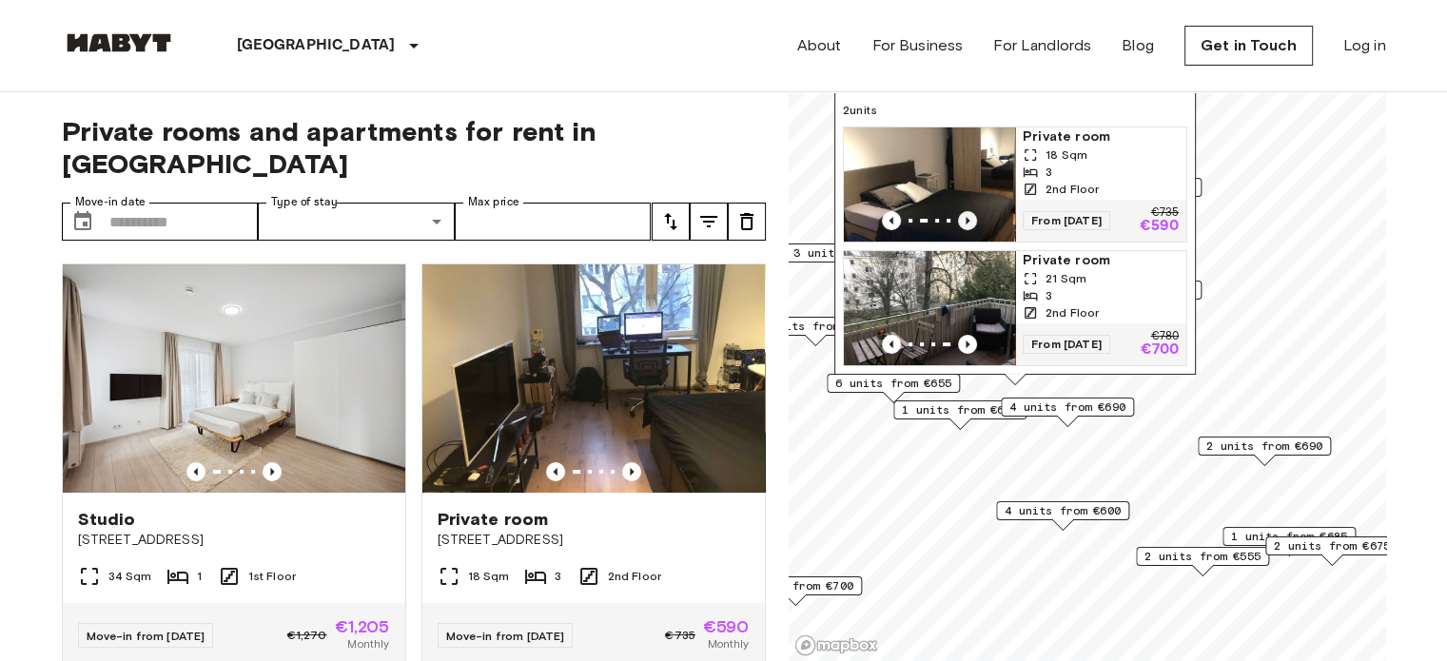
click at [964, 211] on icon "Previous image" at bounding box center [967, 220] width 19 height 19
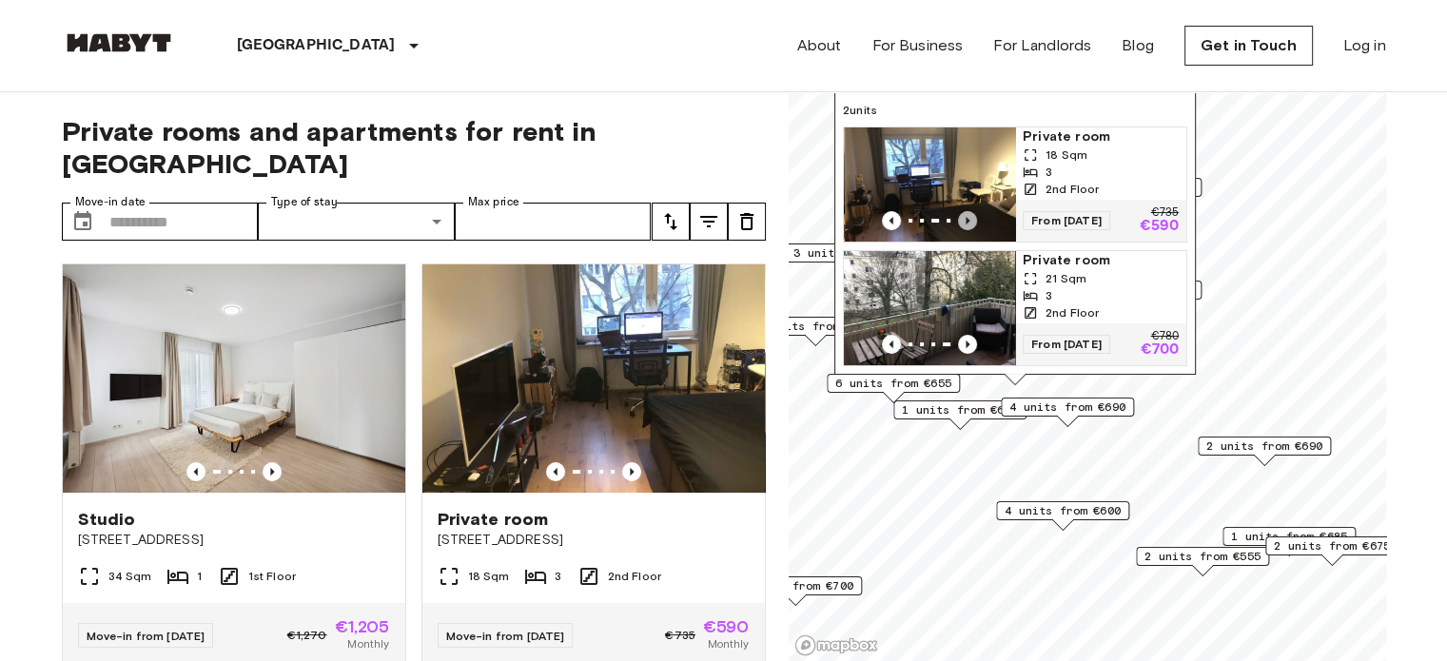
click at [964, 211] on icon "Previous image" at bounding box center [967, 220] width 19 height 19
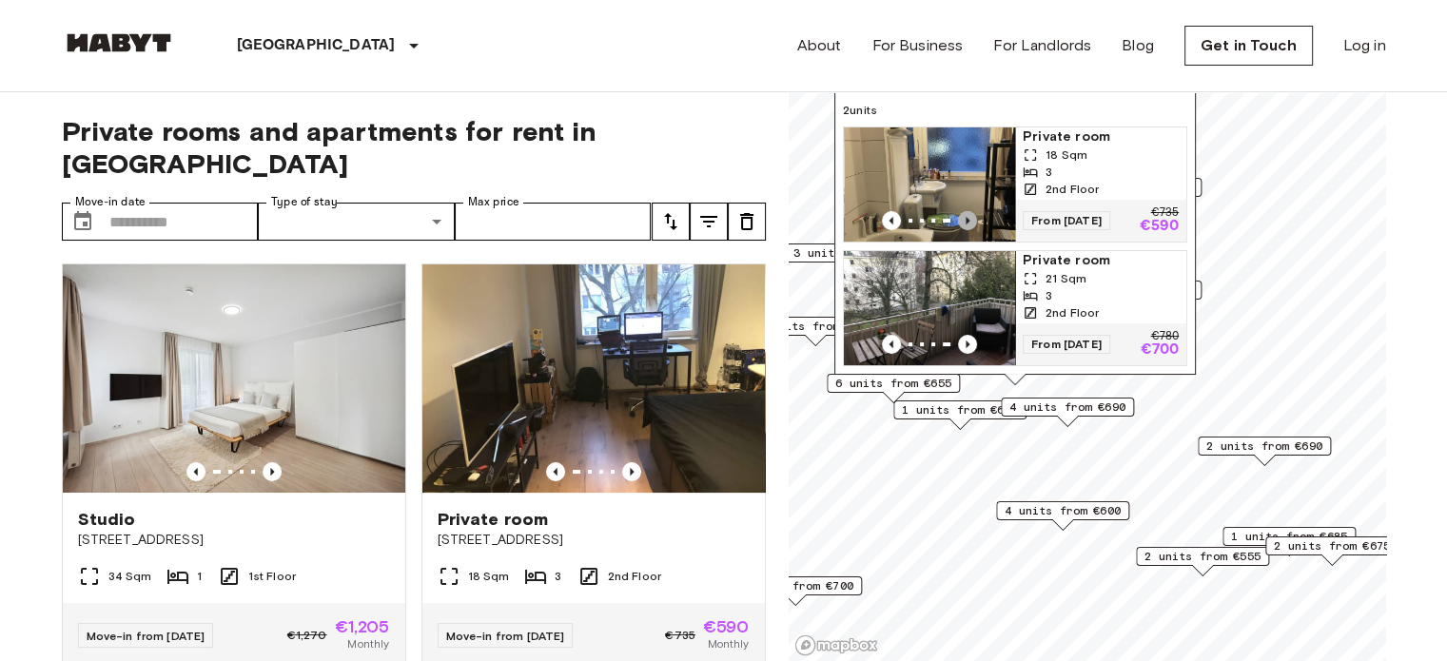
click at [964, 211] on icon "Previous image" at bounding box center [967, 220] width 19 height 19
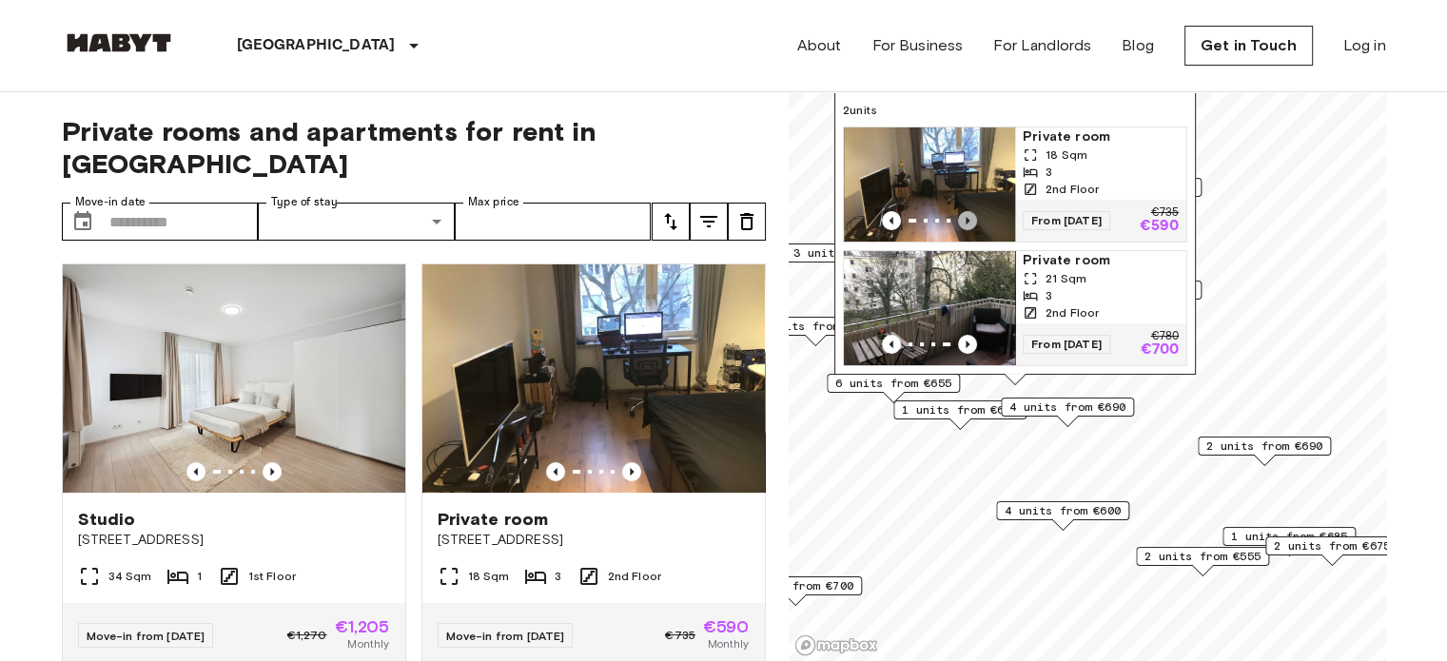
click at [964, 211] on icon "Previous image" at bounding box center [967, 220] width 19 height 19
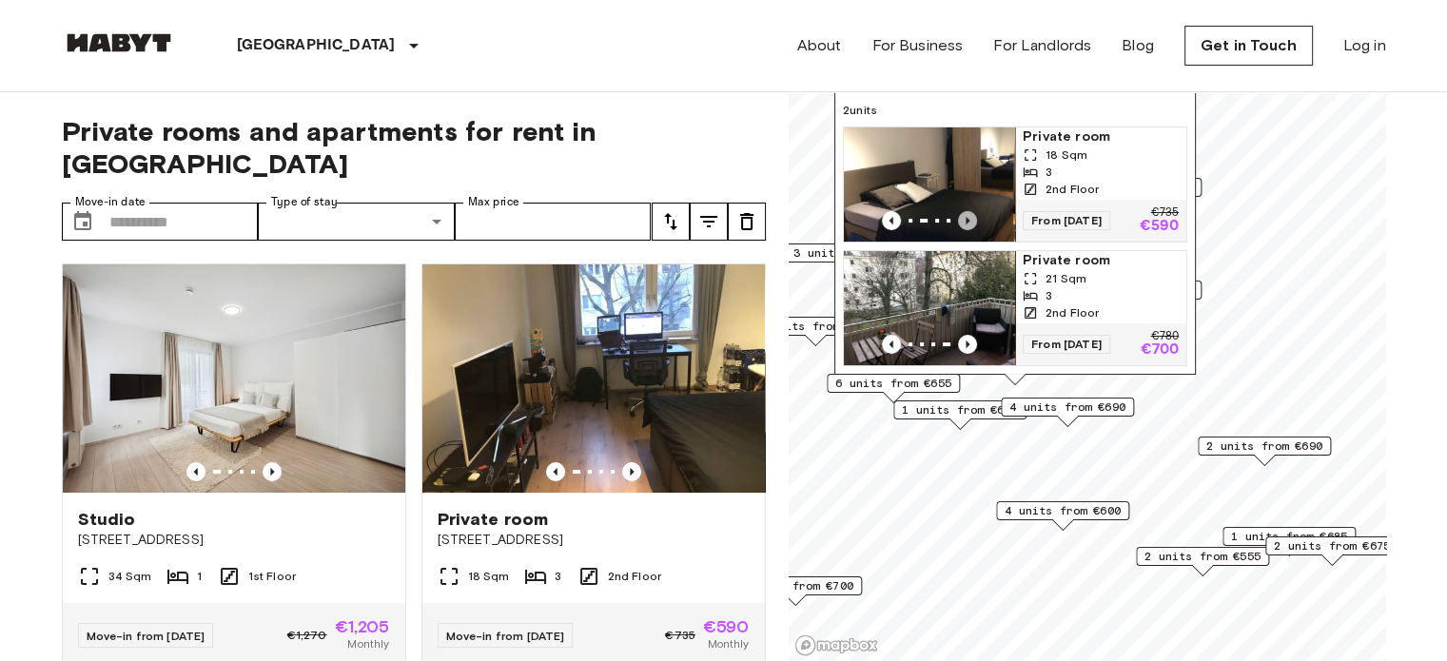
click at [964, 211] on icon "Previous image" at bounding box center [967, 220] width 19 height 19
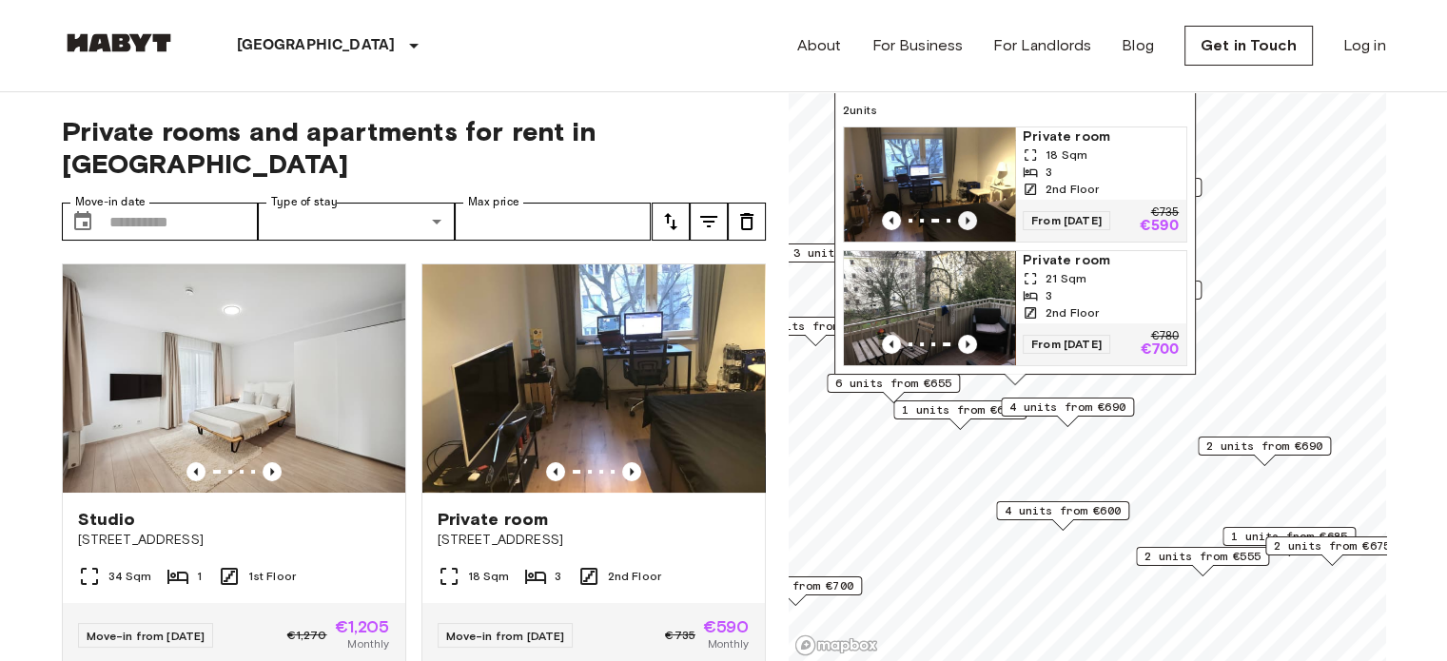
click at [964, 211] on icon "Previous image" at bounding box center [967, 220] width 19 height 19
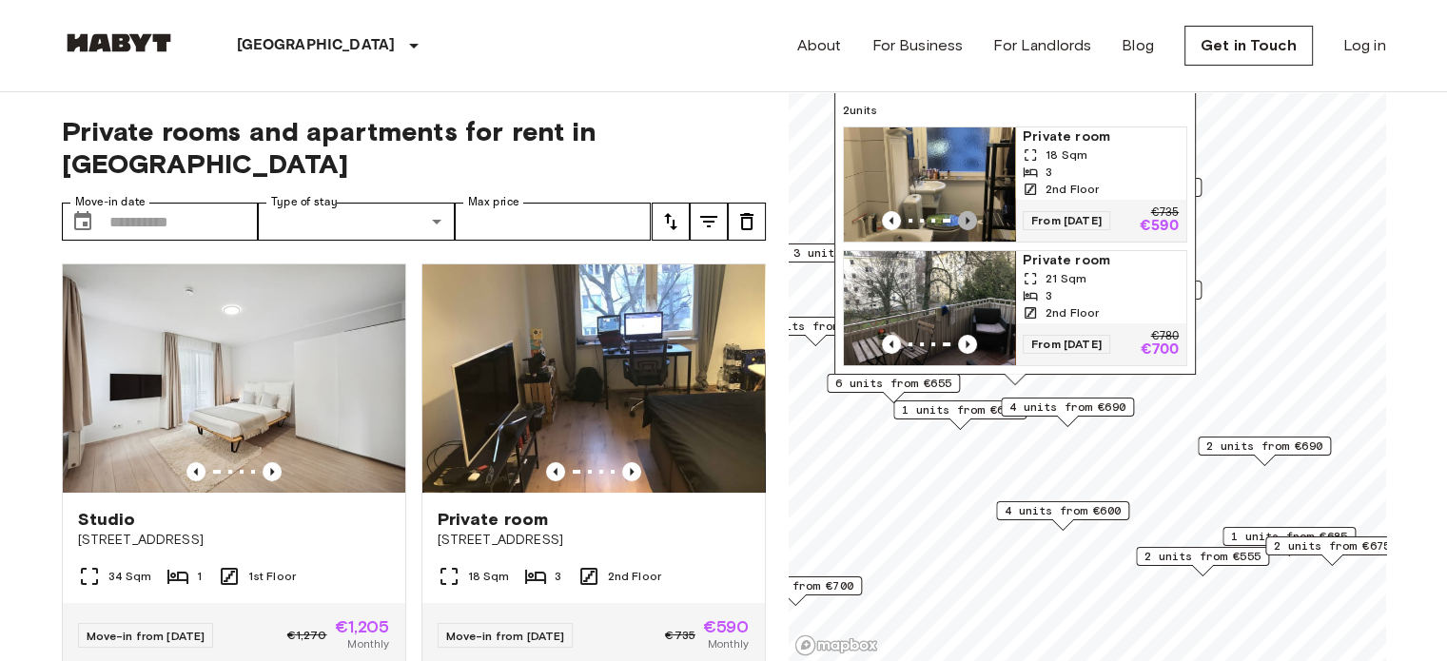
click at [964, 211] on icon "Previous image" at bounding box center [967, 220] width 19 height 19
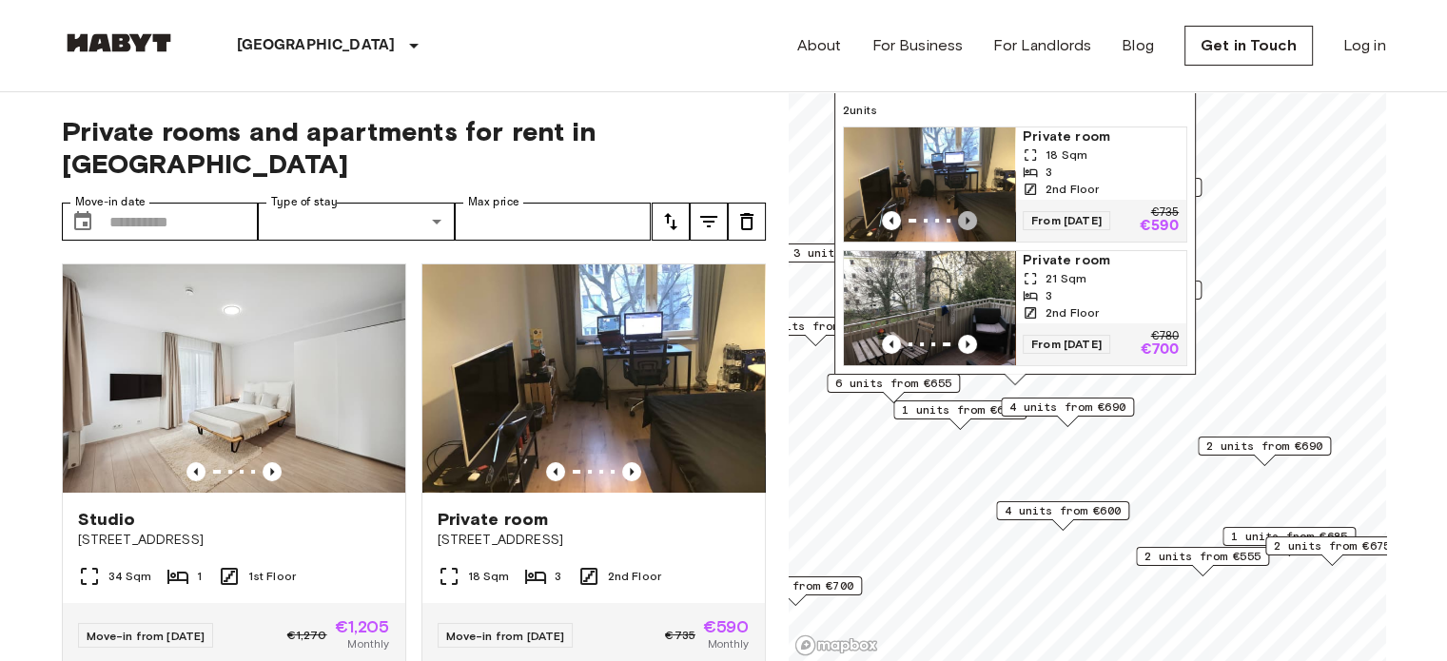
click at [964, 211] on icon "Previous image" at bounding box center [967, 220] width 19 height 19
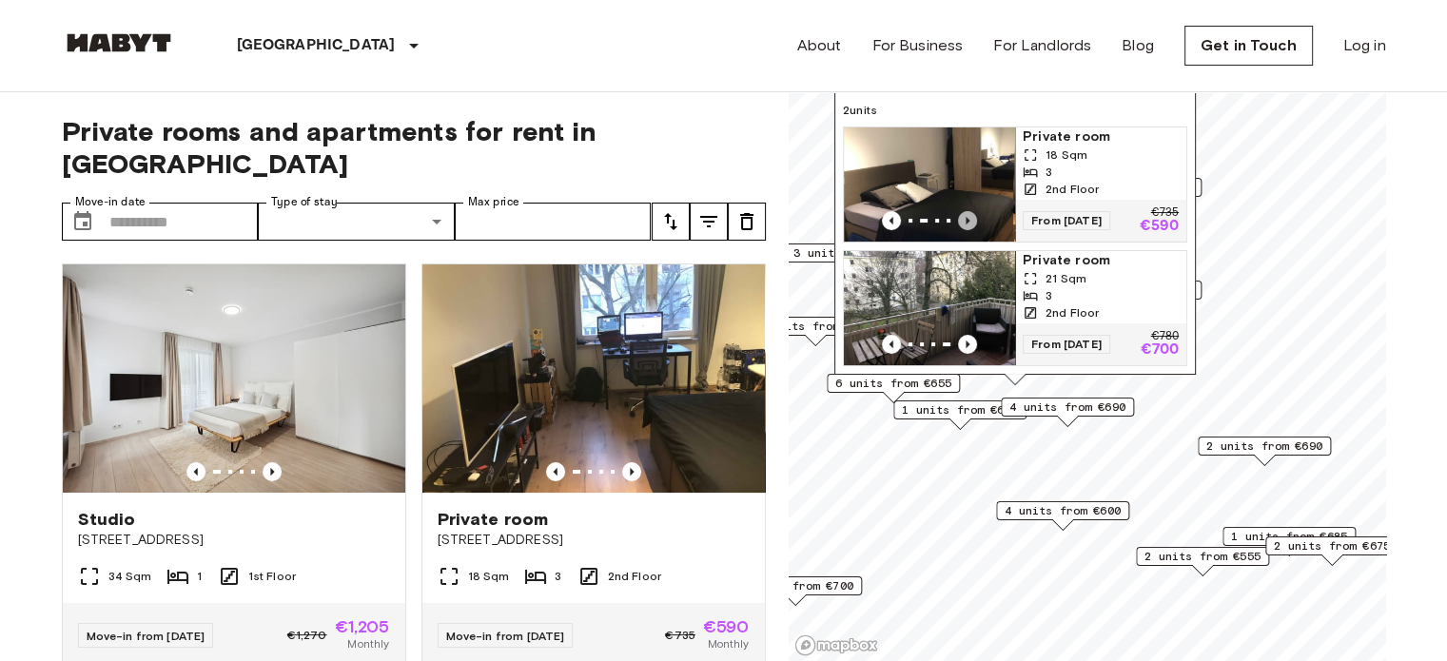
click at [964, 211] on icon "Previous image" at bounding box center [967, 220] width 19 height 19
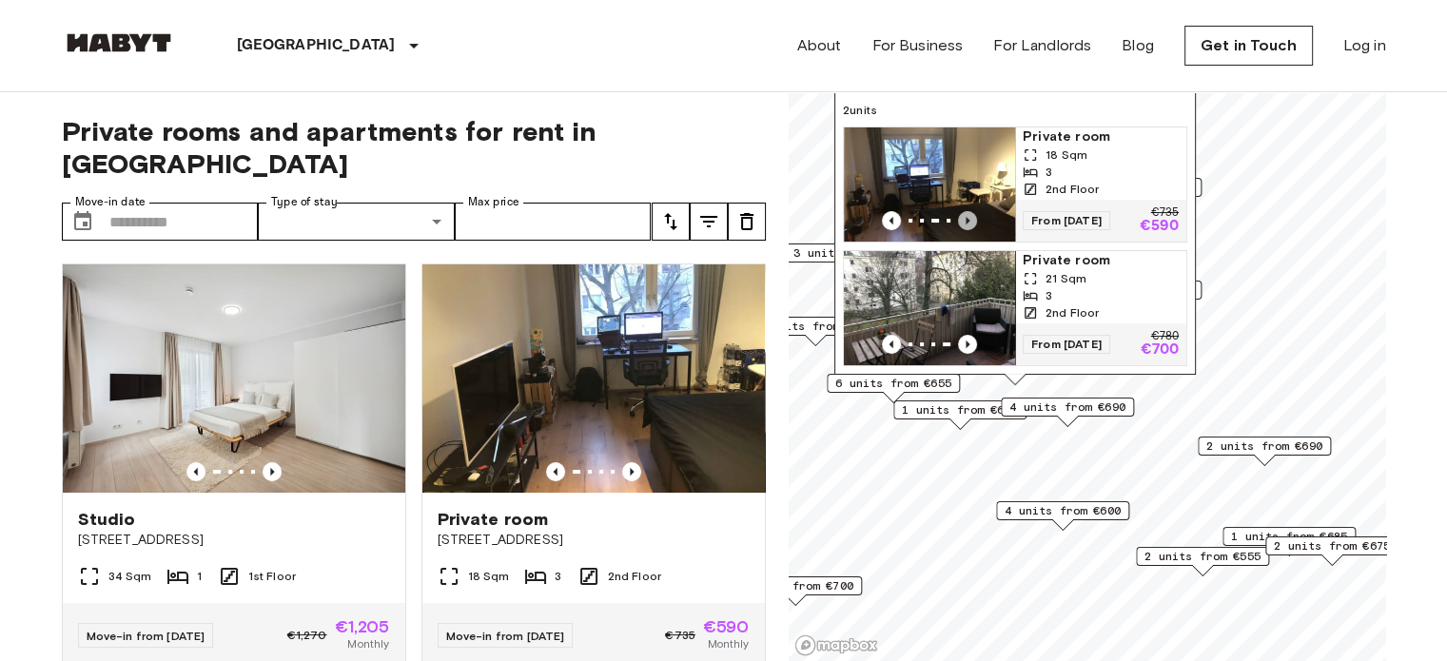
click at [964, 211] on icon "Previous image" at bounding box center [967, 220] width 19 height 19
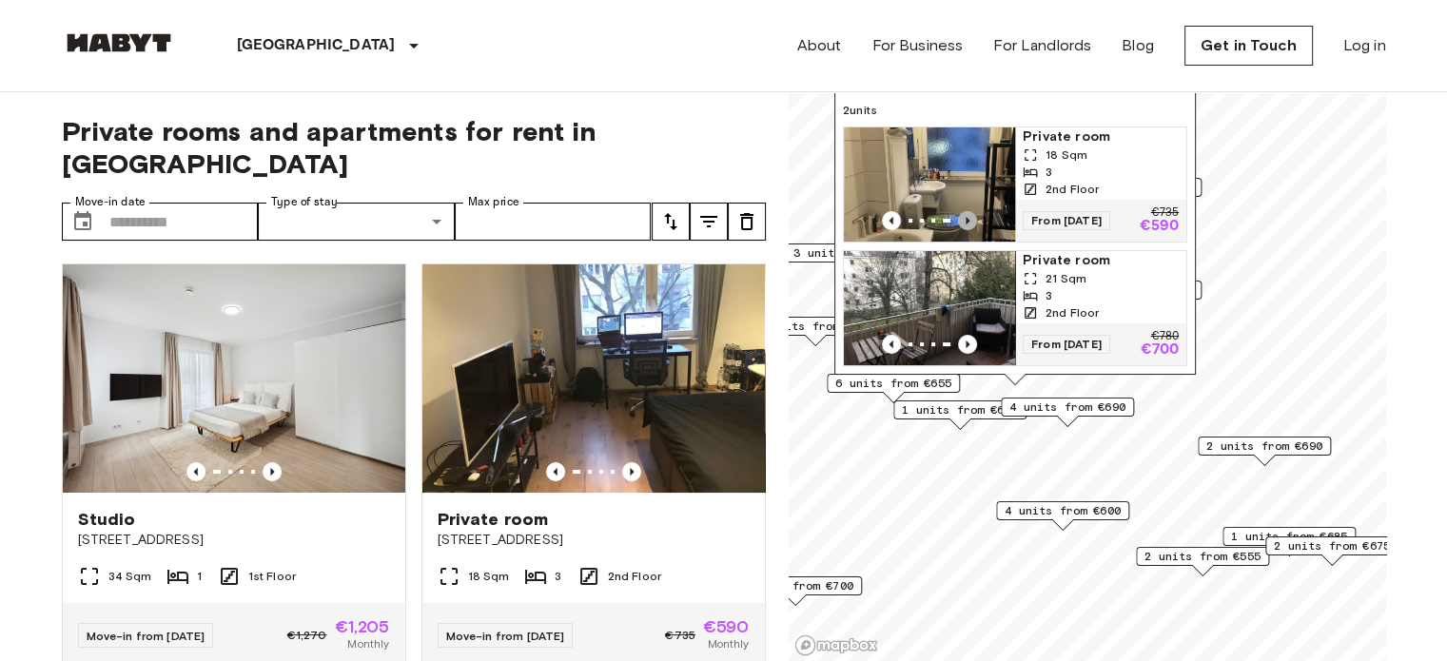
click at [964, 211] on icon "Previous image" at bounding box center [967, 220] width 19 height 19
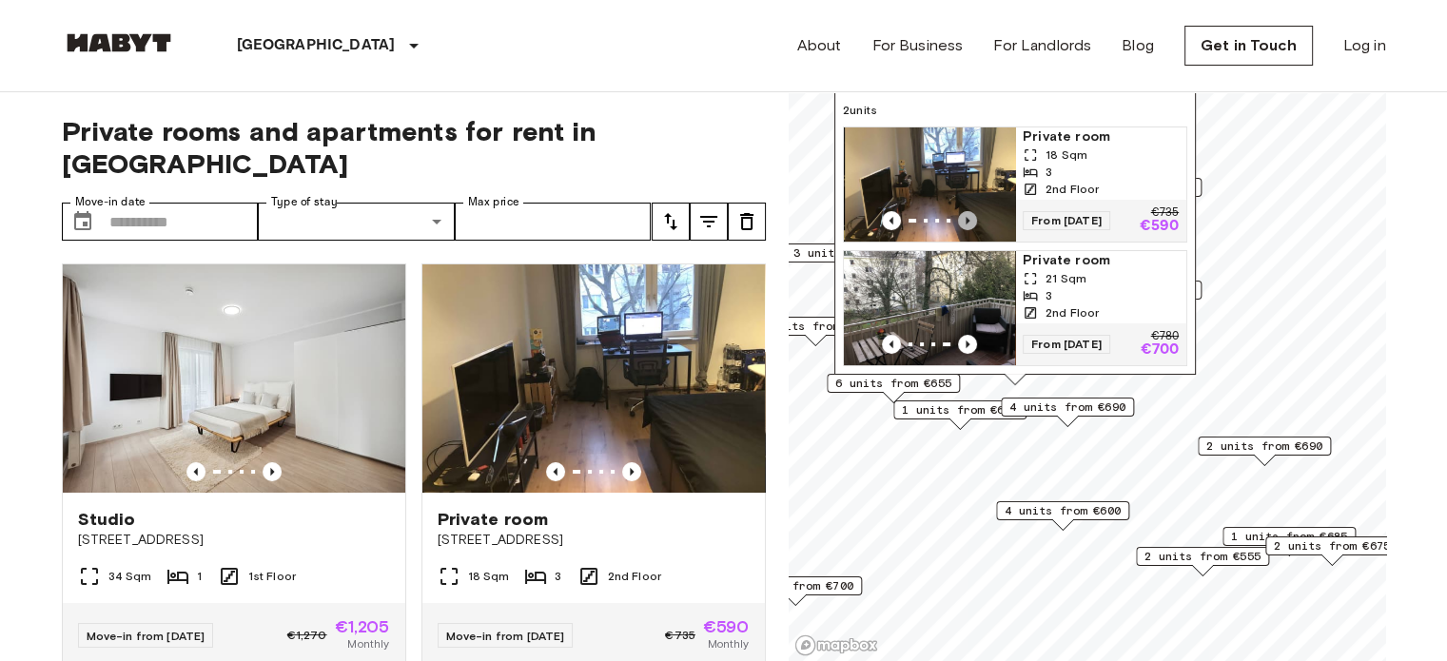
click at [964, 211] on icon "Previous image" at bounding box center [967, 220] width 19 height 19
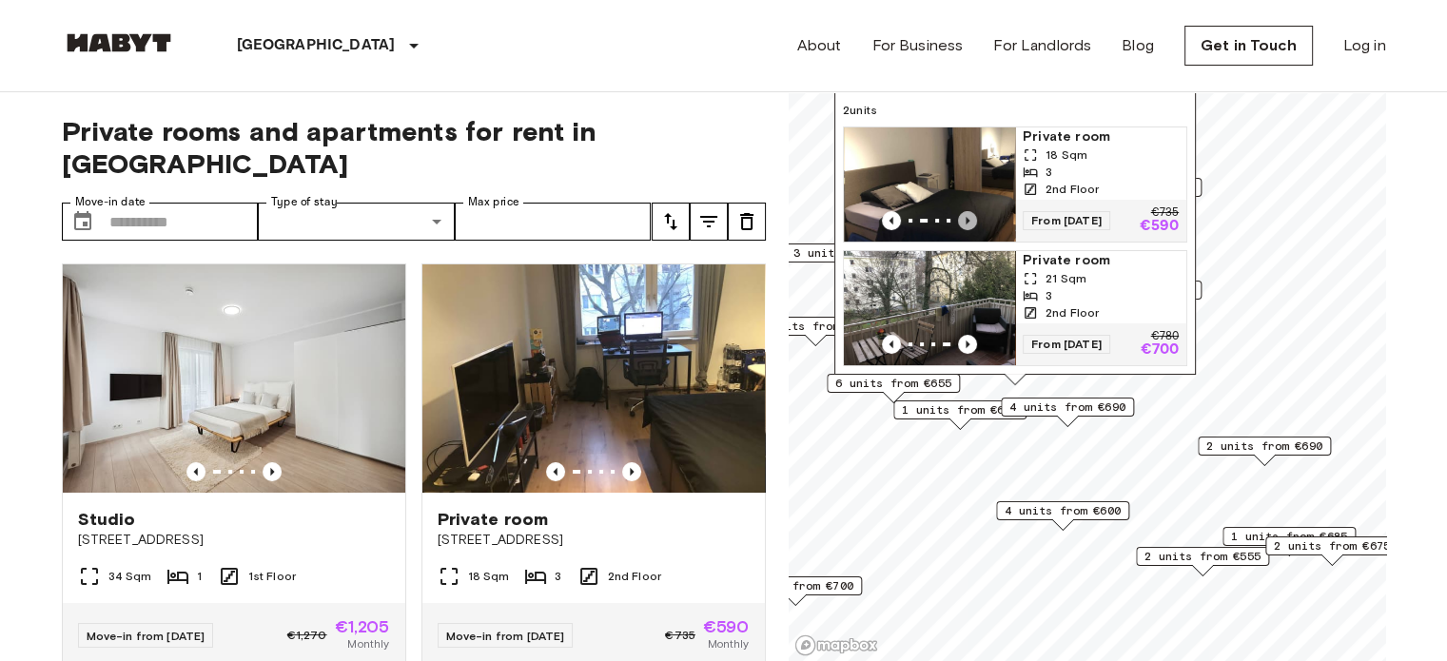
click at [964, 211] on icon "Previous image" at bounding box center [967, 220] width 19 height 19
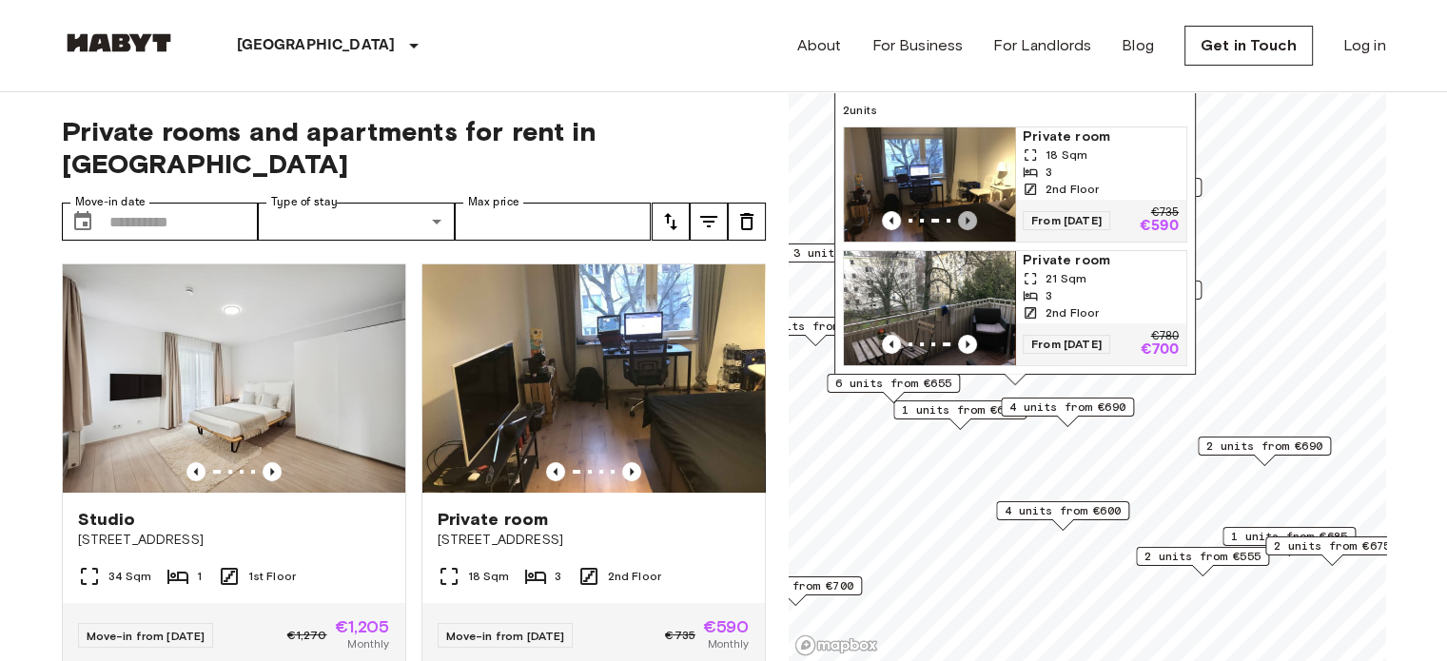
click at [964, 211] on icon "Previous image" at bounding box center [967, 220] width 19 height 19
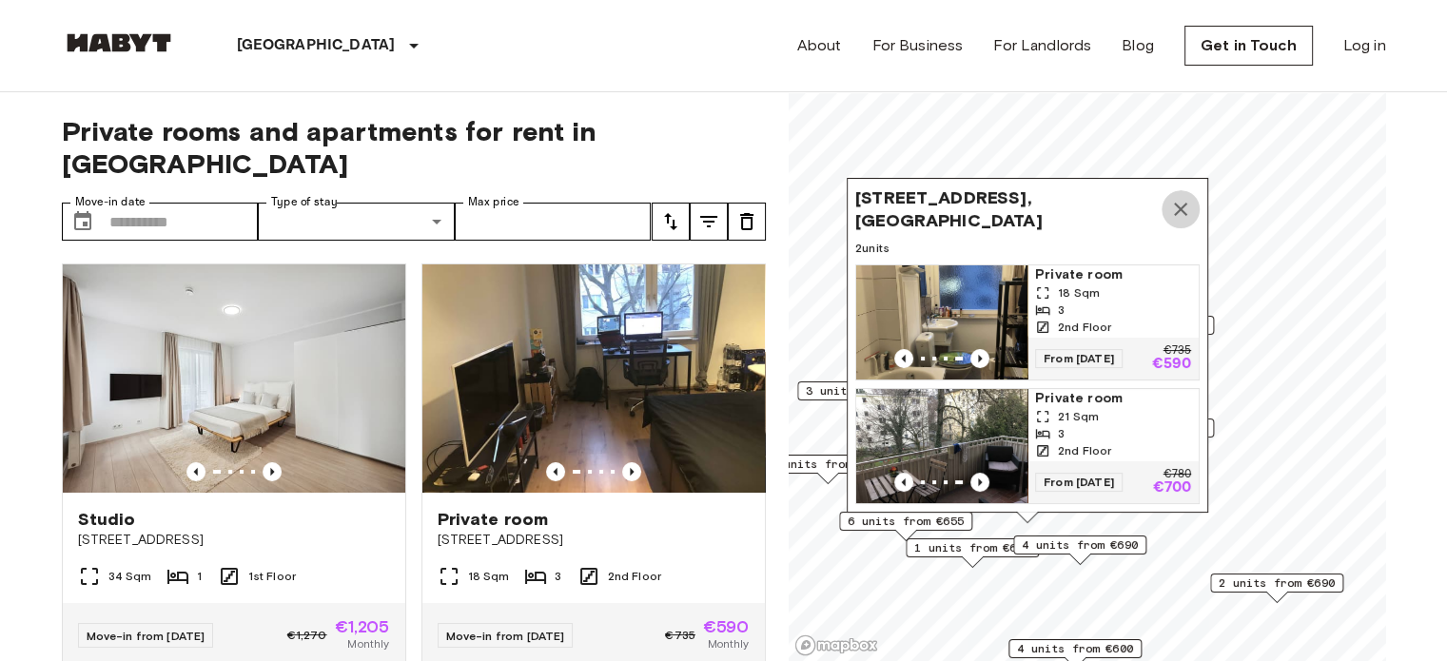
click at [1185, 207] on button "Map marker" at bounding box center [1181, 209] width 38 height 38
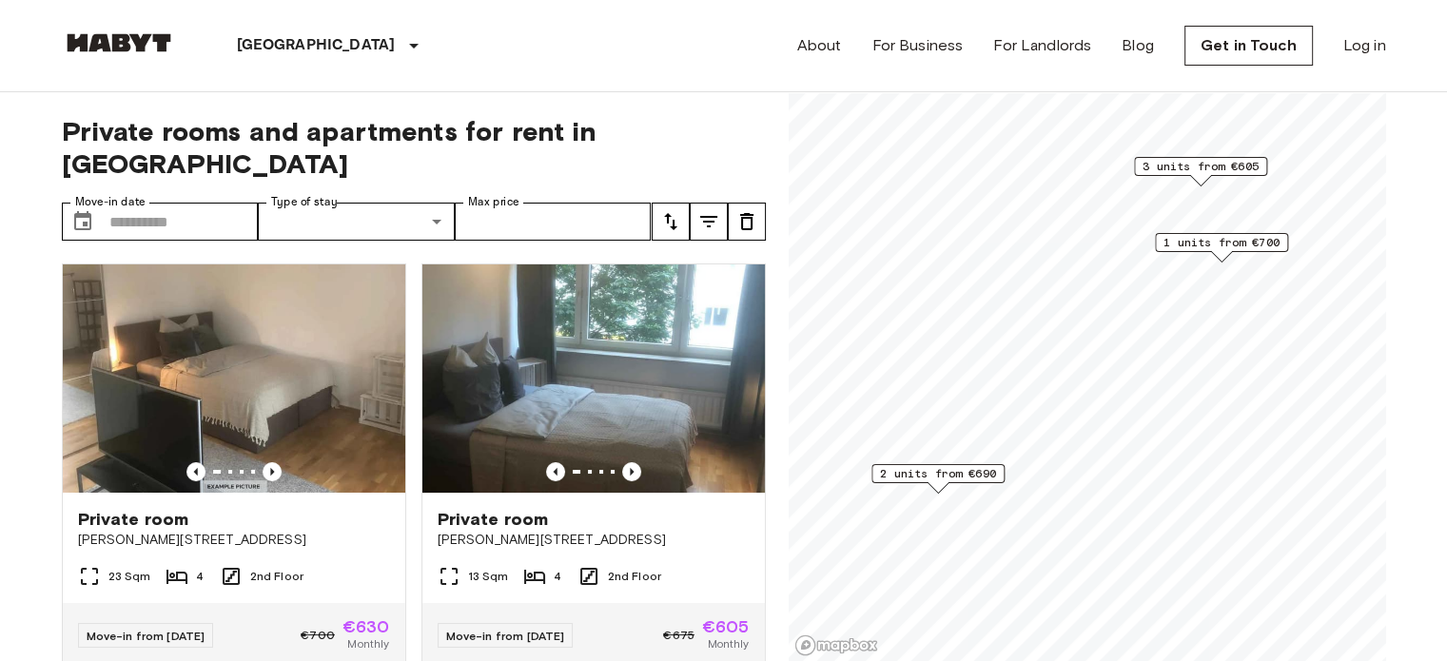
click at [900, 472] on span "2 units from €690" at bounding box center [938, 473] width 116 height 17
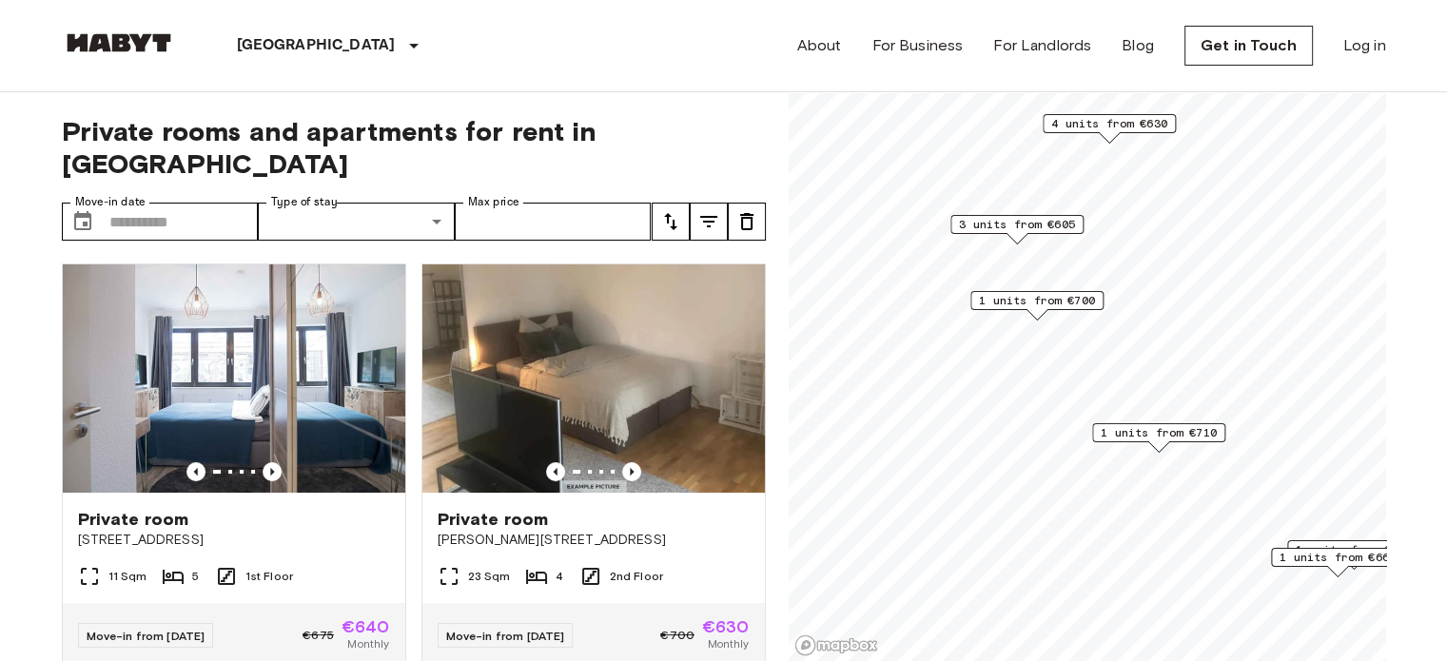
click at [1035, 231] on span "3 units from €605" at bounding box center [1017, 224] width 116 height 17
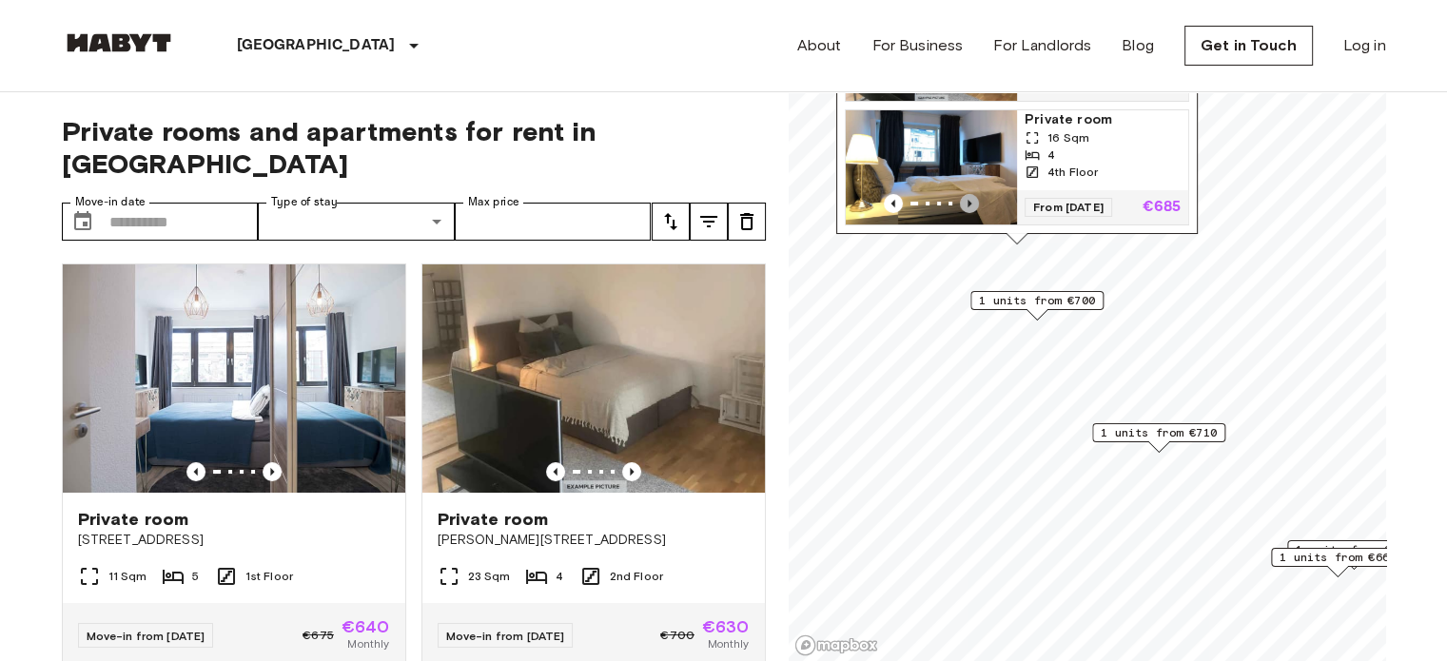
click at [965, 196] on icon "Previous image" at bounding box center [969, 203] width 19 height 19
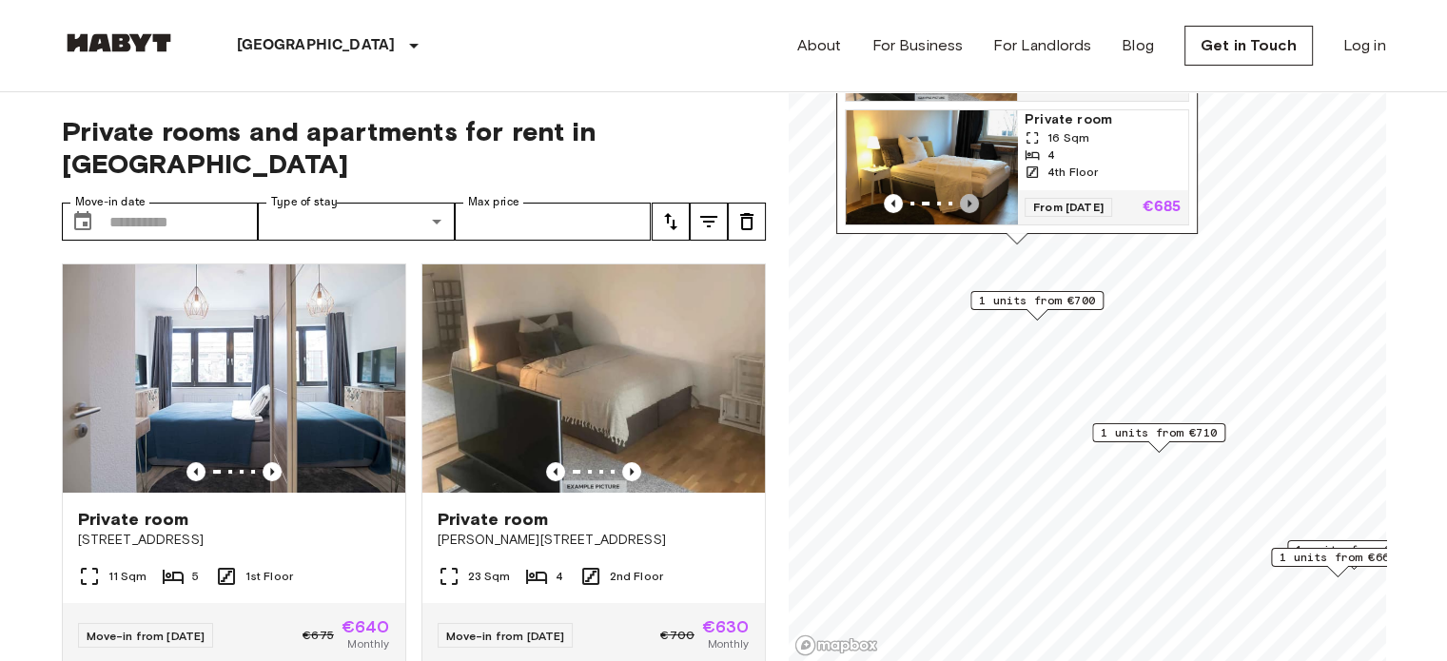
click at [965, 196] on icon "Previous image" at bounding box center [969, 203] width 19 height 19
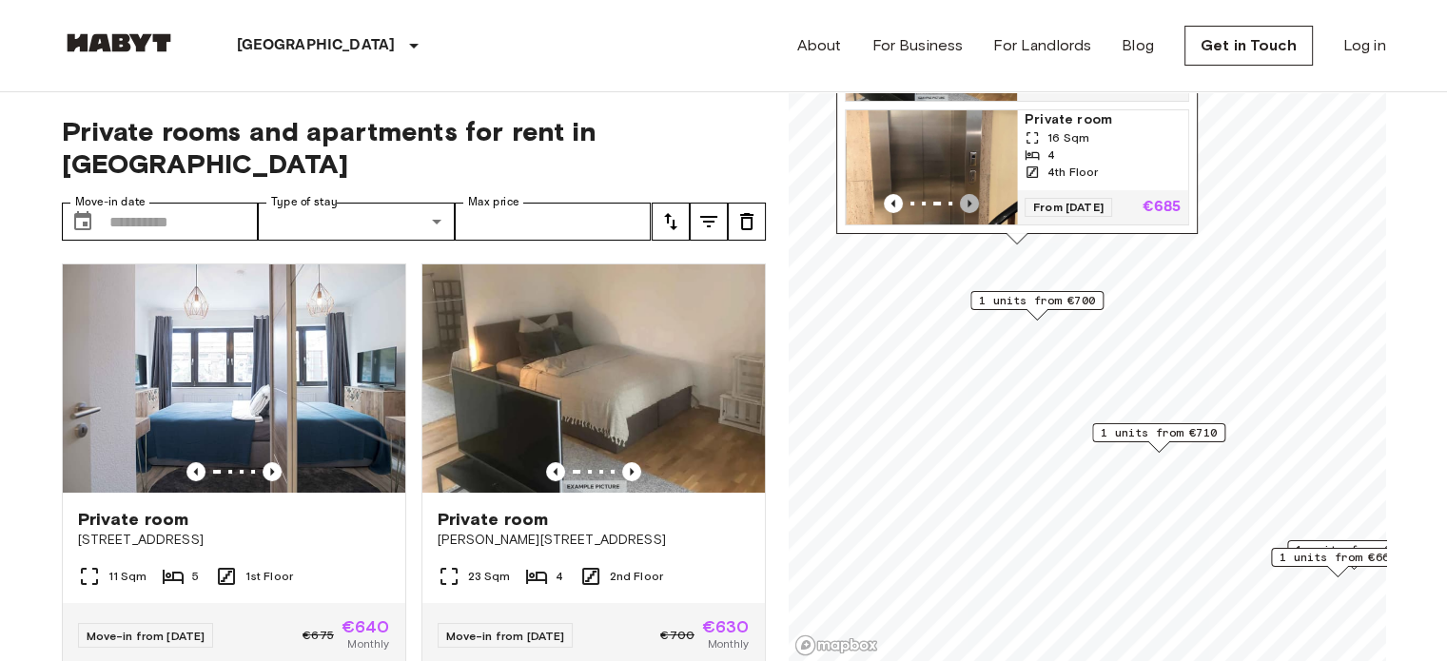
click at [965, 196] on icon "Previous image" at bounding box center [969, 203] width 19 height 19
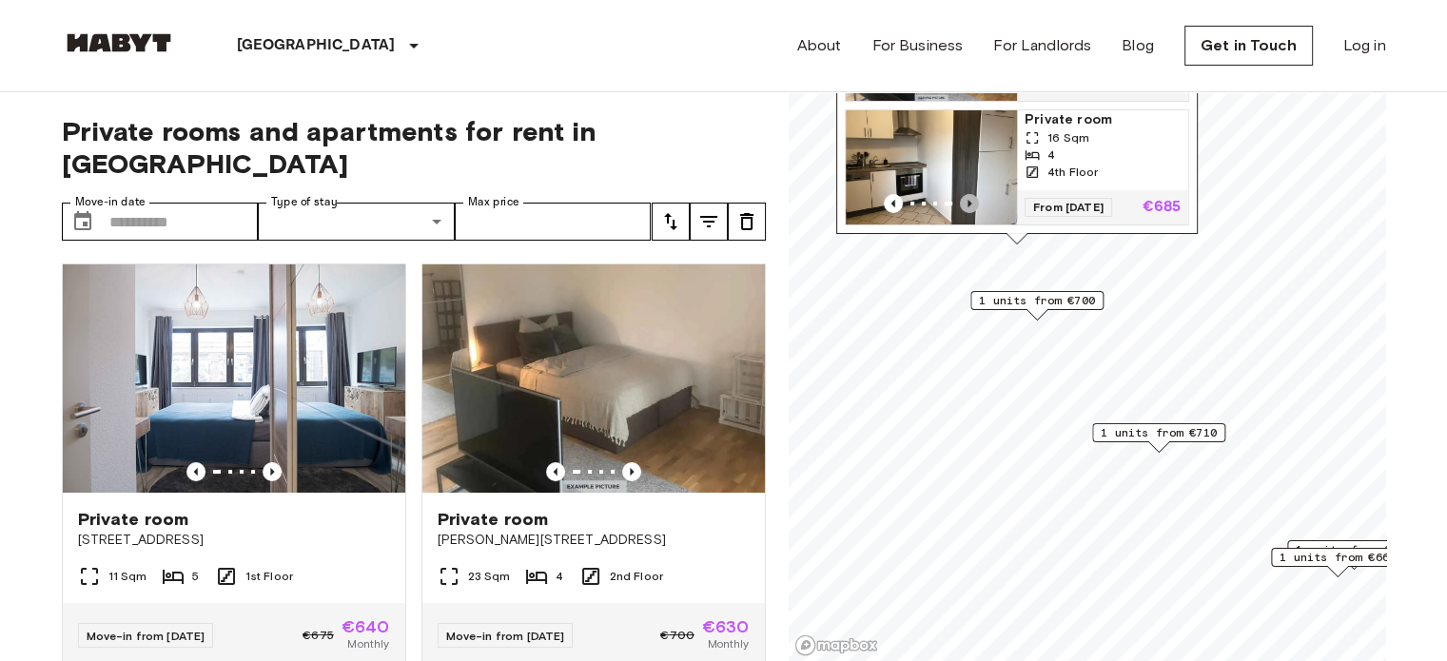
click at [965, 196] on icon "Previous image" at bounding box center [969, 203] width 19 height 19
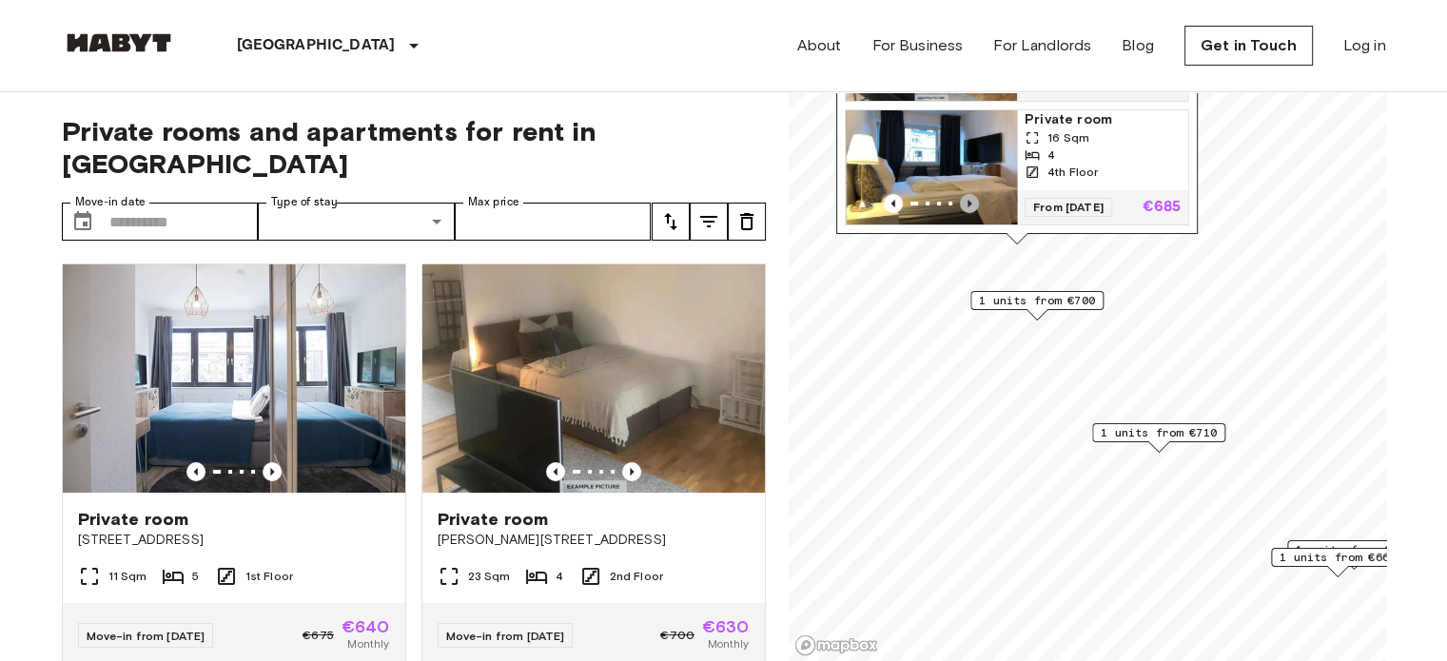
click at [965, 196] on icon "Previous image" at bounding box center [969, 203] width 19 height 19
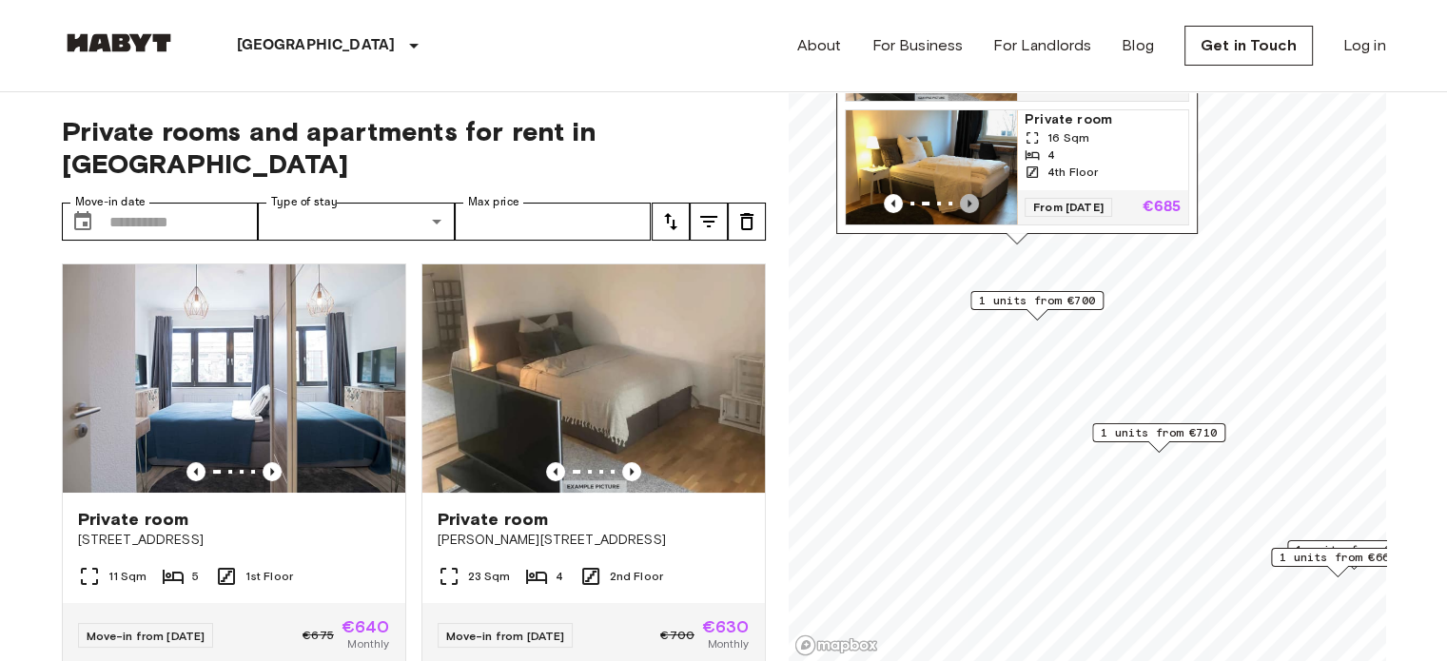
click at [965, 196] on icon "Previous image" at bounding box center [969, 203] width 19 height 19
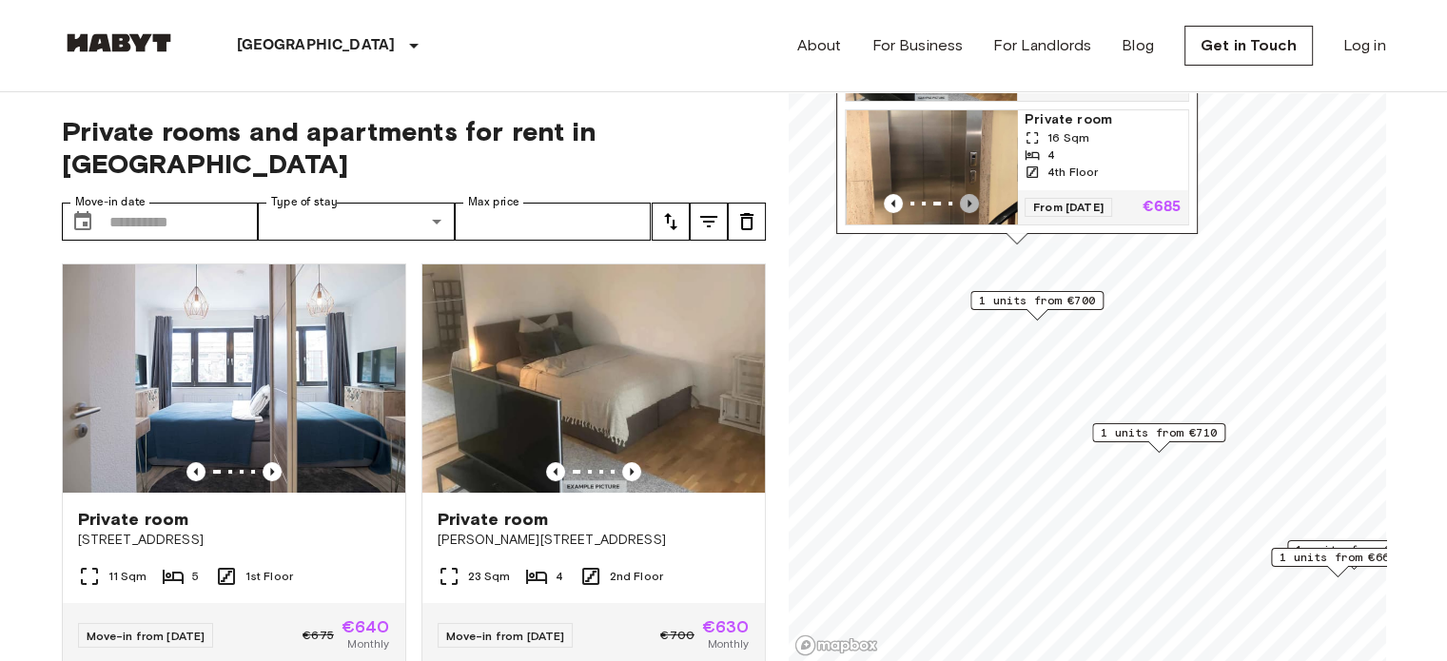
click at [965, 196] on icon "Previous image" at bounding box center [969, 203] width 19 height 19
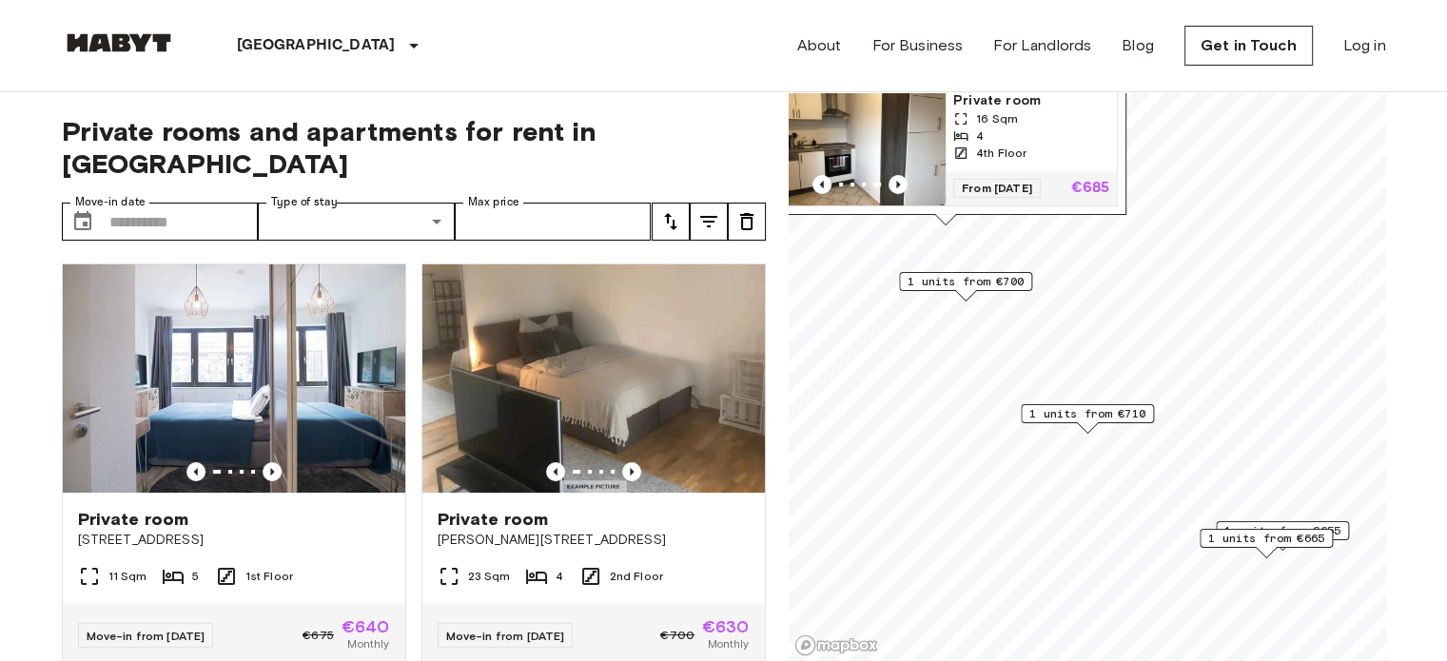
drag, startPoint x: 1065, startPoint y: 291, endPoint x: 988, endPoint y: 266, distance: 81.0
click at [988, 272] on div "1 units from €700" at bounding box center [965, 281] width 133 height 19
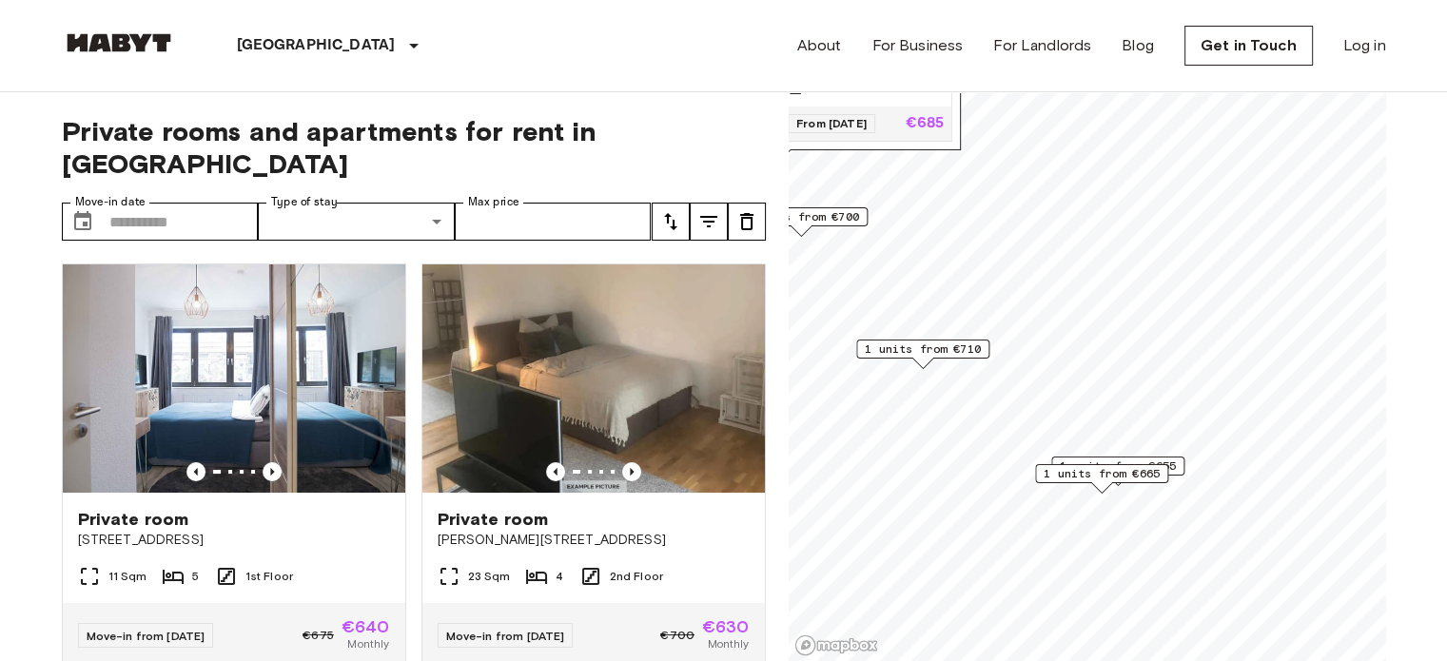
click at [1176, 471] on span "1 units from €655" at bounding box center [1118, 466] width 116 height 17
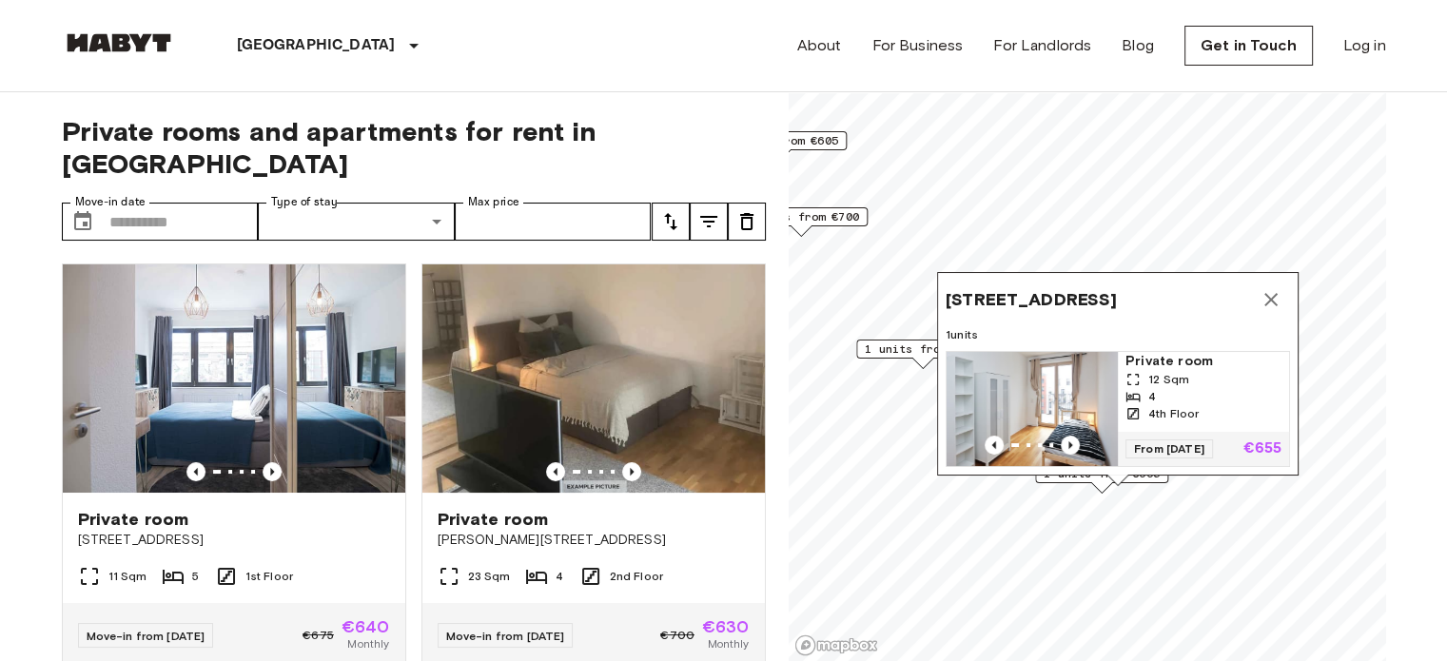
click at [1144, 480] on div "Weisbachstraße 5, 60314 Frankfurt, GER 1 units Private room 12 Sqm 4 4th Floor …" at bounding box center [1118, 379] width 362 height 214
click at [1269, 288] on icon "Map marker" at bounding box center [1271, 299] width 23 height 23
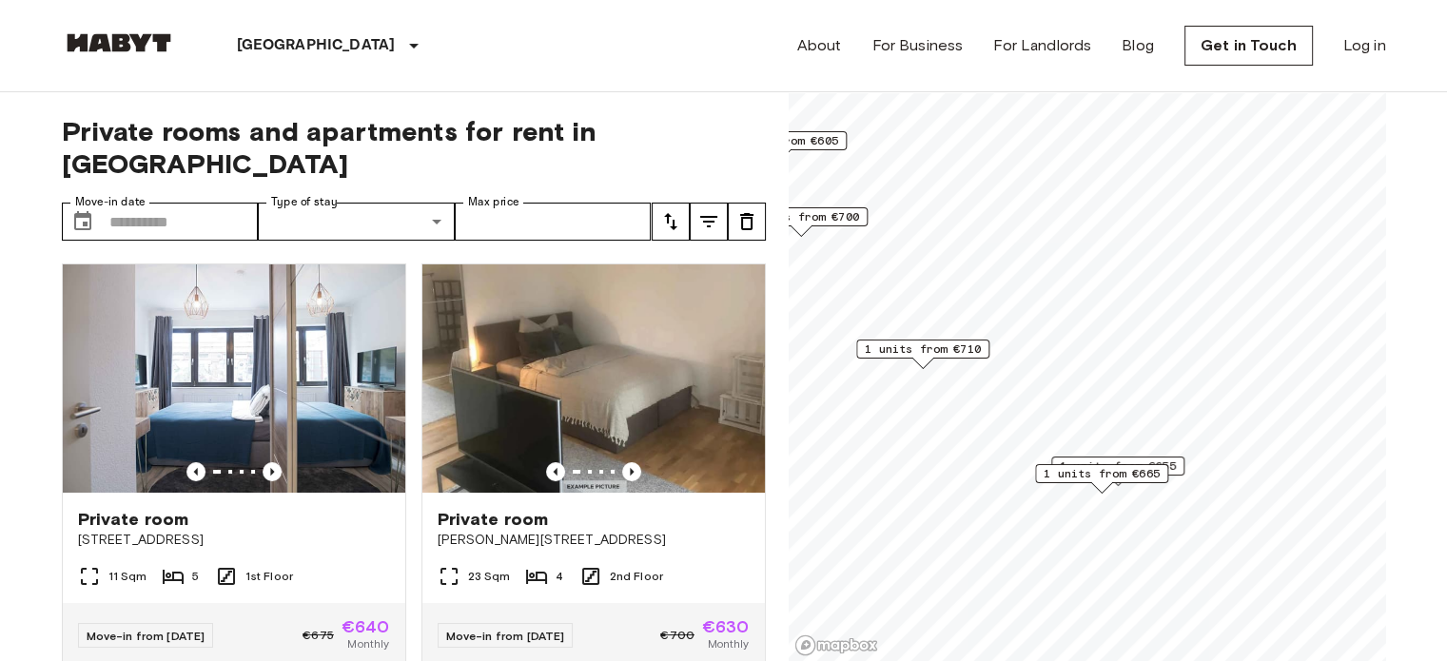
click at [1100, 479] on span "1 units from €665" at bounding box center [1102, 473] width 116 height 17
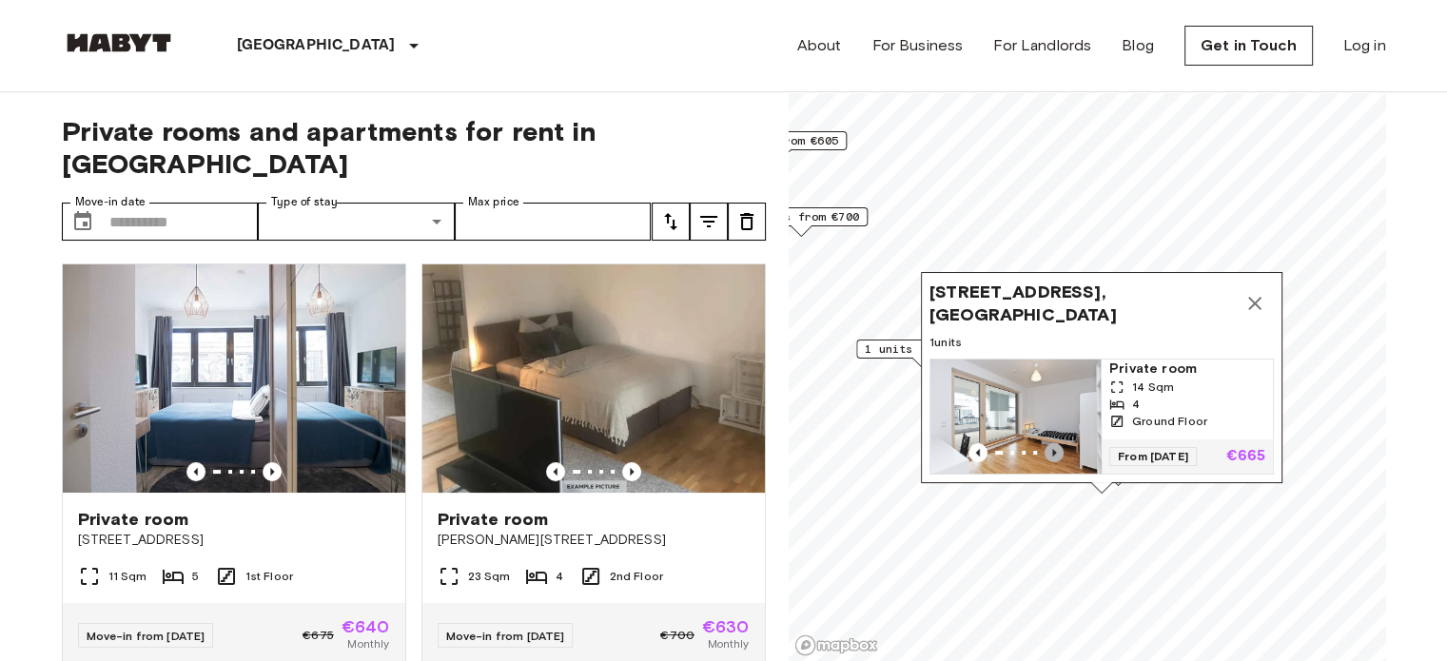
click at [1051, 443] on icon "Previous image" at bounding box center [1054, 452] width 19 height 19
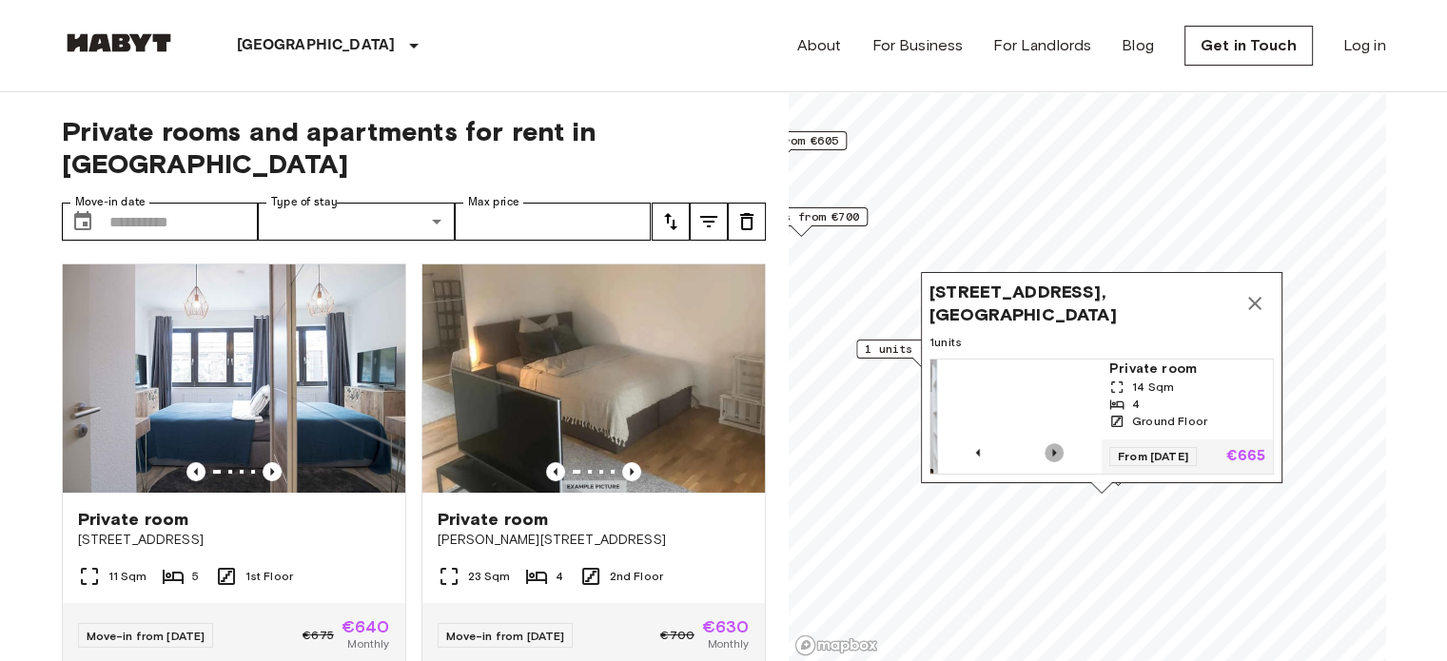
click at [1051, 443] on icon "Previous image" at bounding box center [1054, 452] width 19 height 19
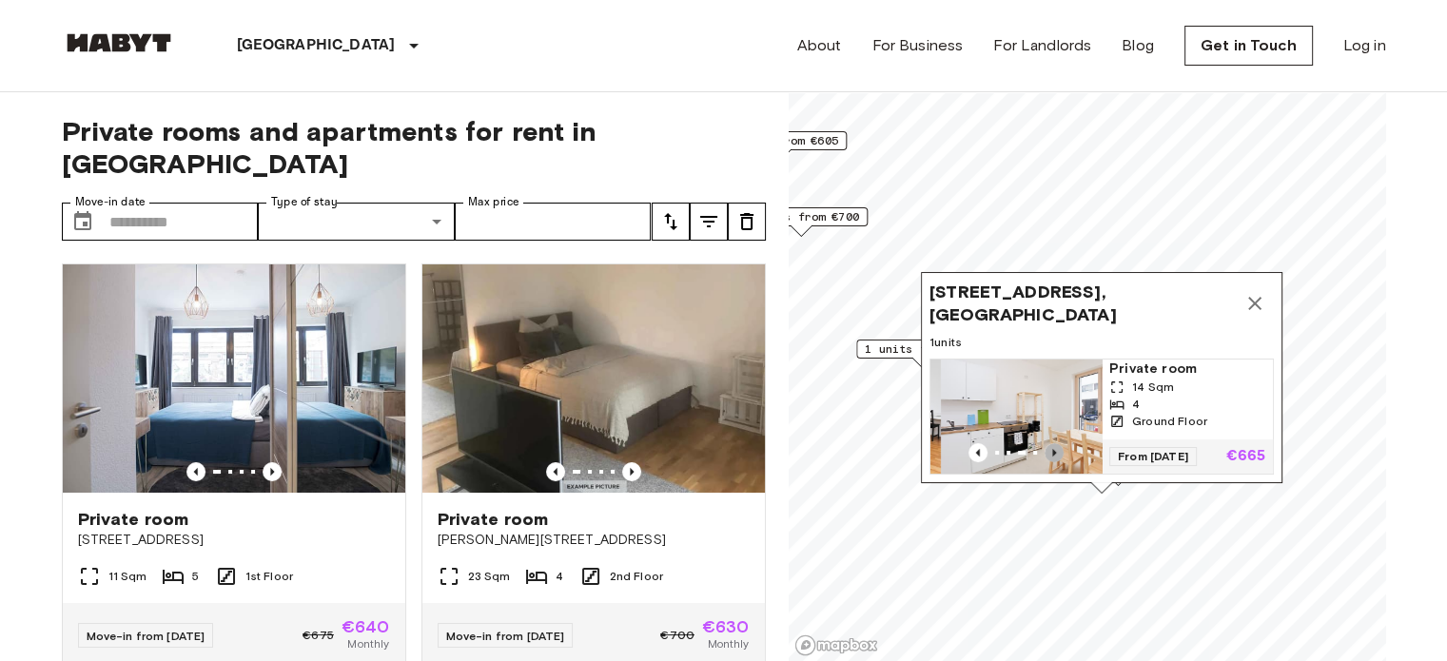
click at [1051, 443] on icon "Previous image" at bounding box center [1054, 452] width 19 height 19
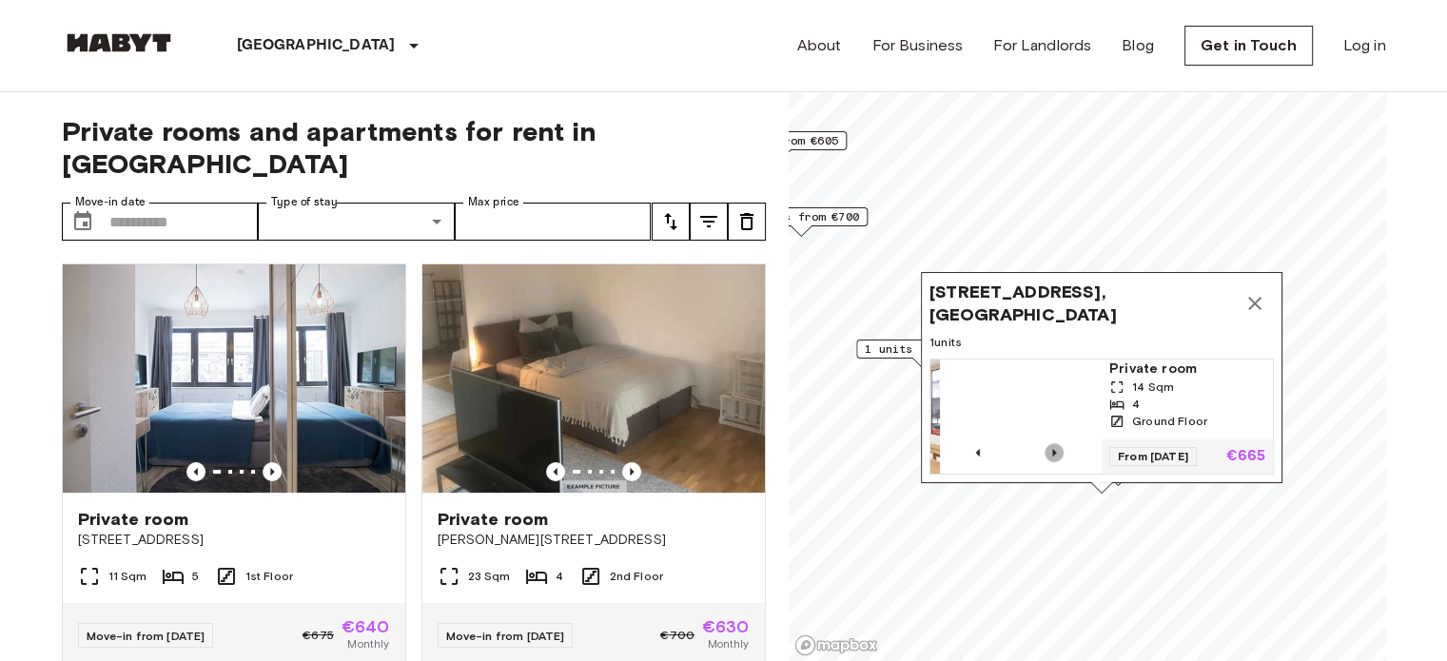
click at [1051, 443] on icon "Previous image" at bounding box center [1054, 452] width 19 height 19
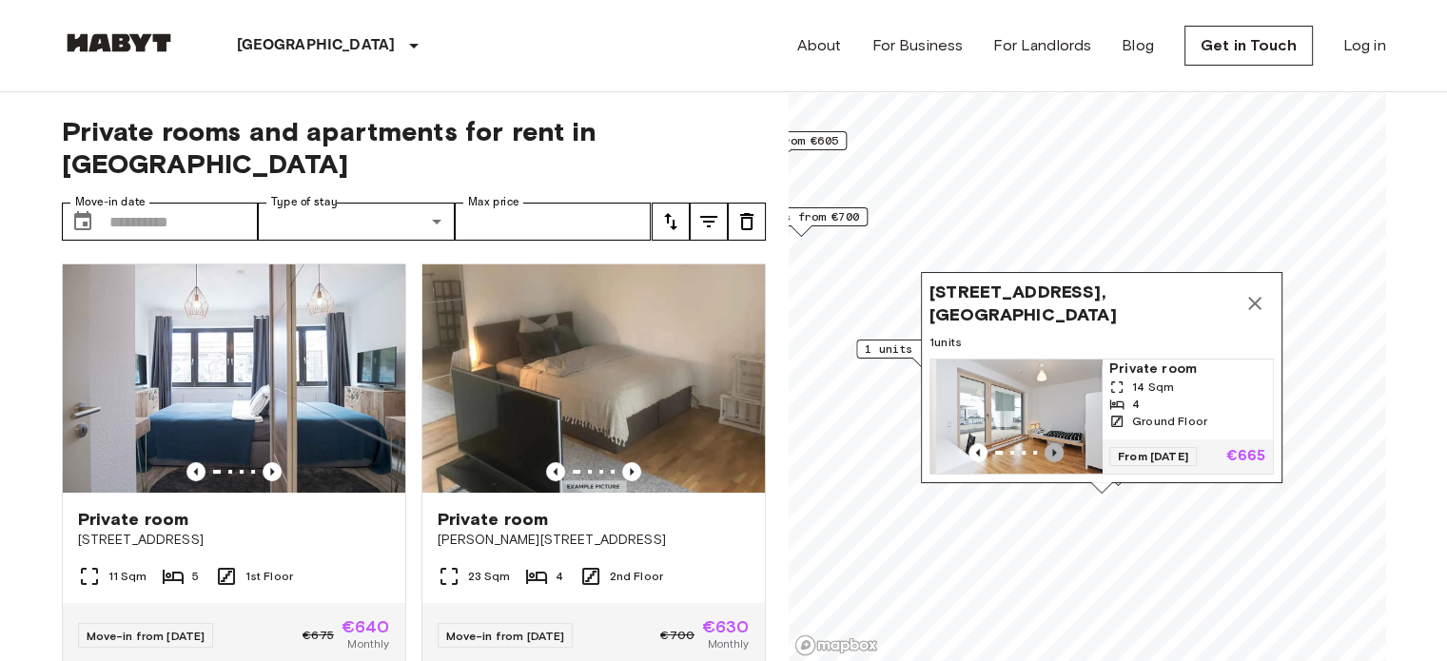
click at [1051, 443] on icon "Previous image" at bounding box center [1054, 452] width 19 height 19
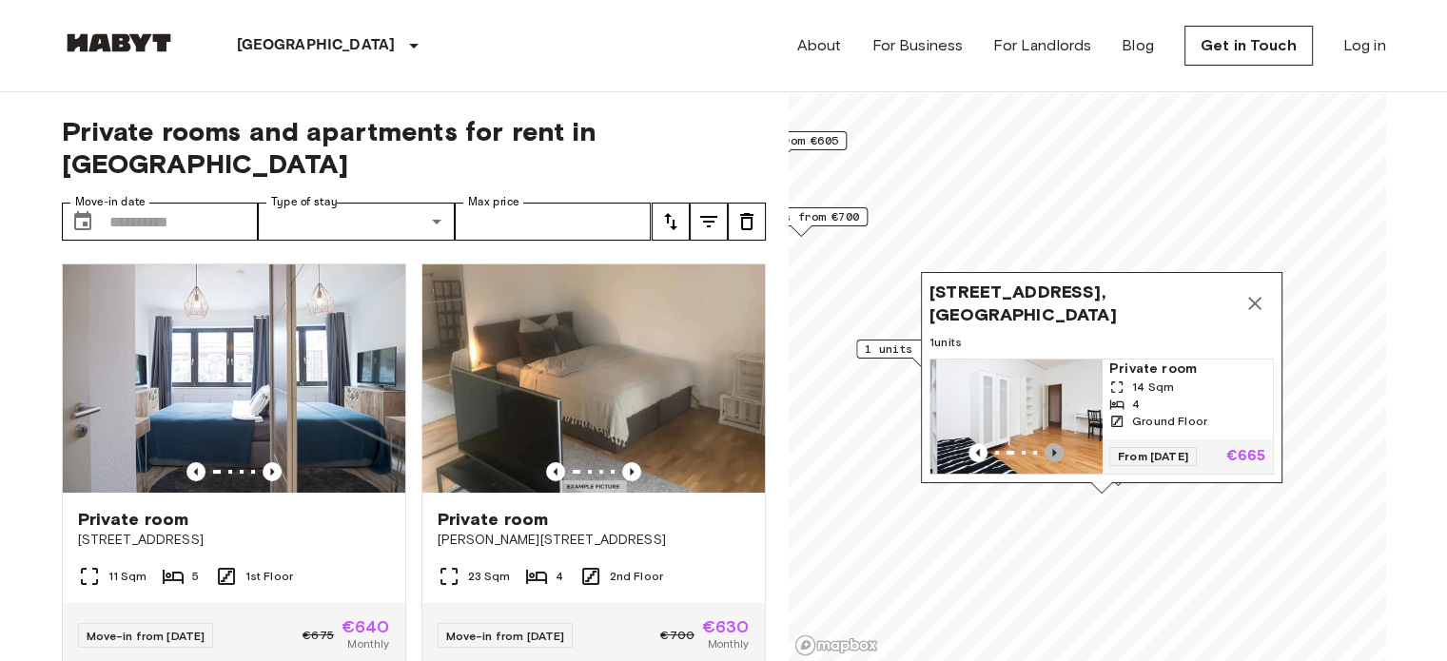
click at [1051, 443] on icon "Previous image" at bounding box center [1054, 452] width 19 height 19
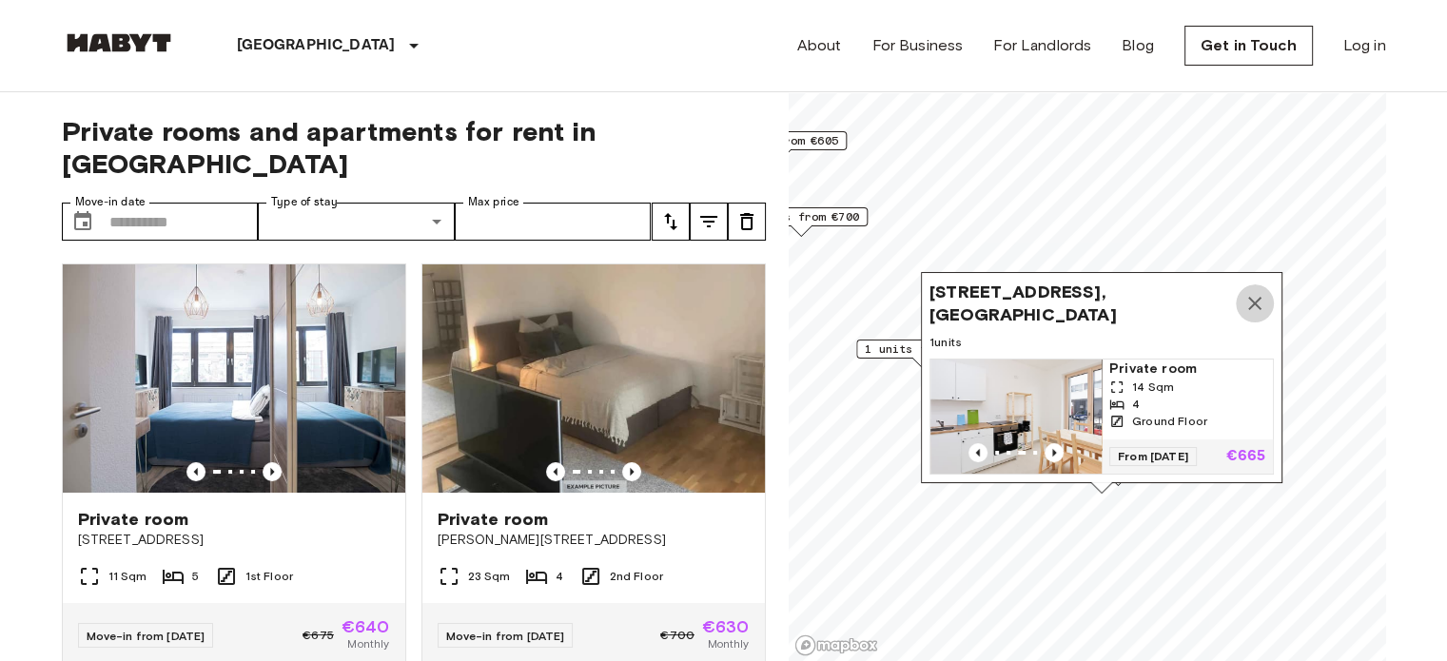
click at [1259, 292] on icon "Map marker" at bounding box center [1255, 303] width 23 height 23
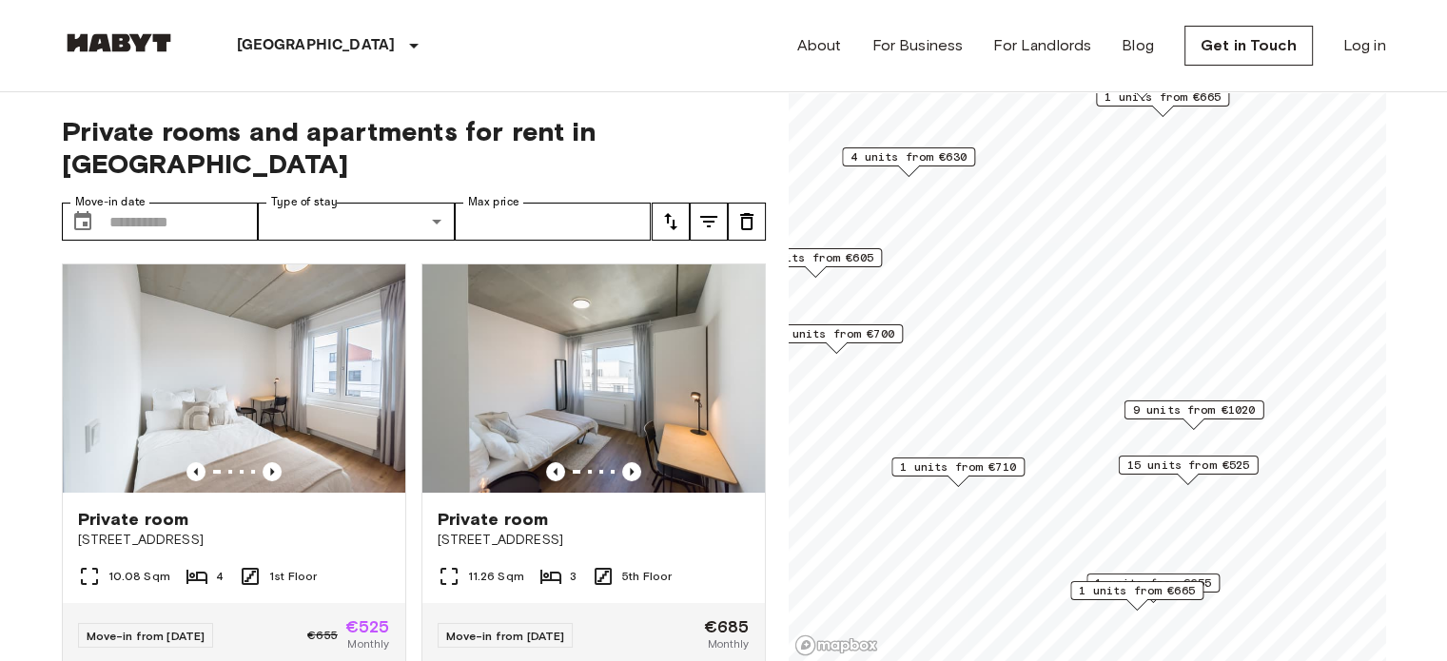
click at [1142, 470] on span "15 units from €525" at bounding box center [1188, 465] width 123 height 17
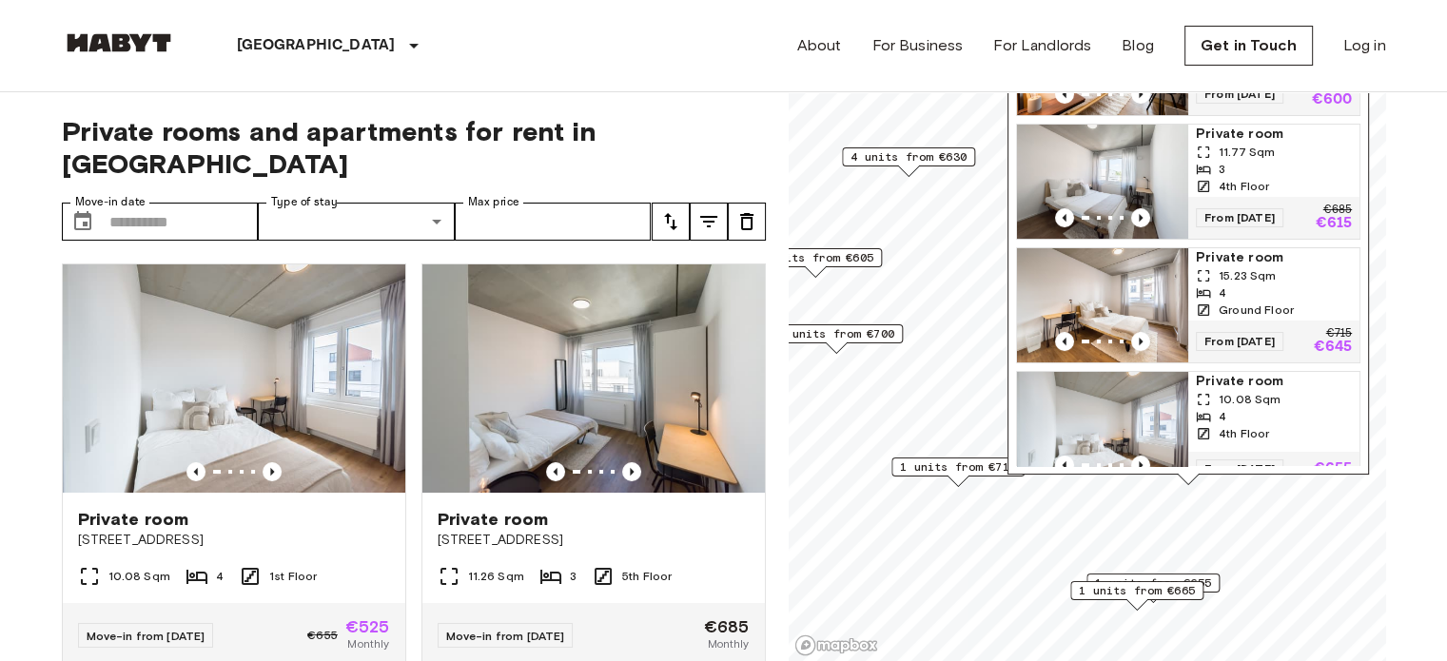
scroll to position [216, 0]
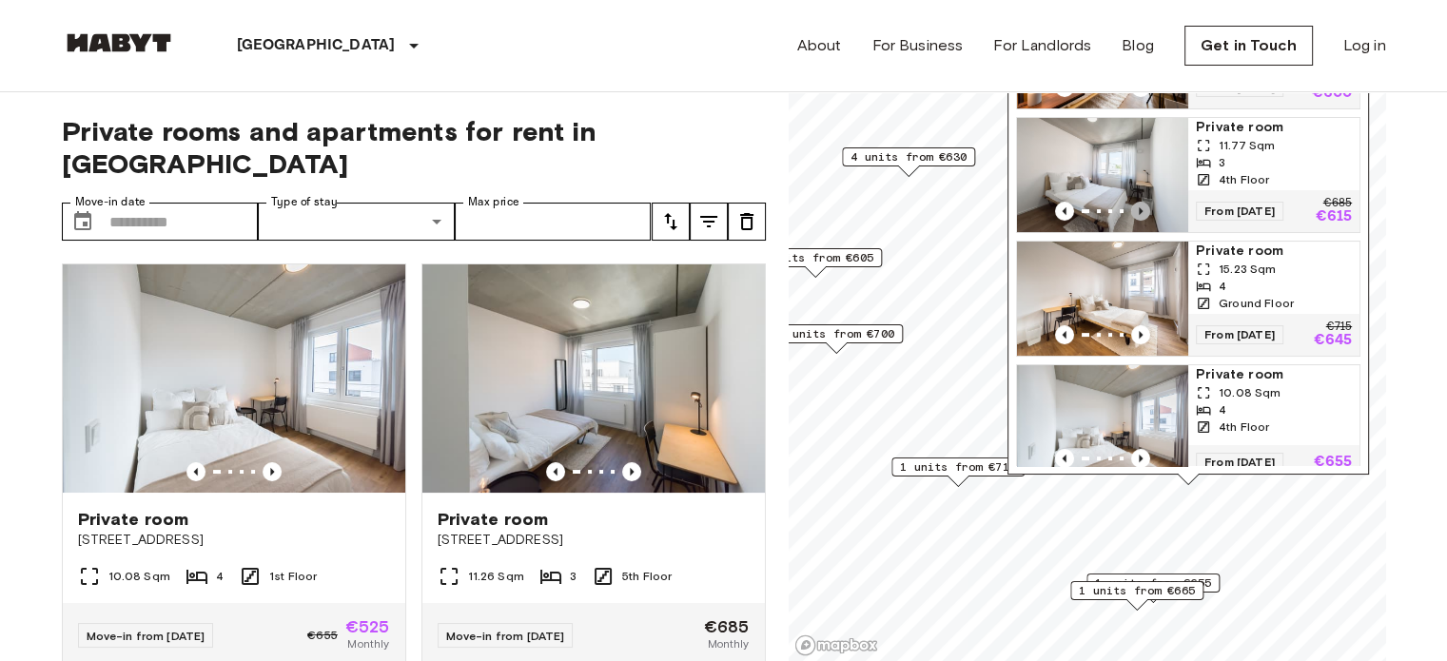
click at [1139, 213] on icon "Previous image" at bounding box center [1141, 211] width 4 height 8
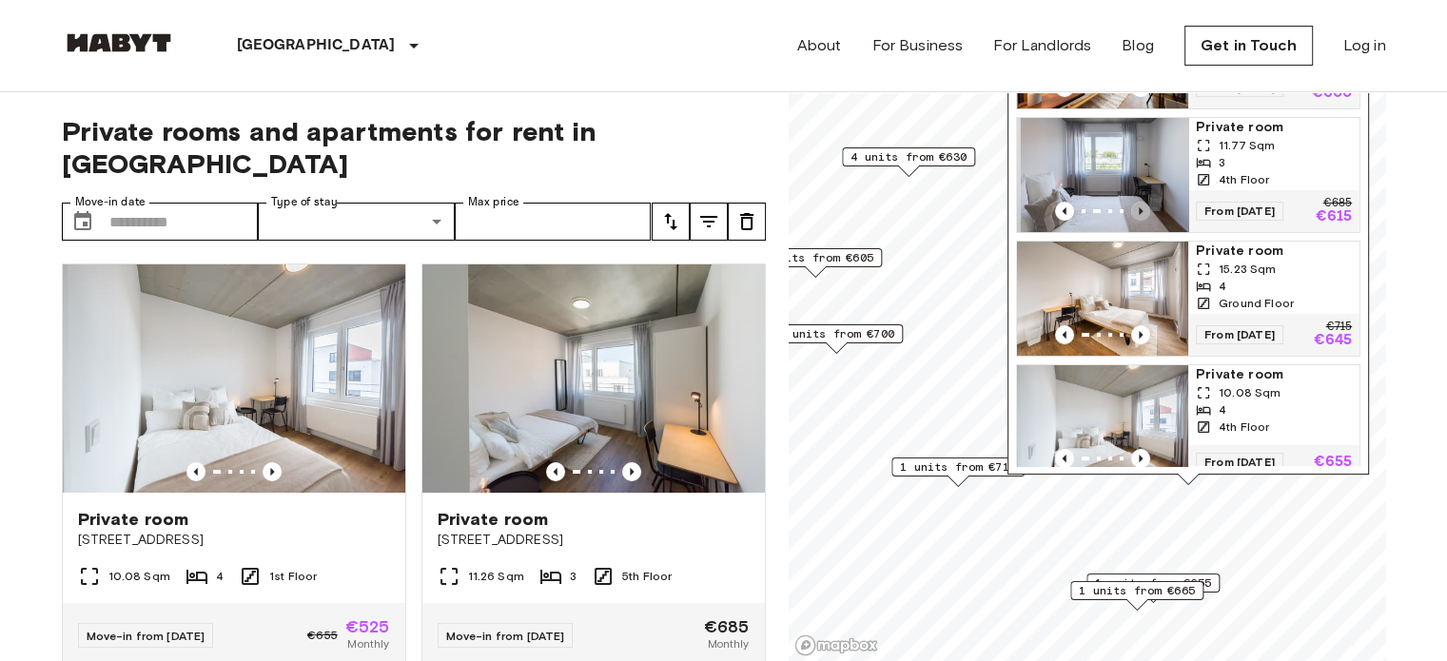
click at [1139, 213] on icon "Previous image" at bounding box center [1141, 211] width 4 height 8
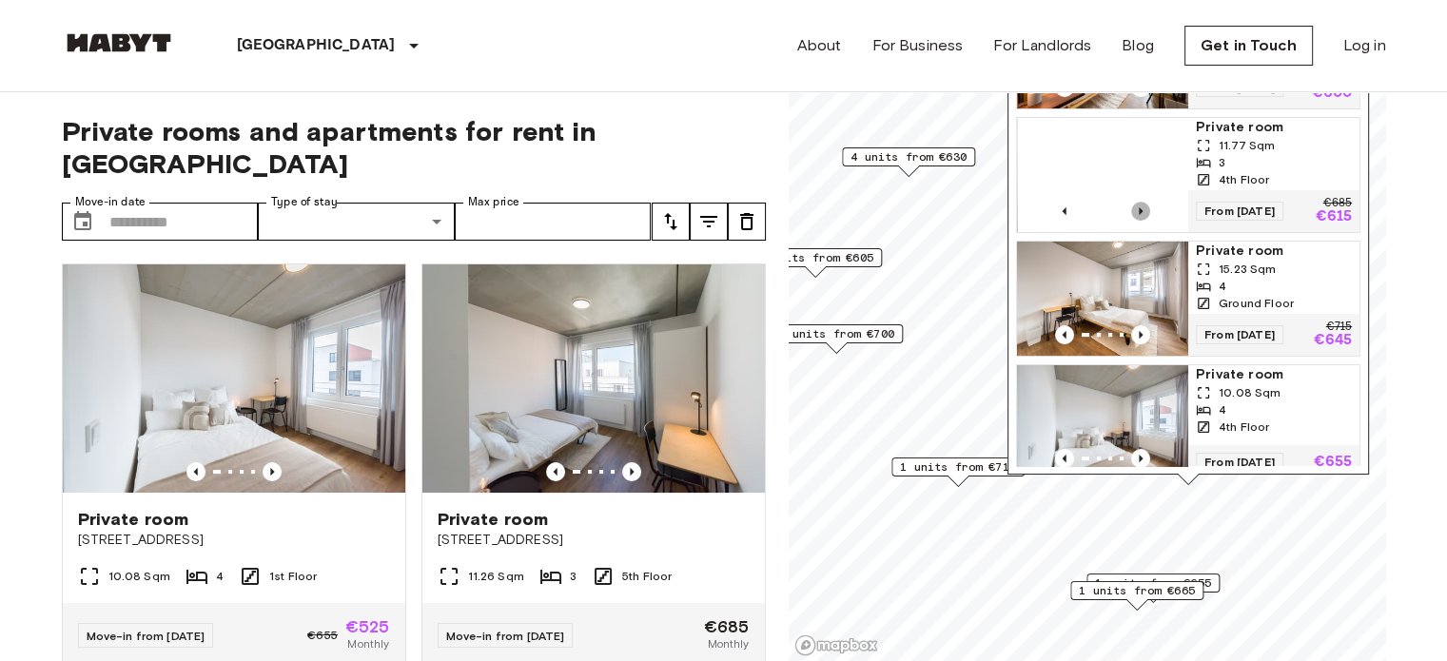
click at [1139, 213] on icon "Previous image" at bounding box center [1141, 211] width 4 height 8
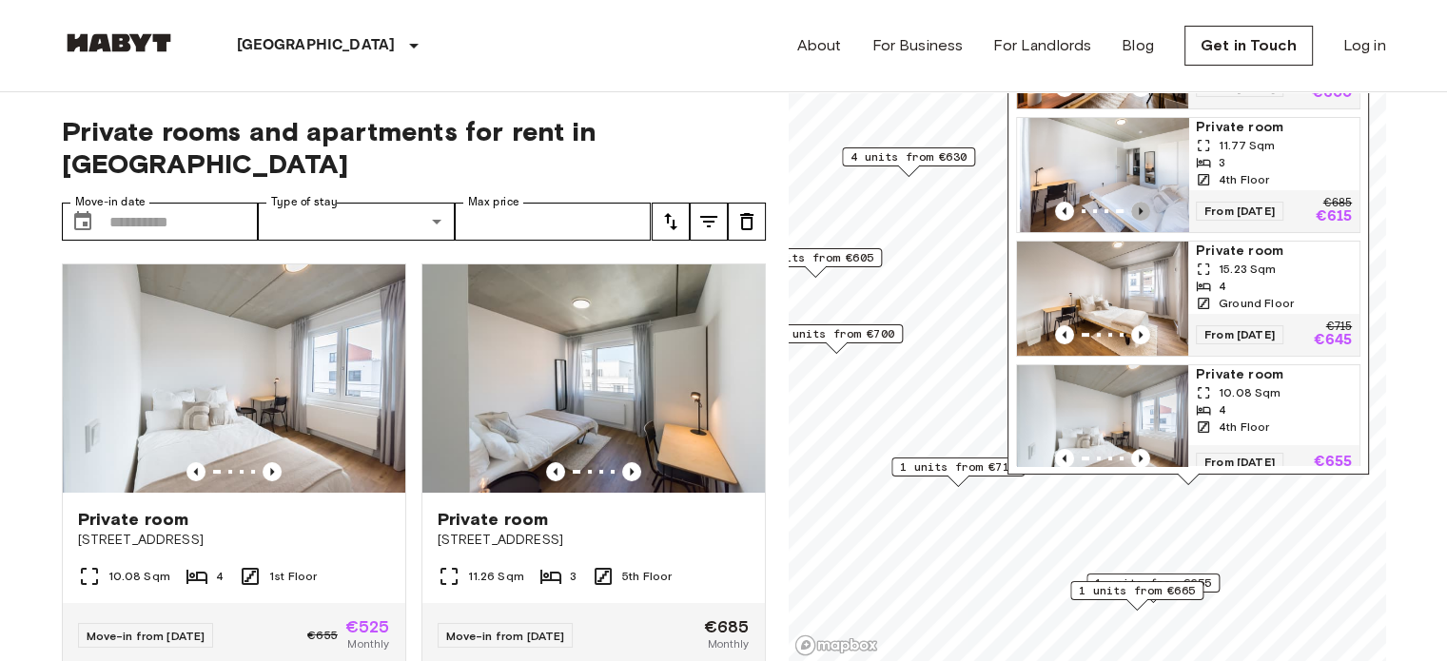
click at [1139, 213] on icon "Previous image" at bounding box center [1141, 211] width 4 height 8
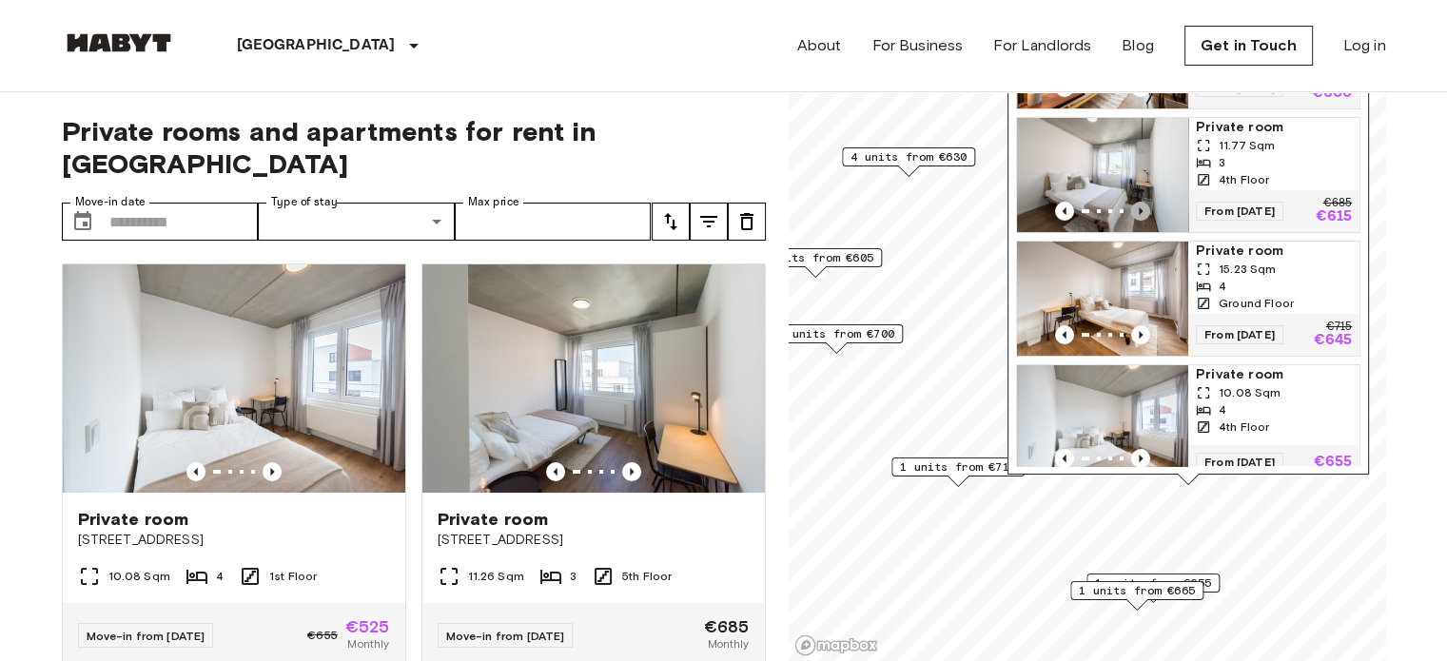
click at [1139, 213] on icon "Previous image" at bounding box center [1141, 211] width 4 height 8
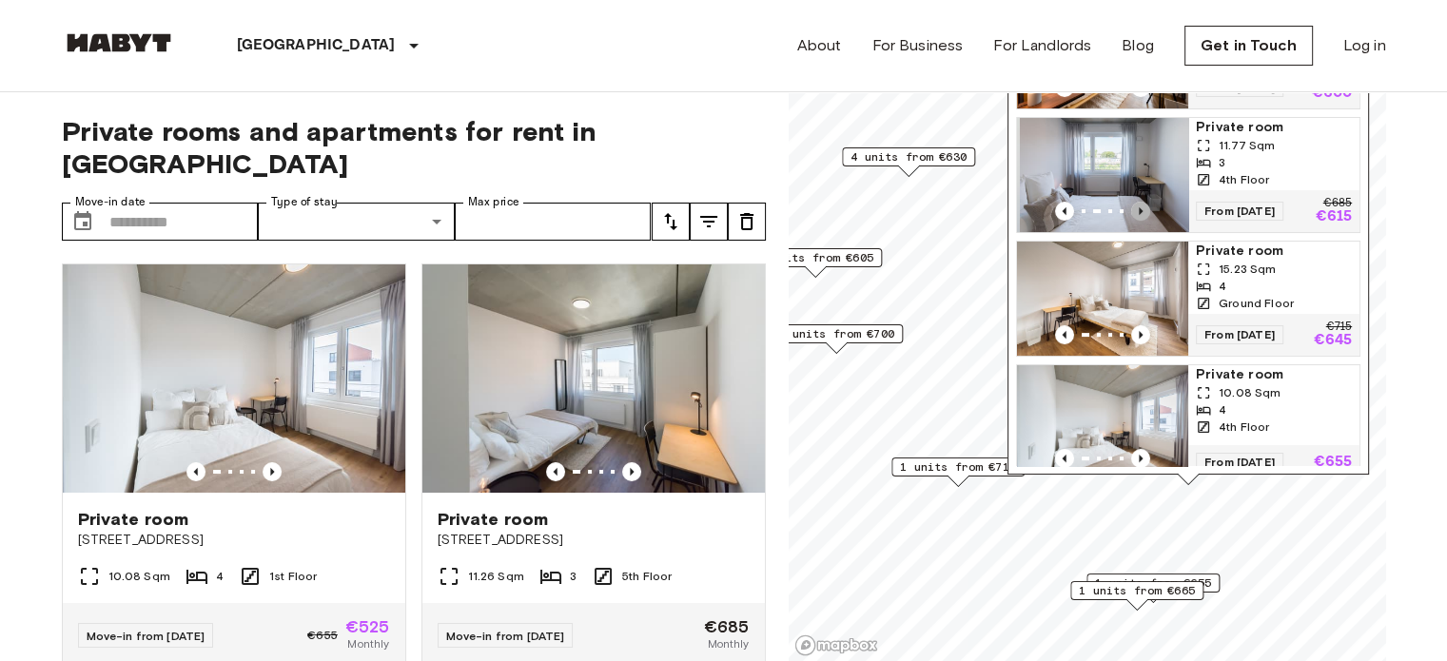
click at [1139, 213] on icon "Previous image" at bounding box center [1141, 211] width 4 height 8
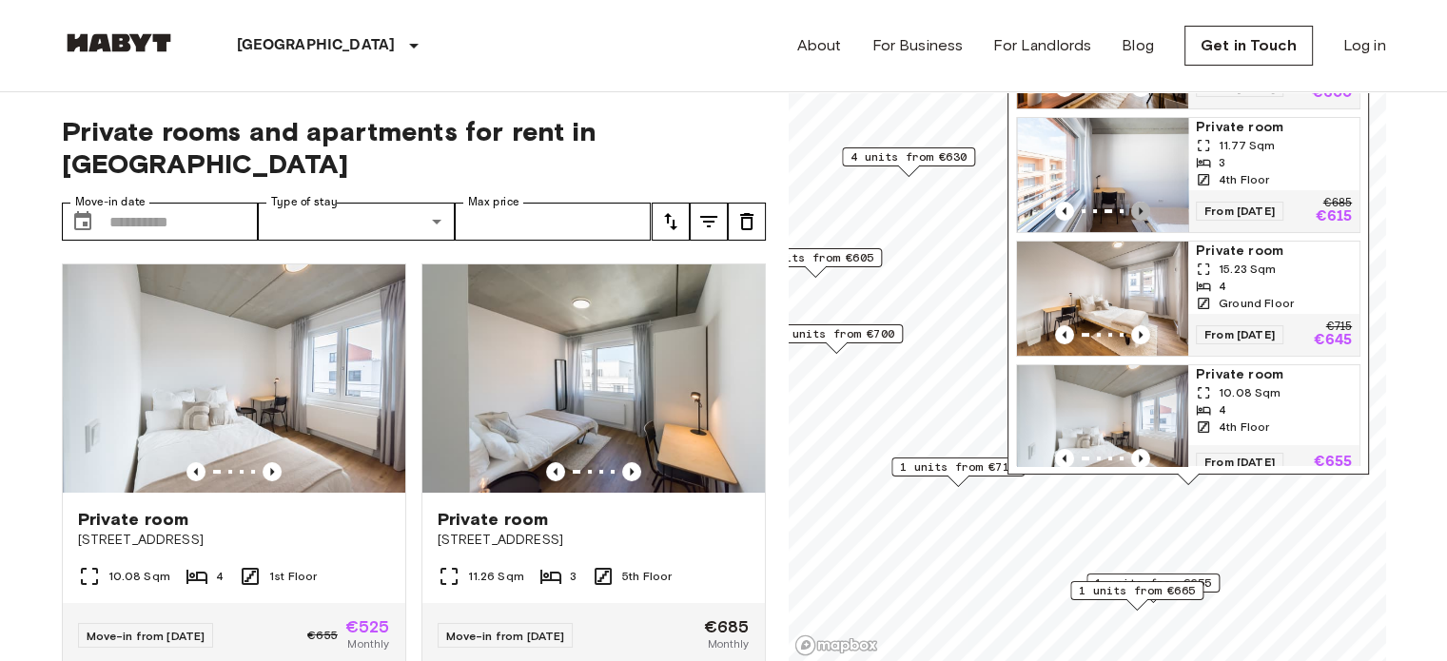
click at [1139, 213] on icon "Previous image" at bounding box center [1141, 211] width 4 height 8
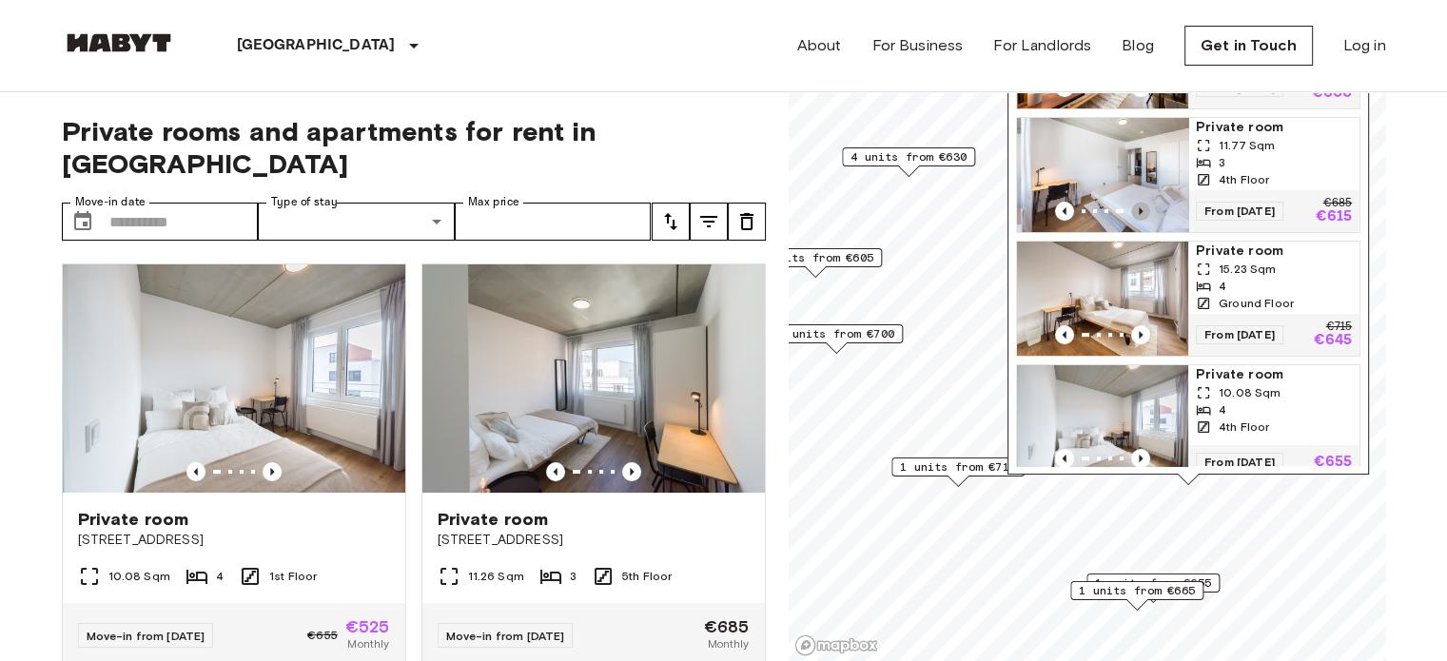
click at [1139, 213] on icon "Previous image" at bounding box center [1141, 211] width 4 height 8
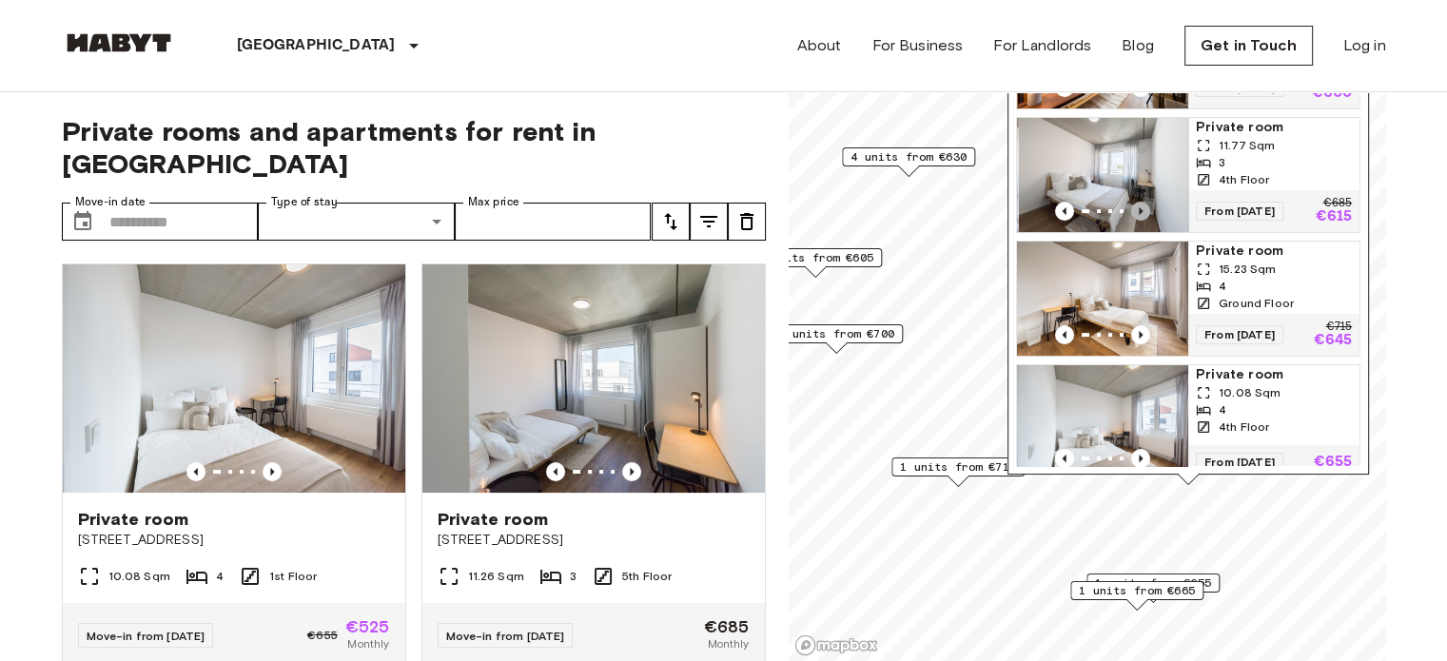
click at [1139, 213] on icon "Previous image" at bounding box center [1141, 211] width 4 height 8
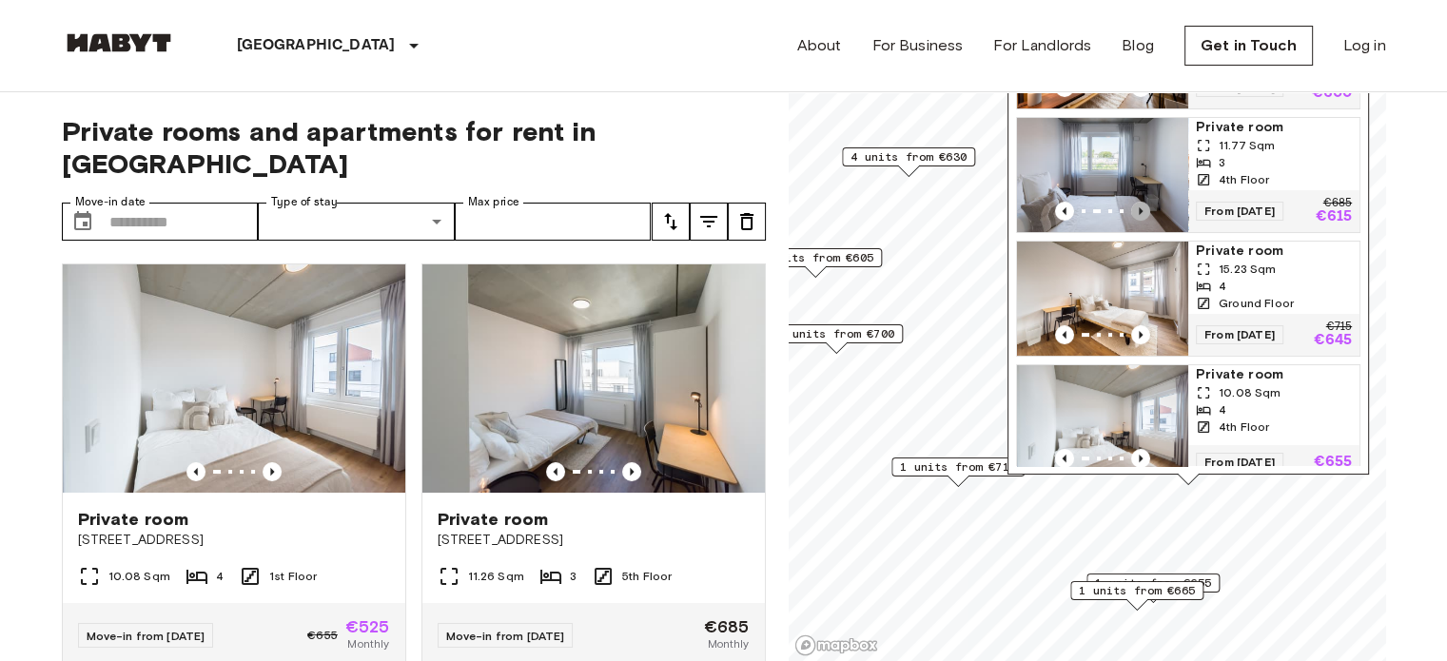
click at [1139, 213] on icon "Previous image" at bounding box center [1141, 211] width 4 height 8
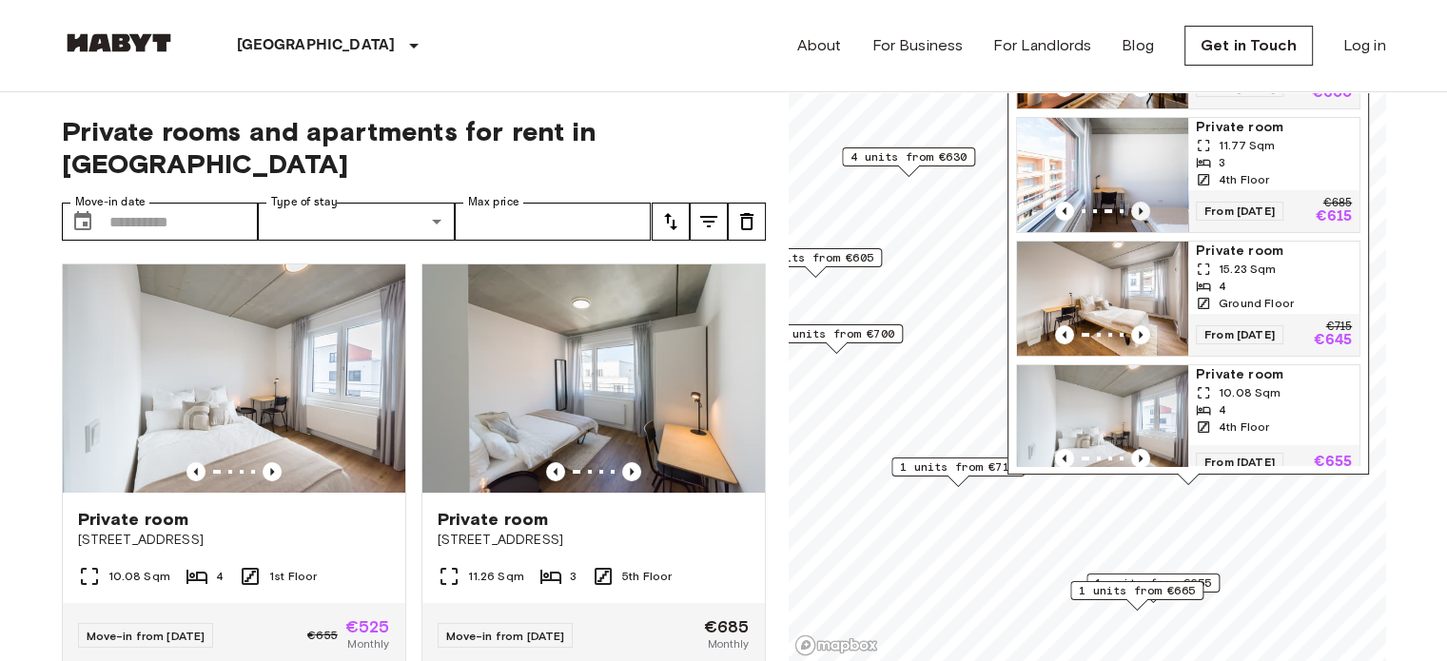
click at [1139, 213] on icon "Previous image" at bounding box center [1141, 211] width 4 height 8
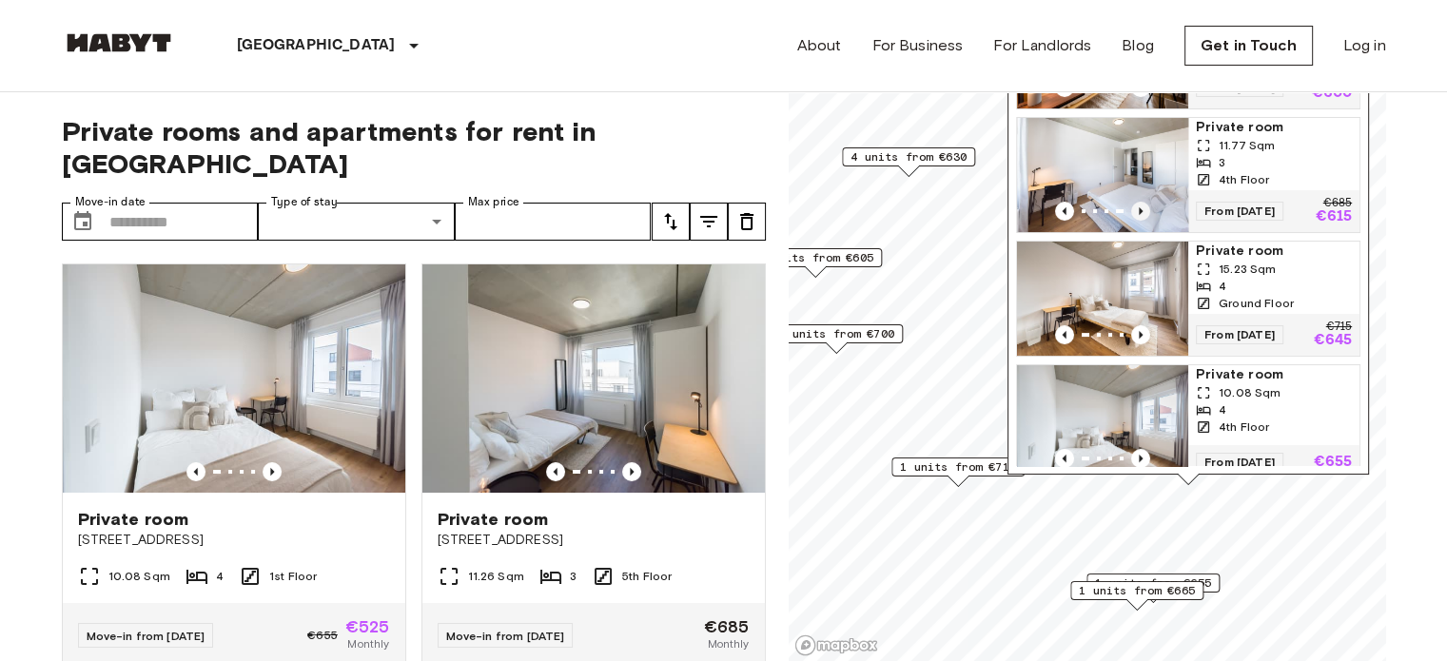
click at [1139, 213] on icon "Previous image" at bounding box center [1141, 211] width 4 height 8
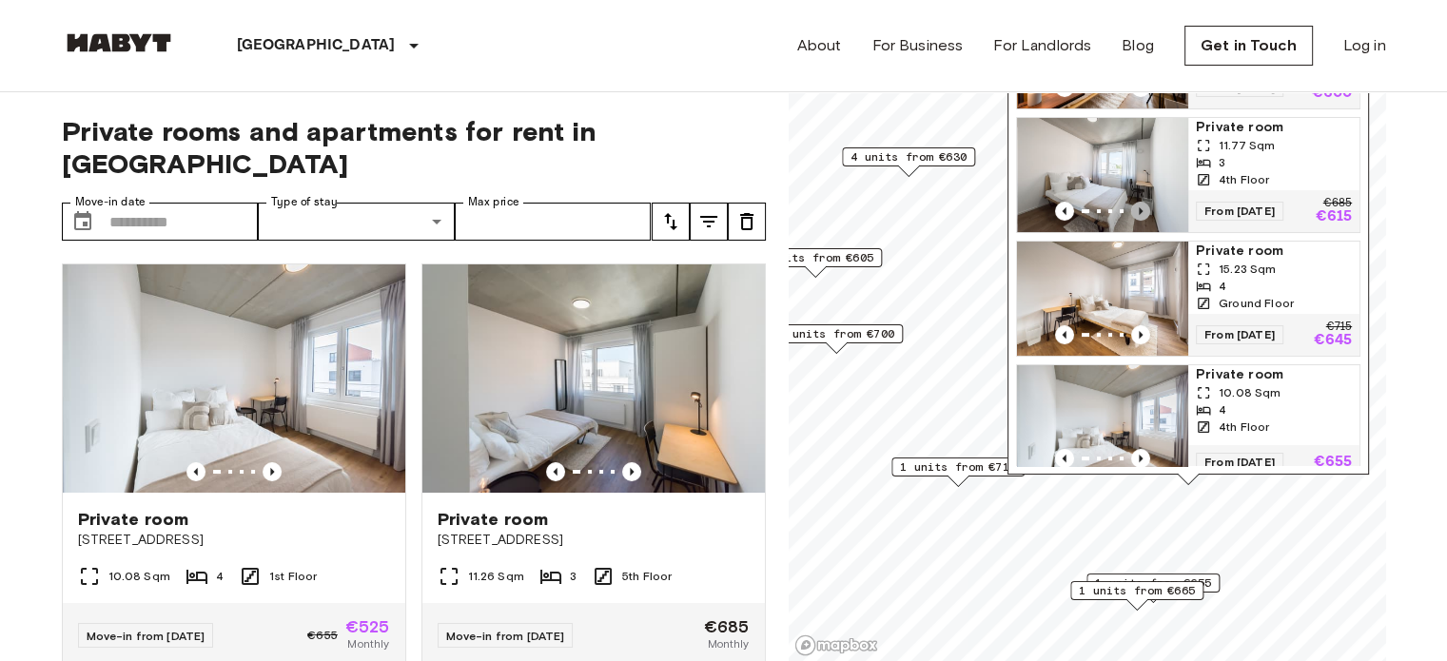
click at [1139, 213] on icon "Previous image" at bounding box center [1141, 211] width 4 height 8
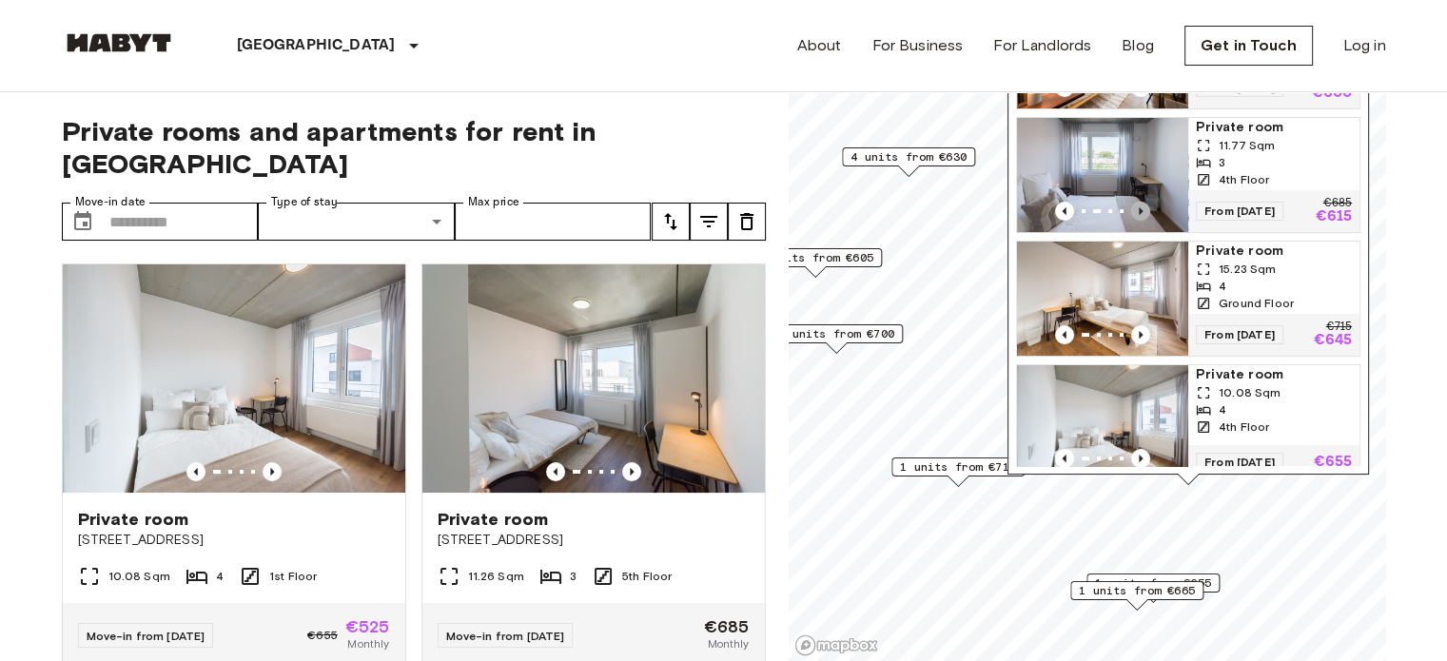
click at [1139, 213] on icon "Previous image" at bounding box center [1141, 211] width 4 height 8
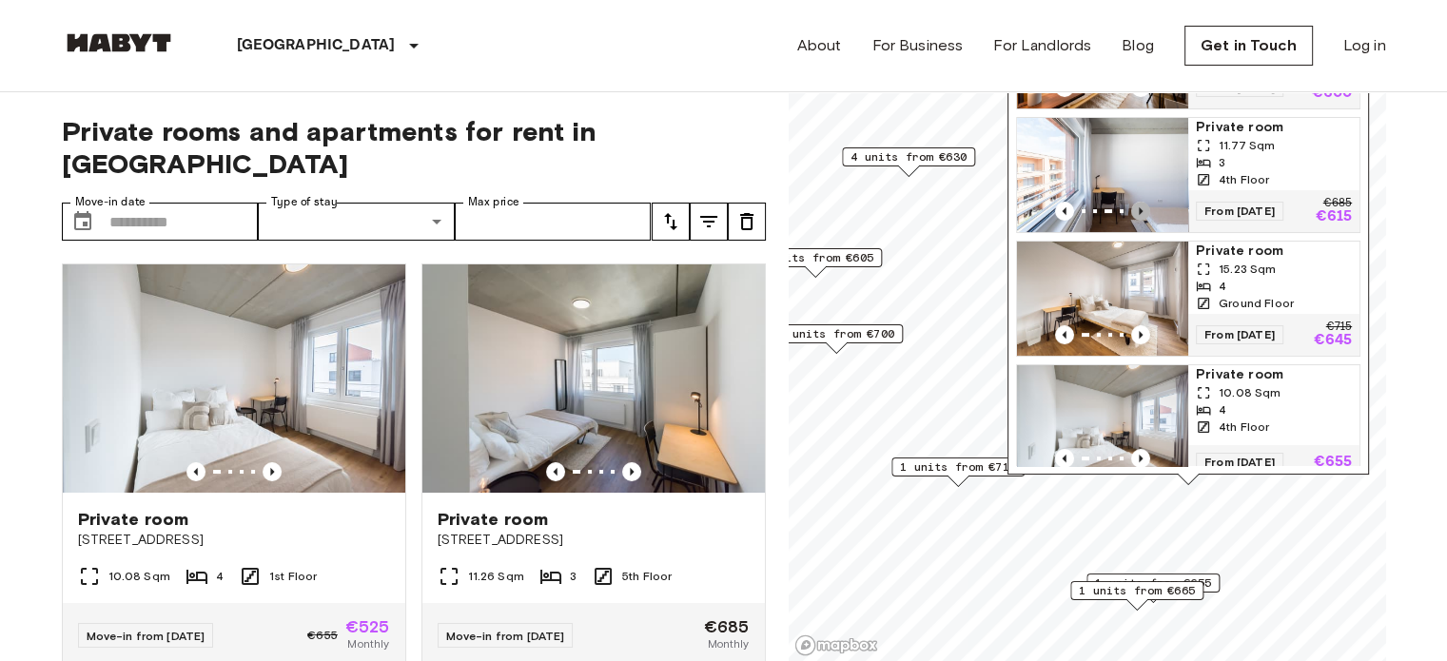
click at [1139, 213] on icon "Previous image" at bounding box center [1141, 211] width 4 height 8
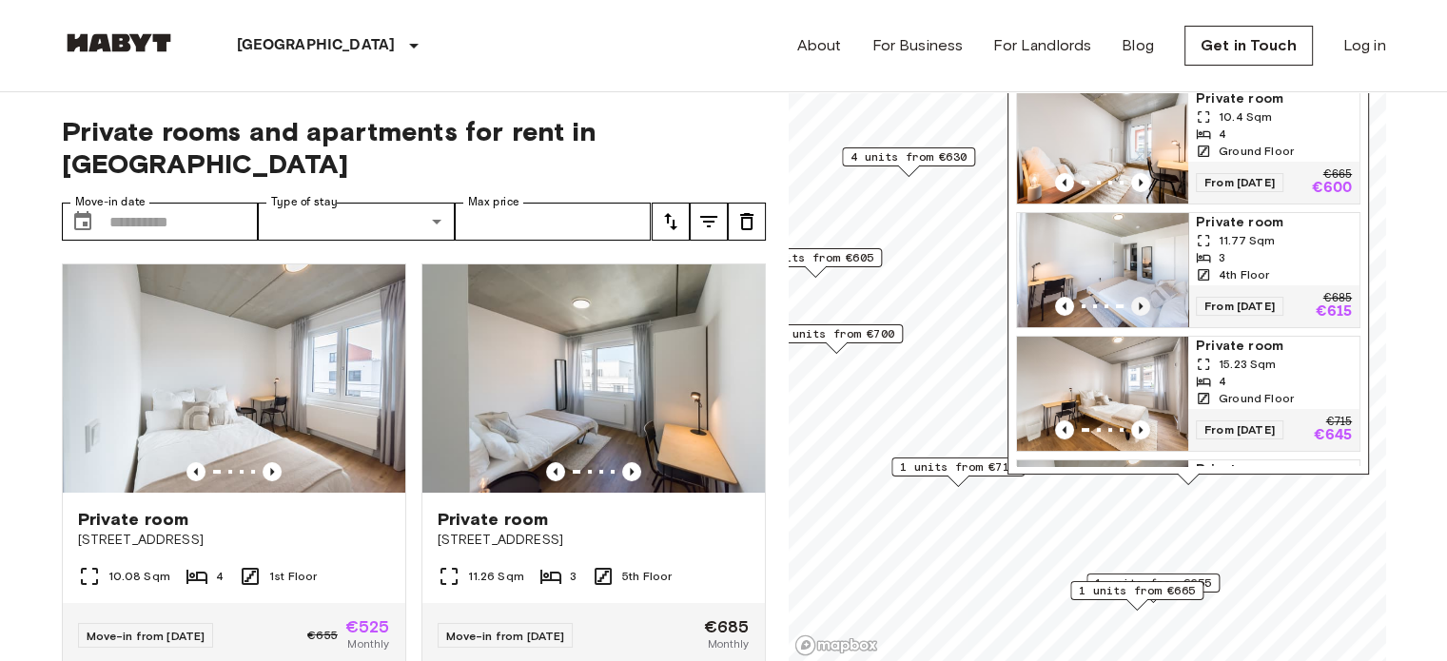
scroll to position [118, 0]
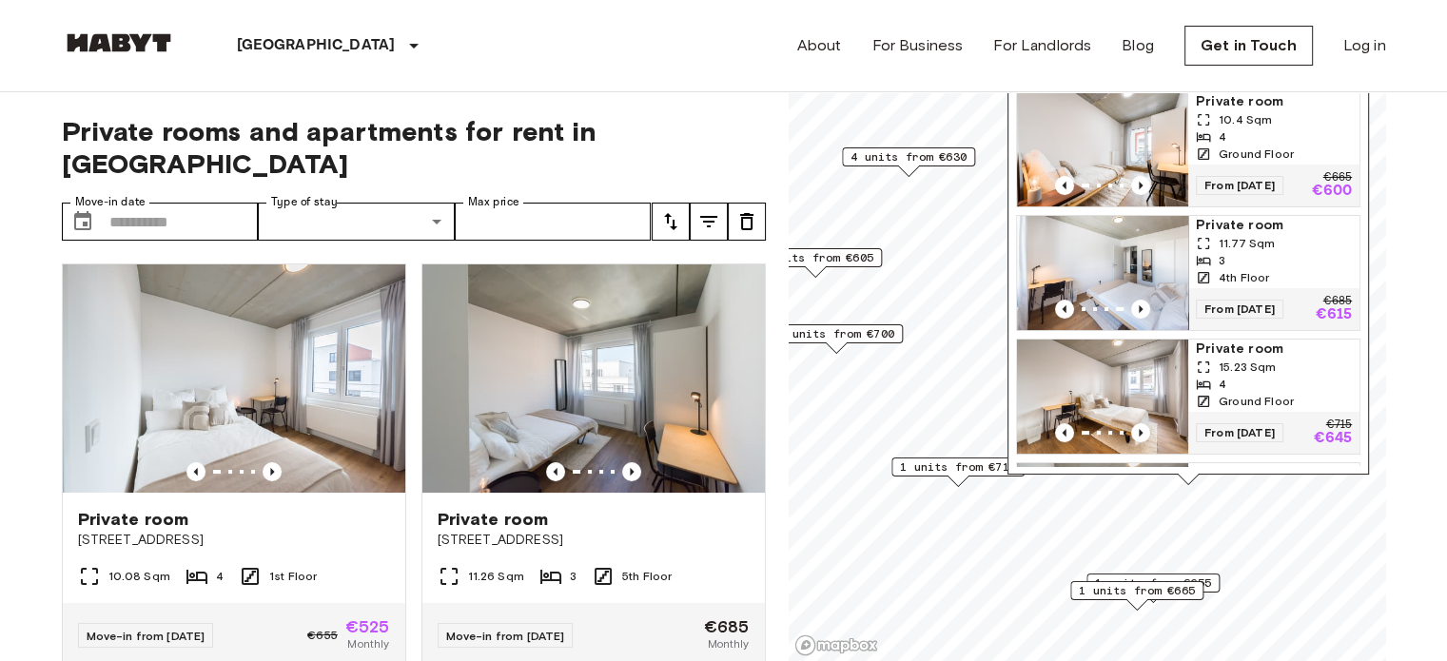
click at [1130, 290] on img "Map marker" at bounding box center [1102, 273] width 171 height 114
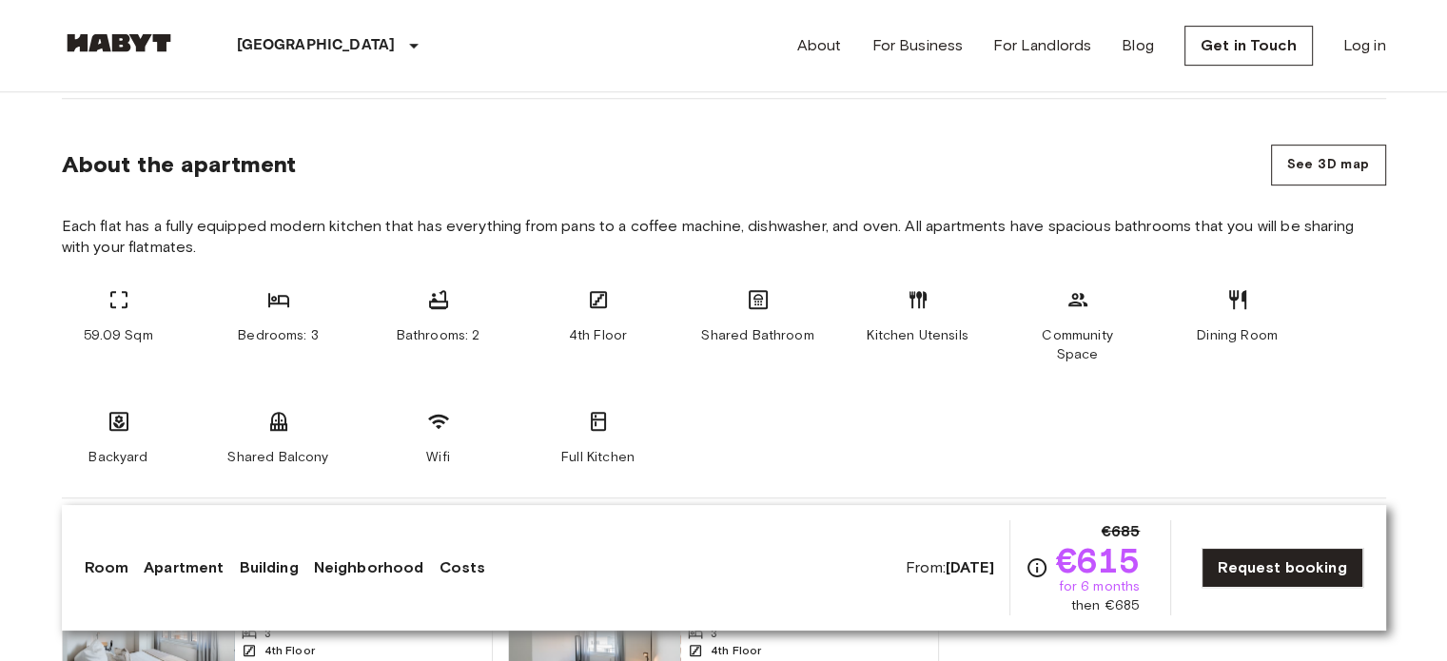
scroll to position [939, 0]
click at [364, 227] on span "Each flat has a fully equipped modern kitchen that has everything from pans to …" at bounding box center [724, 236] width 1325 height 42
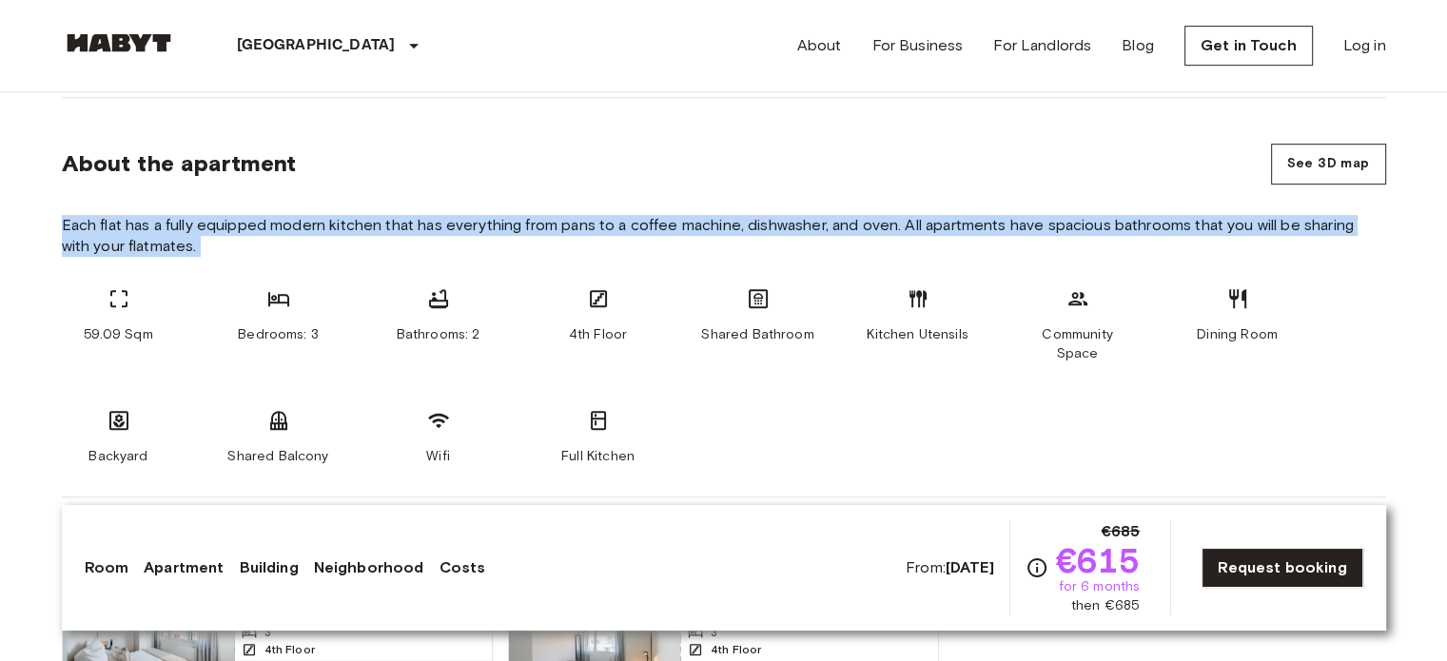
click at [364, 227] on span "Each flat has a fully equipped modern kitchen that has everything from pans to …" at bounding box center [724, 236] width 1325 height 42
click at [451, 215] on span "Each flat has a fully equipped modern kitchen that has everything from pans to …" at bounding box center [724, 236] width 1325 height 42
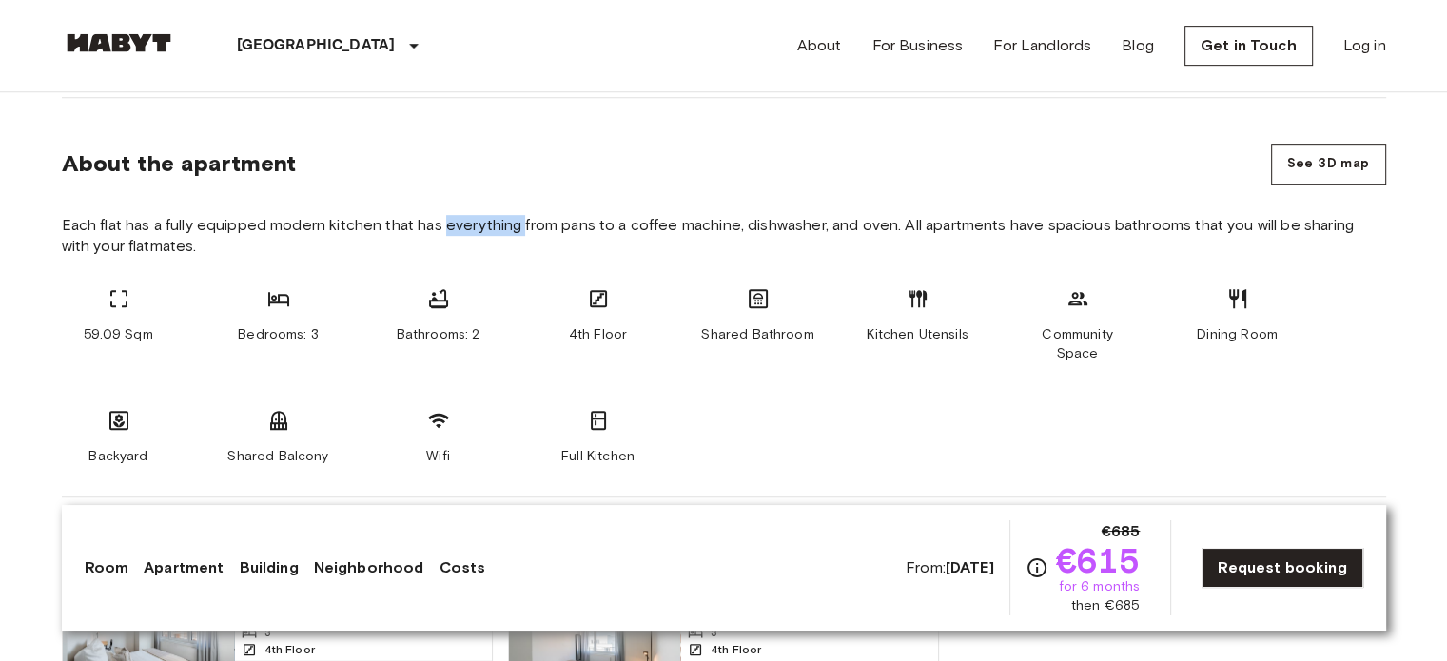
click at [451, 215] on span "Each flat has a fully equipped modern kitchen that has everything from pans to …" at bounding box center [724, 236] width 1325 height 42
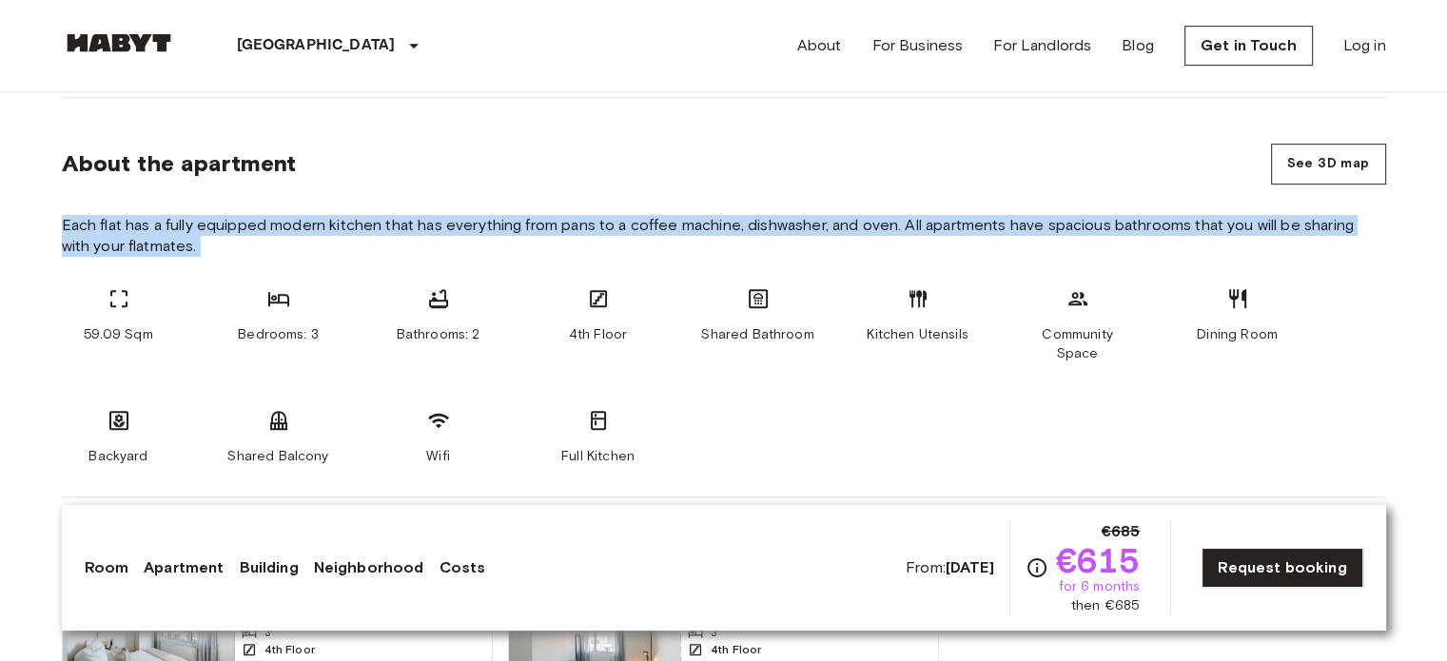
click at [451, 215] on span "Each flat has a fully equipped modern kitchen that has everything from pans to …" at bounding box center [724, 236] width 1325 height 42
drag, startPoint x: 451, startPoint y: 212, endPoint x: 485, endPoint y: 217, distance: 34.6
click at [485, 217] on span "Each flat has a fully equipped modern kitchen that has everything from pans to …" at bounding box center [724, 236] width 1325 height 42
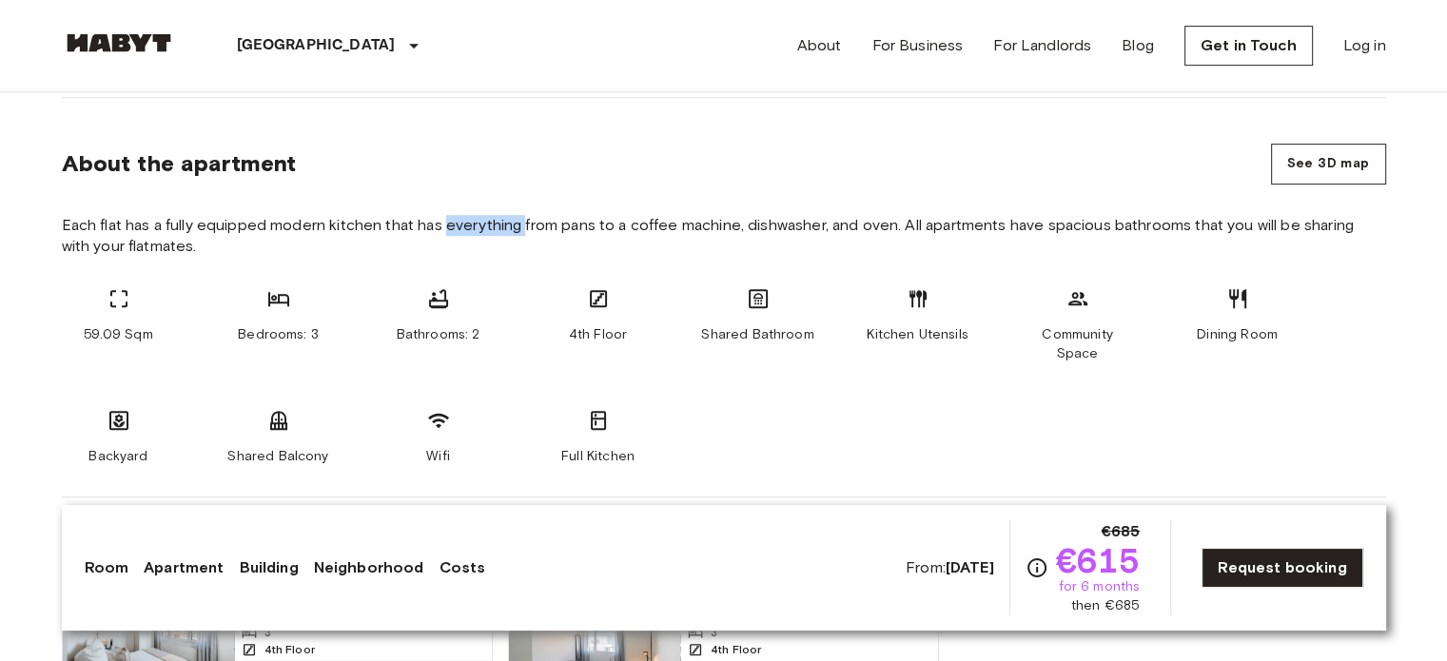
click at [485, 217] on span "Each flat has a fully equipped modern kitchen that has everything from pans to …" at bounding box center [724, 236] width 1325 height 42
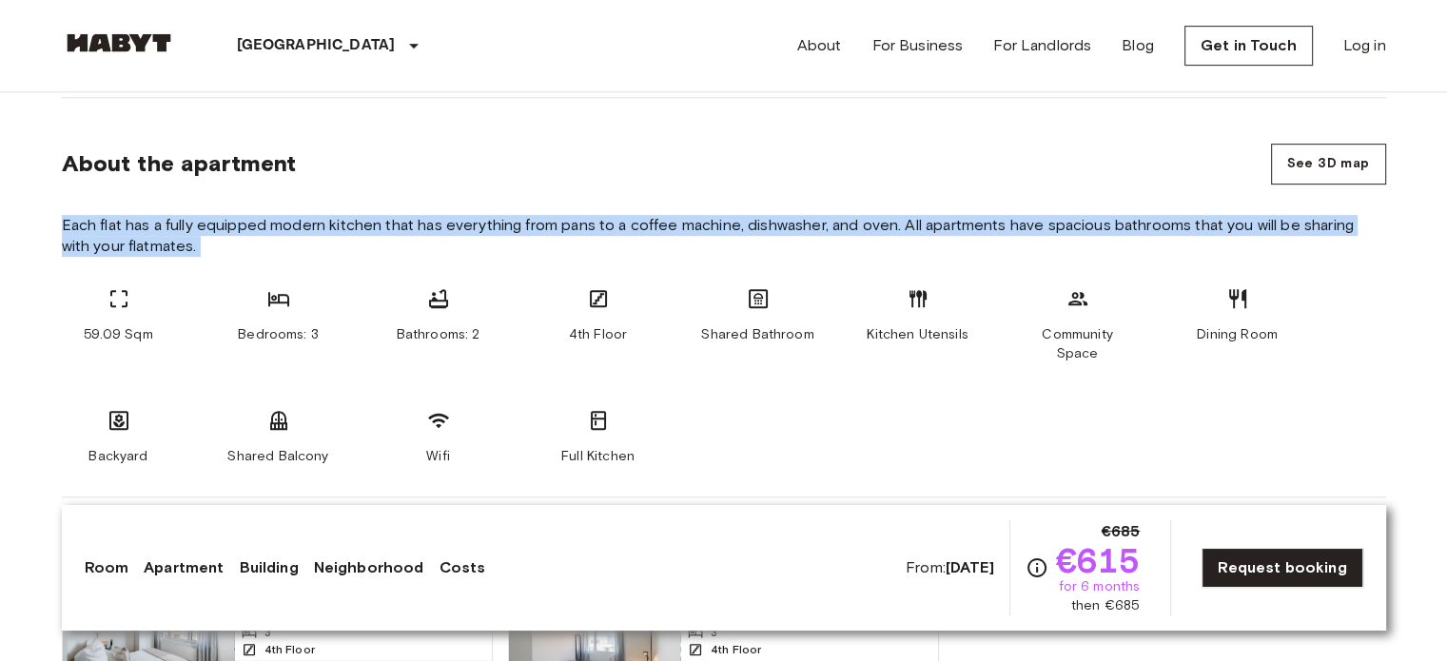
click at [485, 217] on span "Each flat has a fully equipped modern kitchen that has everything from pans to …" at bounding box center [724, 236] width 1325 height 42
click at [595, 224] on span "Each flat has a fully equipped modern kitchen that has everything from pans to …" at bounding box center [724, 236] width 1325 height 42
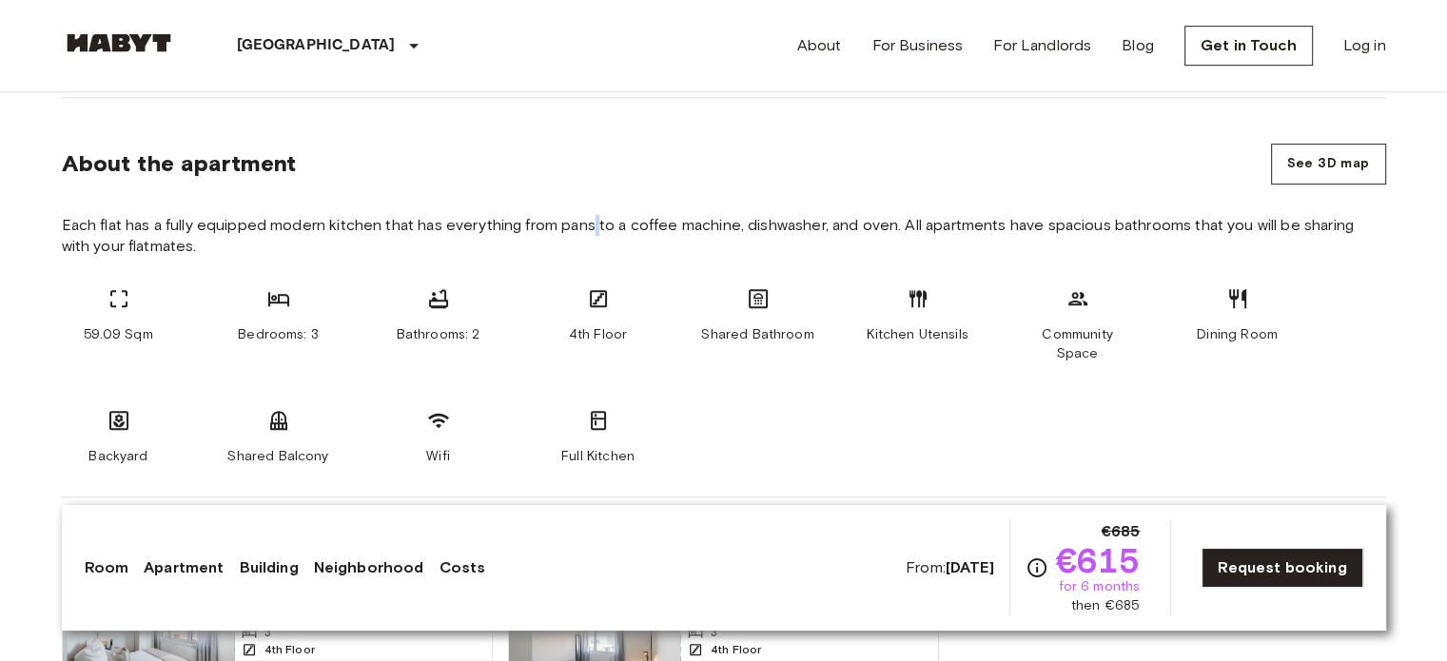
click at [595, 224] on span "Each flat has a fully equipped modern kitchen that has everything from pans to …" at bounding box center [724, 236] width 1325 height 42
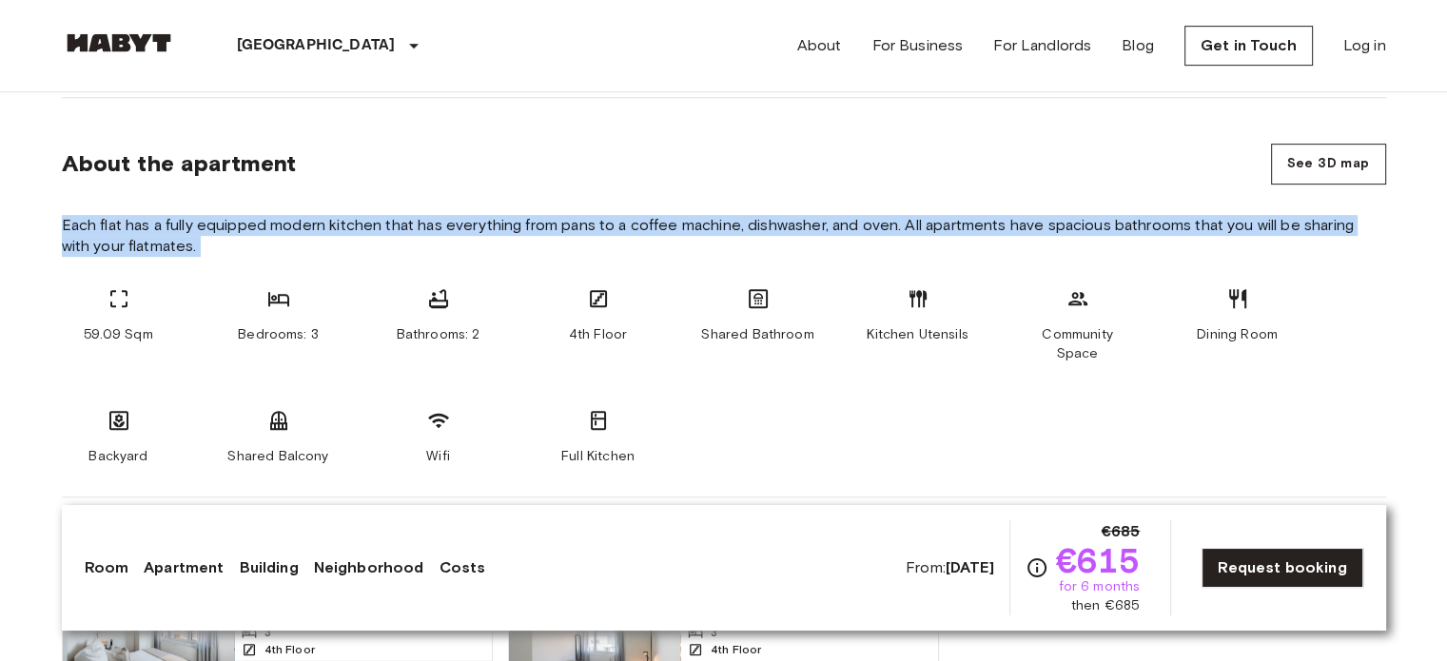
click at [595, 224] on span "Each flat has a fully equipped modern kitchen that has everything from pans to …" at bounding box center [724, 236] width 1325 height 42
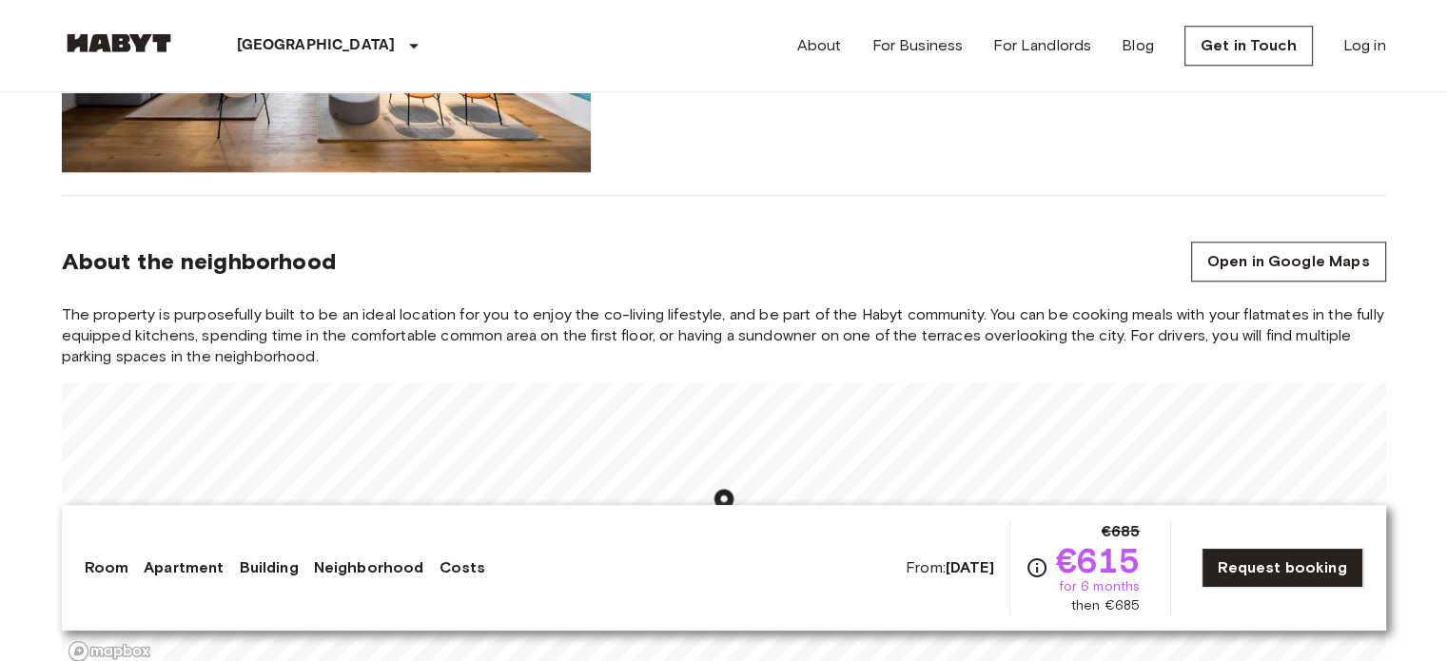
scroll to position [1952, 0]
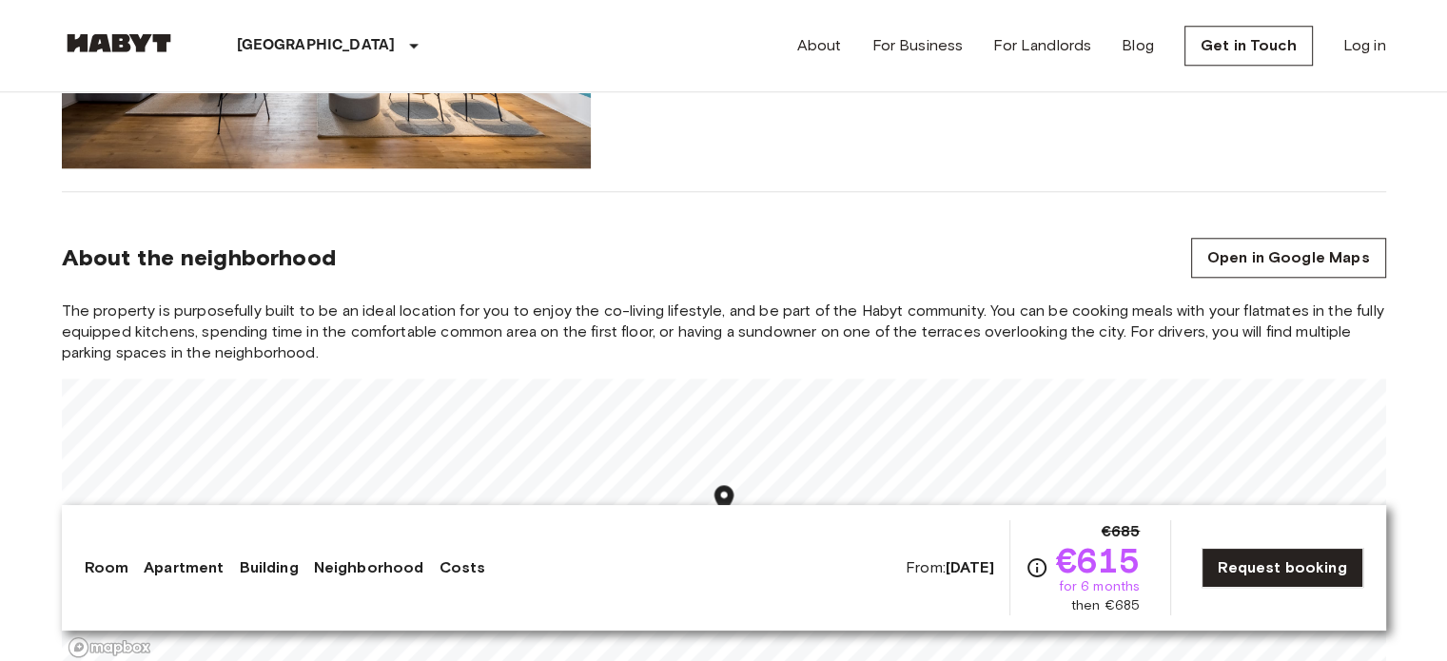
click at [621, 301] on span "The property is purposefully built to be an ideal location for you to enjoy the…" at bounding box center [724, 332] width 1325 height 63
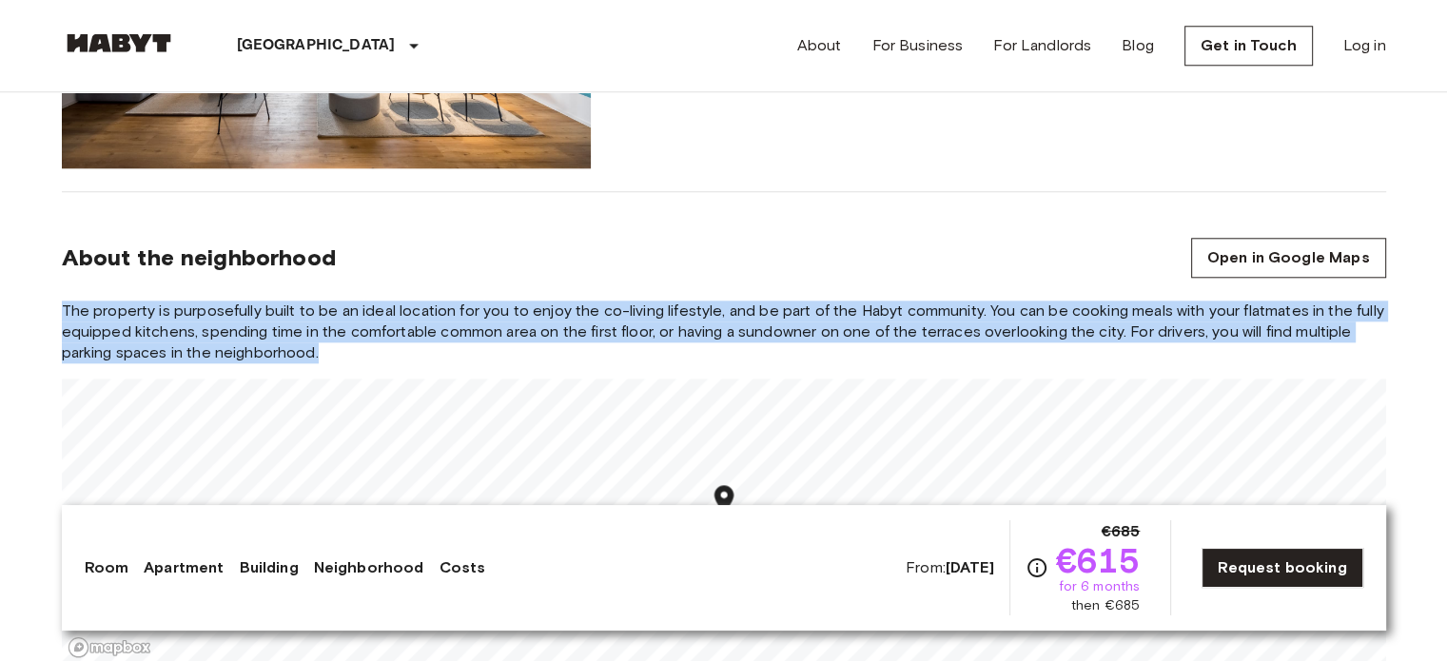
click at [621, 301] on span "The property is purposefully built to be an ideal location for you to enjoy the…" at bounding box center [724, 332] width 1325 height 63
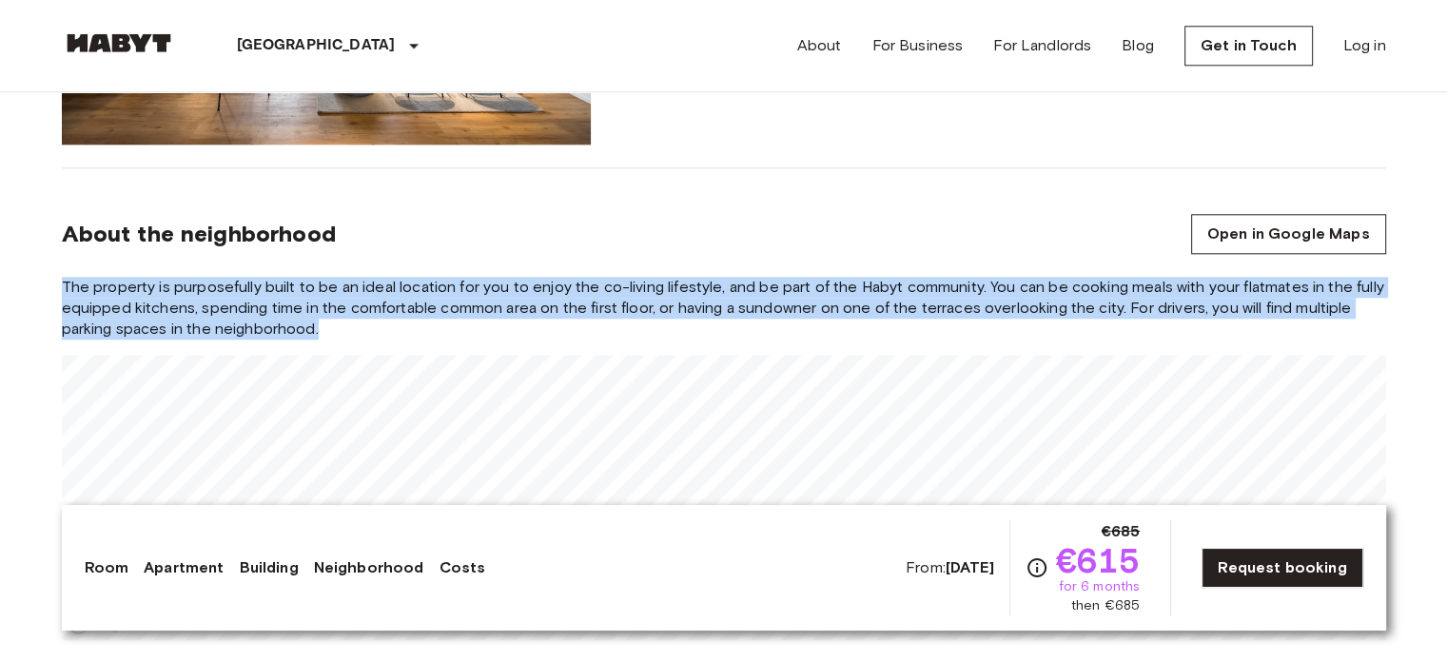
scroll to position [1958, 0]
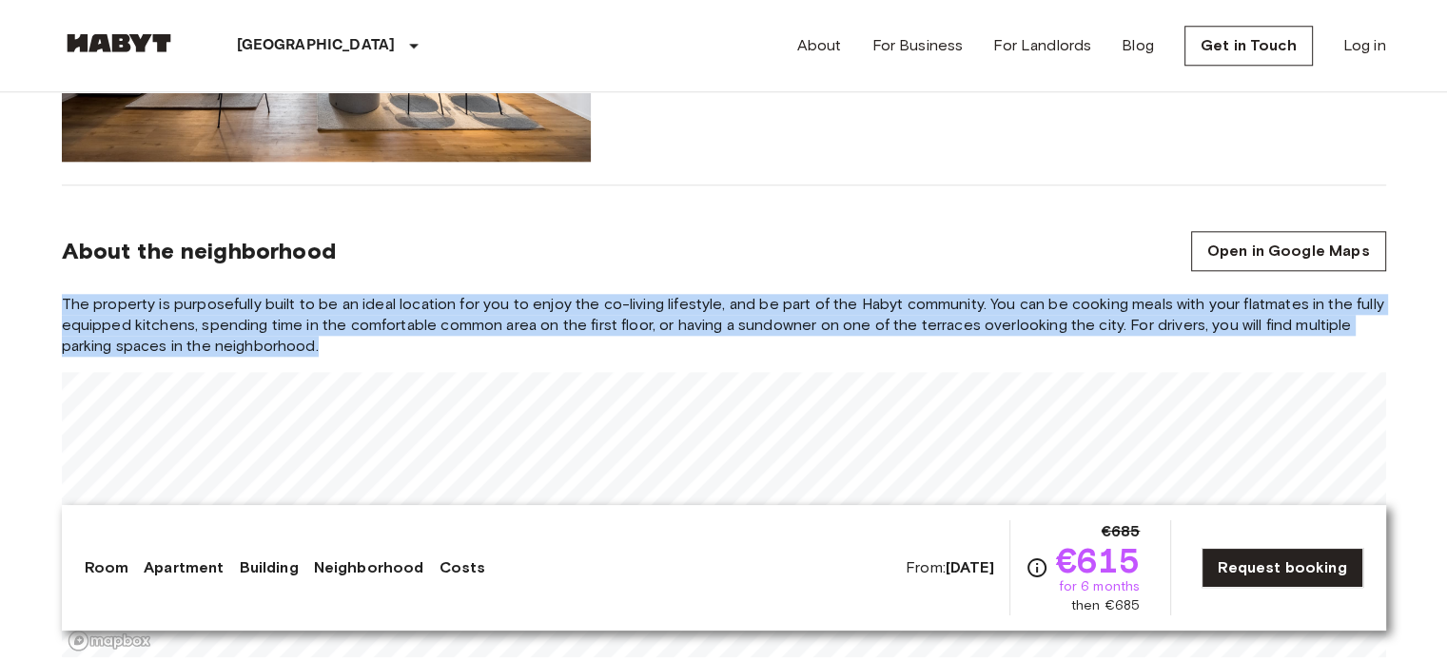
click at [284, 303] on span "The property is purposefully built to be an ideal location for you to enjoy the…" at bounding box center [724, 325] width 1325 height 63
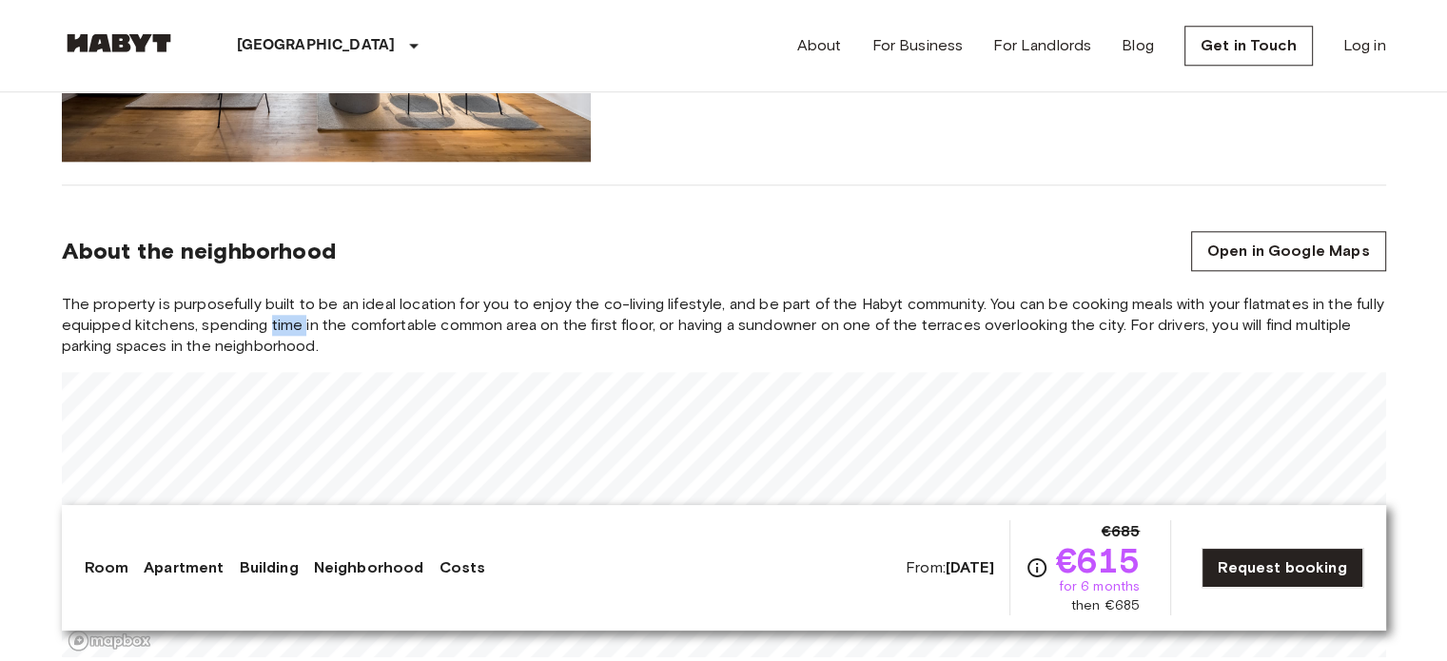
click at [284, 303] on span "The property is purposefully built to be an ideal location for you to enjoy the…" at bounding box center [724, 325] width 1325 height 63
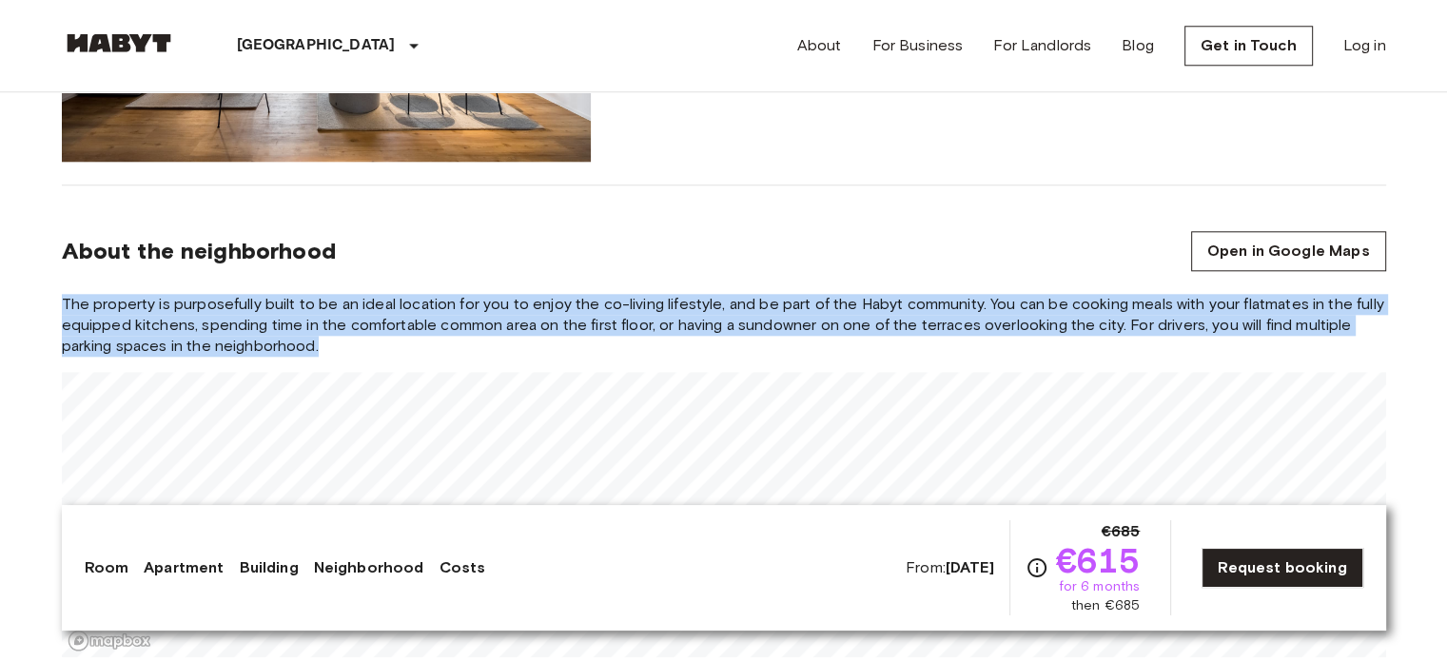
click at [284, 303] on span "The property is purposefully built to be an ideal location for you to enjoy the…" at bounding box center [724, 325] width 1325 height 63
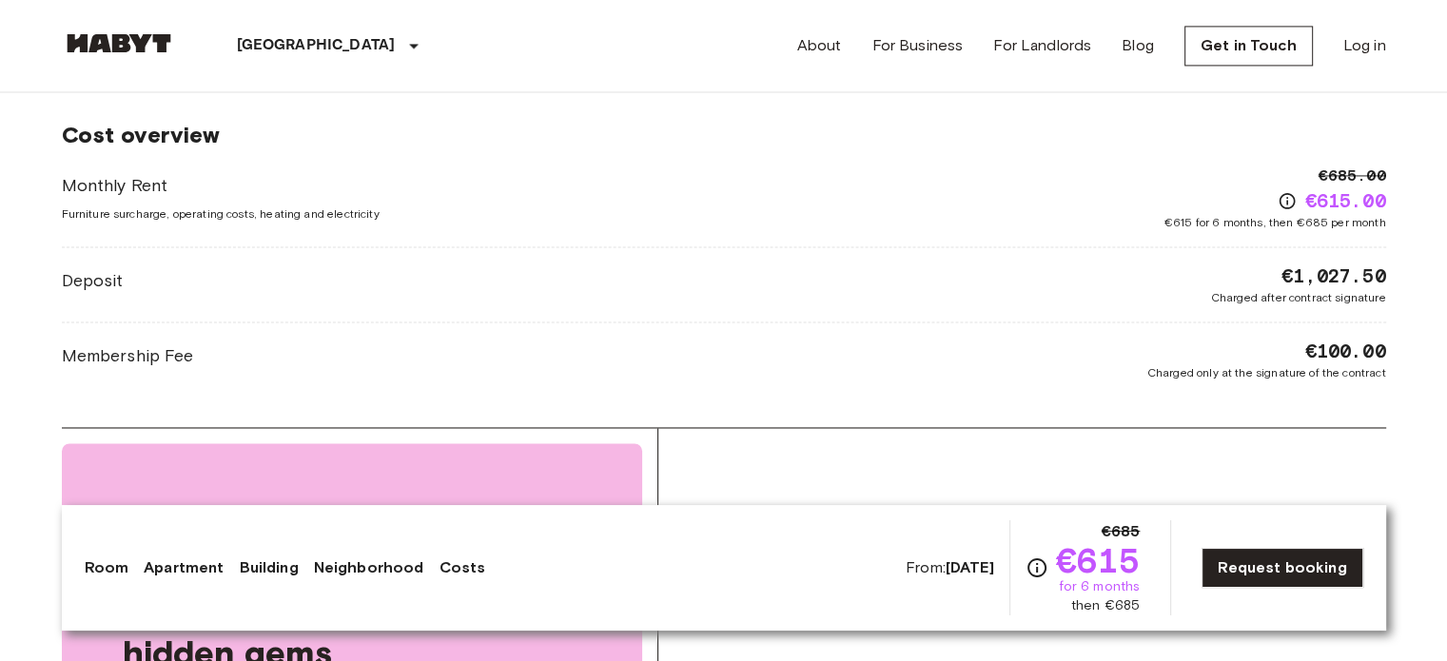
scroll to position [2960, 0]
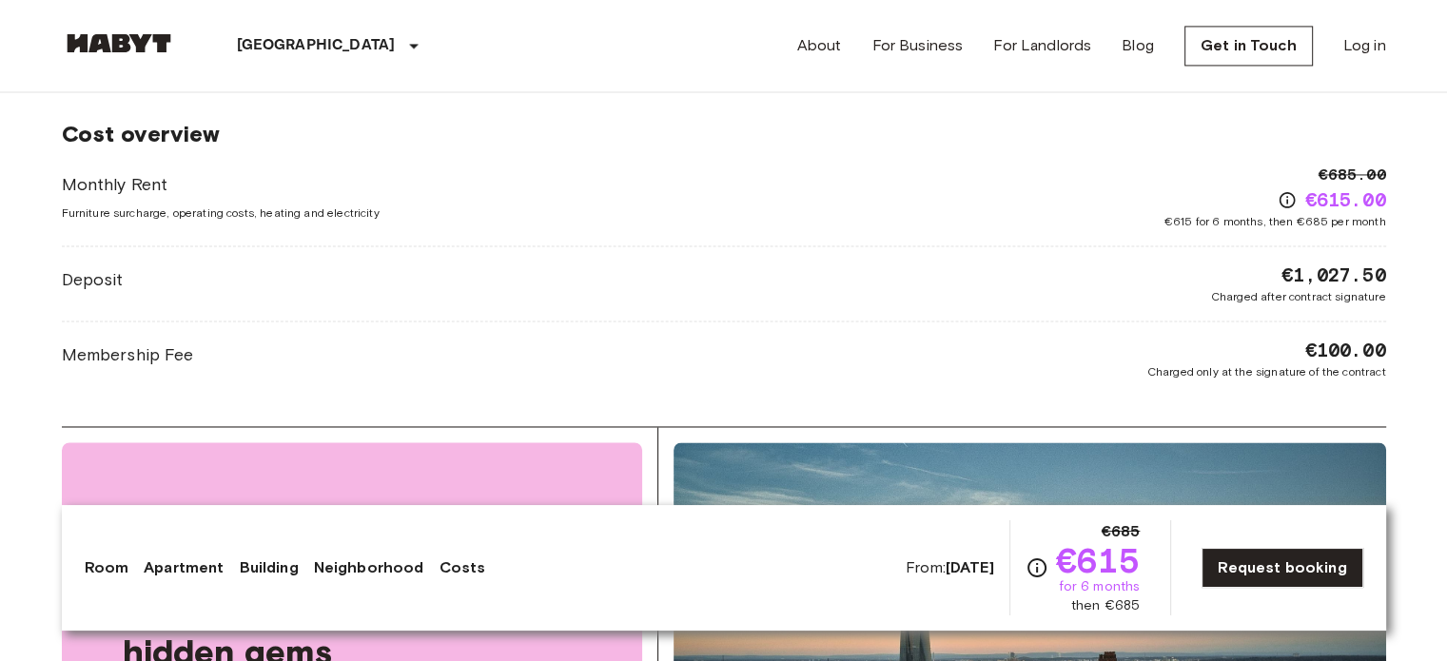
click at [1257, 213] on span "€615 for 6 months, then €685 per month" at bounding box center [1276, 221] width 222 height 17
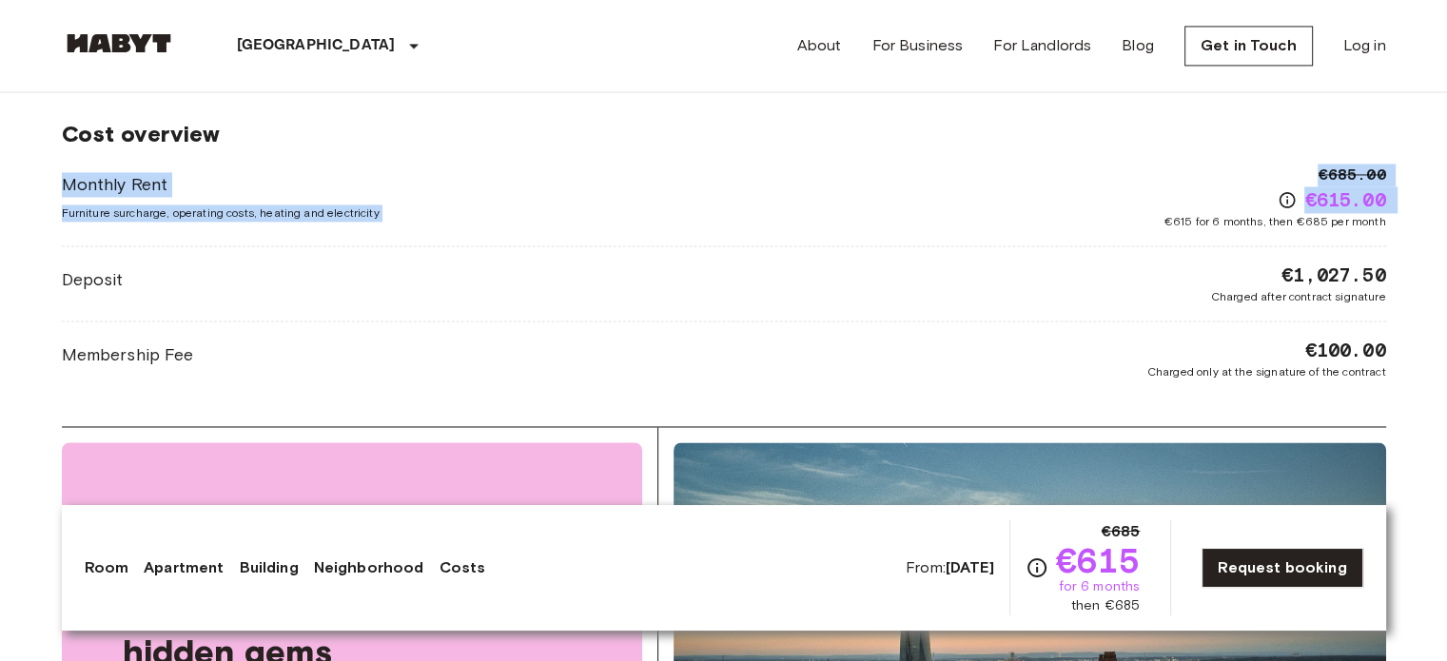
click at [1257, 213] on span "€615 for 6 months, then €685 per month" at bounding box center [1276, 221] width 222 height 17
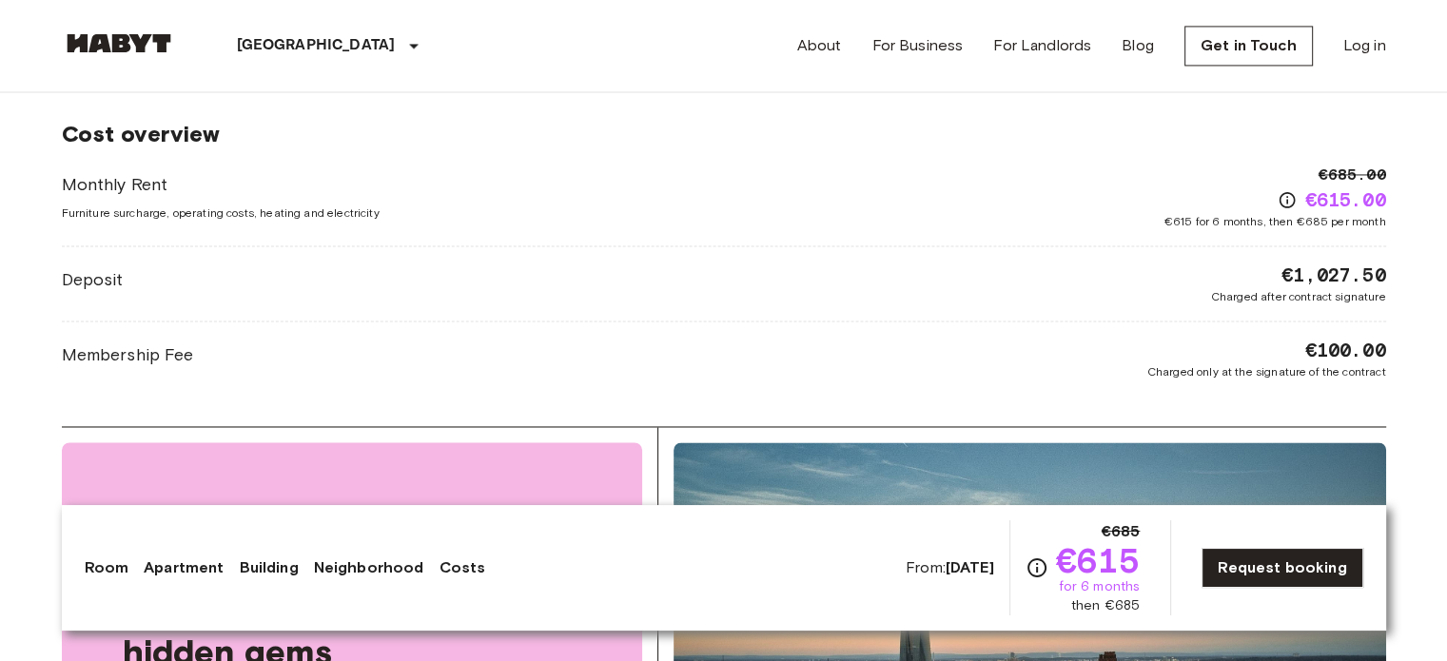
click at [1257, 213] on span "€615 for 6 months, then €685 per month" at bounding box center [1276, 221] width 222 height 17
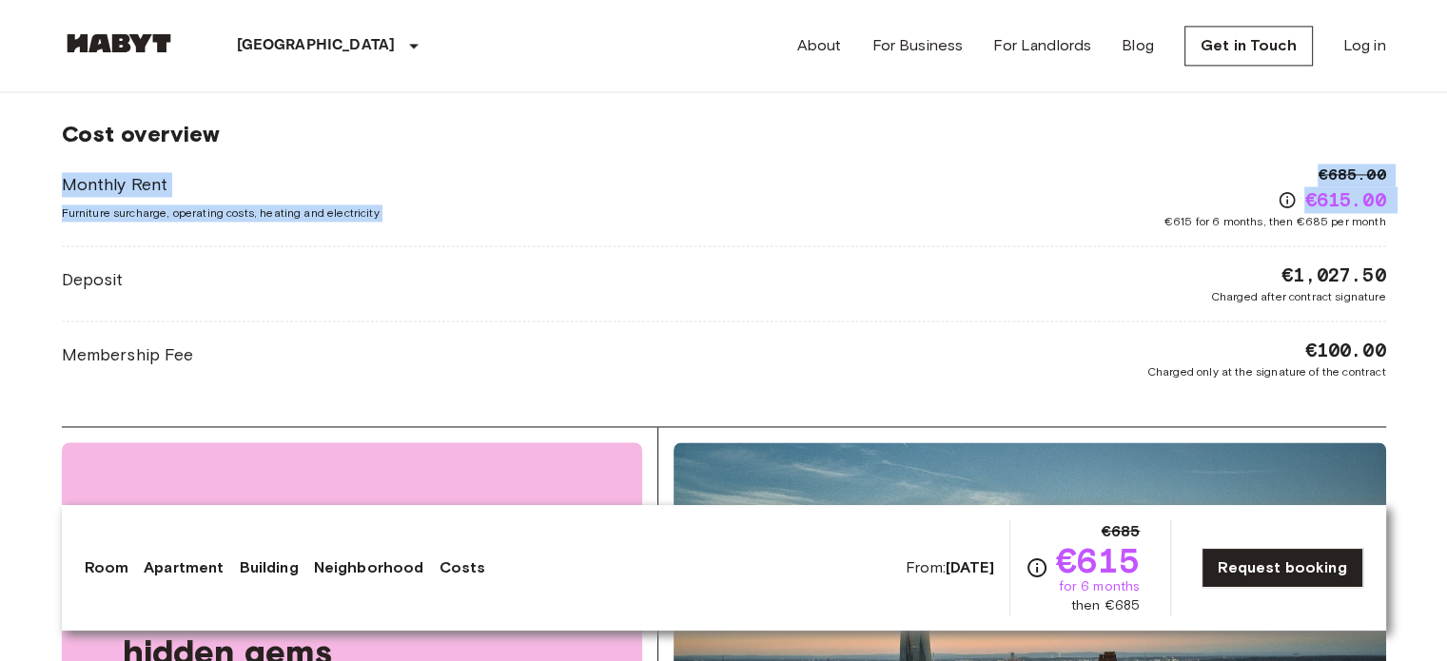
click at [1257, 213] on span "€615 for 6 months, then €685 per month" at bounding box center [1276, 221] width 222 height 17
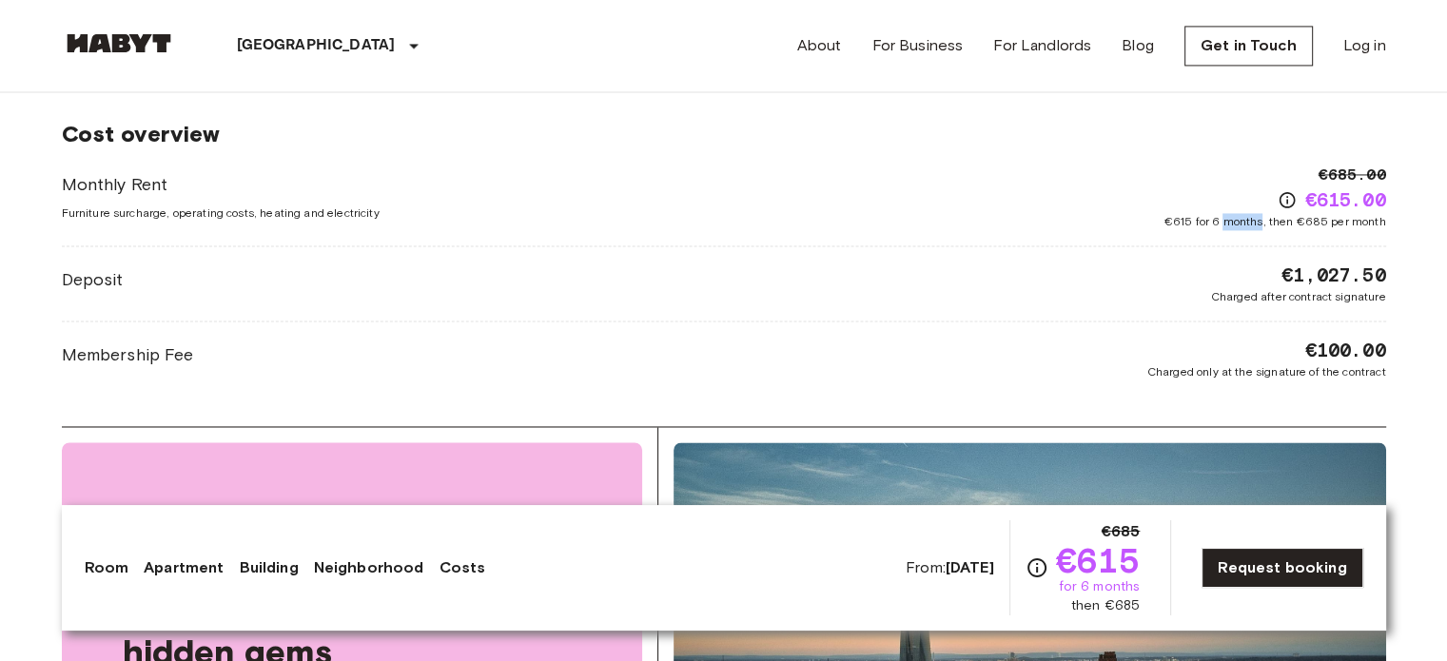
click at [1257, 213] on span "€615 for 6 months, then €685 per month" at bounding box center [1276, 221] width 222 height 17
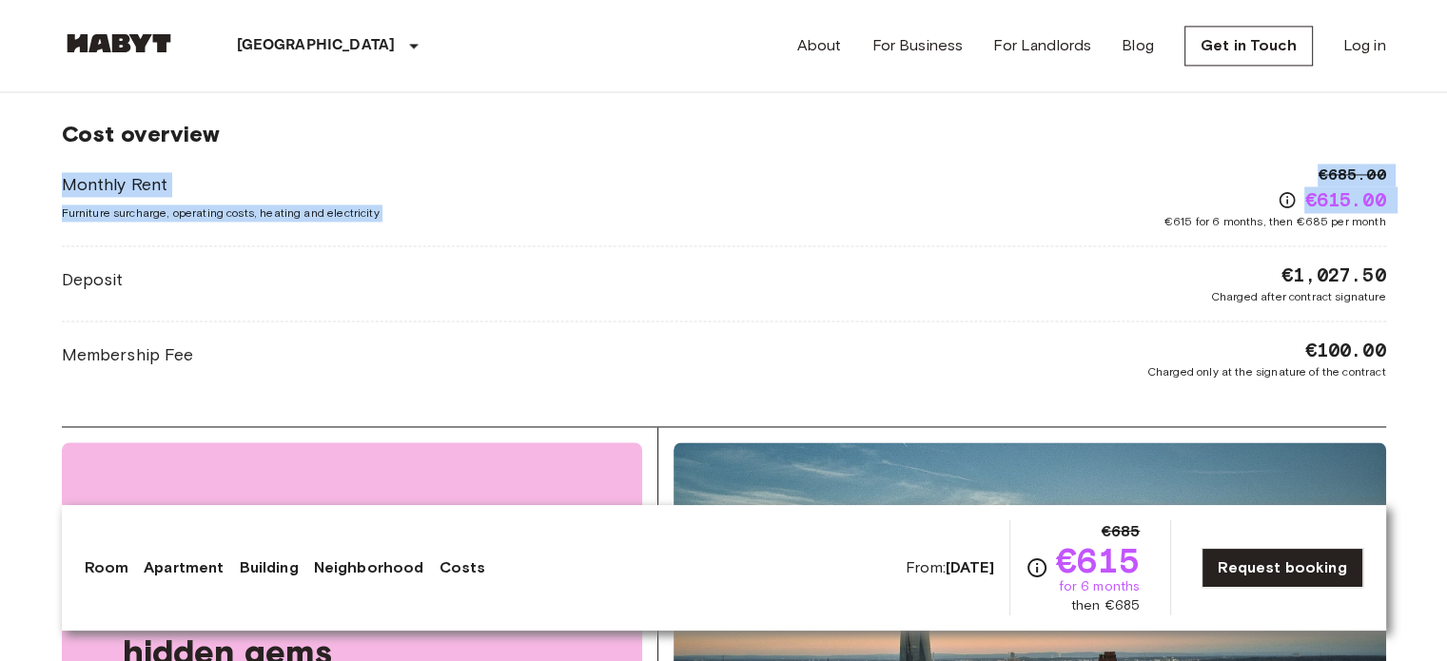
click at [1257, 213] on span "€615 for 6 months, then €685 per month" at bounding box center [1276, 221] width 222 height 17
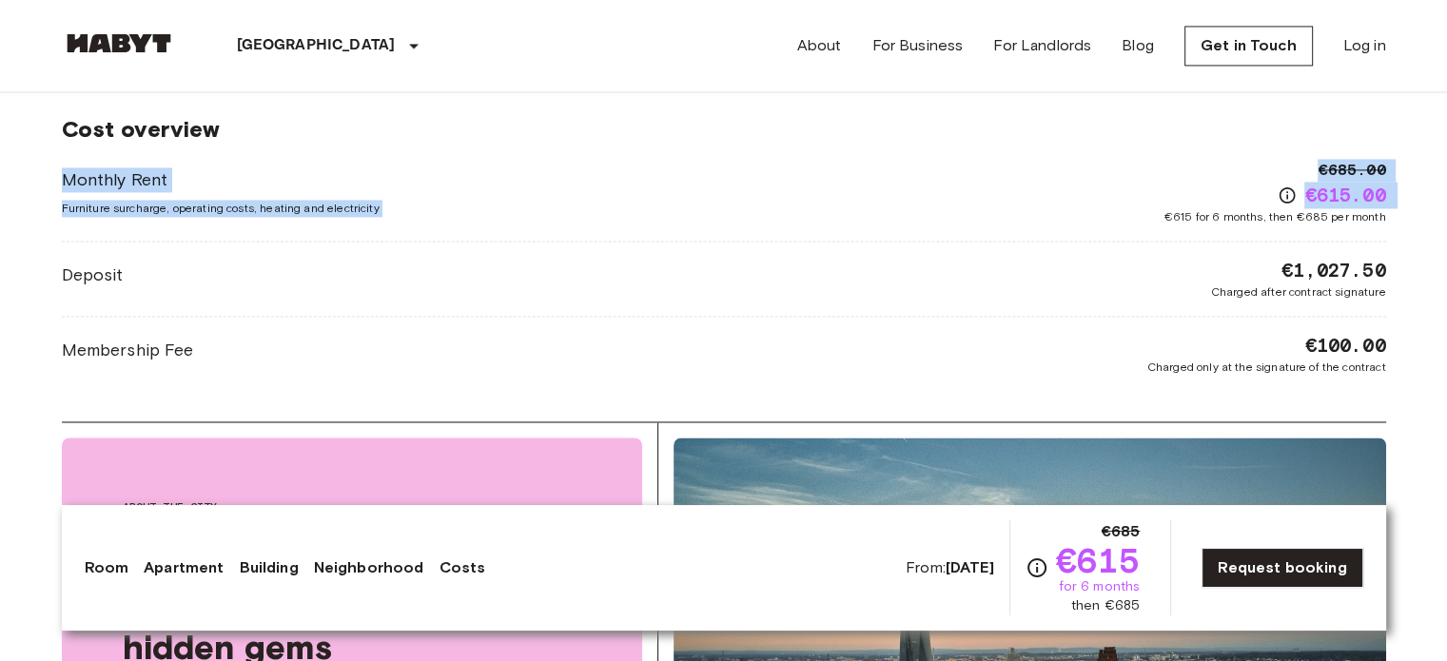
scroll to position [2965, 0]
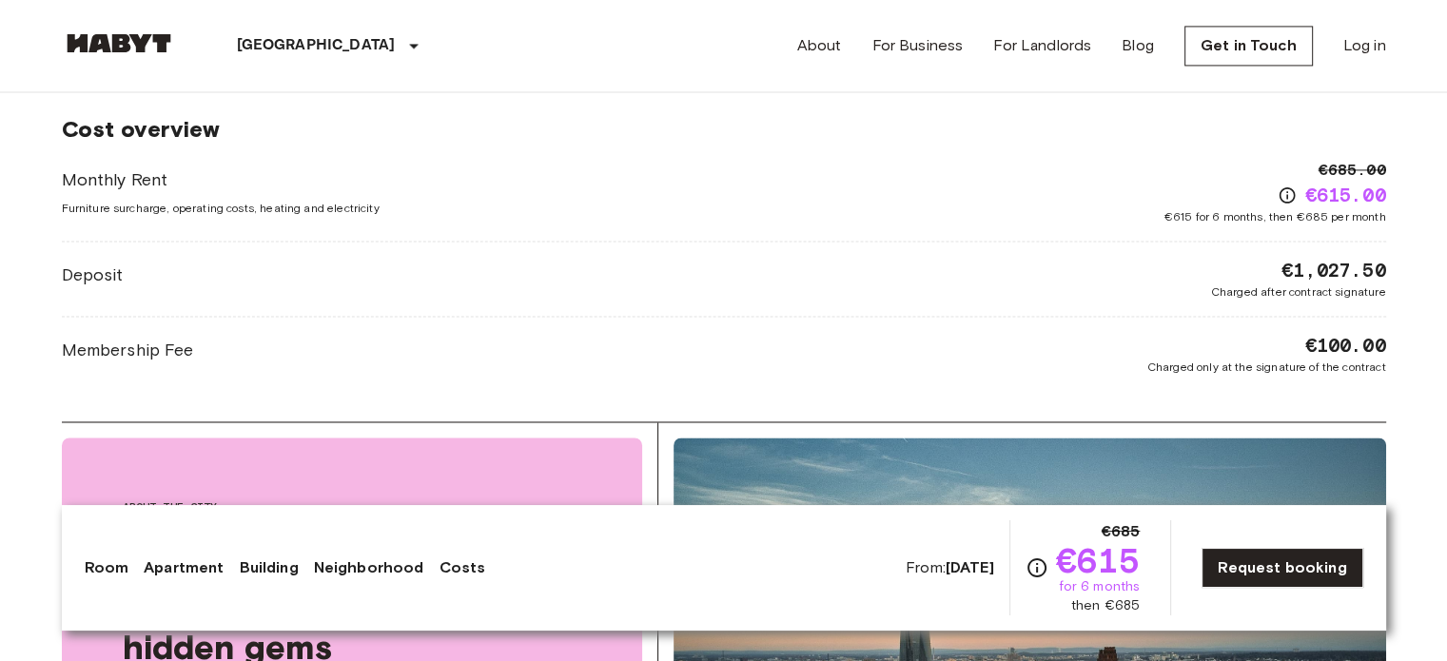
click at [213, 200] on span "Furniture surcharge, operating costs, heating and electricity" at bounding box center [221, 208] width 318 height 17
click at [204, 200] on span "Furniture surcharge, operating costs, heating and electricity" at bounding box center [221, 208] width 318 height 17
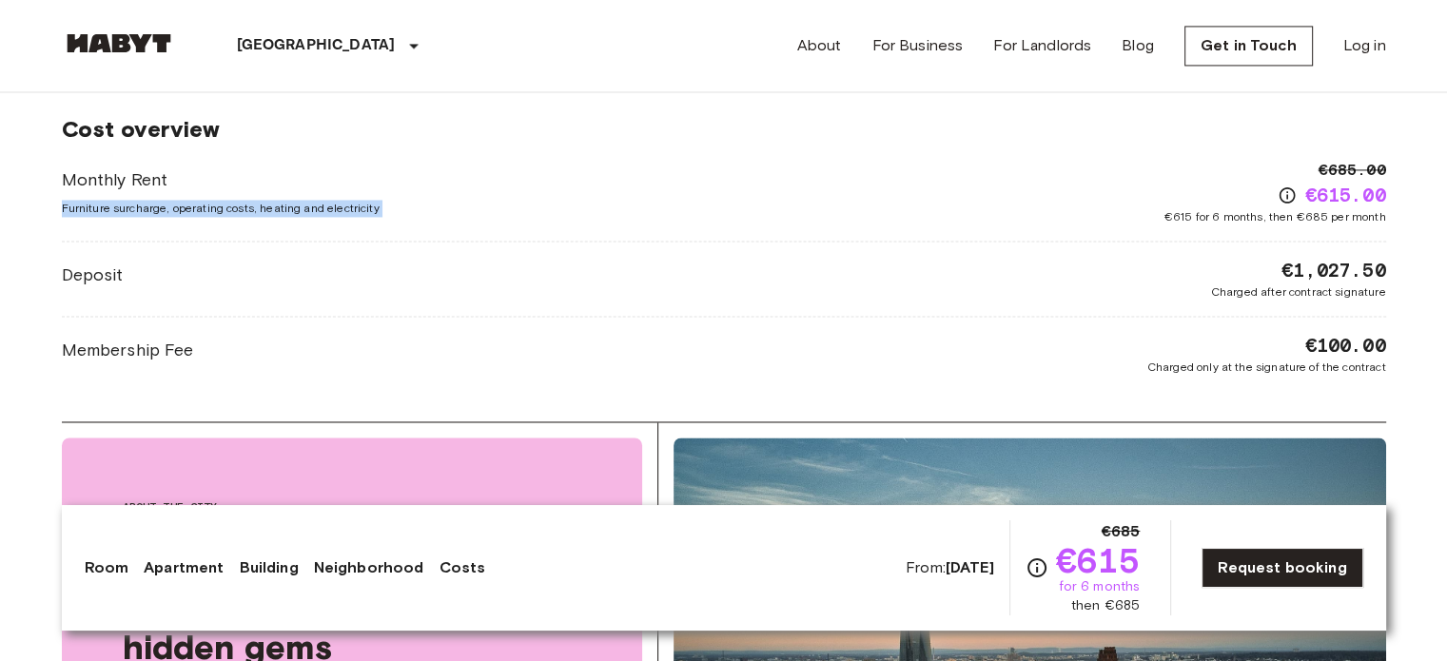
click at [204, 200] on span "Furniture surcharge, operating costs, heating and electricity" at bounding box center [221, 208] width 318 height 17
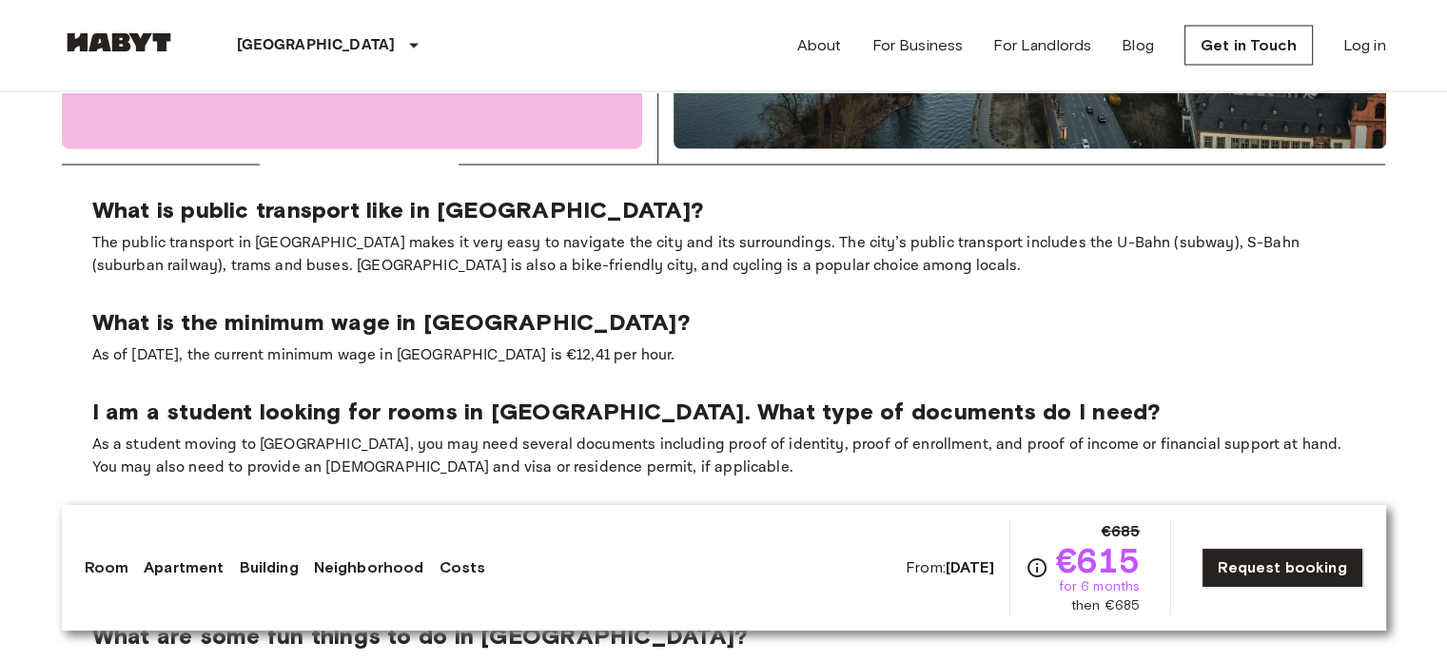
scroll to position [3744, 0]
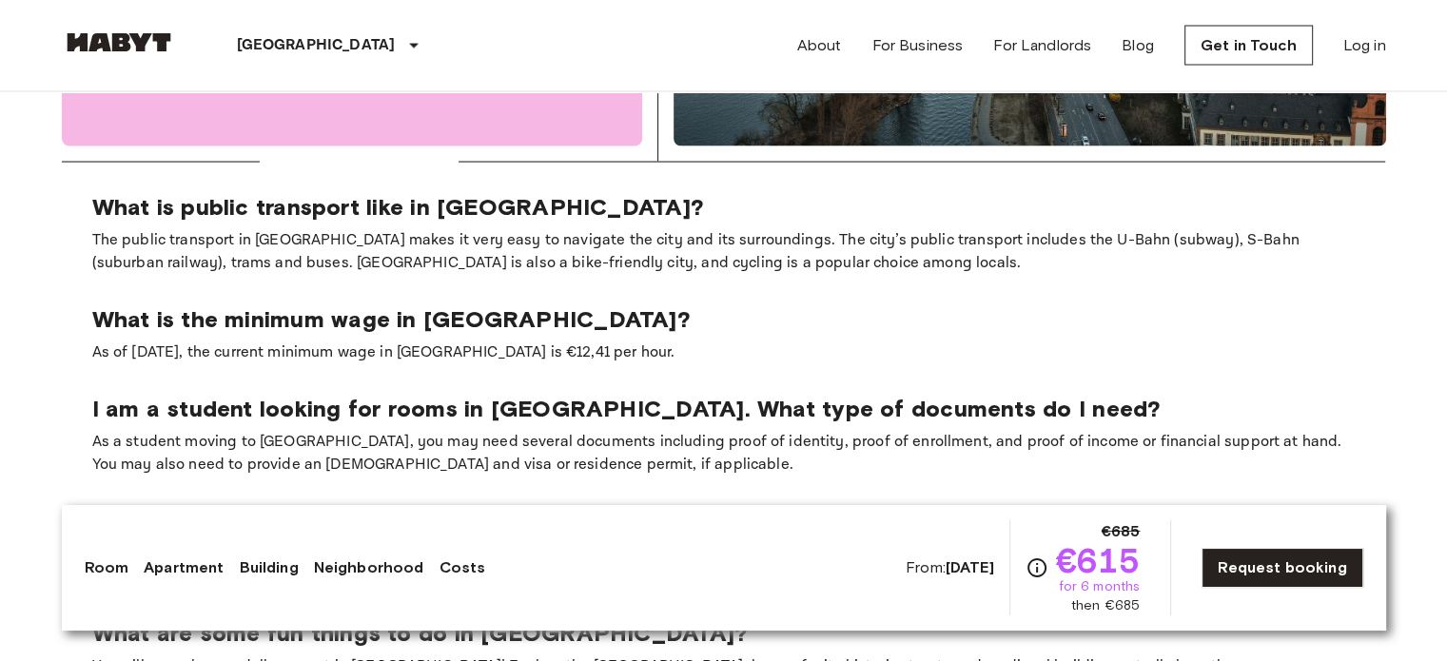
click at [975, 229] on p "The public transport in [GEOGRAPHIC_DATA] makes it very easy to navigate the ci…" at bounding box center [724, 252] width 1264 height 46
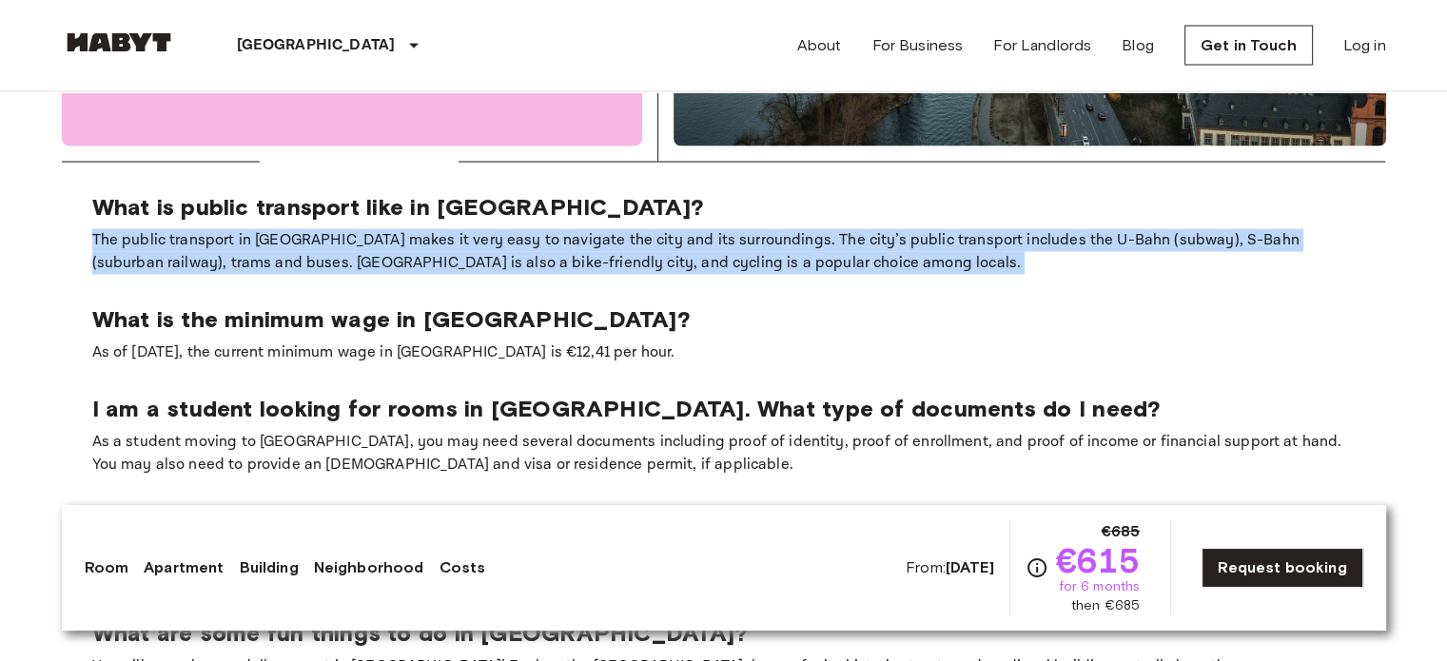
click at [975, 229] on p "The public transport in [GEOGRAPHIC_DATA] makes it very easy to navigate the ci…" at bounding box center [724, 252] width 1264 height 46
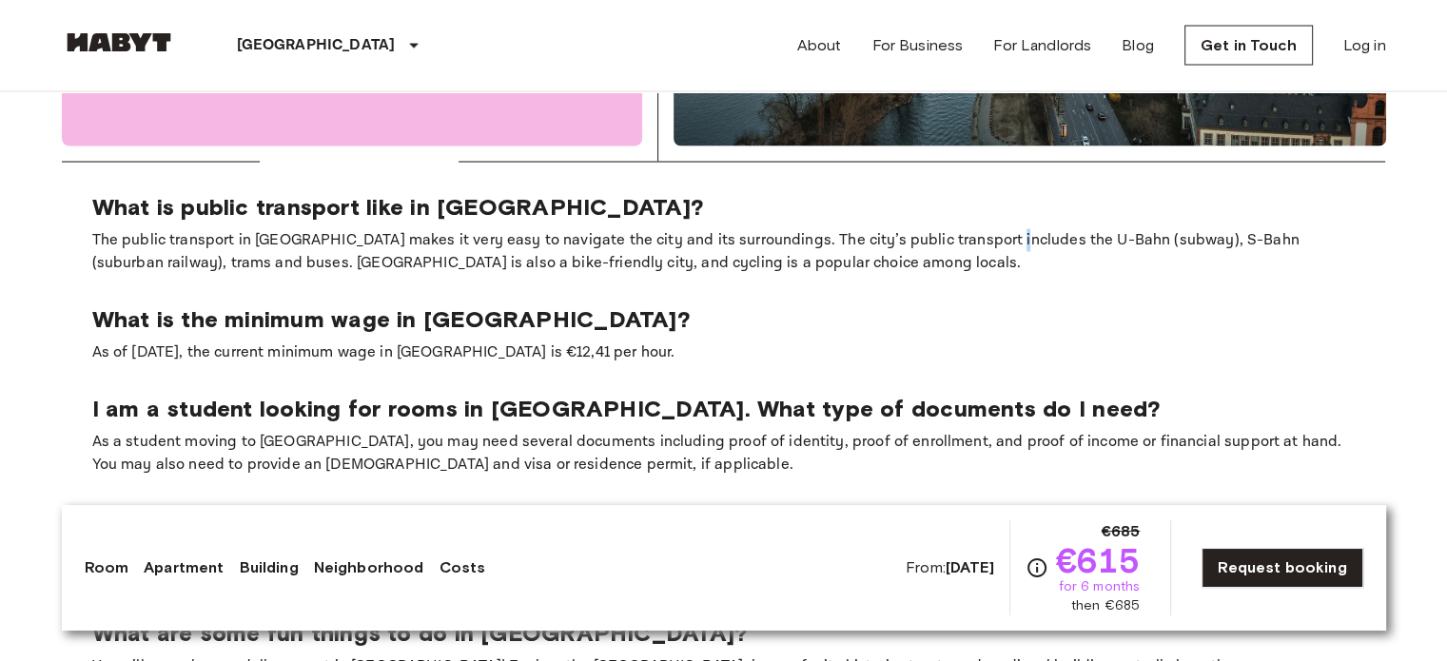
click at [975, 229] on p "The public transport in [GEOGRAPHIC_DATA] makes it very easy to navigate the ci…" at bounding box center [724, 252] width 1264 height 46
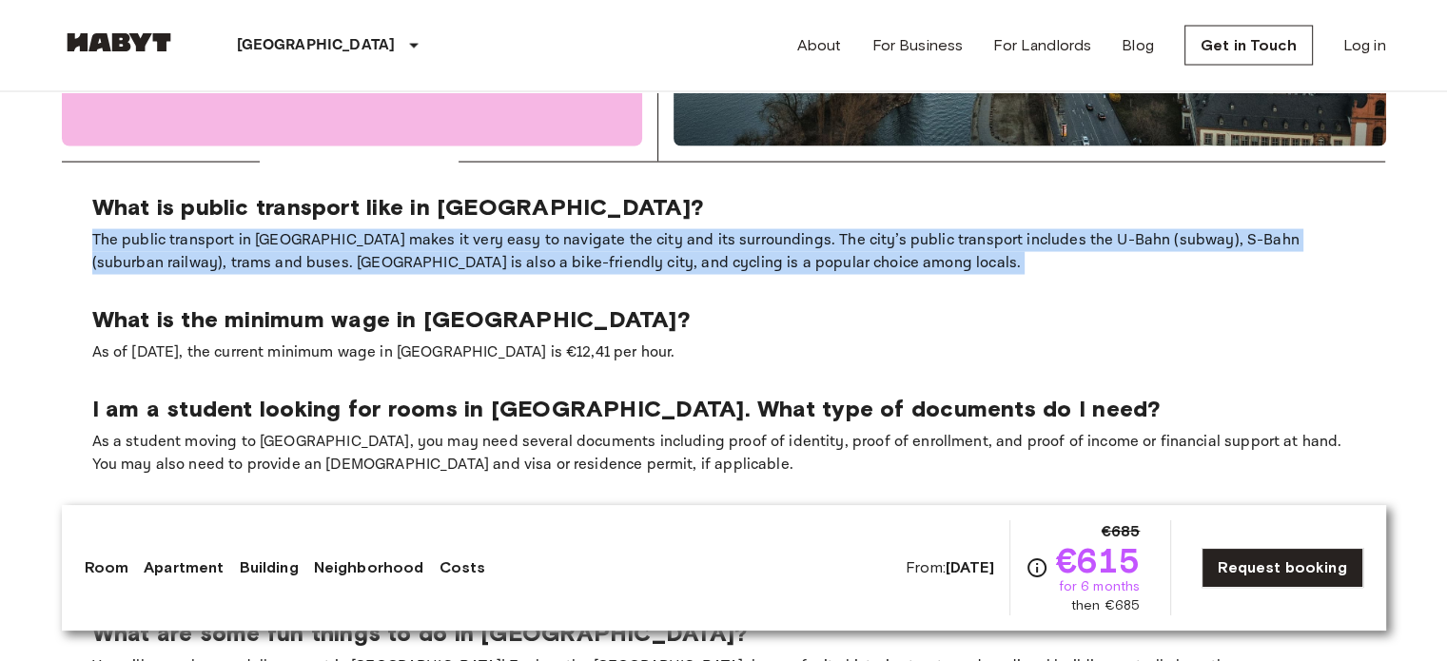
click at [975, 229] on p "The public transport in [GEOGRAPHIC_DATA] makes it very easy to navigate the ci…" at bounding box center [724, 252] width 1264 height 46
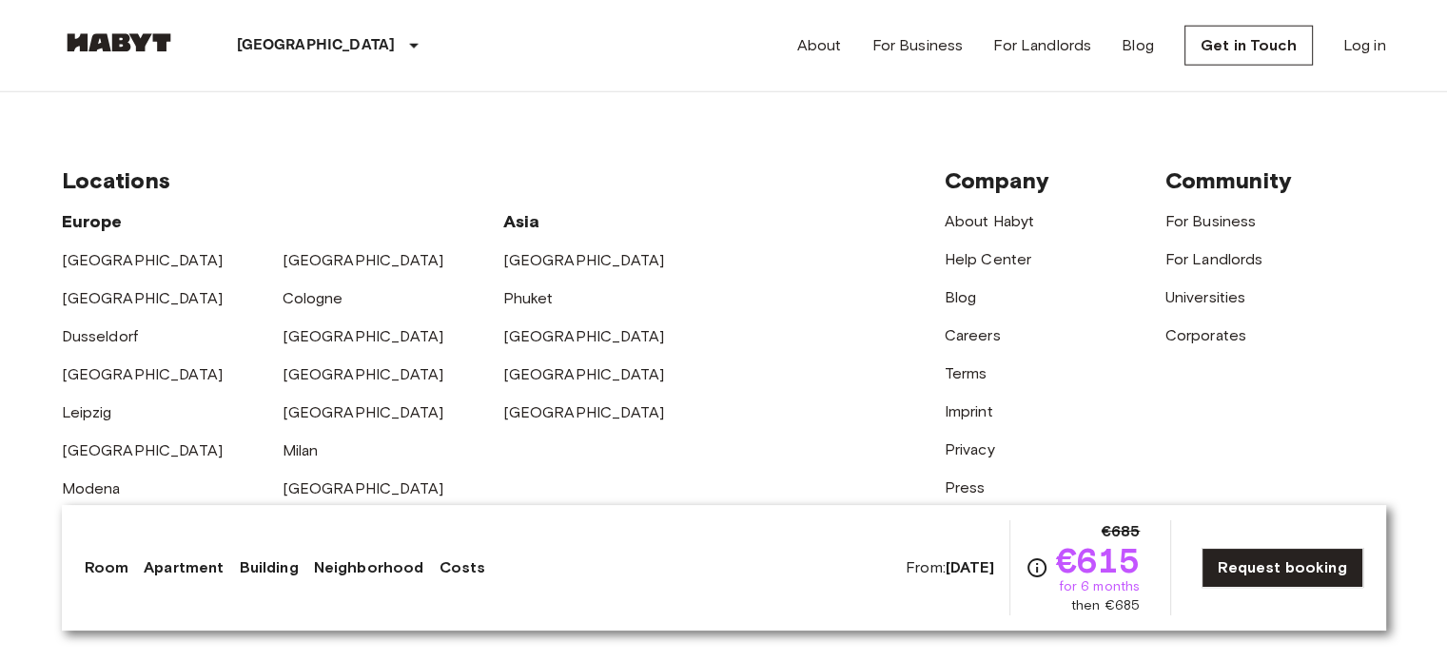
scroll to position [5008, 0]
